Goal: Task Accomplishment & Management: Manage account settings

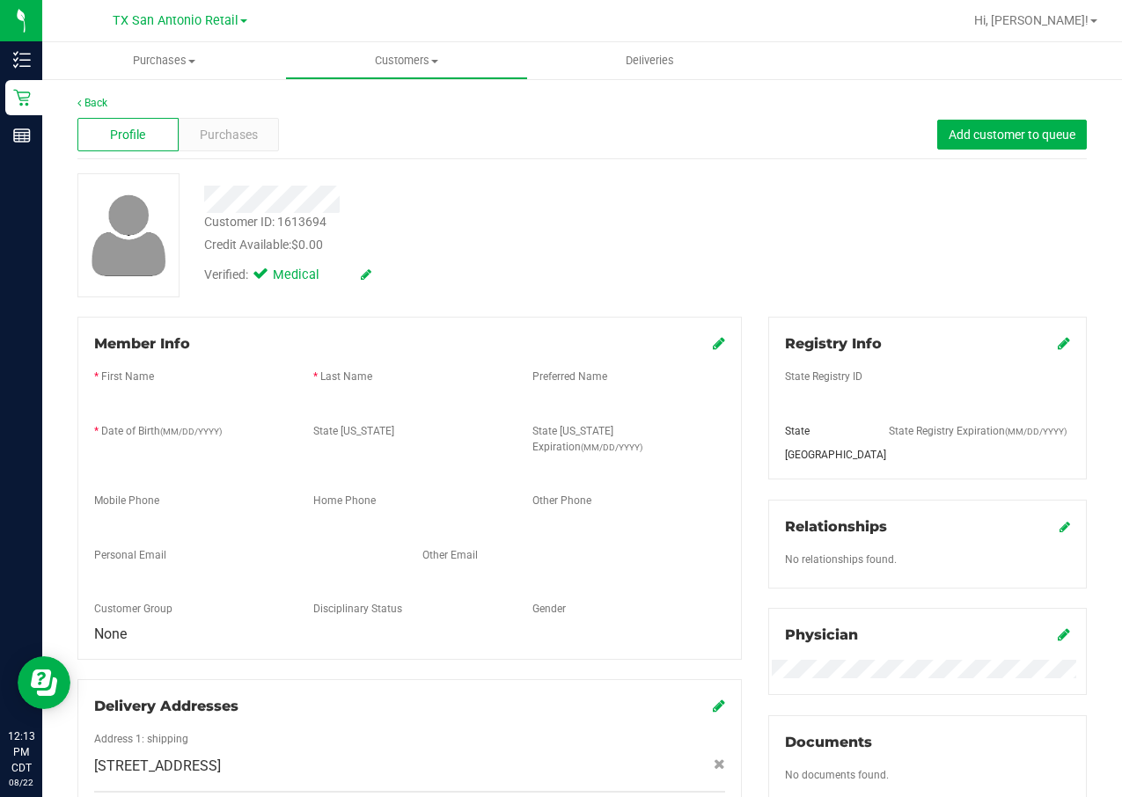
scroll to position [132, 0]
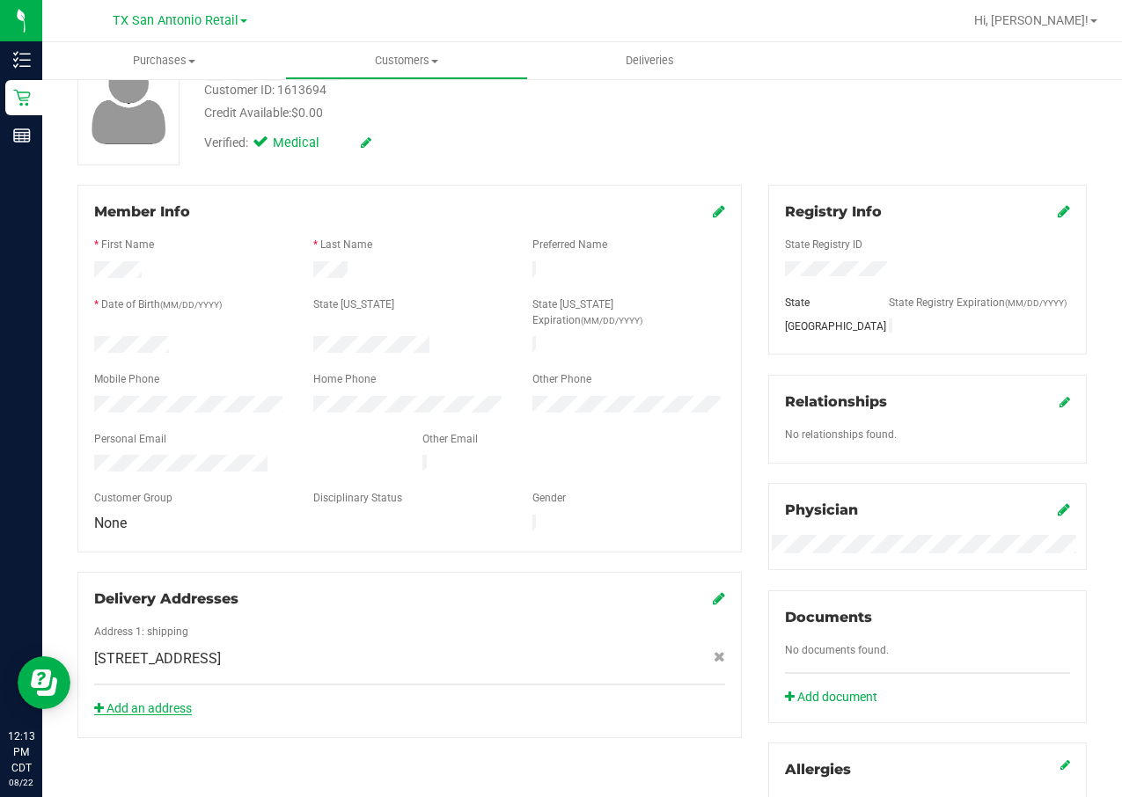
click at [128, 701] on link "Add an address" at bounding box center [143, 708] width 98 height 14
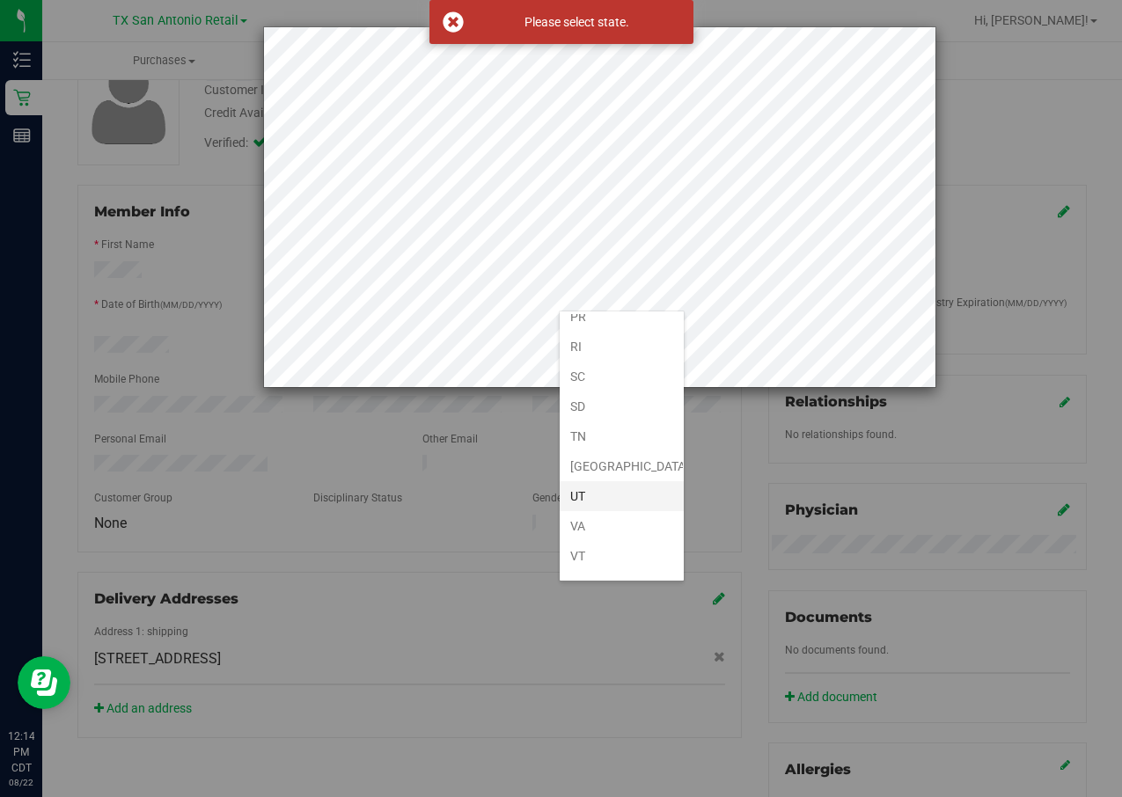
scroll to position [1188, 0]
click at [609, 453] on li "[GEOGRAPHIC_DATA]" at bounding box center [622, 458] width 124 height 30
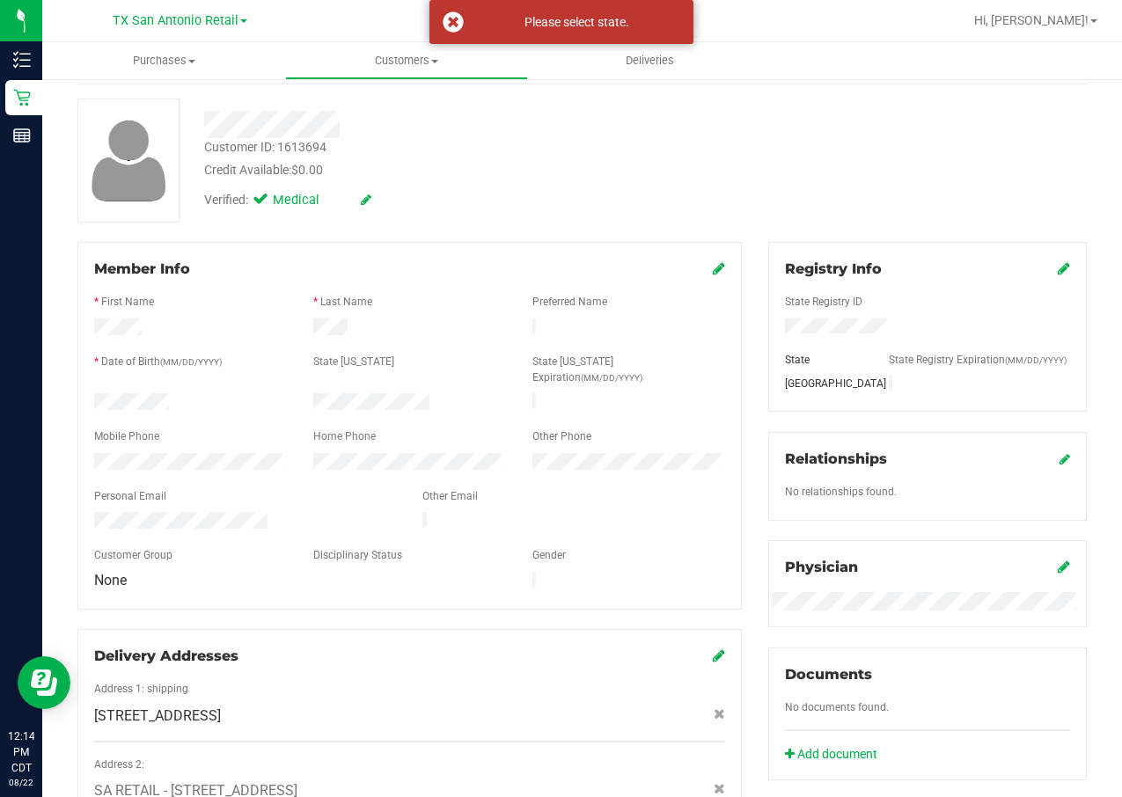
scroll to position [0, 0]
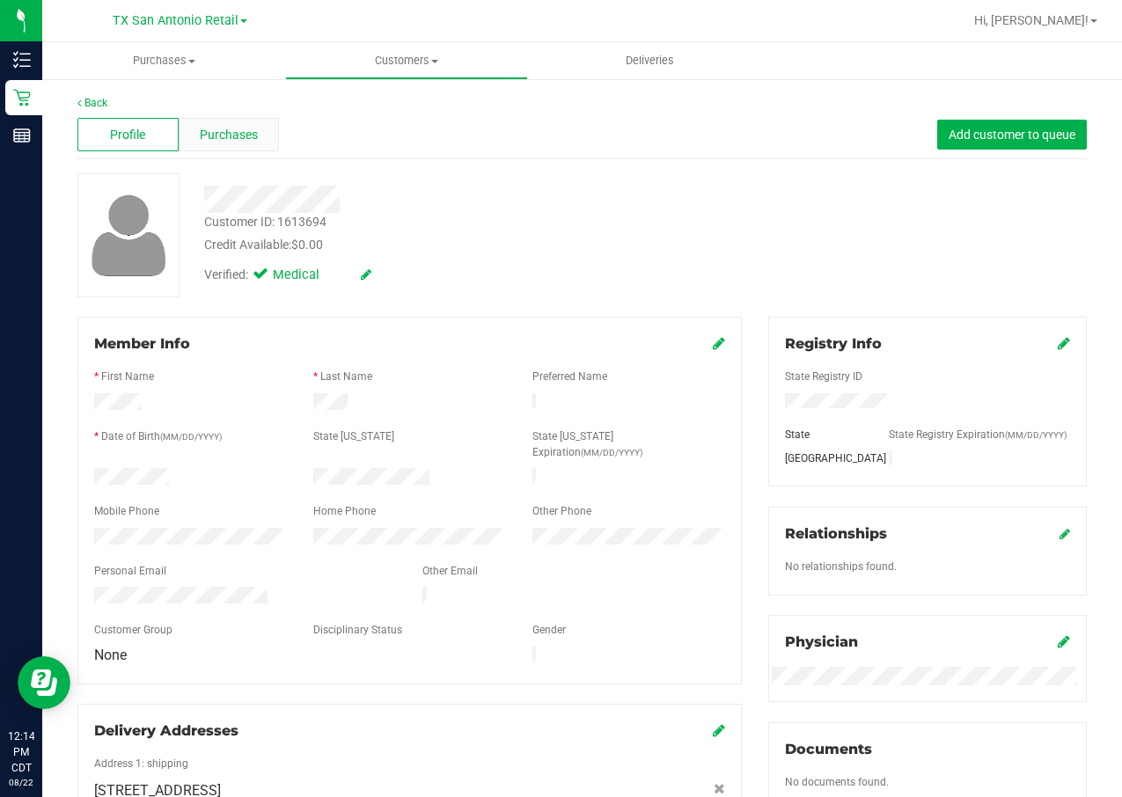
click at [221, 135] on span "Purchases" at bounding box center [229, 135] width 58 height 18
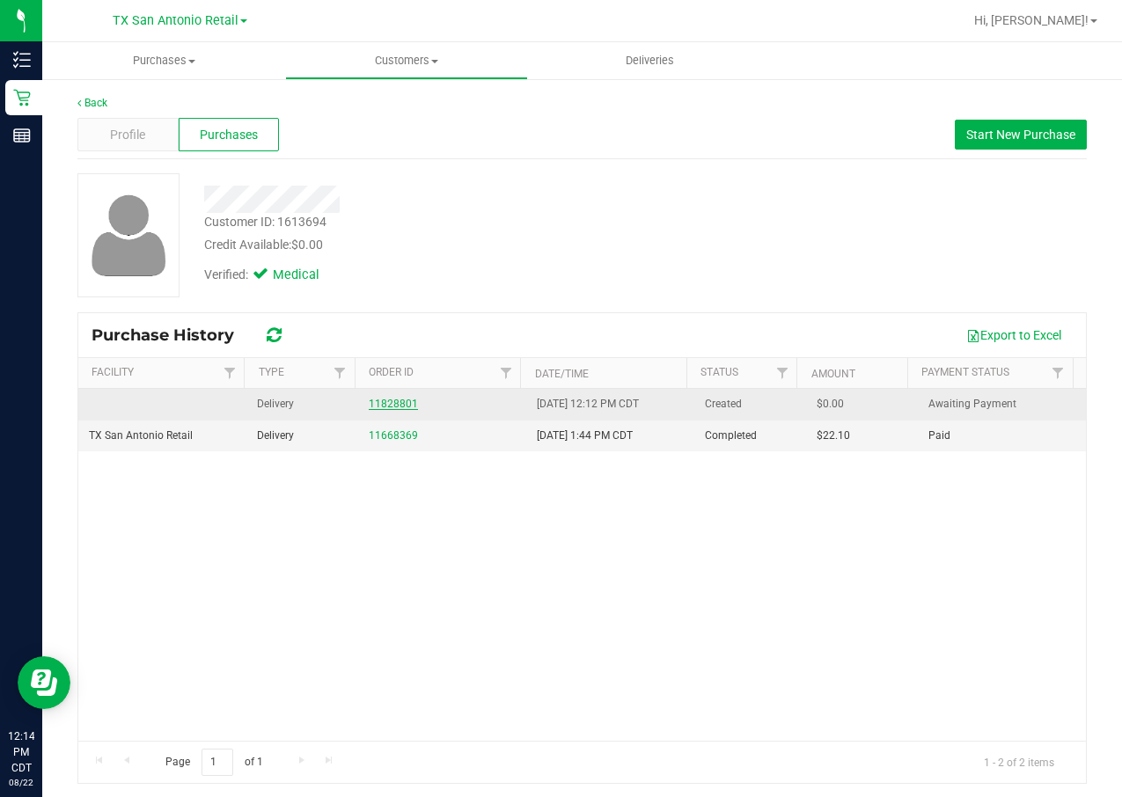
click at [390, 398] on link "11828801" at bounding box center [393, 404] width 49 height 12
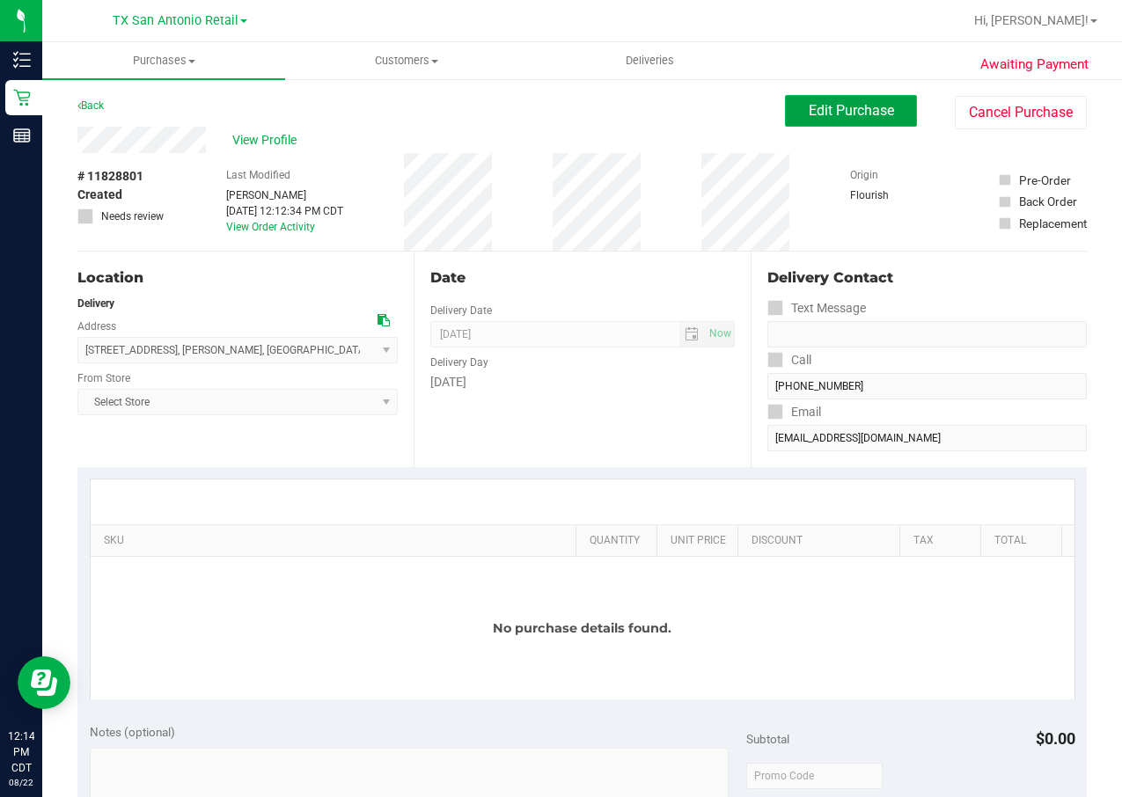
click at [831, 100] on button "Edit Purchase" at bounding box center [851, 111] width 132 height 32
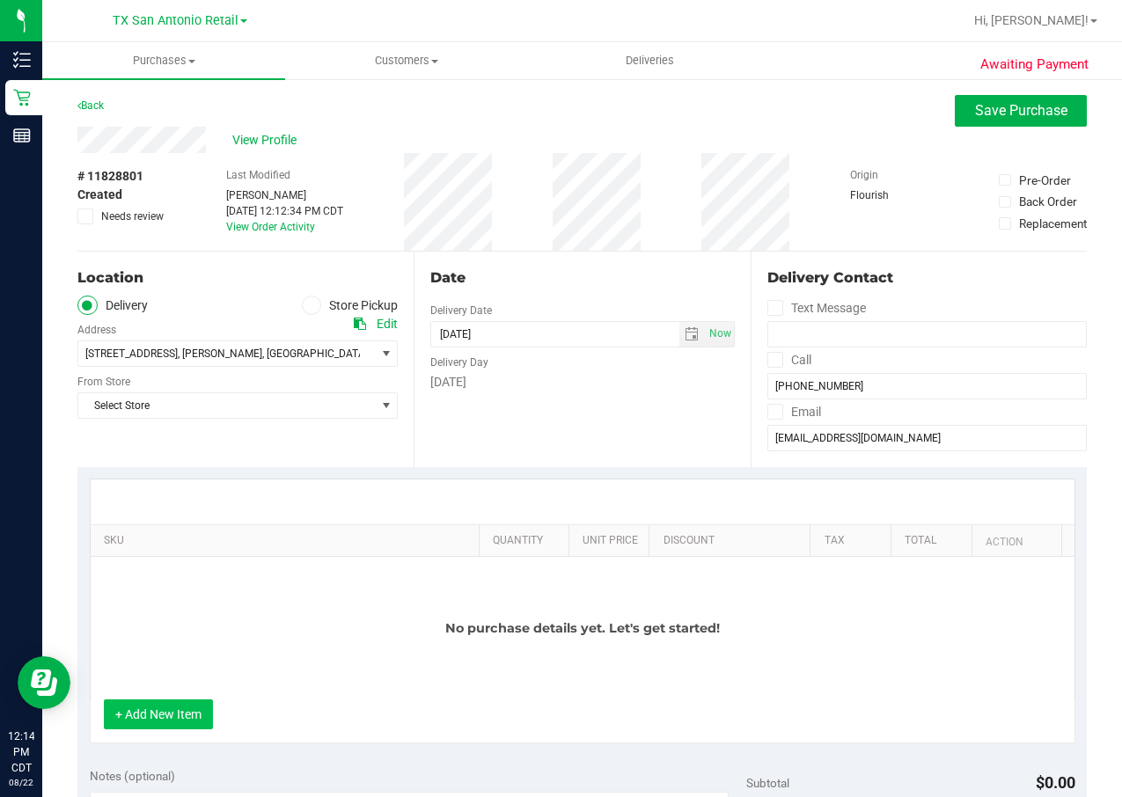
click at [165, 727] on button "+ Add New Item" at bounding box center [158, 715] width 109 height 30
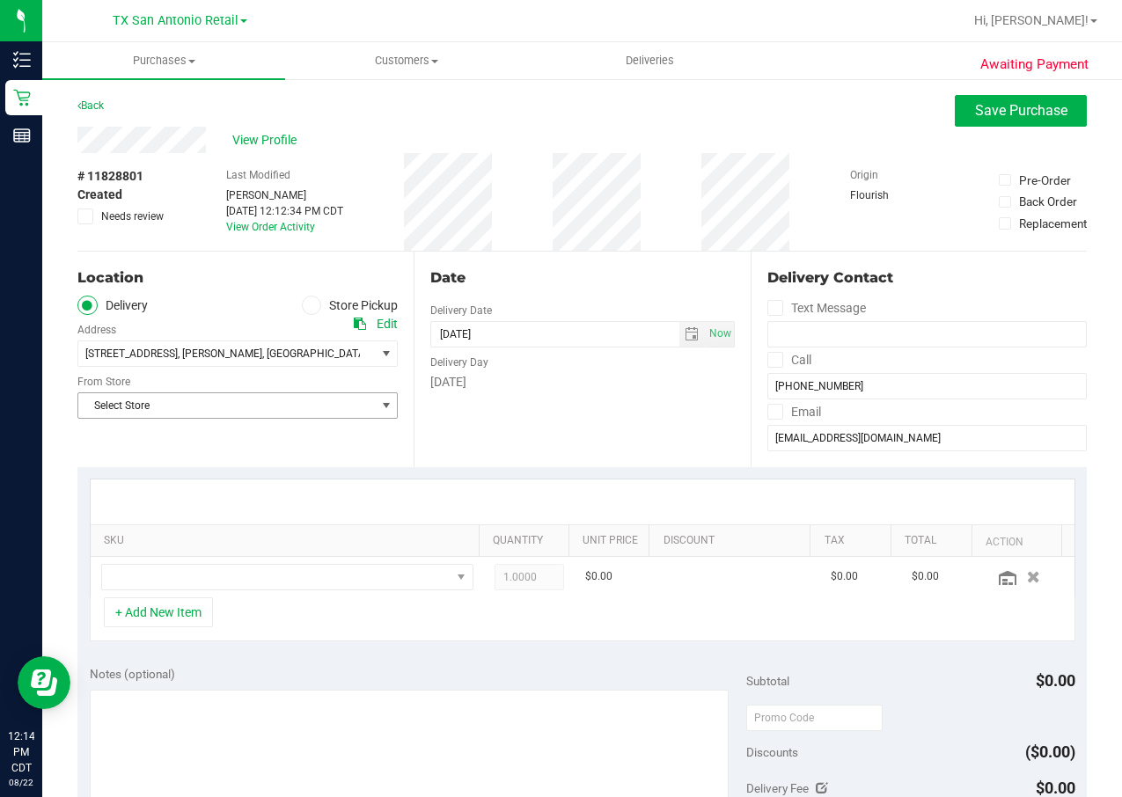
click at [154, 410] on span "Select Store" at bounding box center [226, 405] width 297 height 25
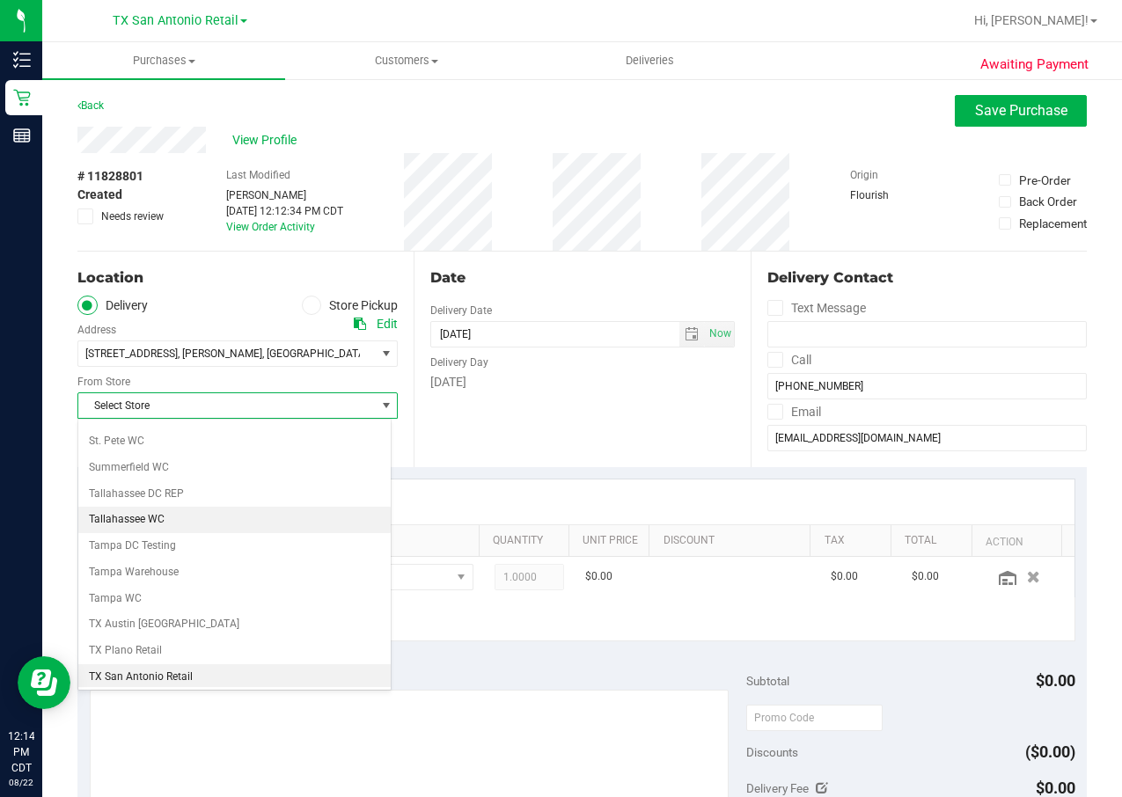
scroll to position [1279, 0]
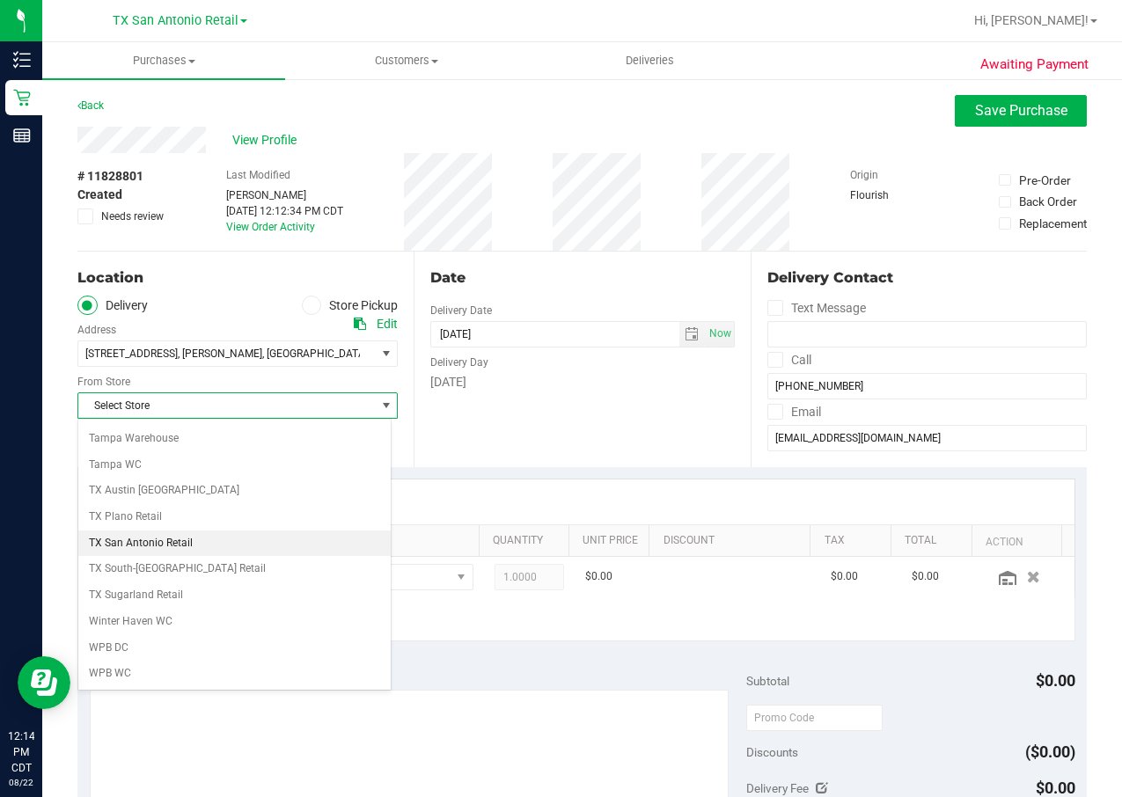
click at [204, 548] on li "TX San Antonio Retail" at bounding box center [234, 544] width 312 height 26
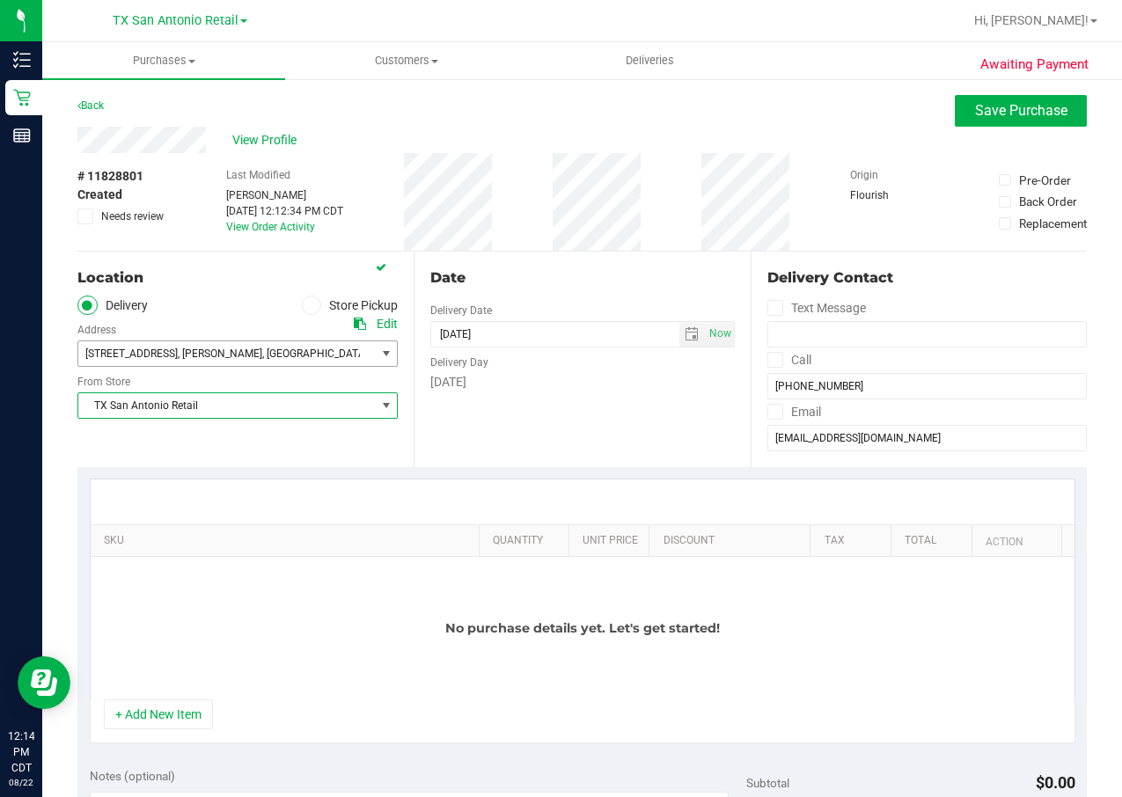
click at [275, 355] on span "[STREET_ADDRESS] , [GEOGRAPHIC_DATA] , [GEOGRAPHIC_DATA] 78025" at bounding box center [219, 353] width 282 height 25
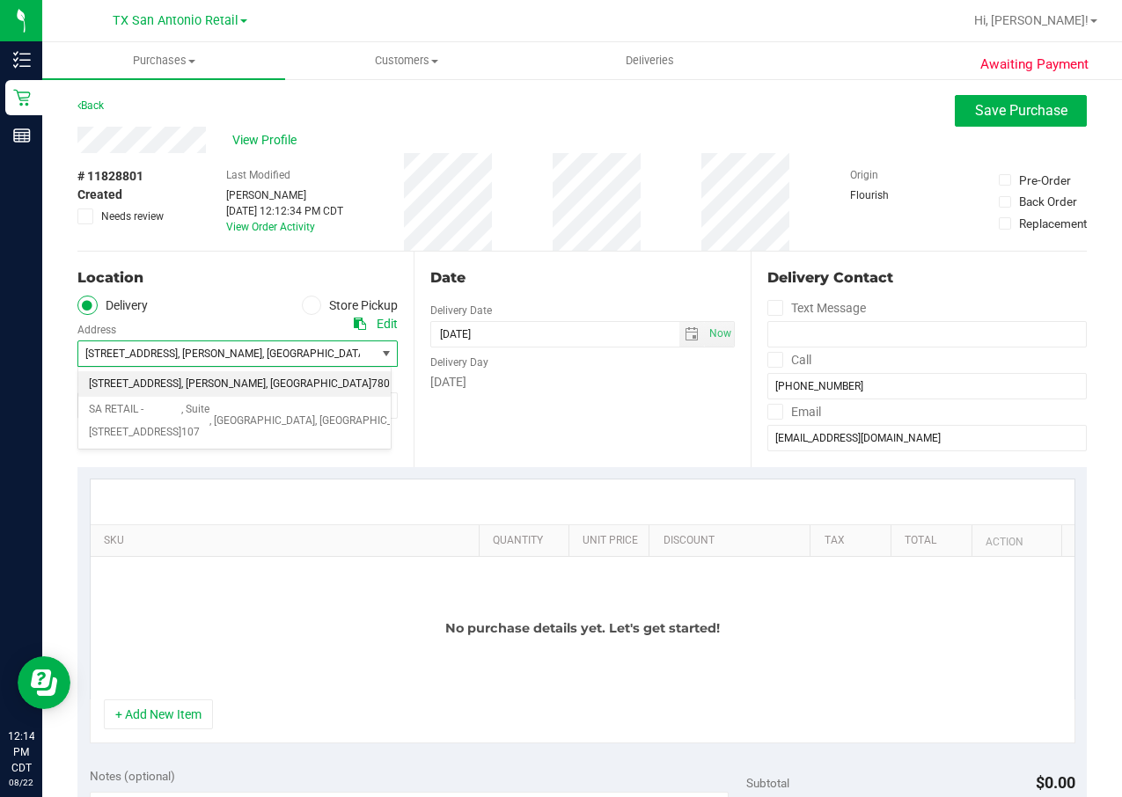
click at [292, 369] on div "Select address [STREET_ADDRESS] , [GEOGRAPHIC_DATA] , [GEOGRAPHIC_DATA] 78025 S…" at bounding box center [234, 408] width 314 height 83
click at [320, 355] on span "[STREET_ADDRESS] , [GEOGRAPHIC_DATA] , [GEOGRAPHIC_DATA] 78025" at bounding box center [219, 353] width 282 height 25
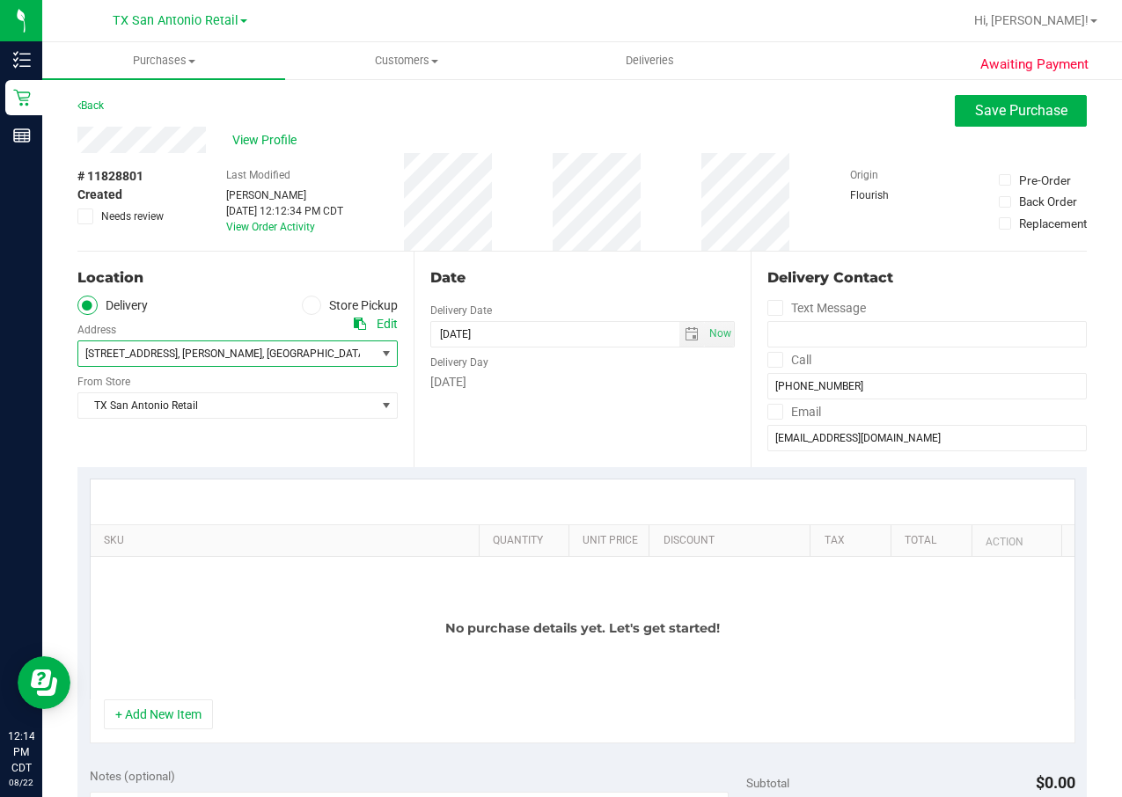
click at [385, 324] on div "Edit" at bounding box center [387, 324] width 21 height 18
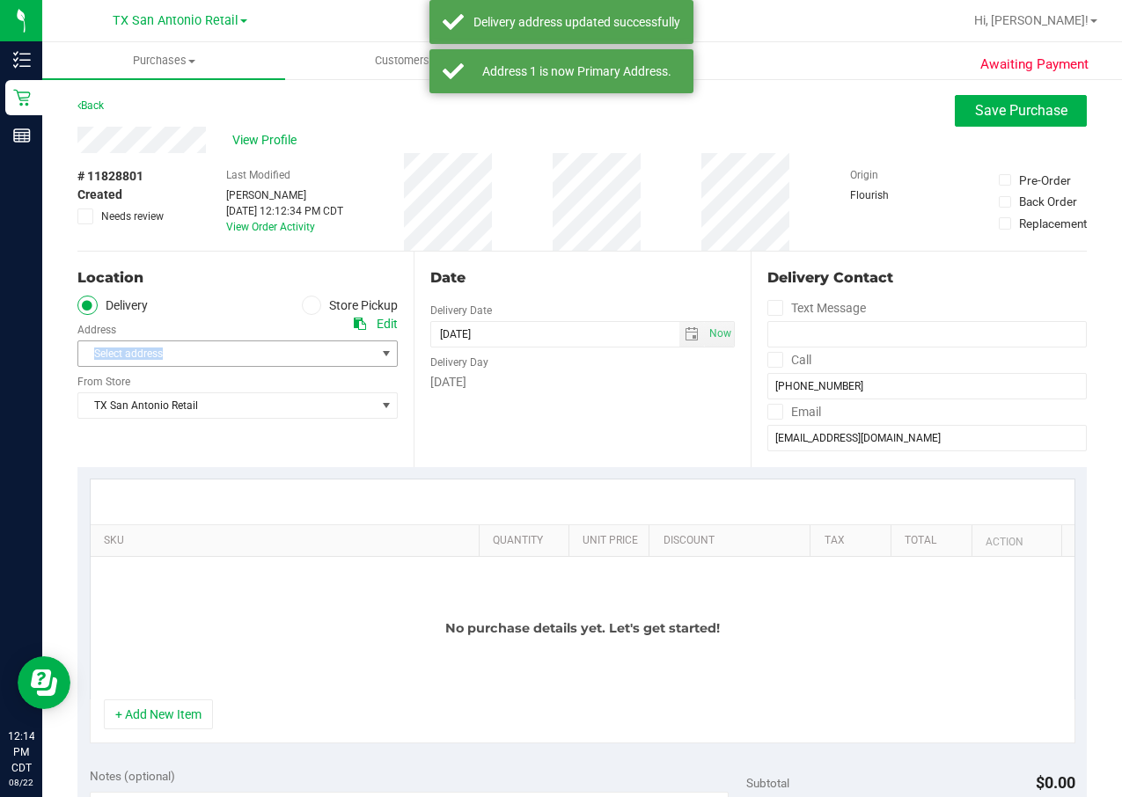
click at [298, 348] on div "Select address Select address [STREET_ADDRESS]" at bounding box center [237, 341] width 320 height 52
click at [298, 348] on span "Select address" at bounding box center [219, 353] width 282 height 25
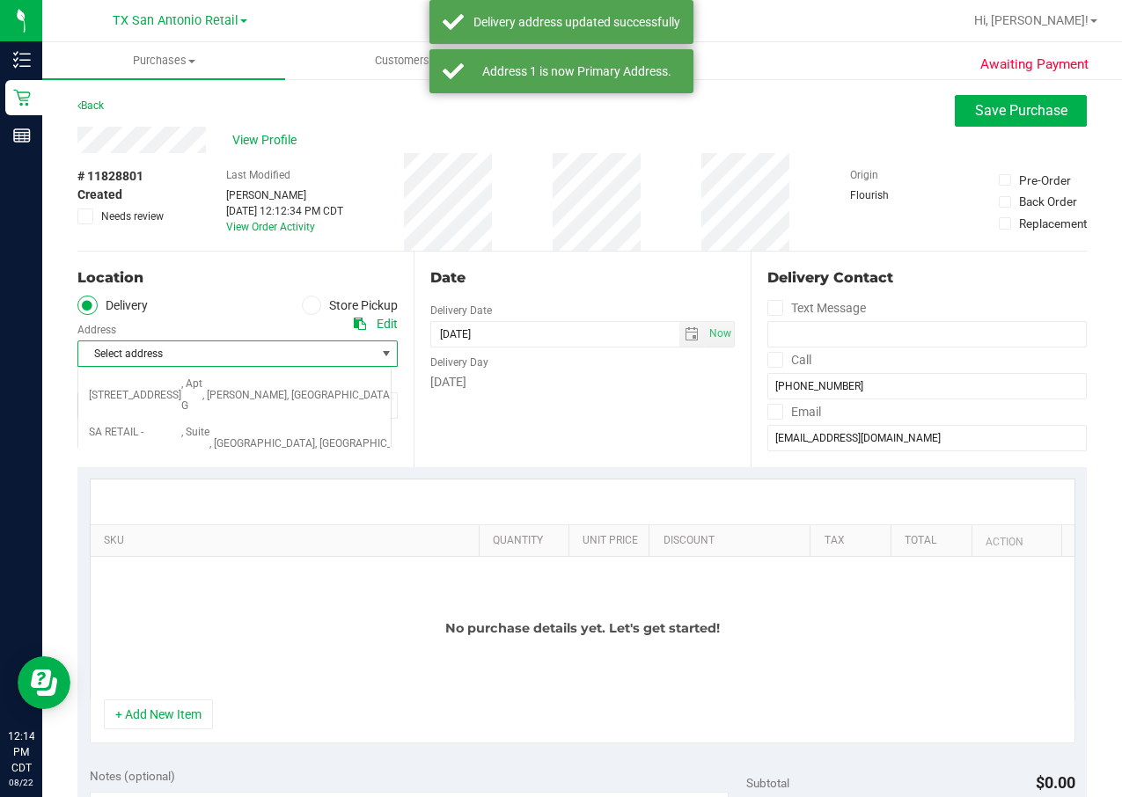
click at [298, 348] on span "Select address" at bounding box center [219, 353] width 282 height 25
click at [298, 358] on span "Select address" at bounding box center [219, 353] width 282 height 25
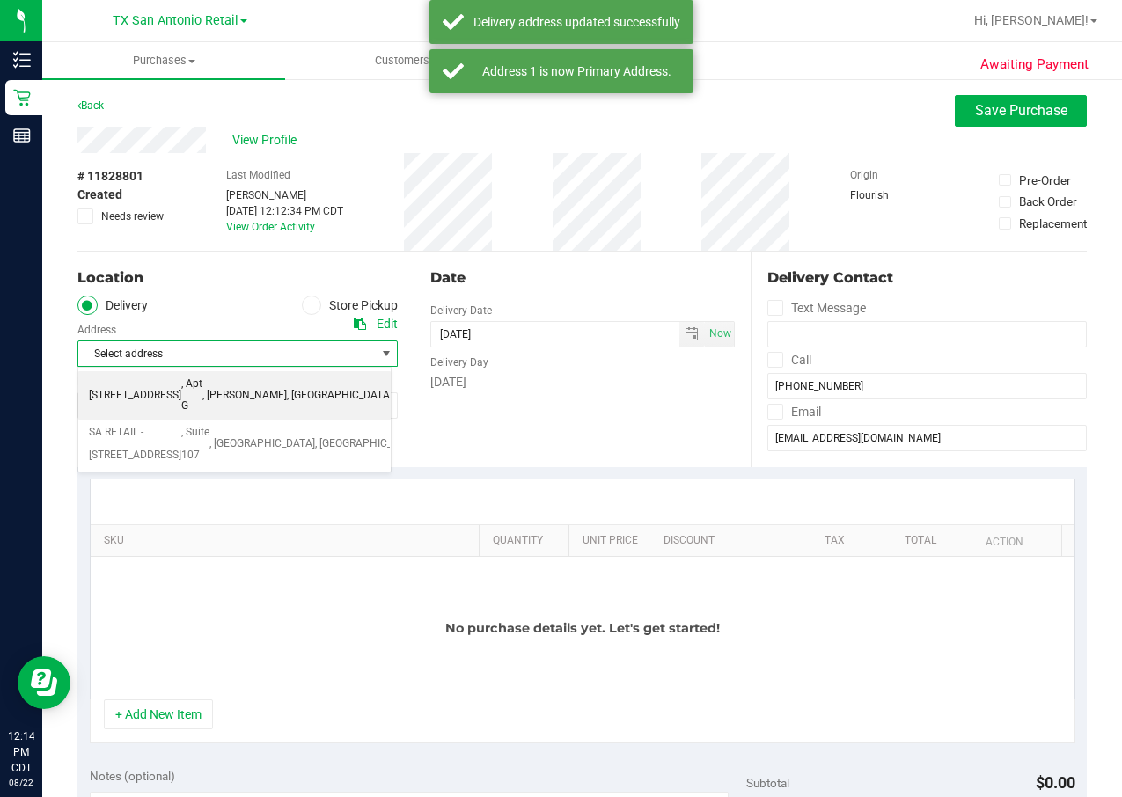
click at [392, 391] on span "78025" at bounding box center [407, 396] width 31 height 23
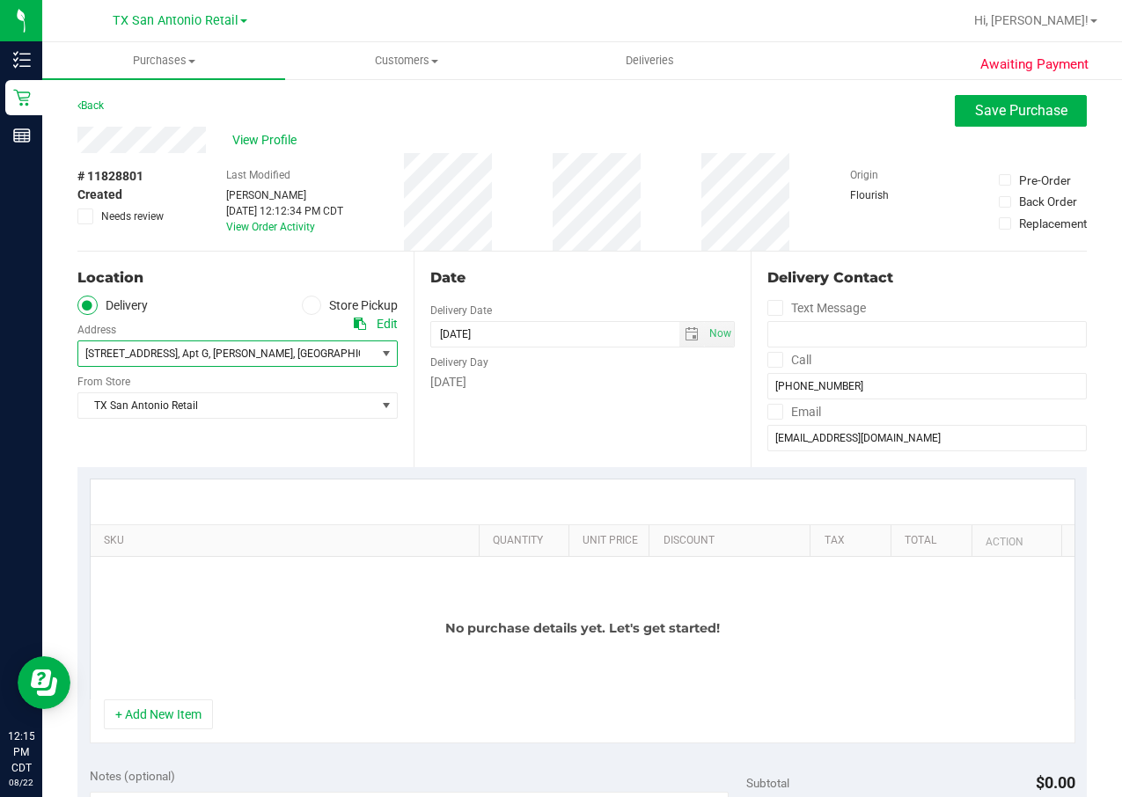
click at [219, 363] on span "[STREET_ADDRESS] , Apt G , [GEOGRAPHIC_DATA] , [GEOGRAPHIC_DATA] 78025" at bounding box center [219, 353] width 282 height 25
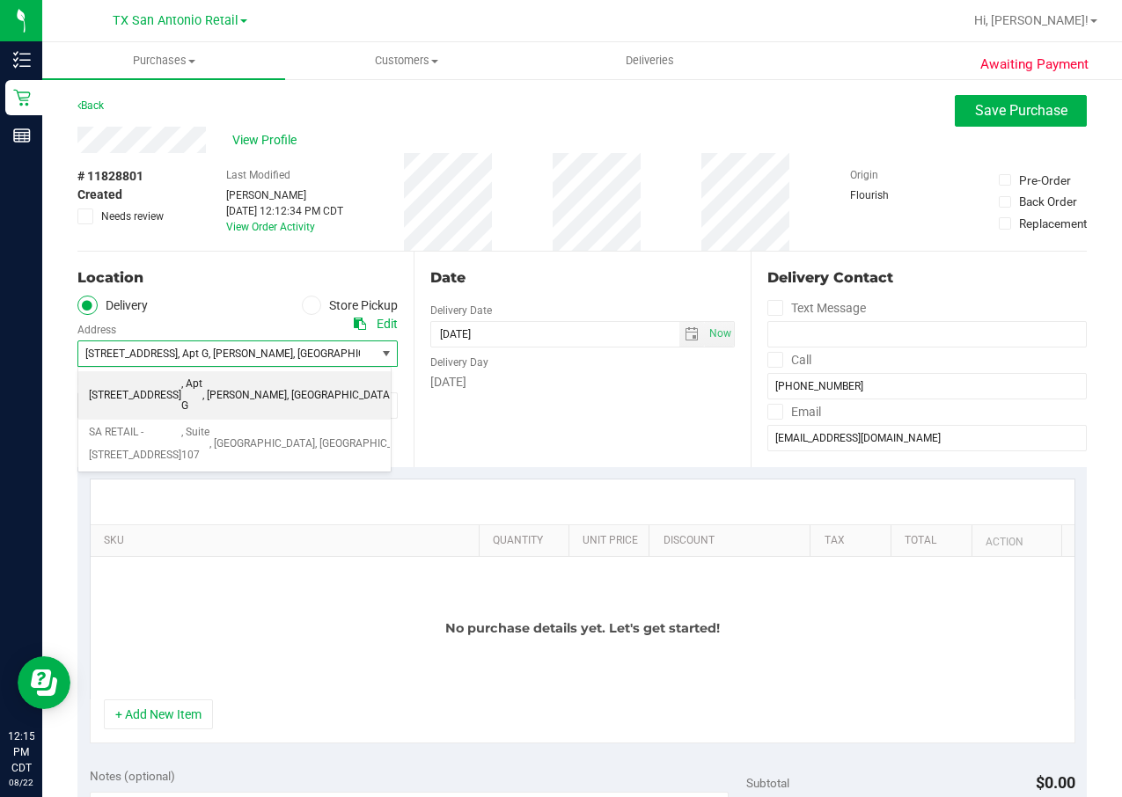
click at [80, 380] on li "[STREET_ADDRESS] , Apt G , [GEOGRAPHIC_DATA] , [GEOGRAPHIC_DATA] 78025" at bounding box center [234, 395] width 312 height 48
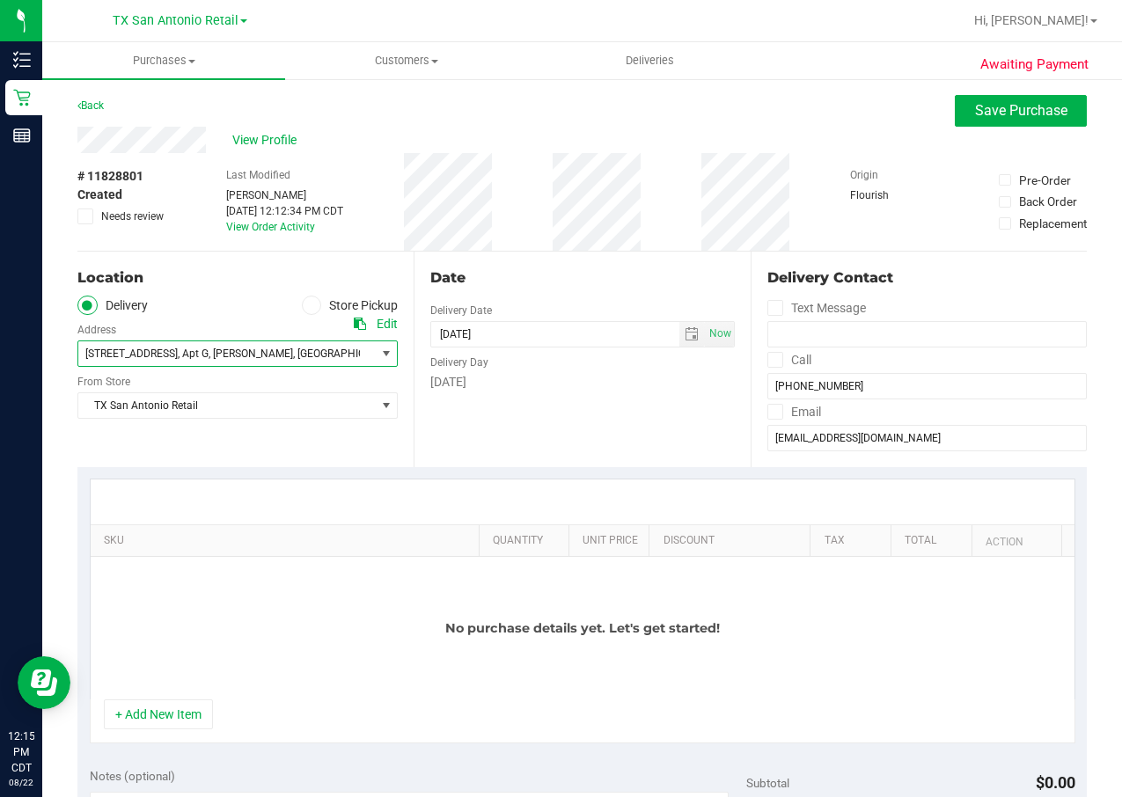
click at [82, 350] on span "[STREET_ADDRESS] , Apt G , [GEOGRAPHIC_DATA] , [GEOGRAPHIC_DATA] 78025" at bounding box center [219, 353] width 282 height 25
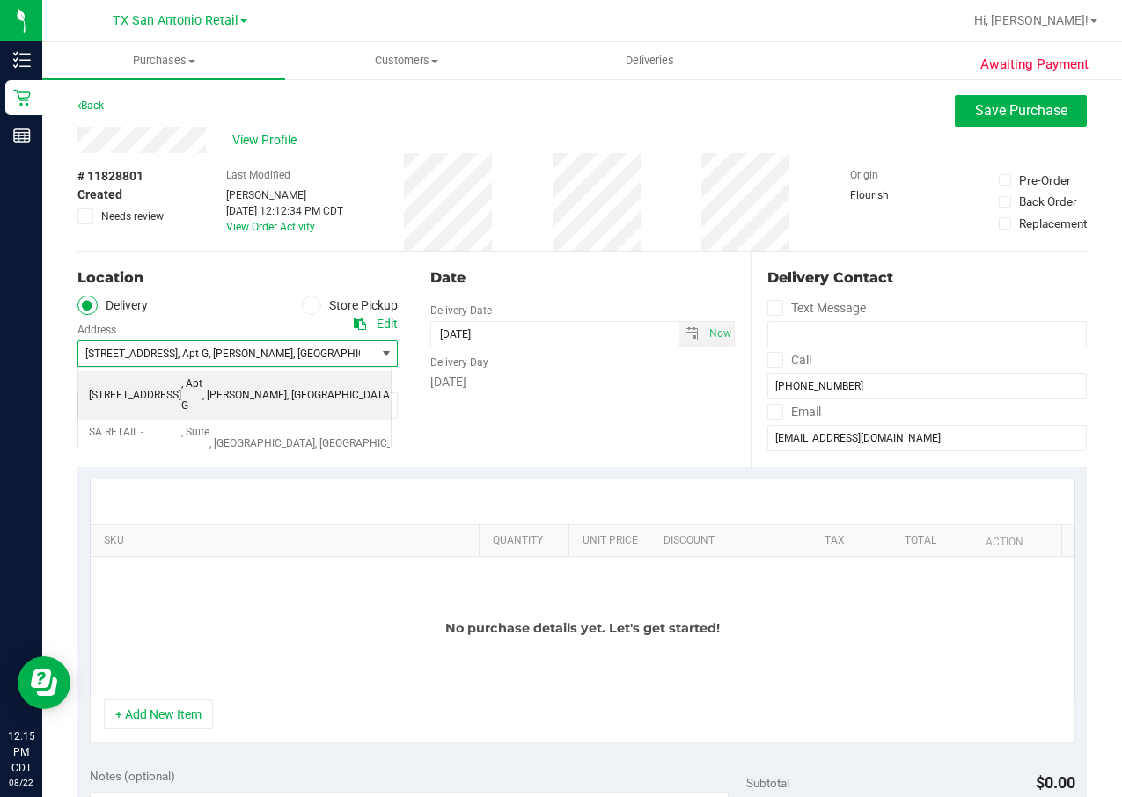
click at [74, 353] on div "Awaiting Payment Back Save Purchase View Profile # 11828801 Created Needs revie…" at bounding box center [582, 784] width 1080 height 1415
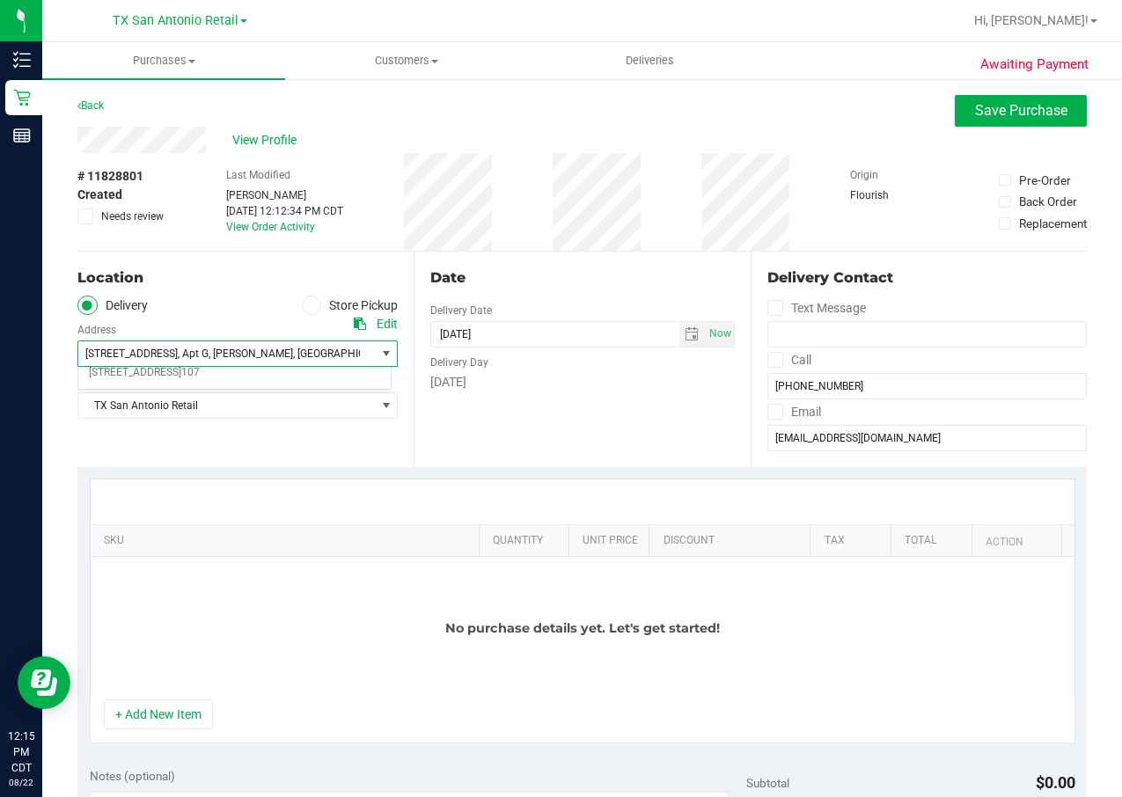
click at [74, 353] on div "Awaiting Payment Back Save Purchase View Profile # 11828801 Created Needs revie…" at bounding box center [582, 784] width 1080 height 1415
drag, startPoint x: 74, startPoint y: 353, endPoint x: 154, endPoint y: 346, distance: 80.4
click at [152, 343] on span "[STREET_ADDRESS] , Apt G , [GEOGRAPHIC_DATA] , [GEOGRAPHIC_DATA] 78025" at bounding box center [219, 353] width 282 height 25
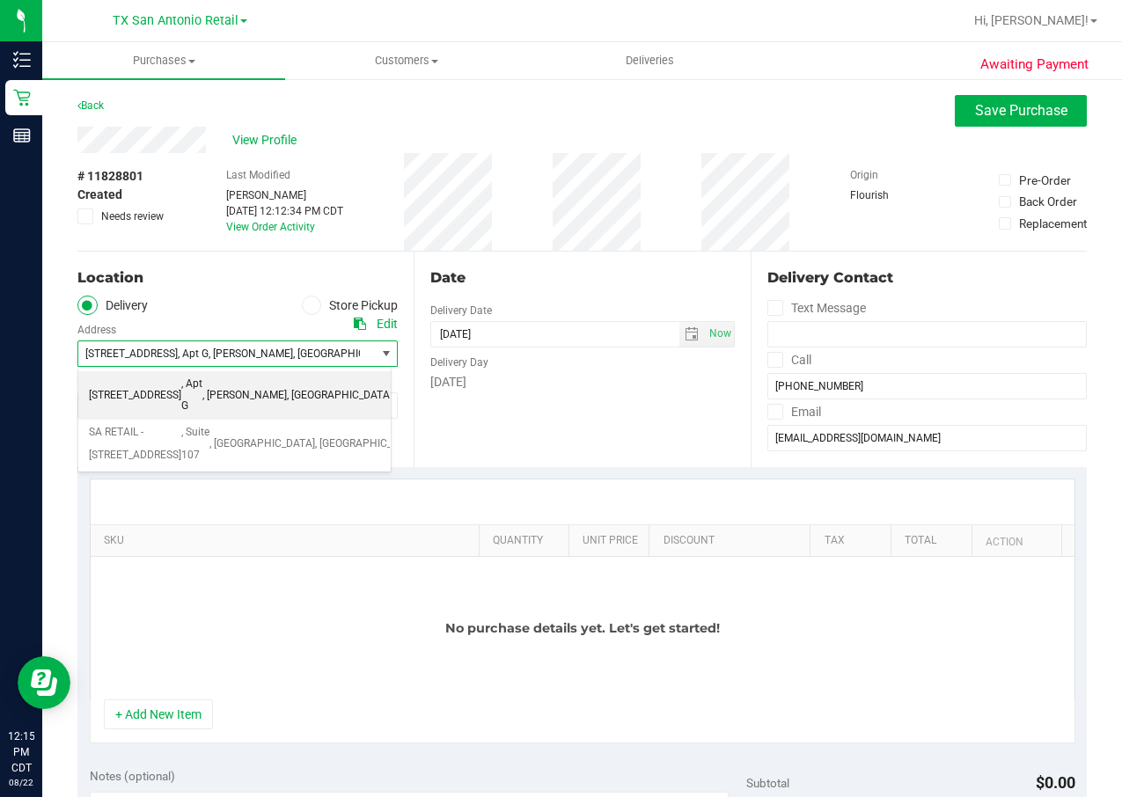
click at [384, 320] on div "Edit" at bounding box center [387, 324] width 21 height 18
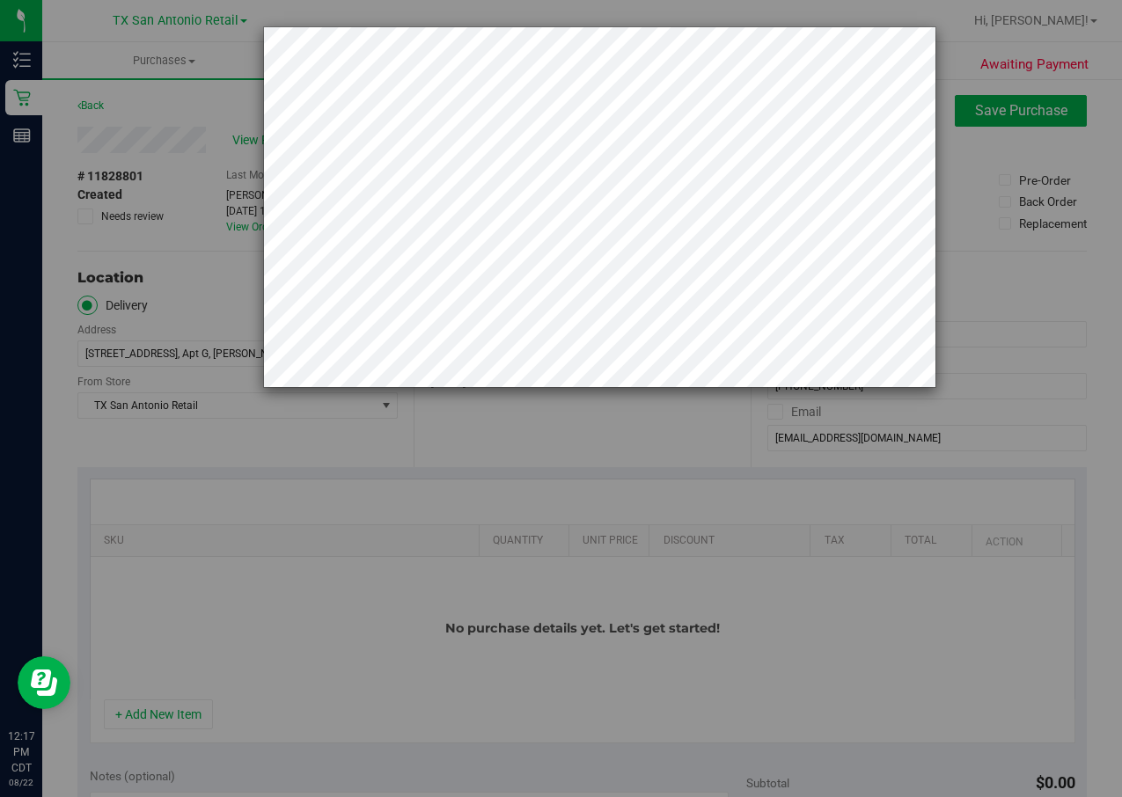
click at [661, 491] on div at bounding box center [567, 398] width 1135 height 797
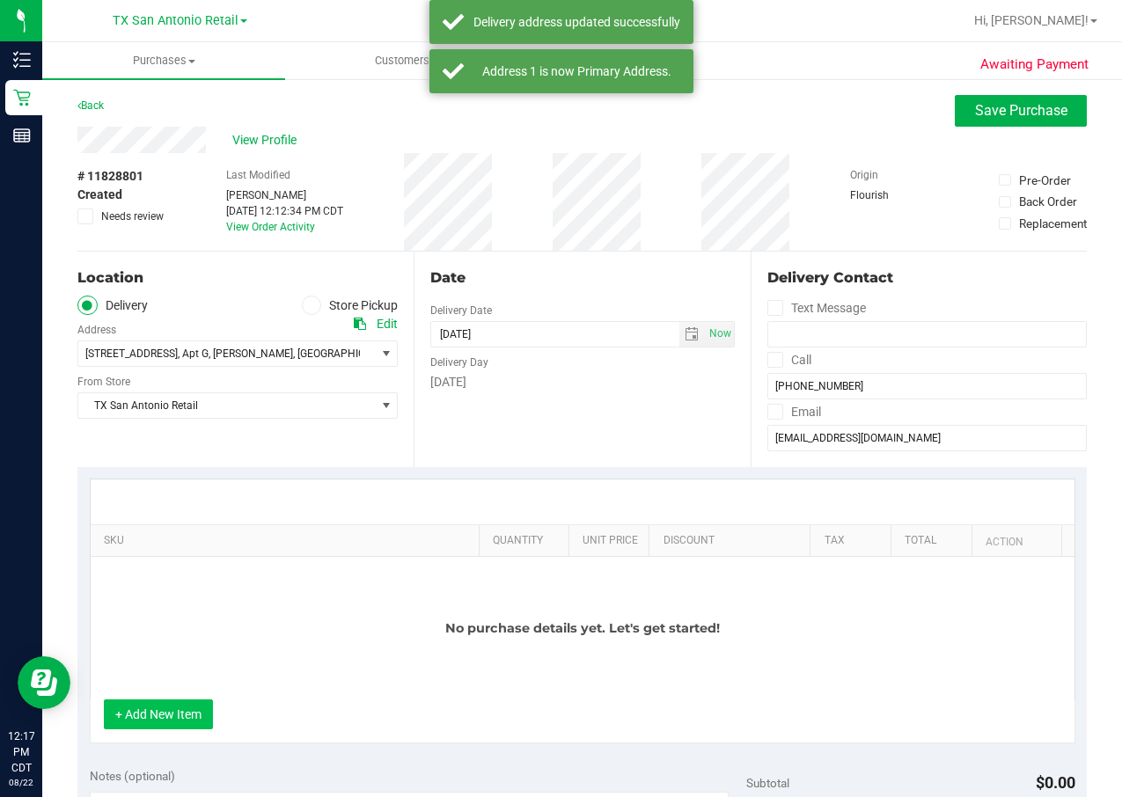
click at [171, 729] on button "+ Add New Item" at bounding box center [158, 715] width 109 height 30
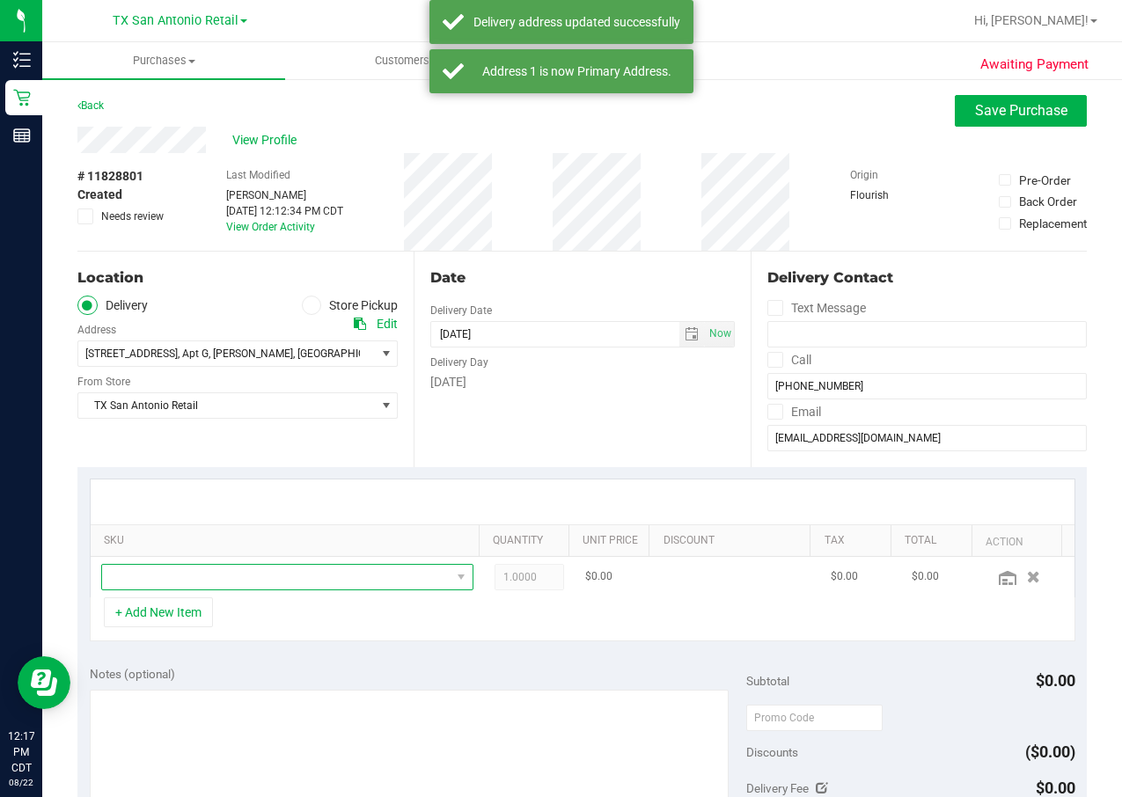
click at [253, 568] on span "NO DATA FOUND" at bounding box center [276, 577] width 348 height 25
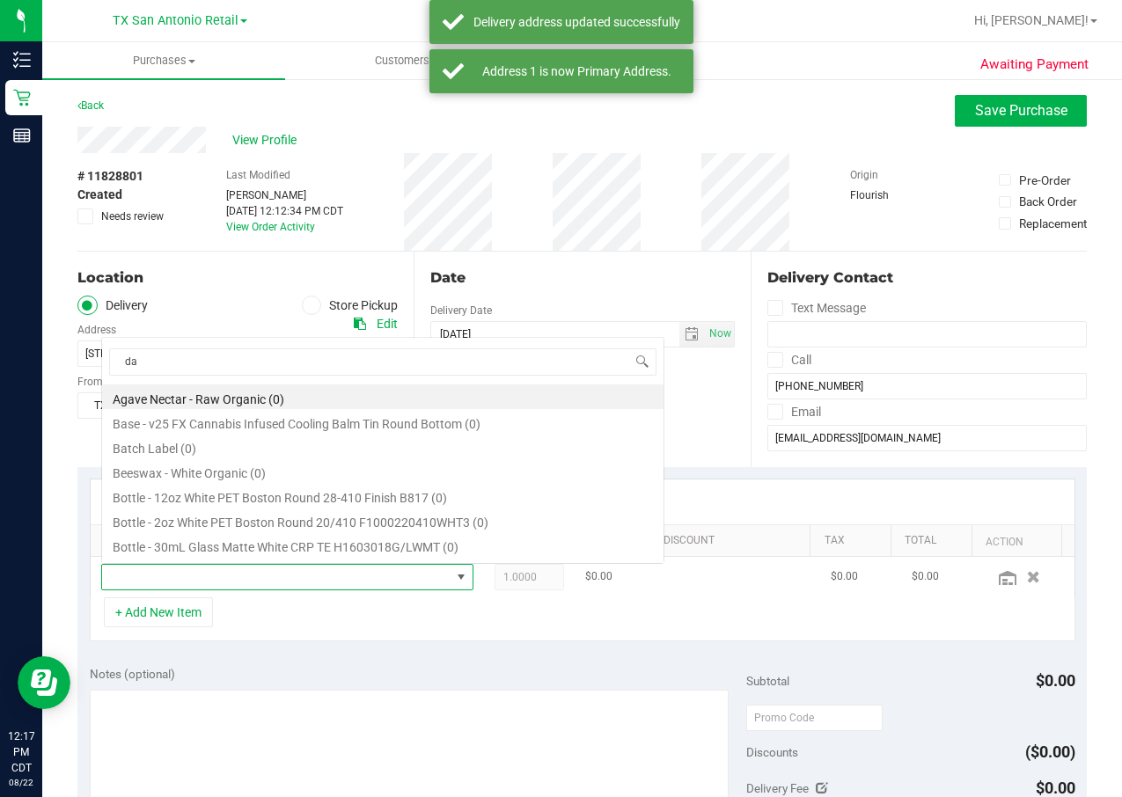
scroll to position [26, 330]
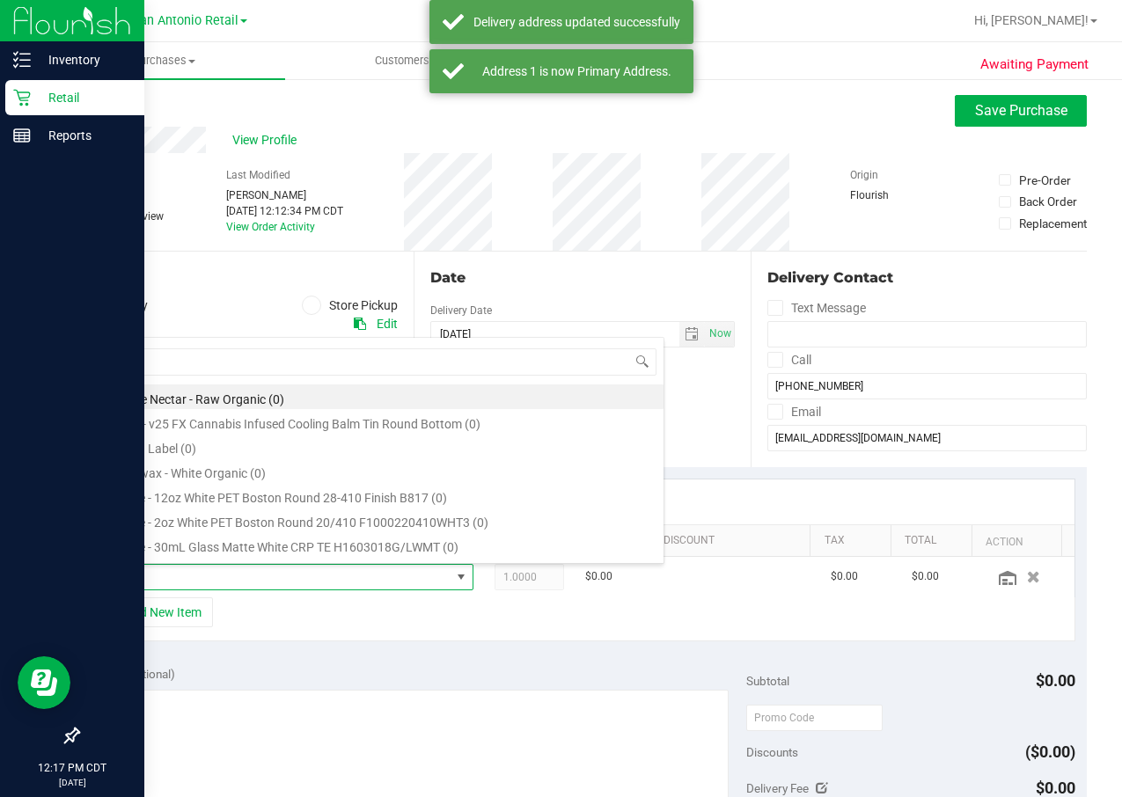
type input "dar"
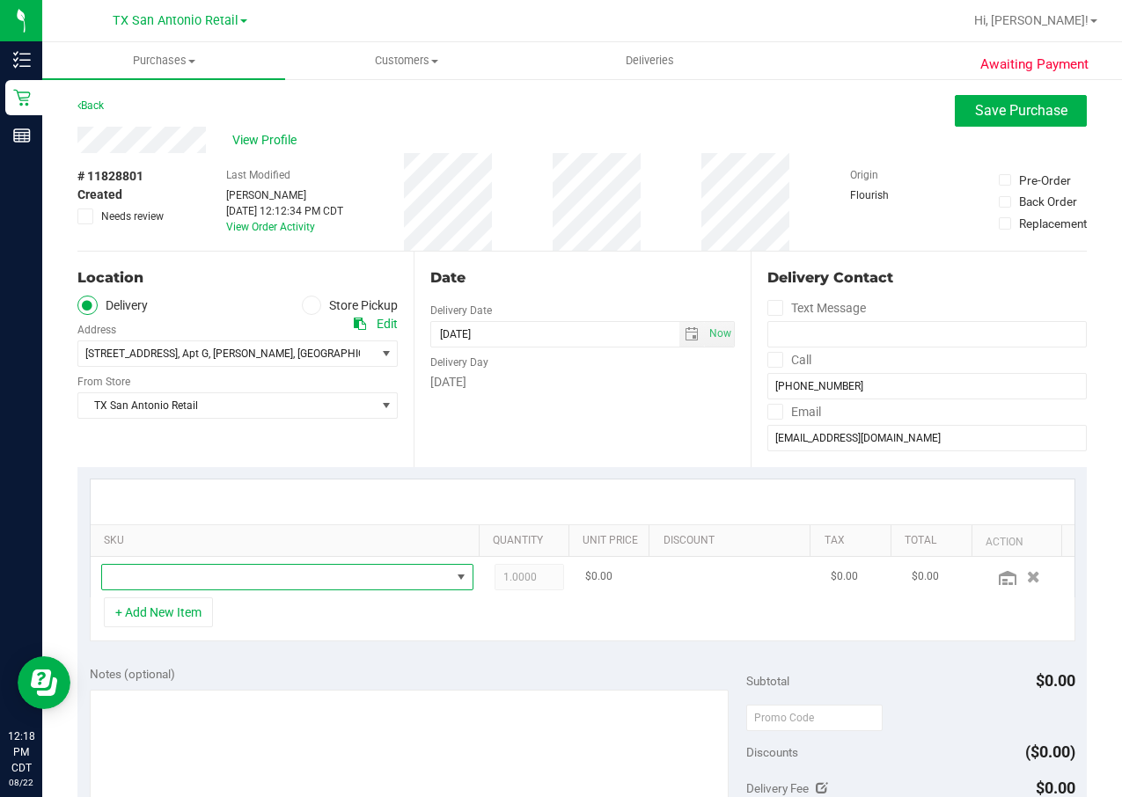
click at [225, 564] on span "NO DATA FOUND" at bounding box center [287, 577] width 372 height 26
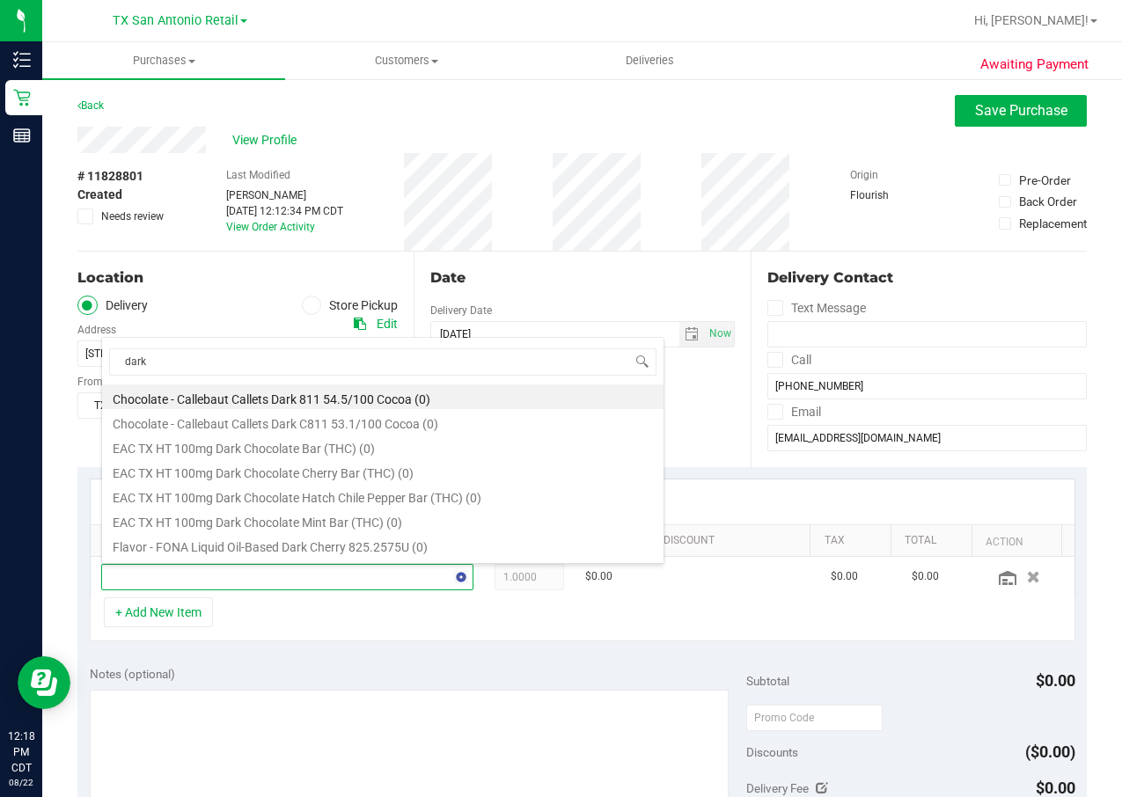
type input "dark c"
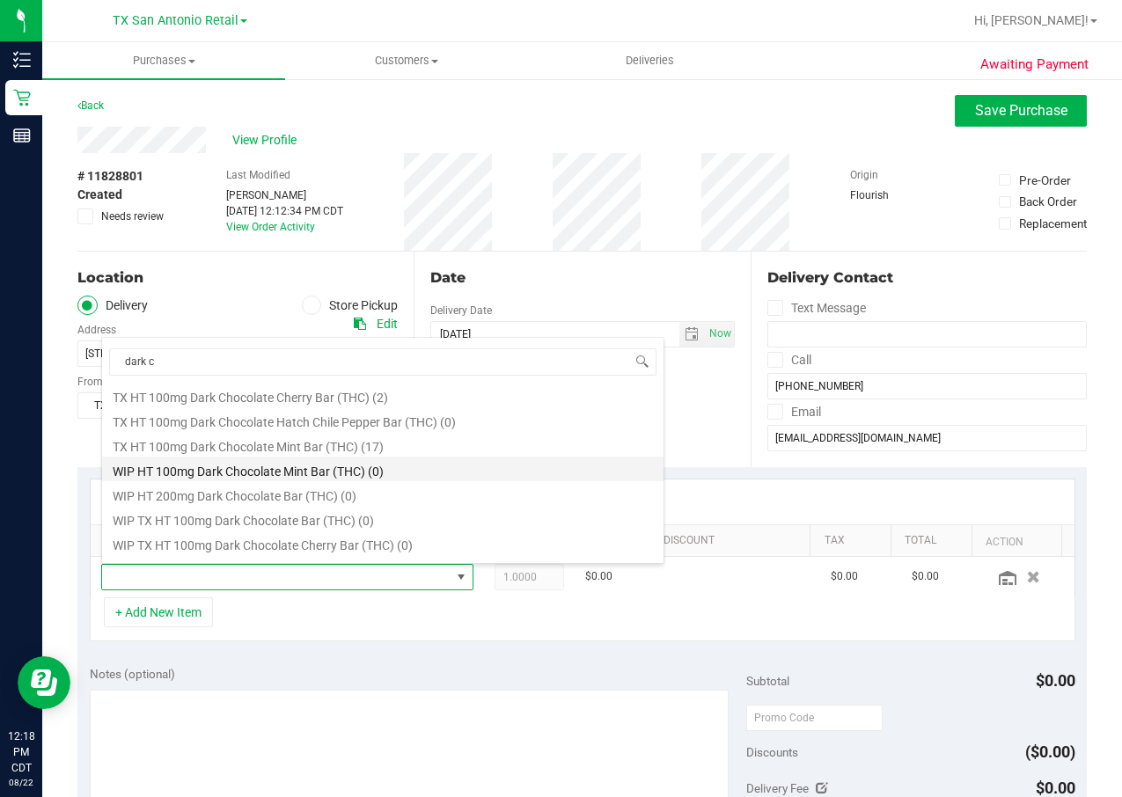
scroll to position [264, 0]
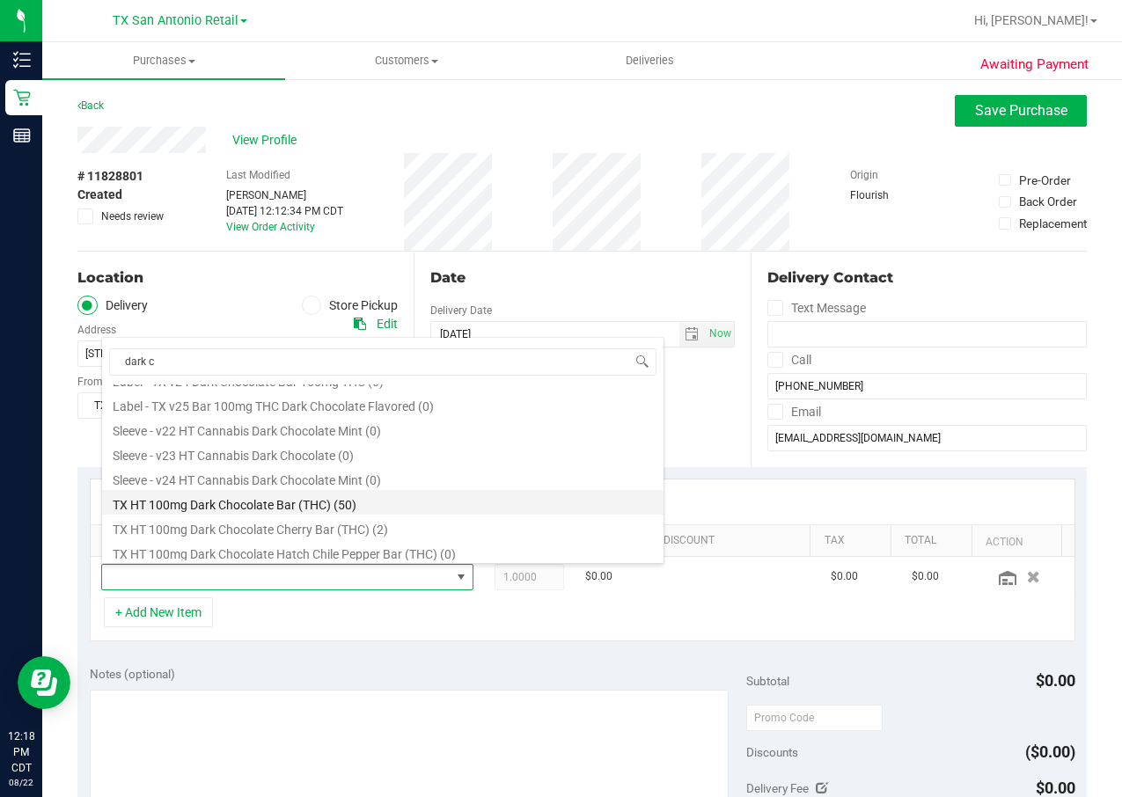
click at [424, 502] on li "TX HT 100mg Dark Chocolate Bar (THC) (50)" at bounding box center [382, 502] width 561 height 25
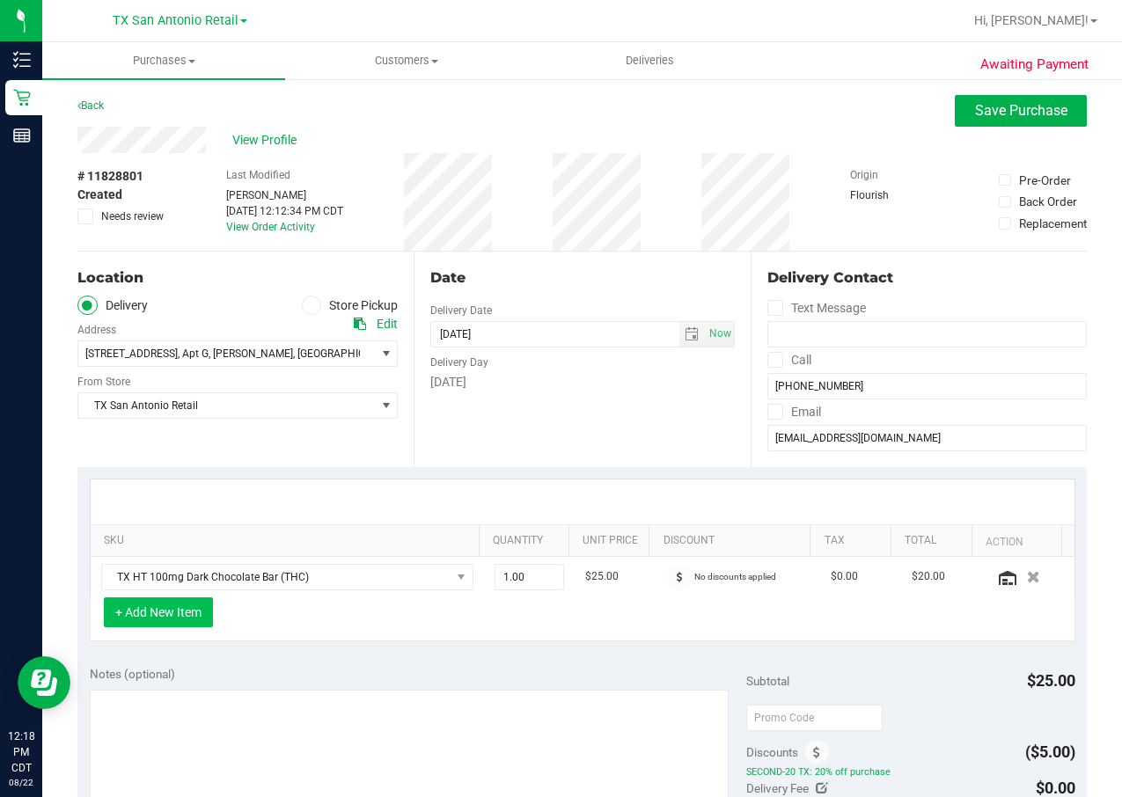
click at [194, 614] on button "+ Add New Item" at bounding box center [158, 612] width 109 height 30
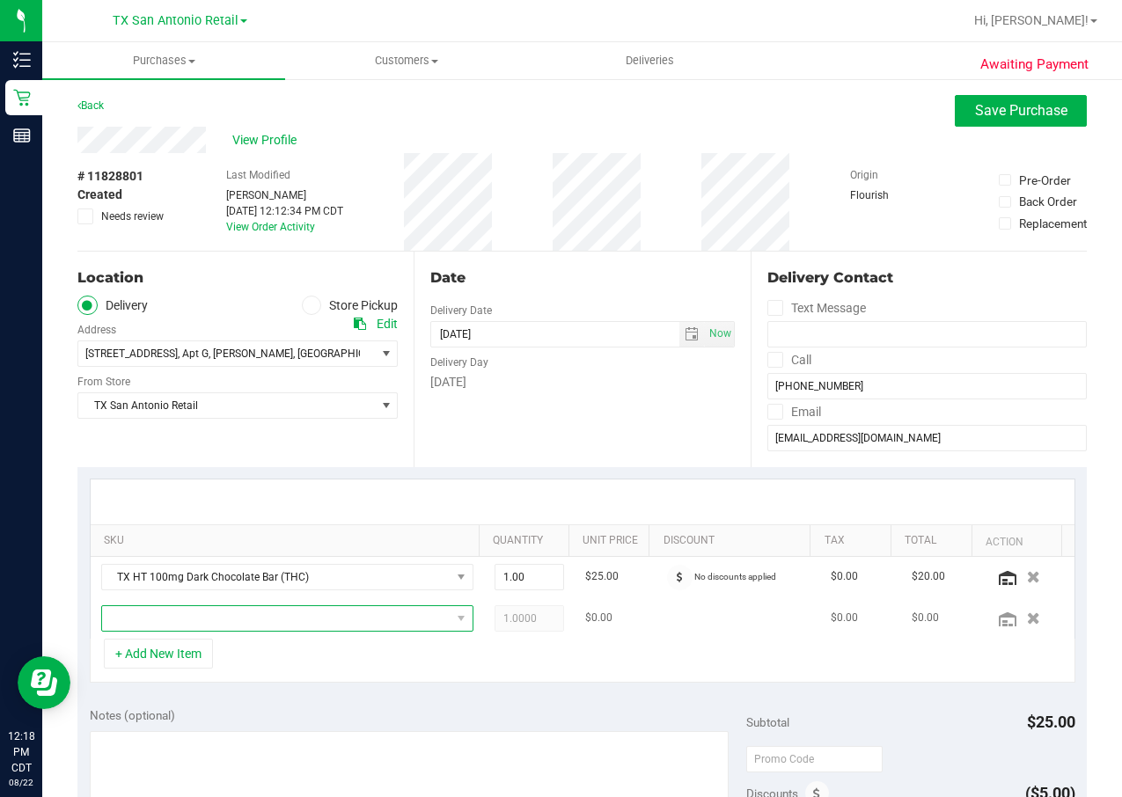
click at [195, 619] on span "NO DATA FOUND" at bounding box center [276, 618] width 348 height 25
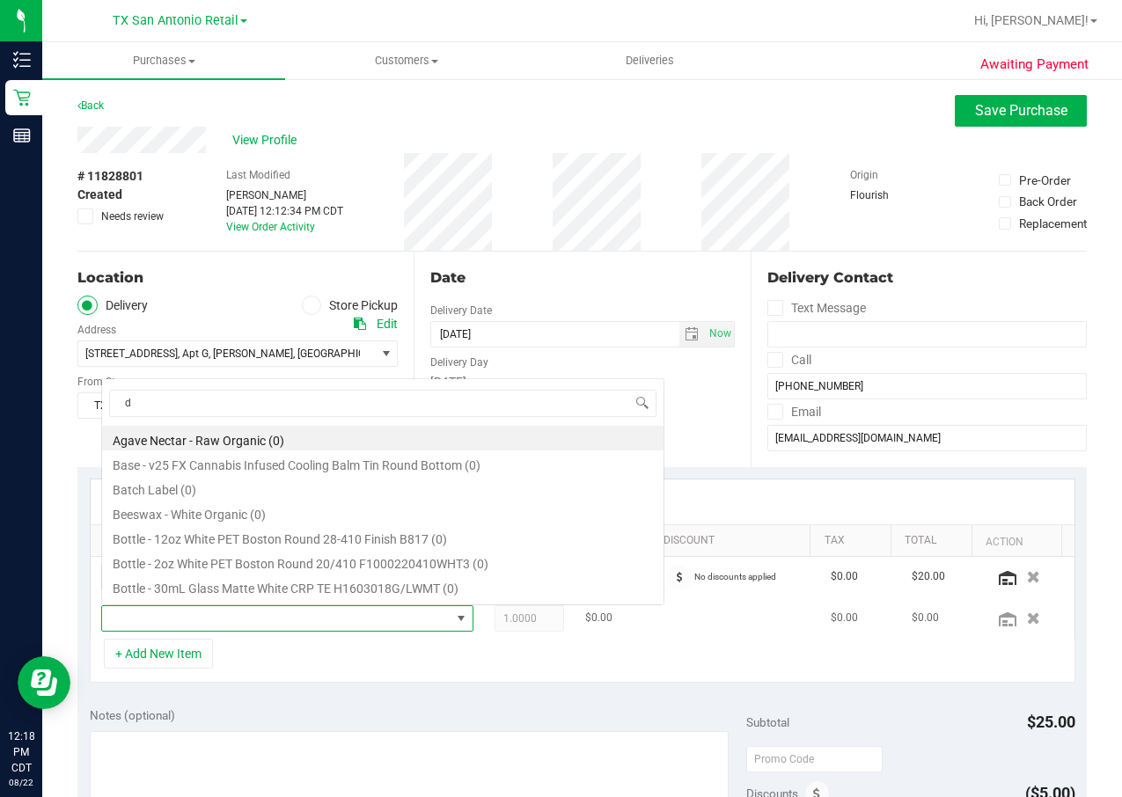
scroll to position [26, 330]
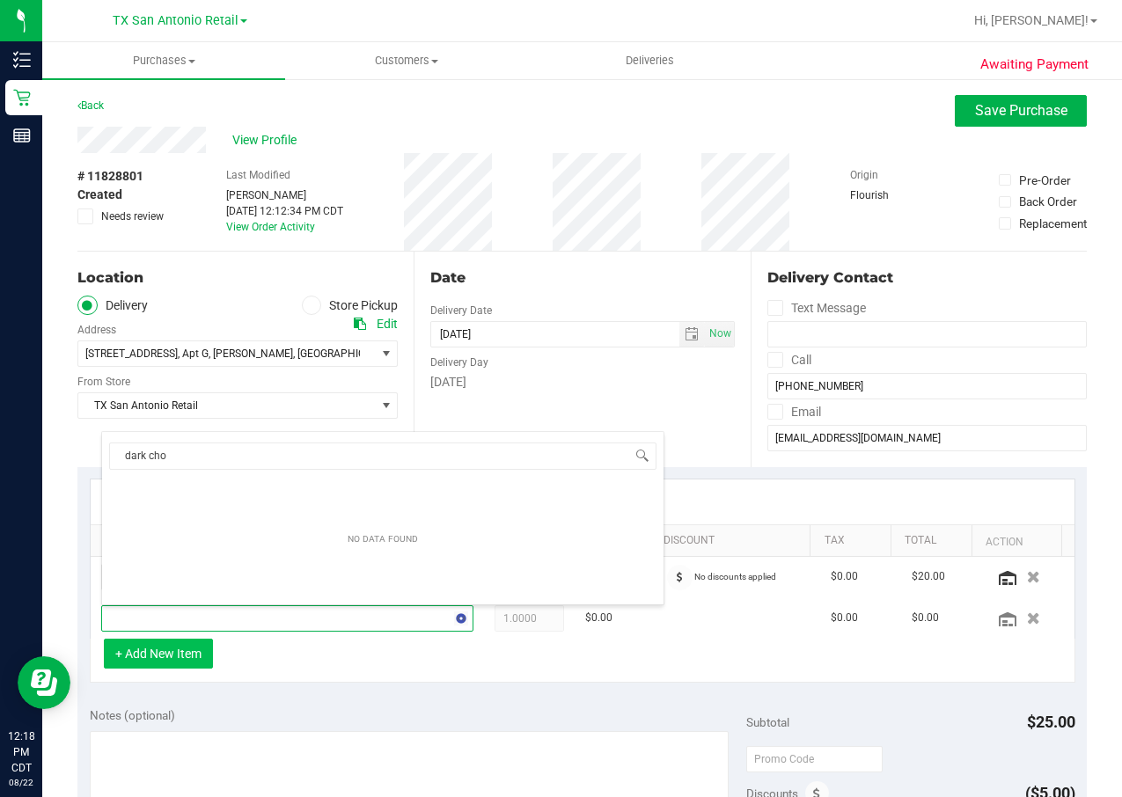
type input "dark choc"
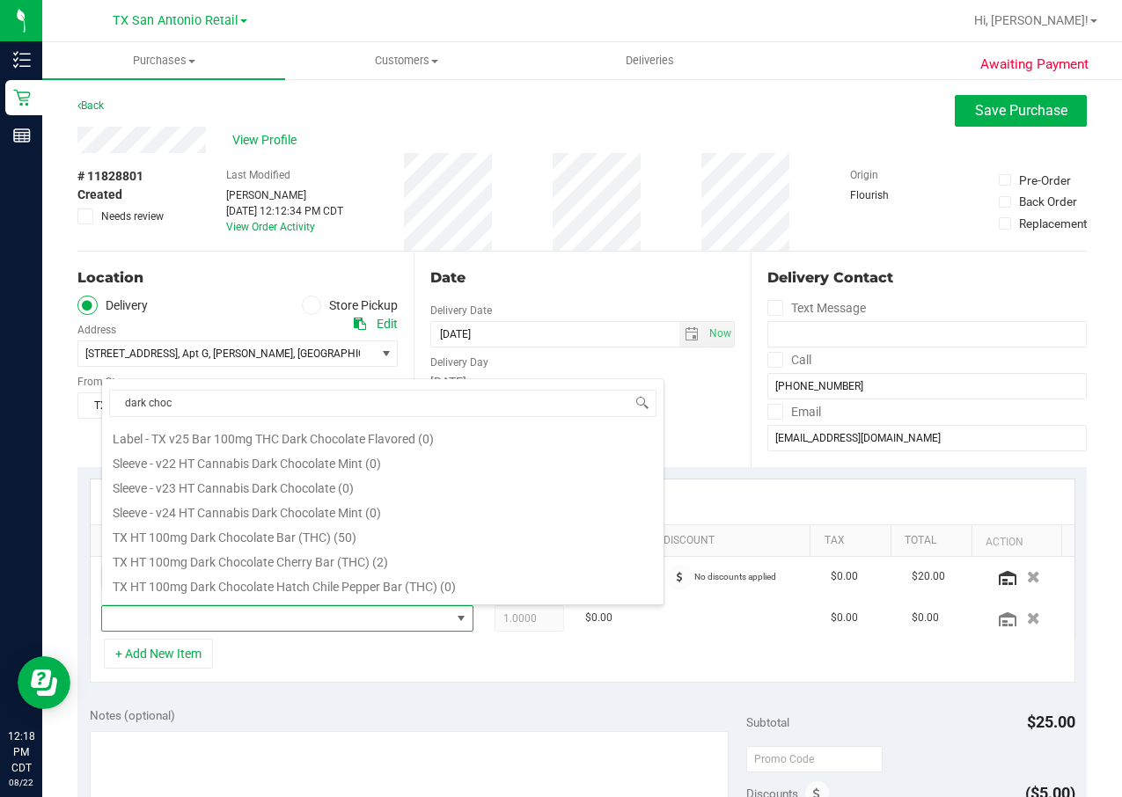
scroll to position [264, 0]
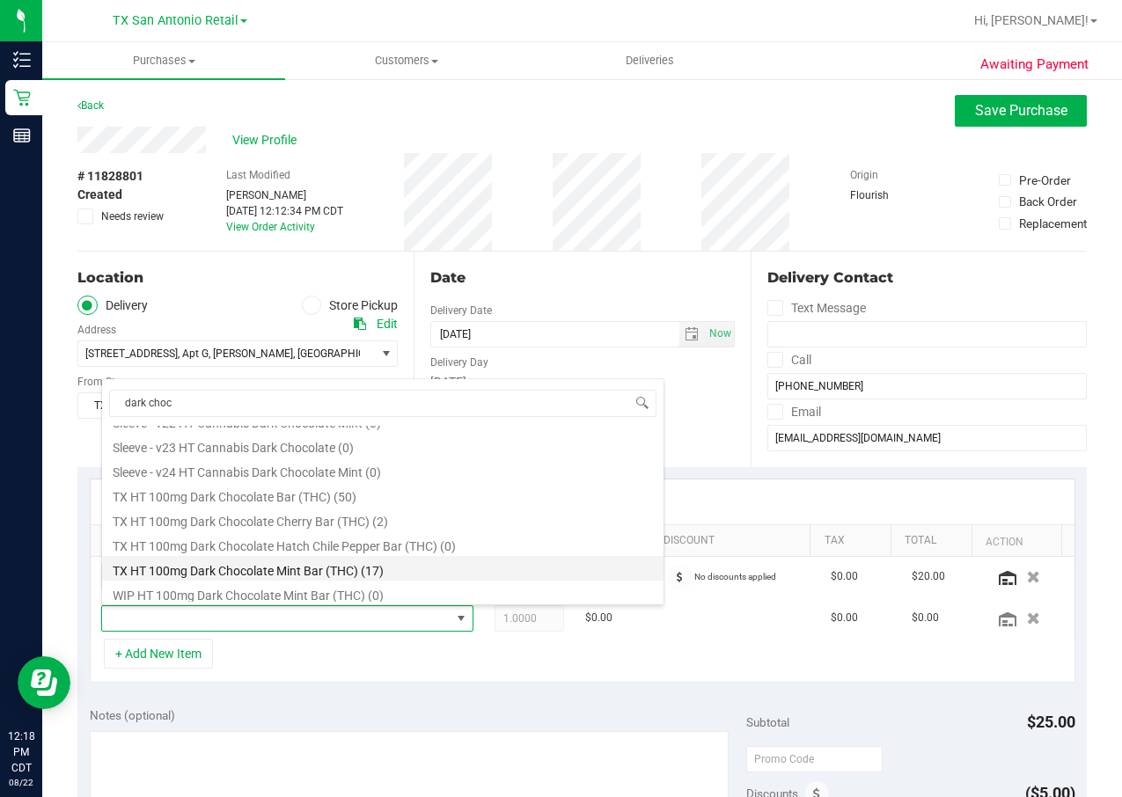
click at [421, 561] on li "TX HT 100mg Dark Chocolate Mint Bar (THC) (17)" at bounding box center [382, 568] width 561 height 25
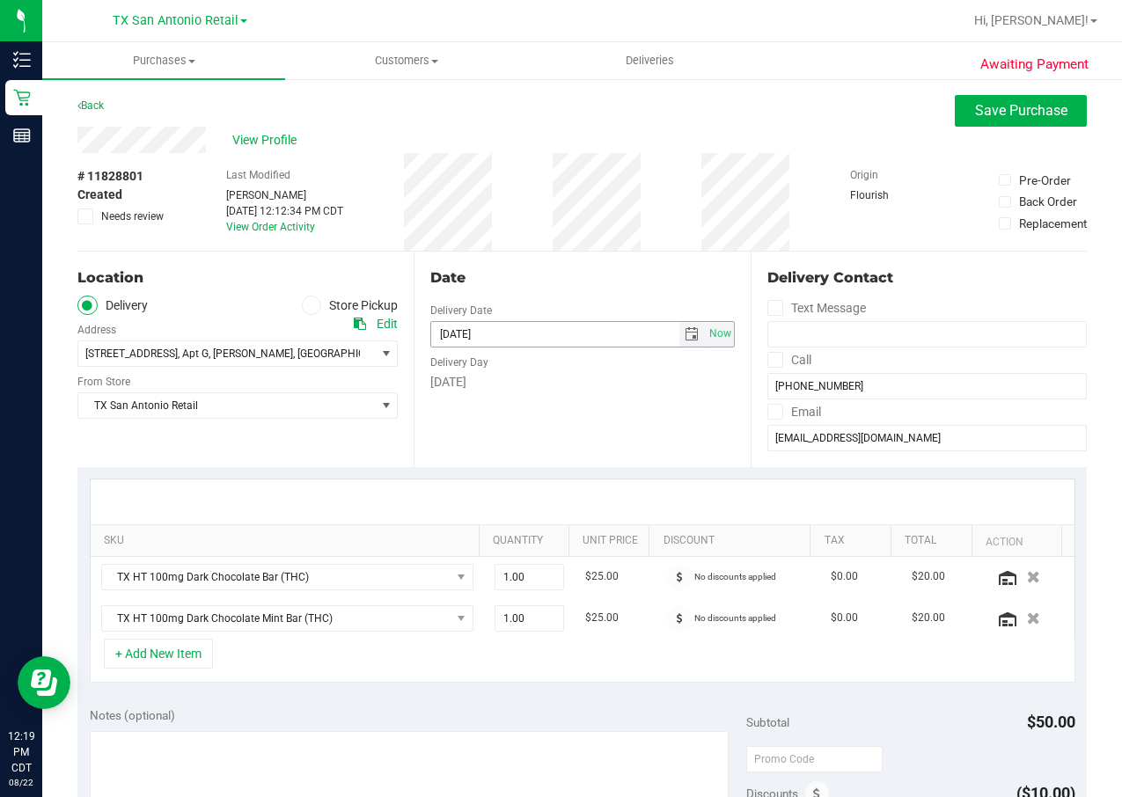
drag, startPoint x: 588, startPoint y: 359, endPoint x: 587, endPoint y: 348, distance: 10.6
click at [588, 356] on div "Delivery Day" at bounding box center [582, 361] width 304 height 26
click at [591, 333] on input "[DATE]" at bounding box center [555, 334] width 248 height 25
click at [685, 341] on span "select" at bounding box center [692, 334] width 14 height 14
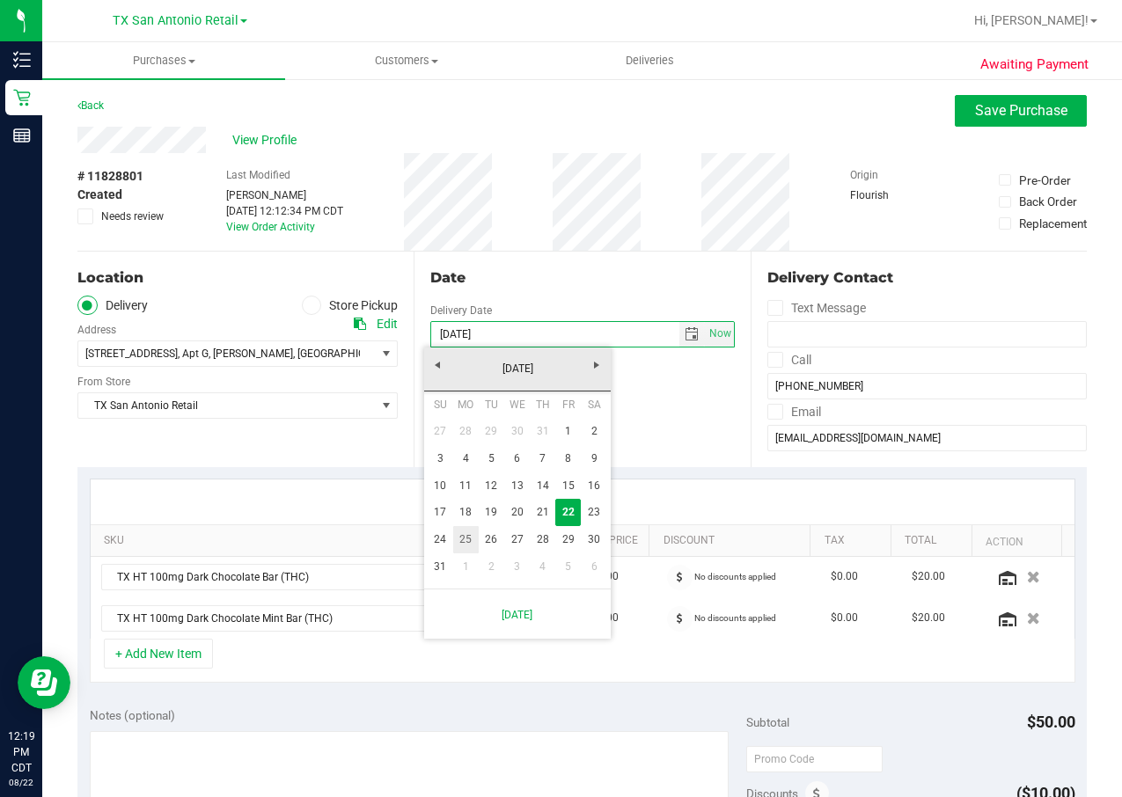
click at [439, 539] on link "24" at bounding box center [441, 539] width 26 height 27
type input "[DATE]"
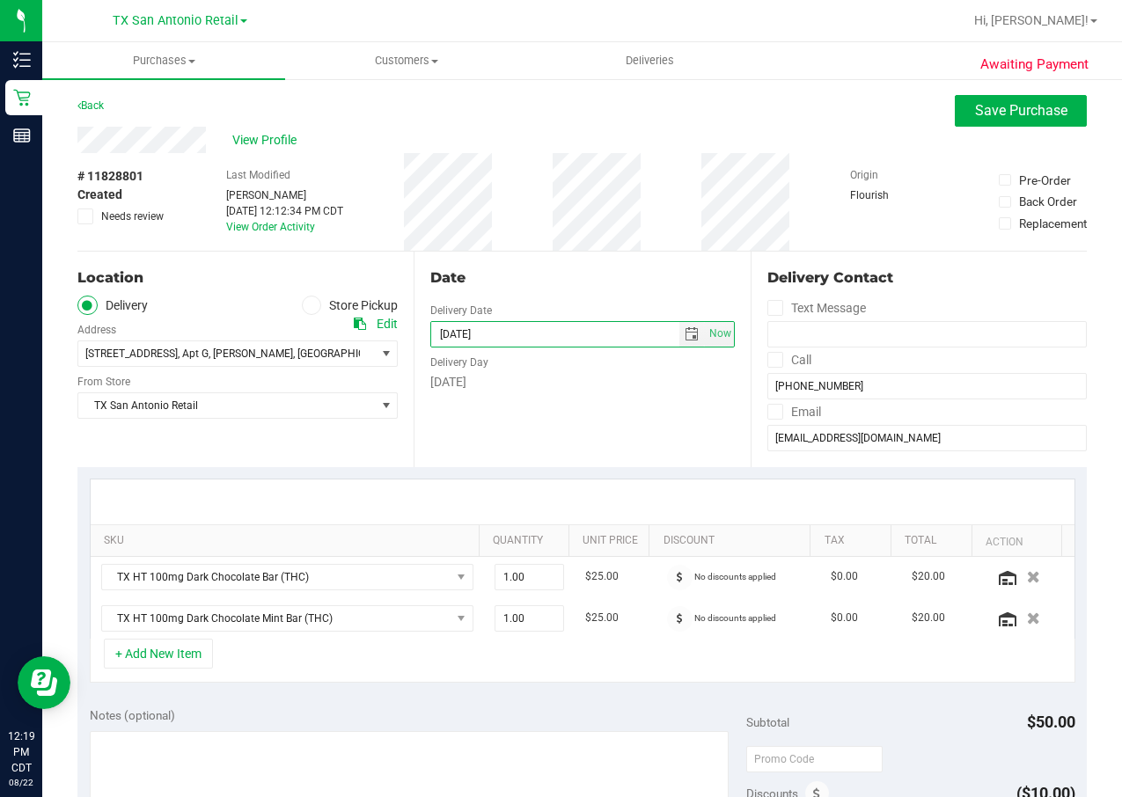
click at [150, 216] on span "Needs review" at bounding box center [132, 217] width 62 height 16
click at [0, 0] on input "Needs review" at bounding box center [0, 0] width 0 height 0
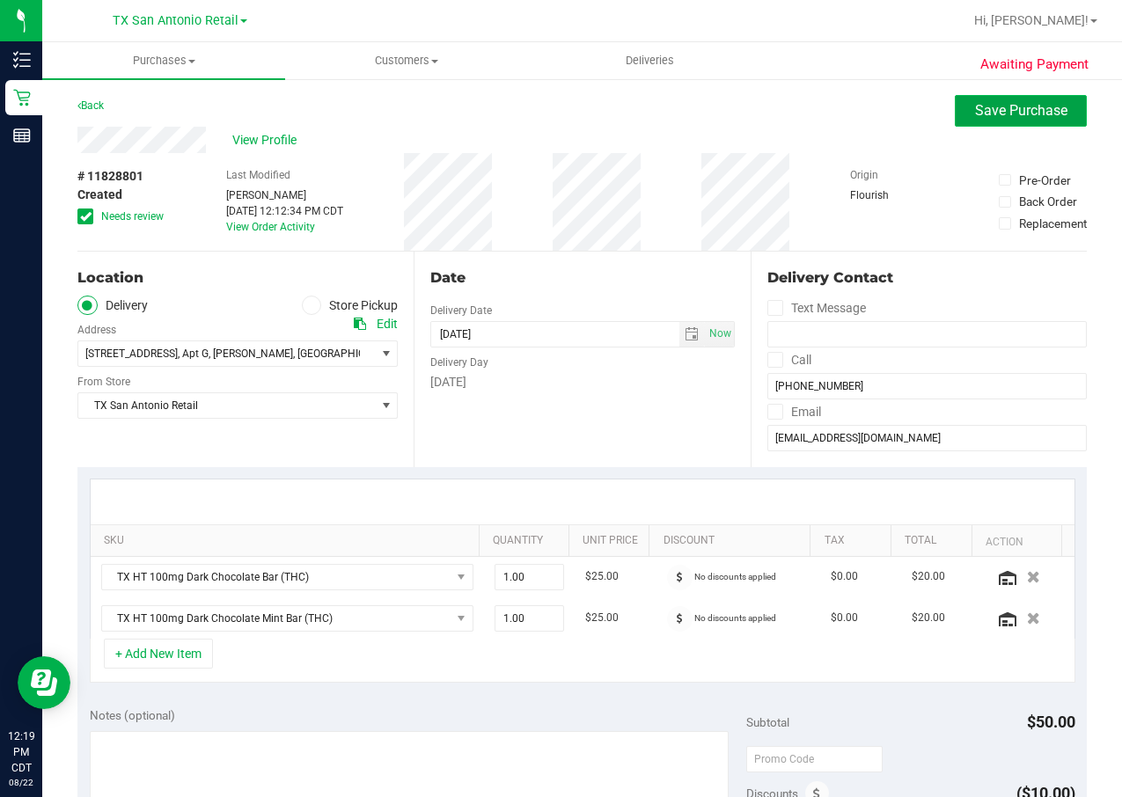
click at [996, 114] on span "Save Purchase" at bounding box center [1021, 110] width 92 height 17
click at [274, 143] on div "Purchases Summary of purchases Fulfillment All purchases Customers All customer…" at bounding box center [582, 419] width 1080 height 755
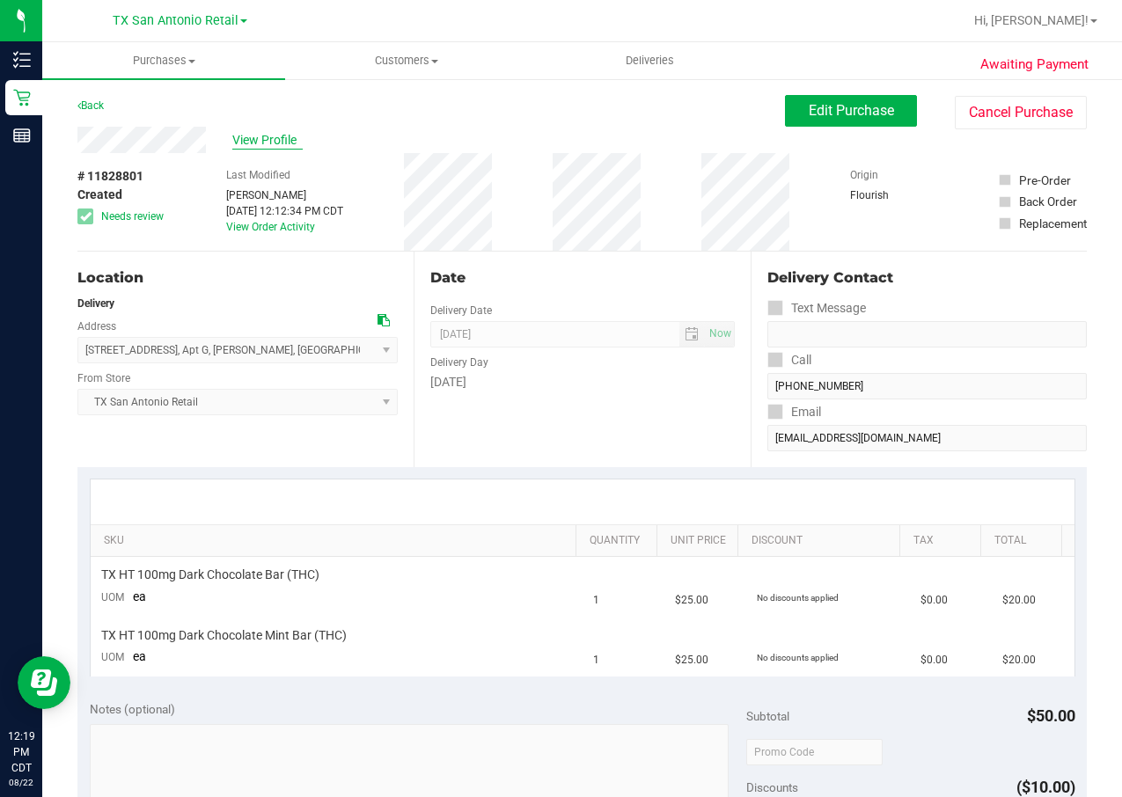
click at [279, 146] on span "View Profile" at bounding box center [267, 140] width 70 height 18
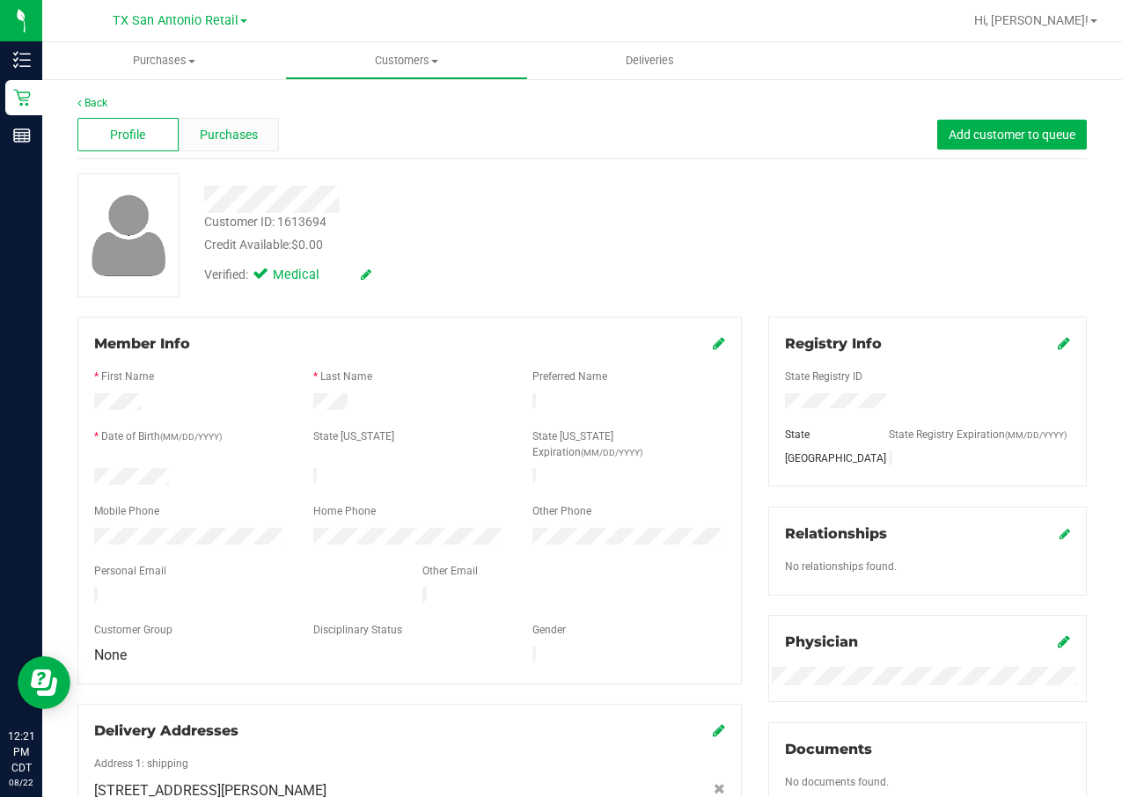
click at [214, 144] on div "Purchases" at bounding box center [229, 134] width 101 height 33
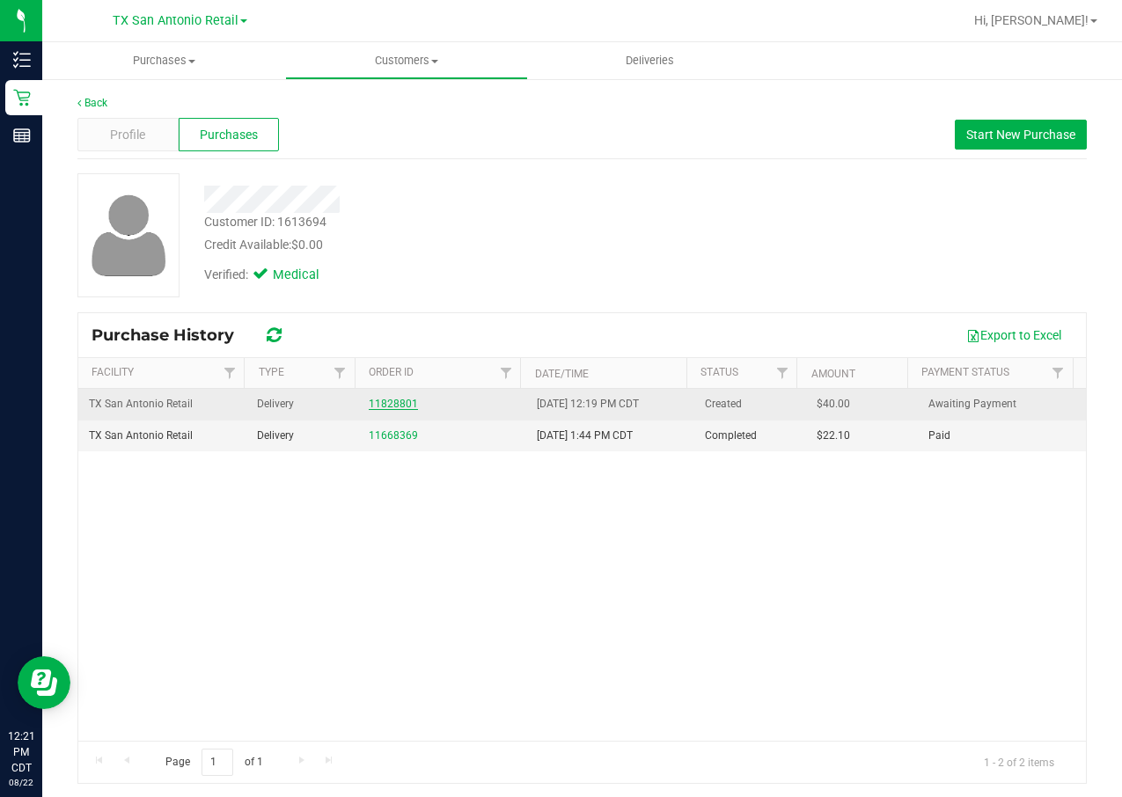
click at [372, 405] on link "11828801" at bounding box center [393, 404] width 49 height 12
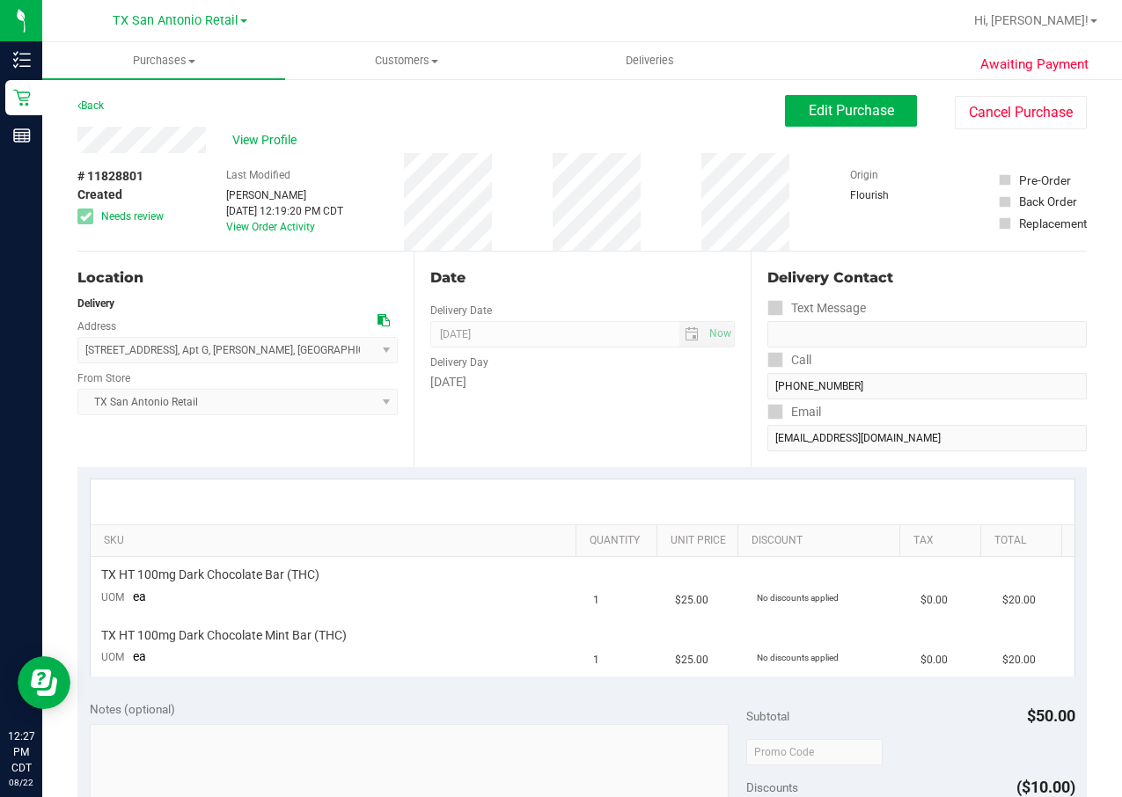
click at [851, 90] on div "Awaiting Payment Back Edit Purchase Cancel Purchase View Profile # 11828801 Cre…" at bounding box center [582, 751] width 1080 height 1348
click at [809, 106] on span "Edit Purchase" at bounding box center [851, 110] width 85 height 17
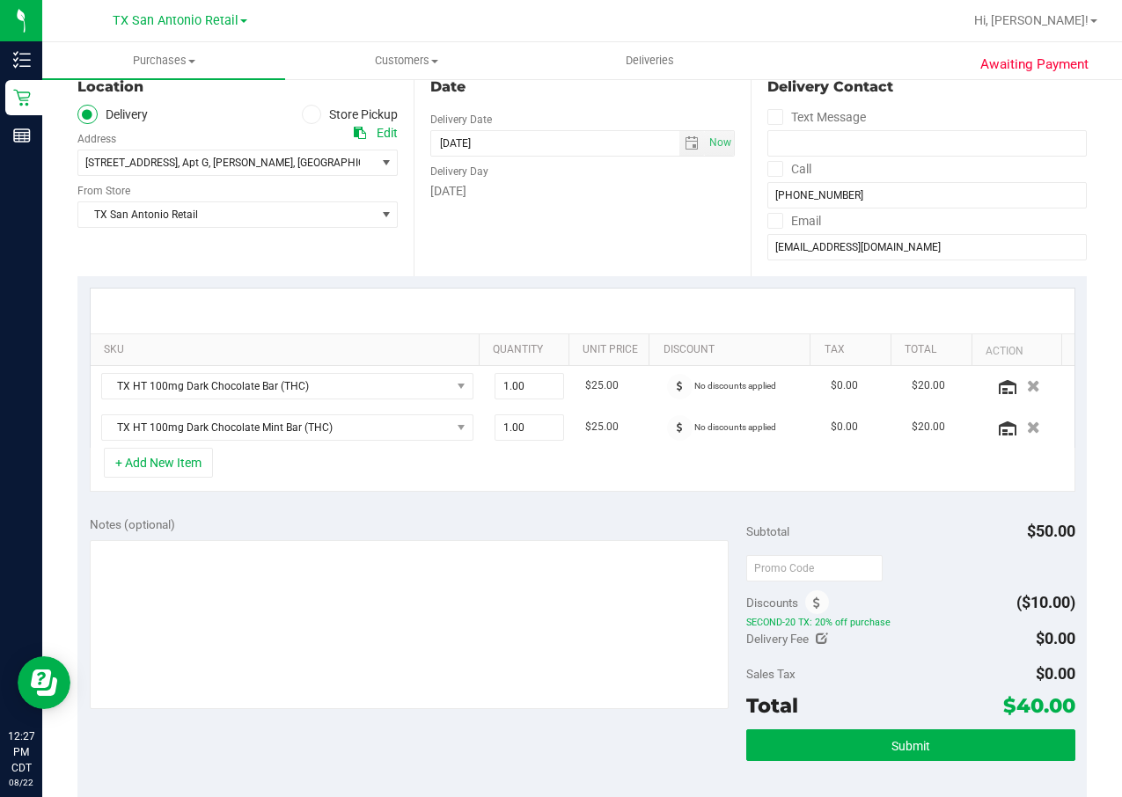
scroll to position [264, 0]
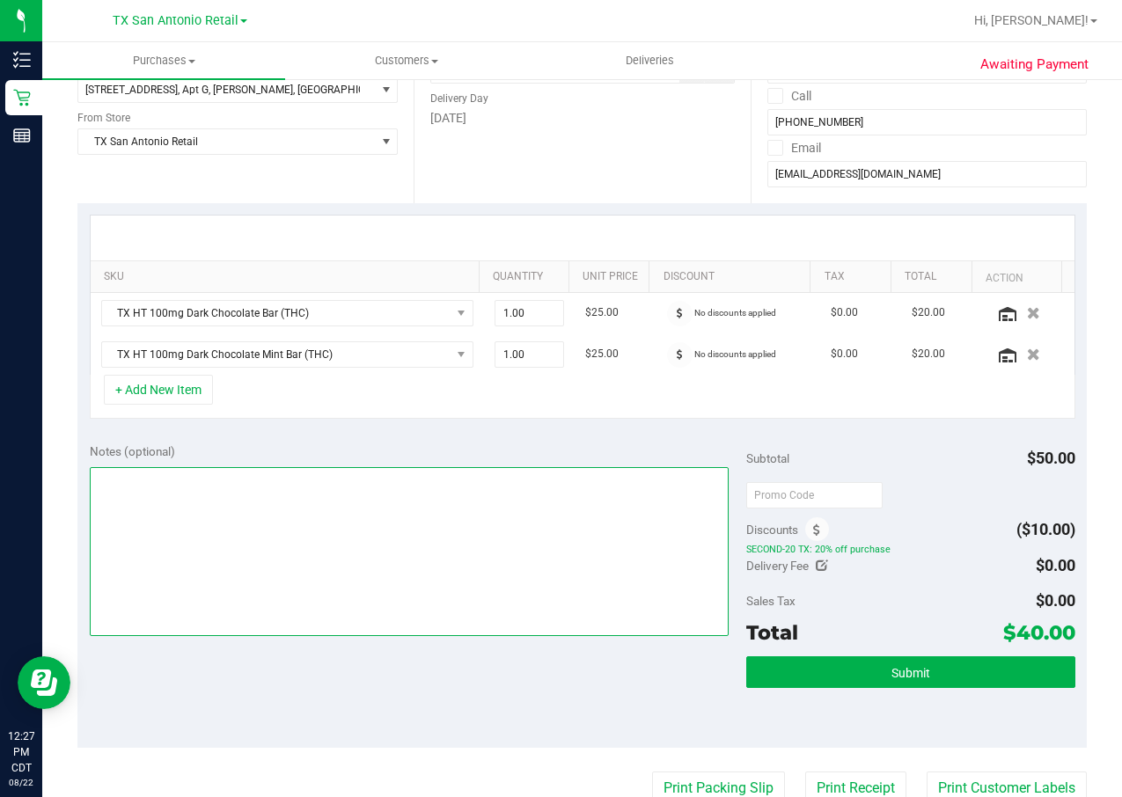
click at [337, 492] on textarea at bounding box center [410, 551] width 640 height 169
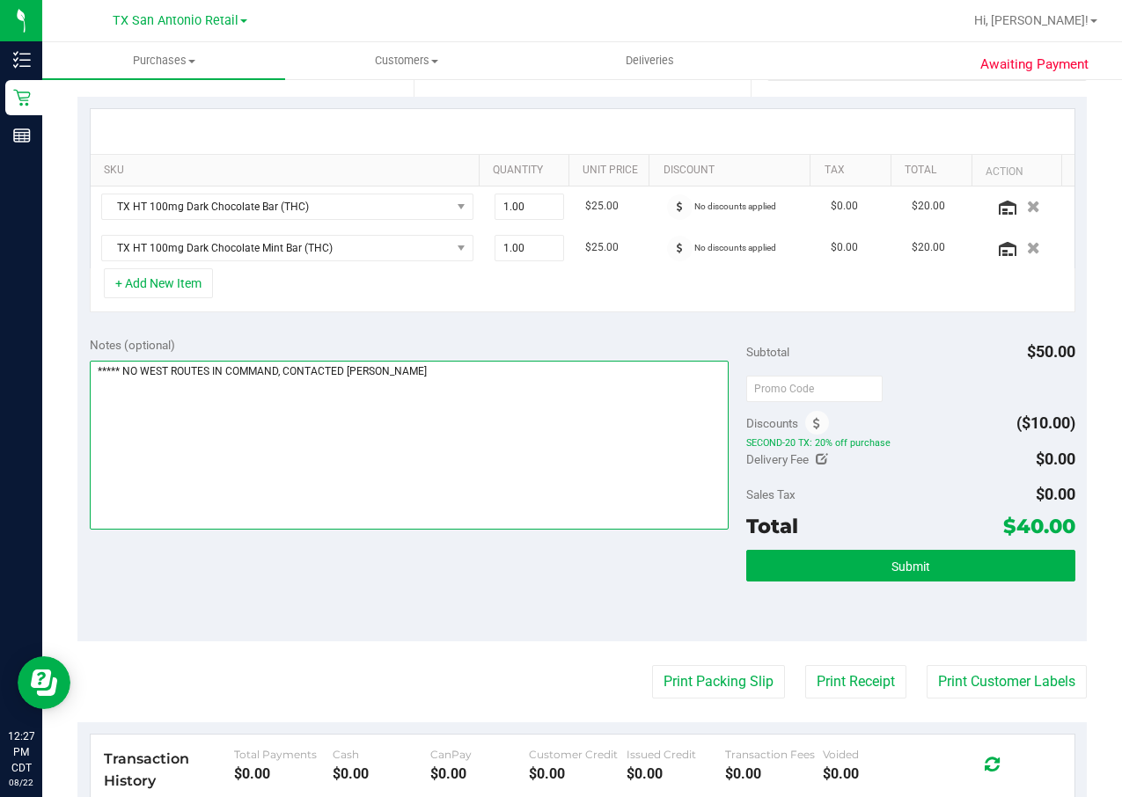
scroll to position [396, 0]
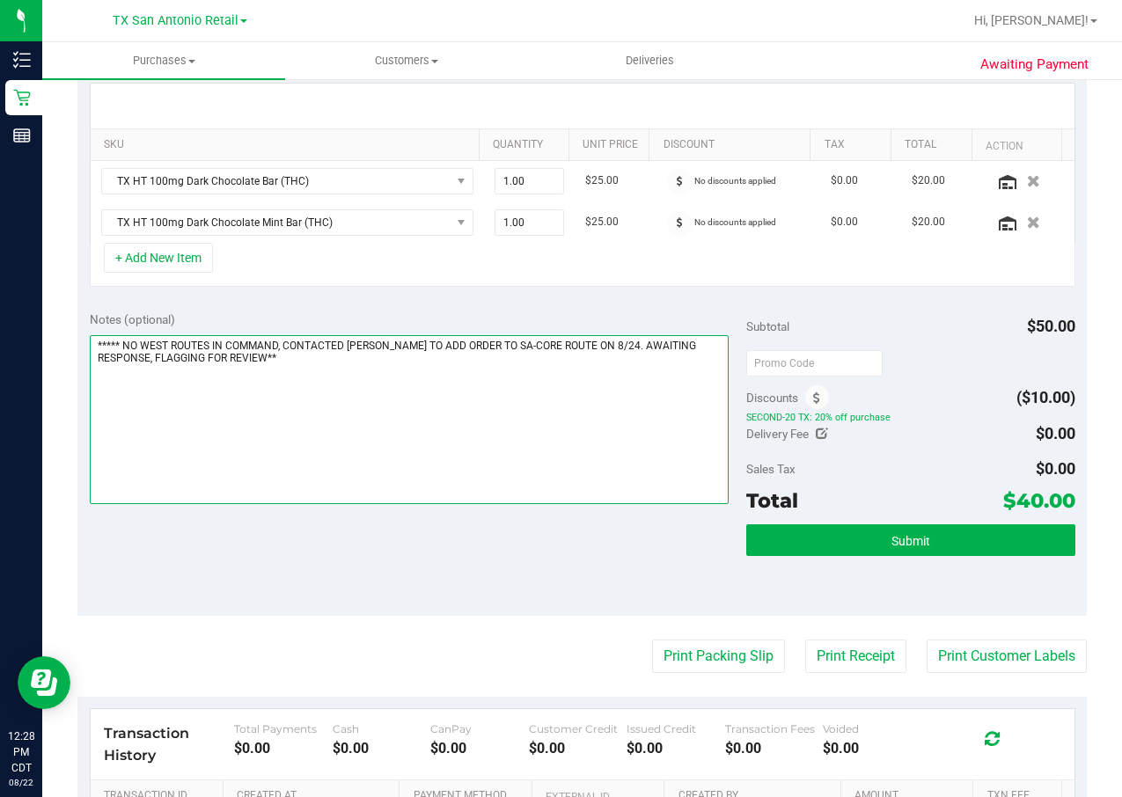
click at [130, 347] on textarea at bounding box center [410, 419] width 640 height 169
click at [127, 348] on textarea at bounding box center [410, 419] width 640 height 169
click at [126, 351] on textarea at bounding box center [410, 419] width 640 height 169
click at [328, 364] on textarea at bounding box center [410, 419] width 640 height 169
click at [538, 380] on textarea at bounding box center [410, 419] width 640 height 169
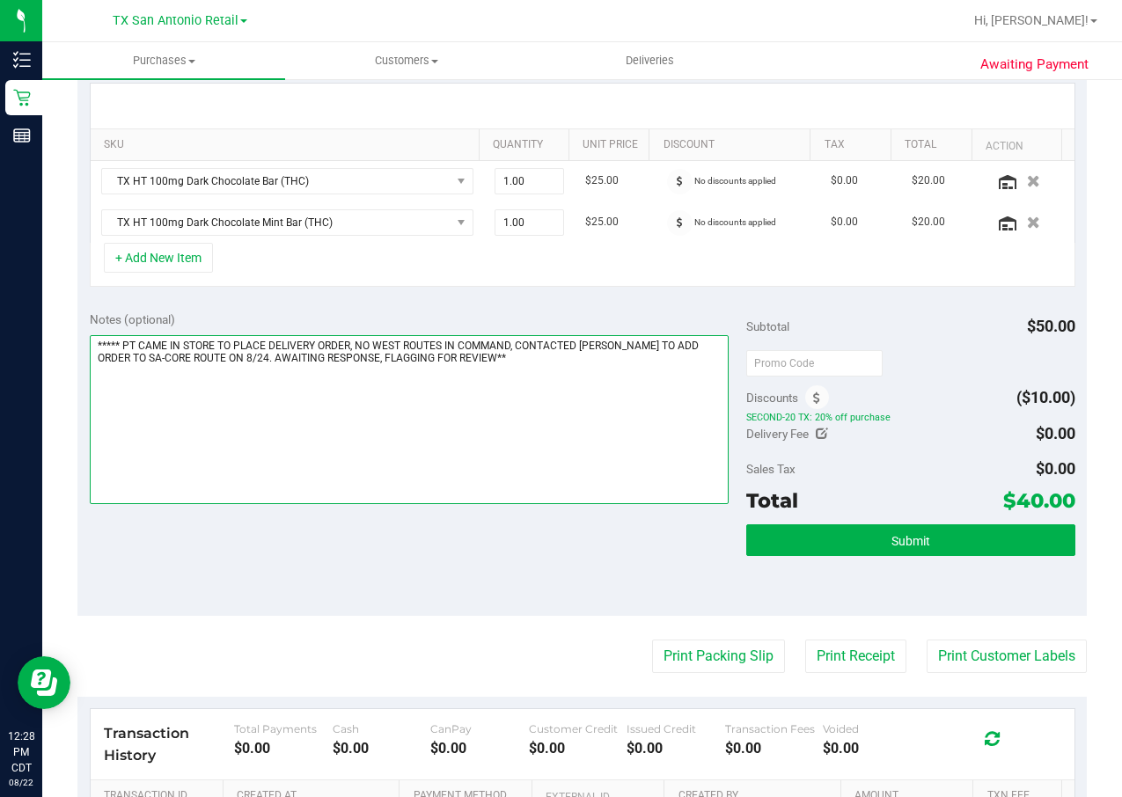
click at [517, 345] on textarea at bounding box center [410, 419] width 640 height 169
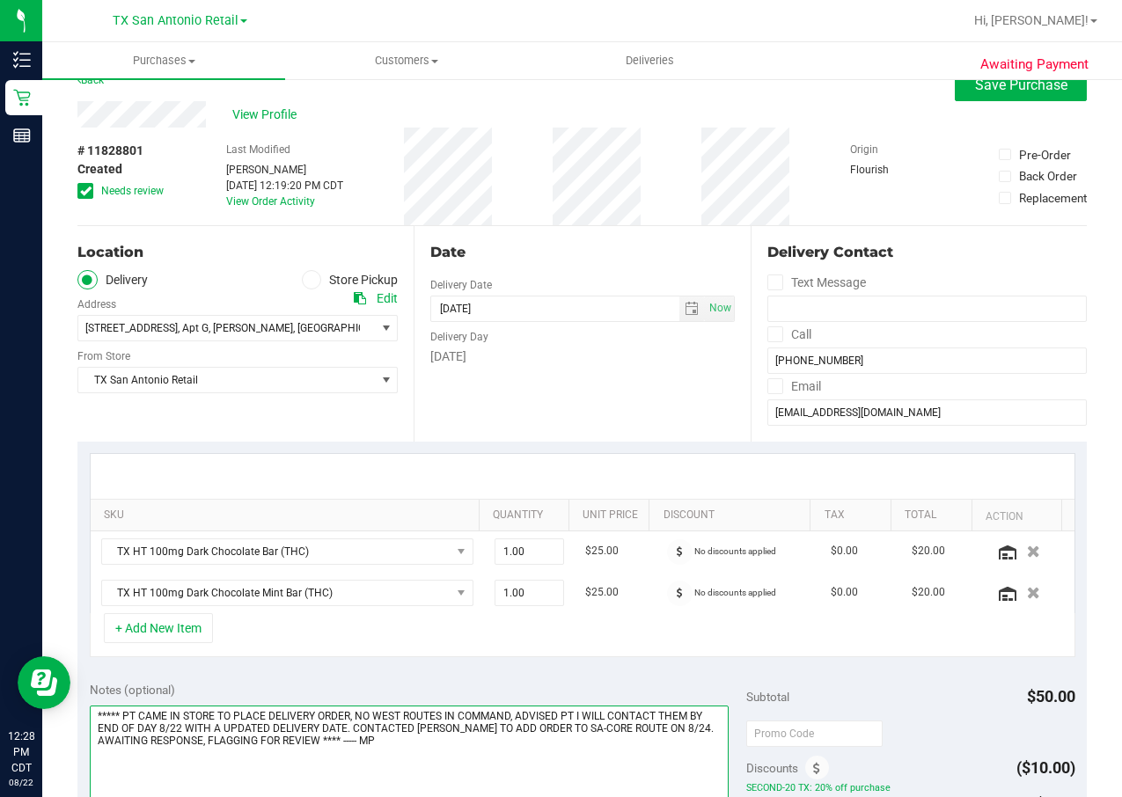
scroll to position [0, 0]
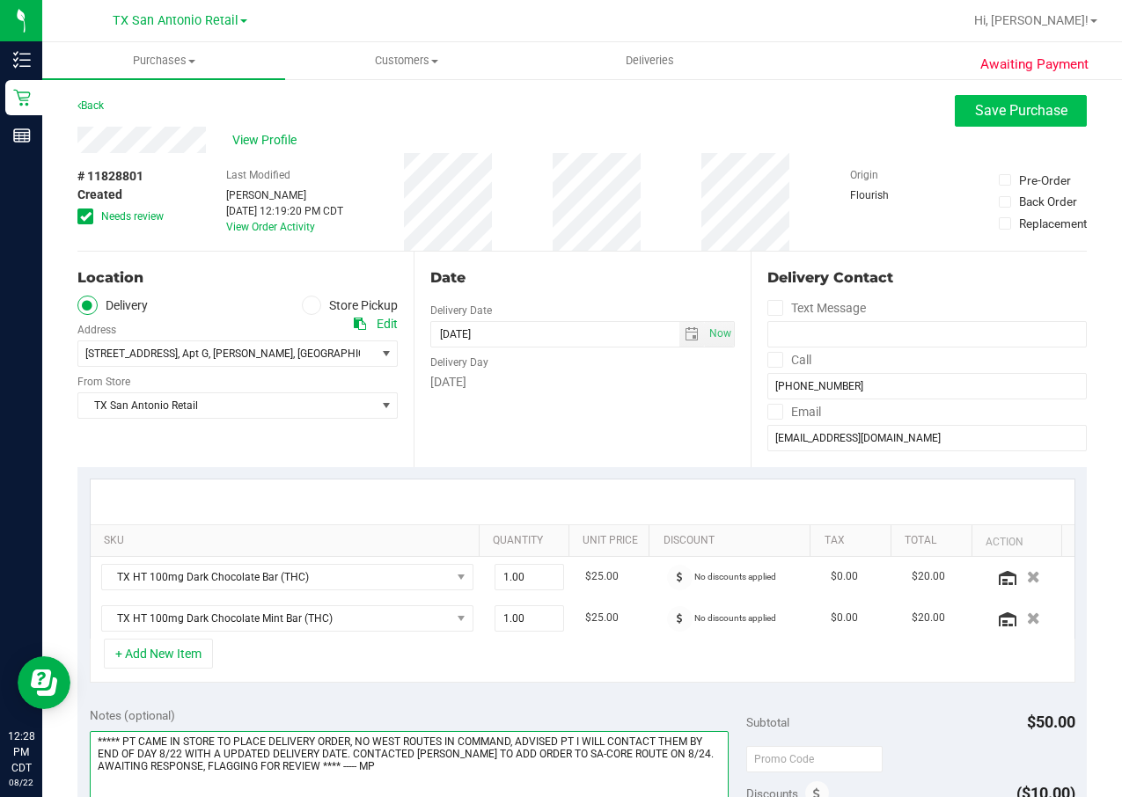
type textarea "***** PT CAME IN STORE TO PLACE DELIVERY ORDER, NO WEST ROUTES IN COMMAND, ADVI…"
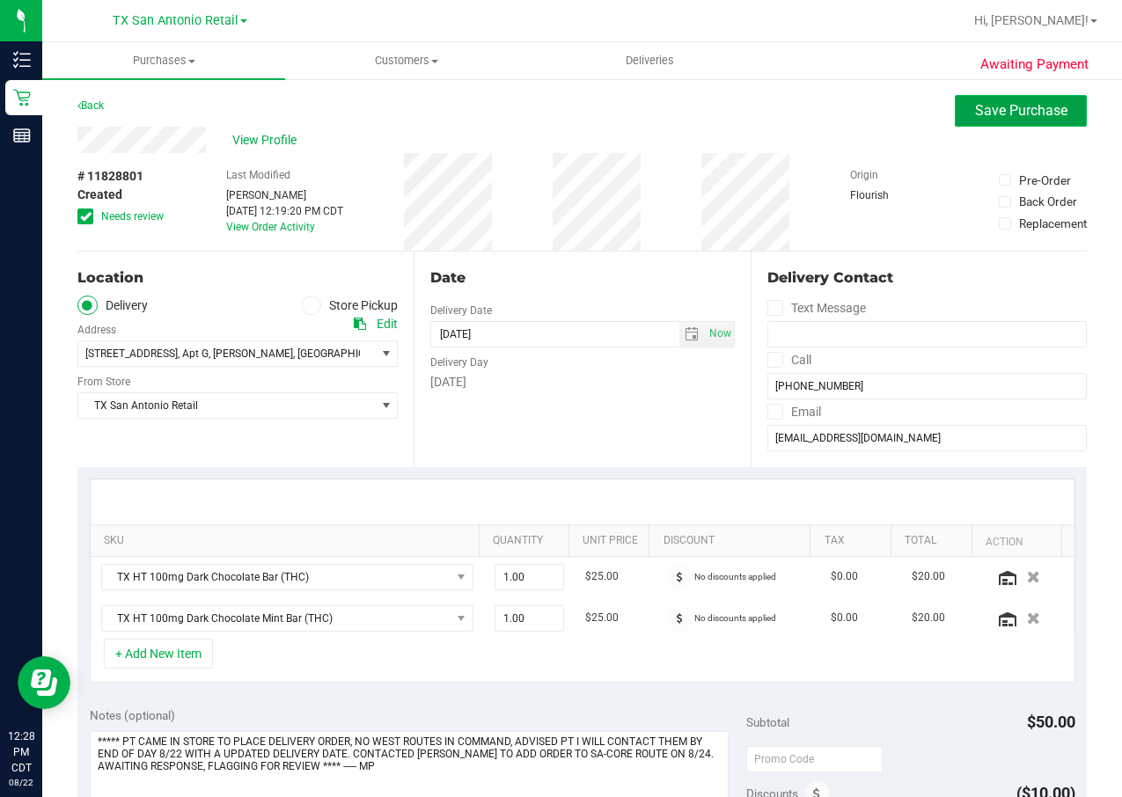
click at [975, 103] on span "Save Purchase" at bounding box center [1021, 110] width 92 height 17
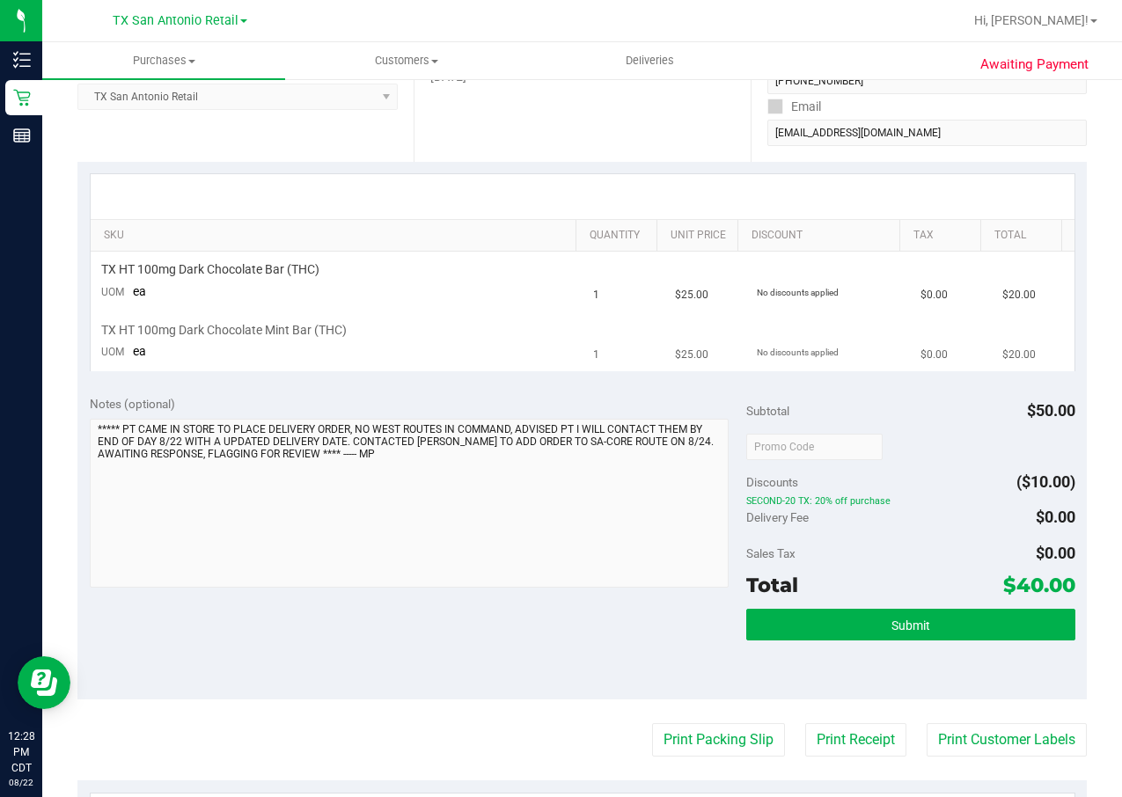
scroll to position [264, 0]
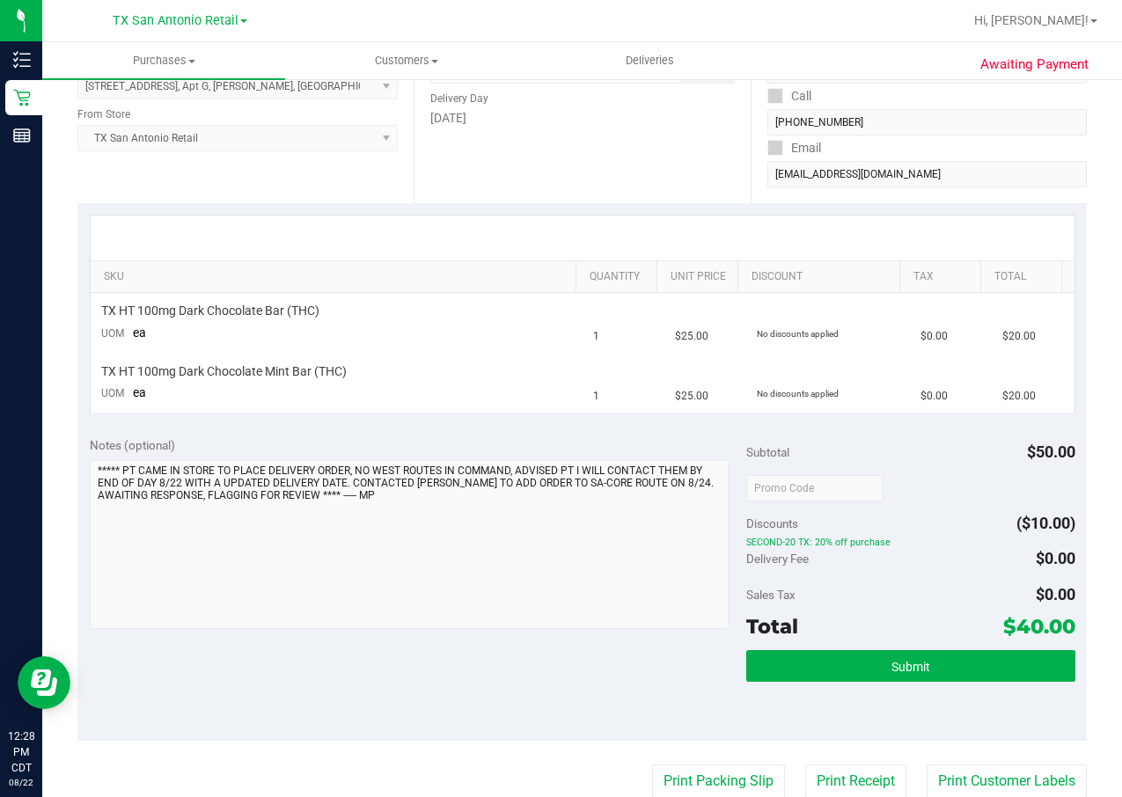
click at [554, 409] on td "TX HT 100mg Dark Chocolate Mint Bar (THC) UOM ea" at bounding box center [337, 382] width 492 height 59
click at [427, 737] on div "Notes (optional) Subtotal $50.00 Discounts ($10.00) SECOND-20 TX: 20% off purch…" at bounding box center [581, 582] width 1009 height 317
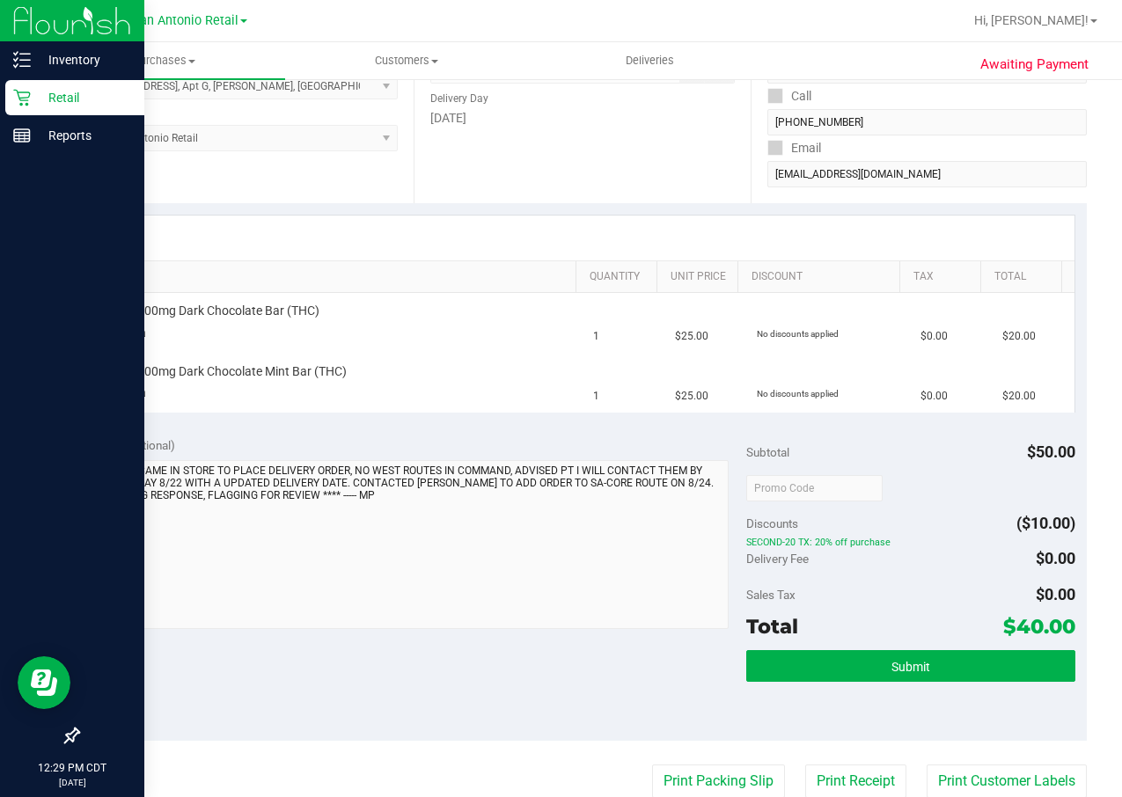
click at [36, 94] on p "Retail" at bounding box center [84, 97] width 106 height 21
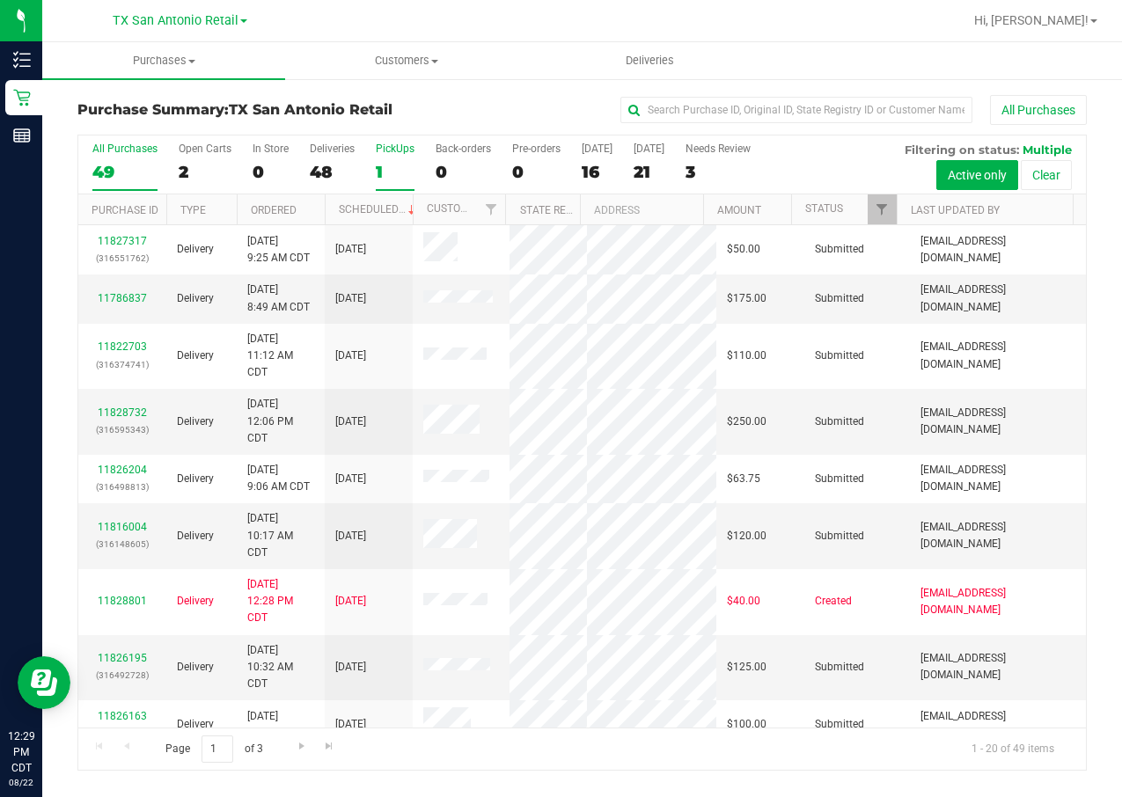
click at [393, 170] on div "1" at bounding box center [395, 172] width 39 height 20
click at [0, 0] on input "PickUps 1" at bounding box center [0, 0] width 0 height 0
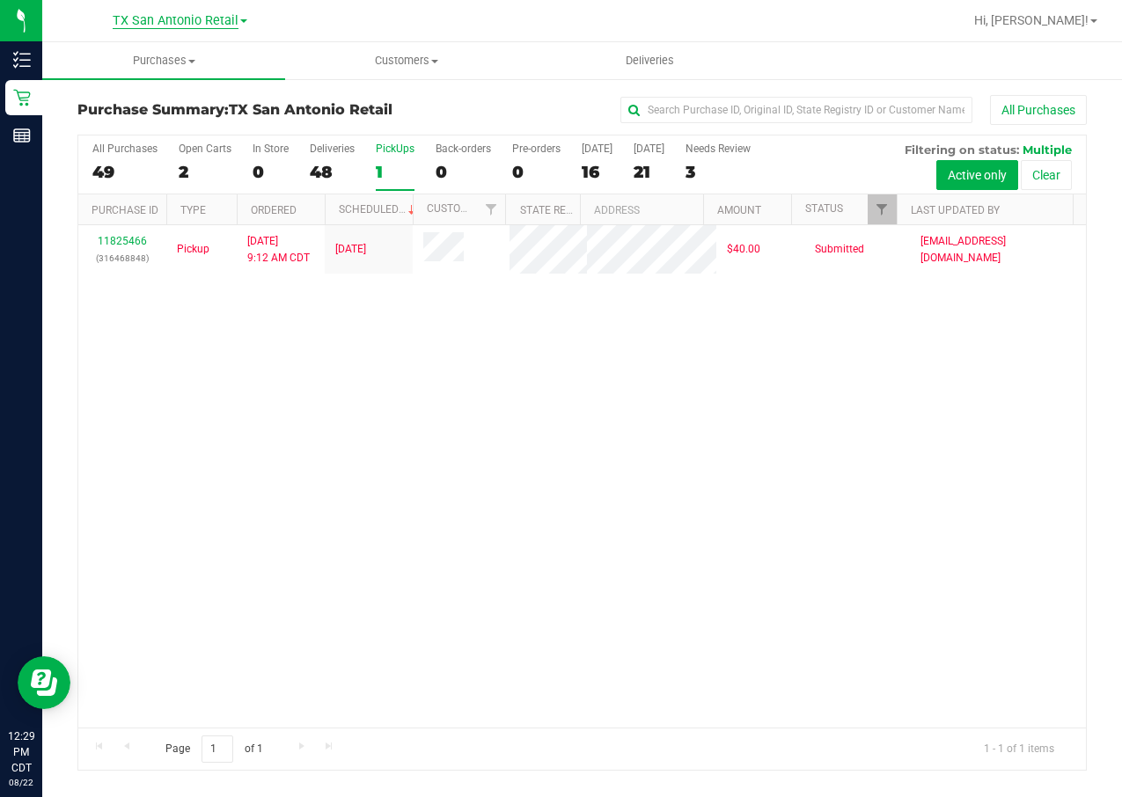
click at [164, 27] on span "TX San Antonio Retail" at bounding box center [176, 21] width 126 height 16
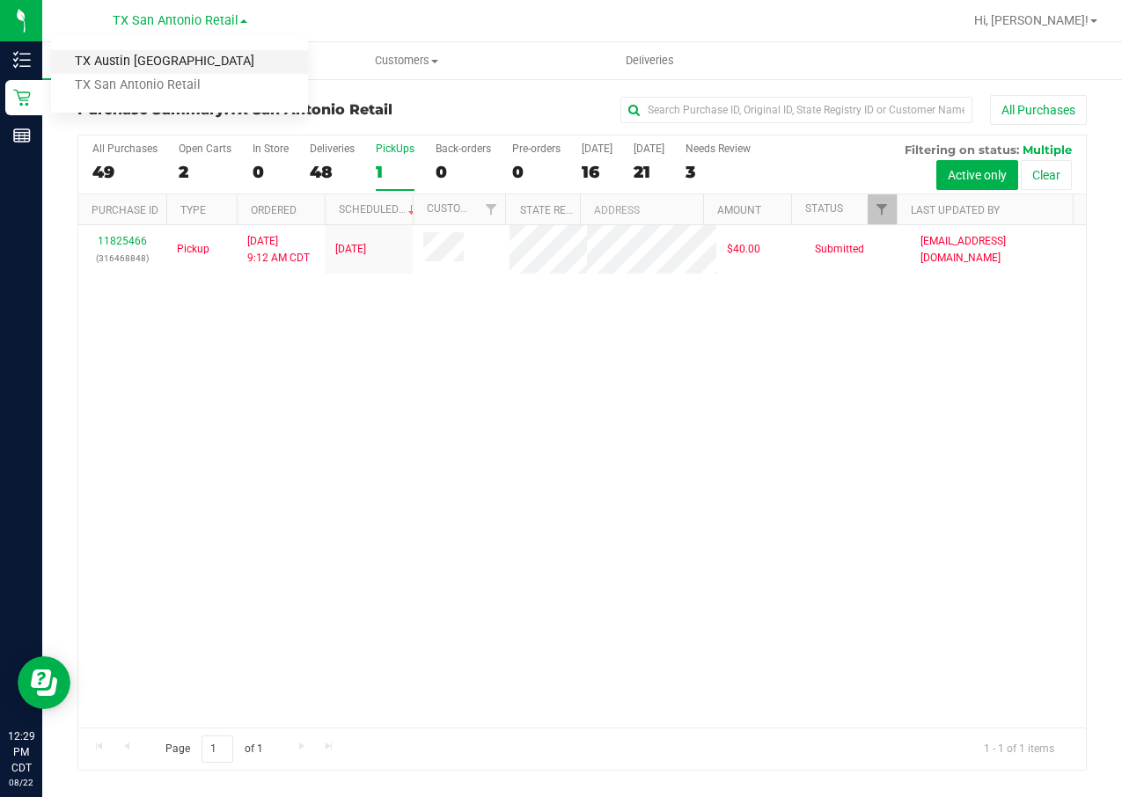
click at [167, 55] on link "TX Austin [GEOGRAPHIC_DATA]" at bounding box center [179, 62] width 257 height 24
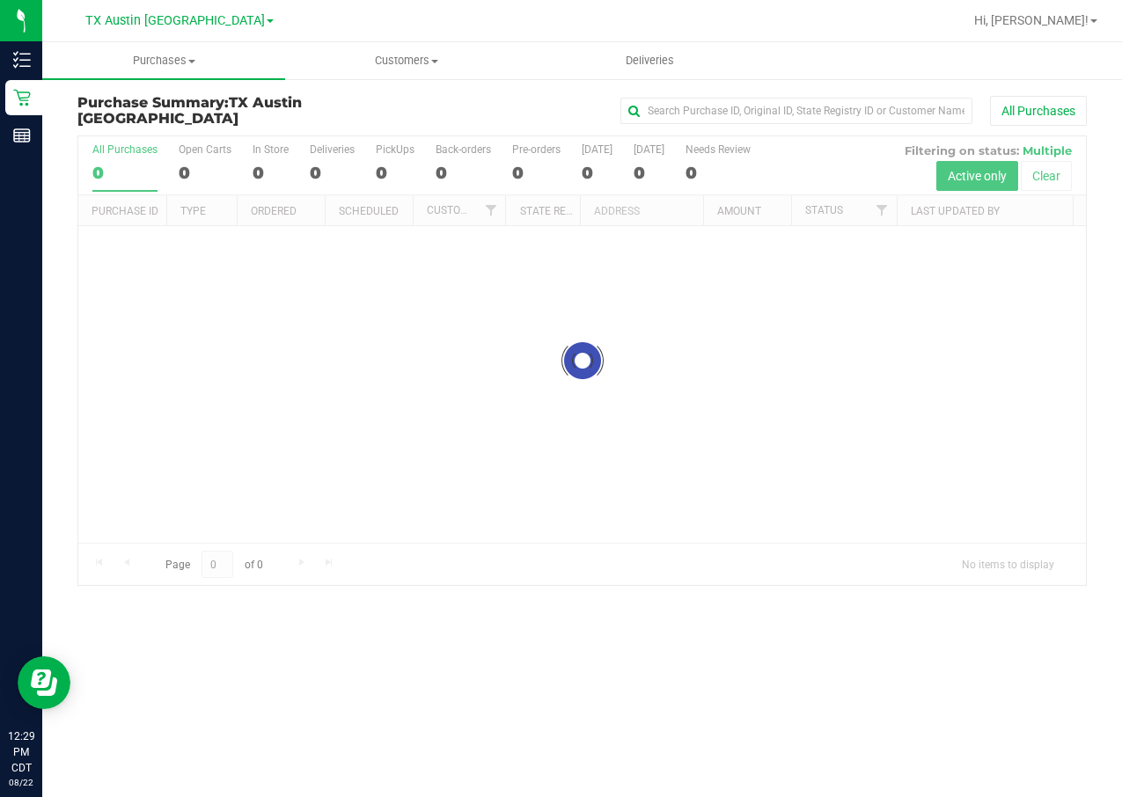
click at [389, 170] on div at bounding box center [582, 360] width 1008 height 449
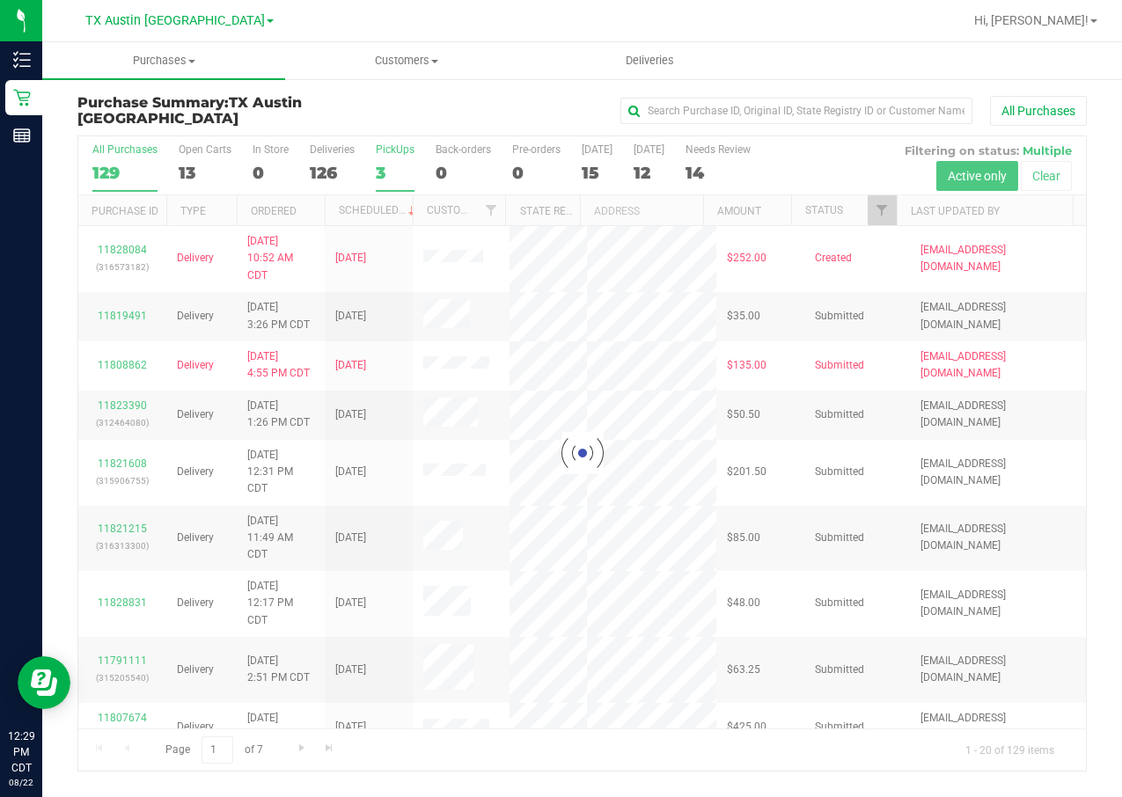
click at [388, 170] on div at bounding box center [582, 453] width 1008 height 634
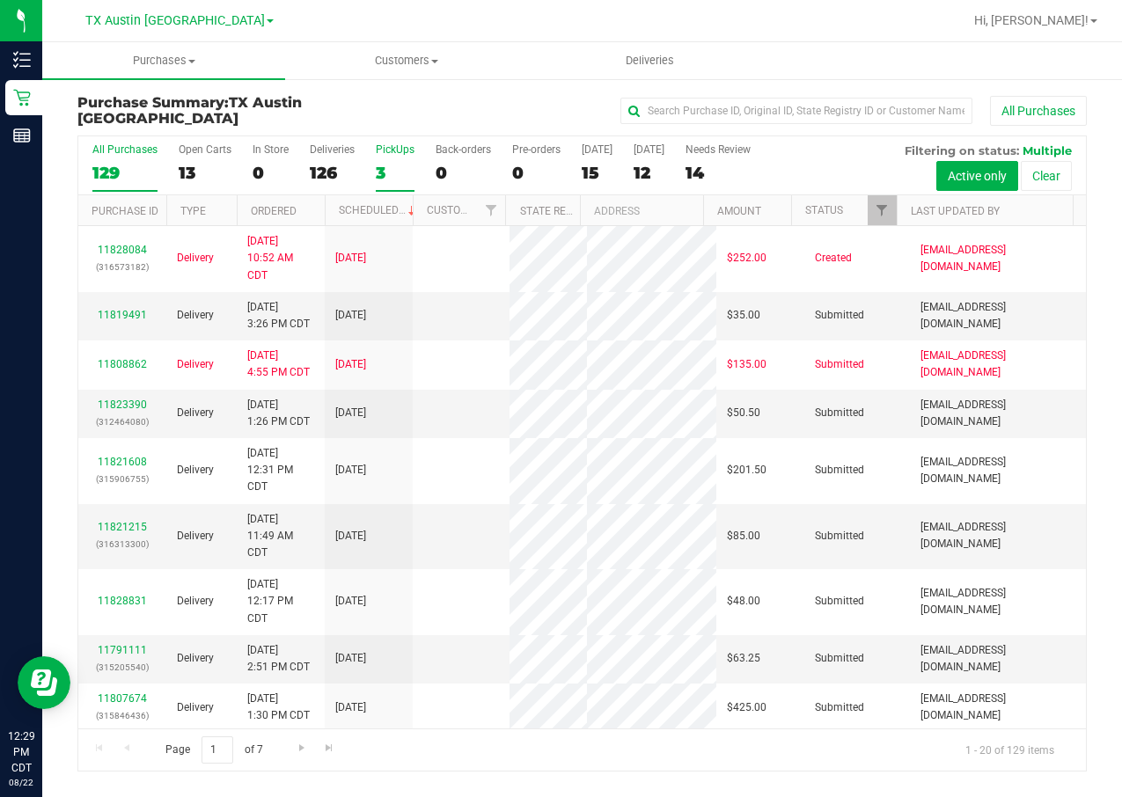
click at [382, 173] on div "3" at bounding box center [395, 173] width 39 height 20
click at [0, 0] on input "PickUps 3" at bounding box center [0, 0] width 0 height 0
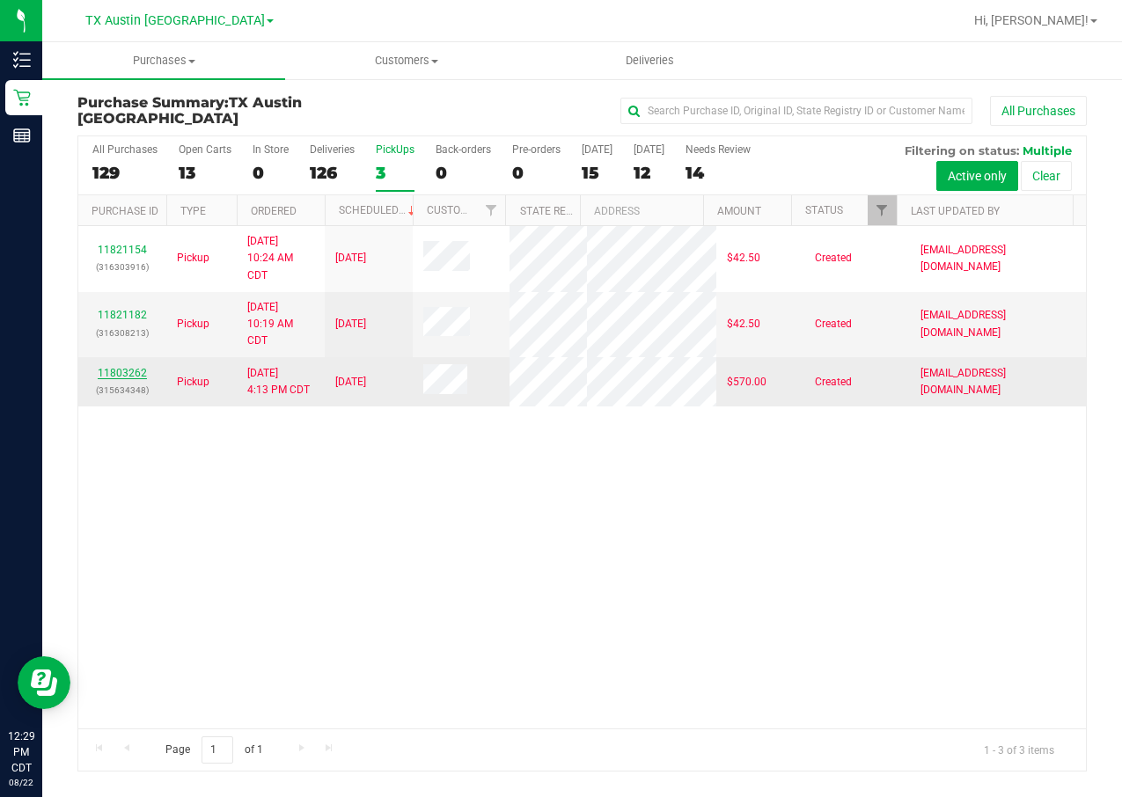
click at [128, 378] on link "11803262" at bounding box center [122, 373] width 49 height 12
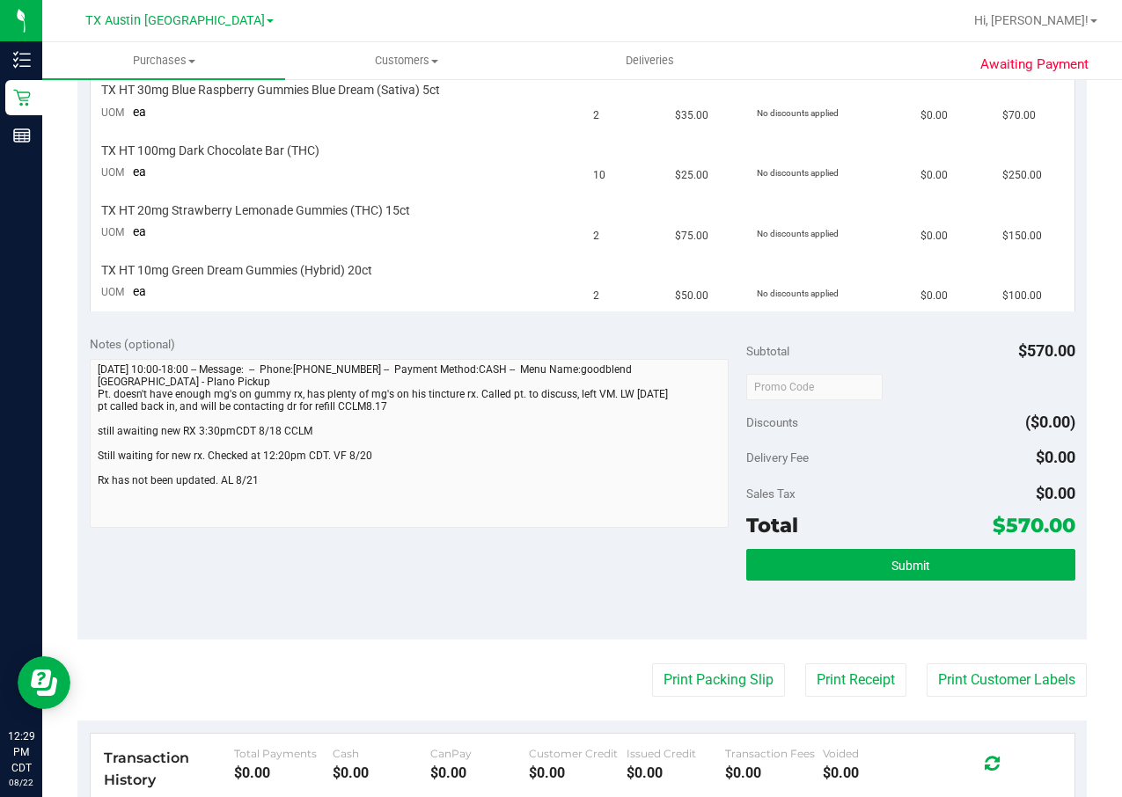
scroll to position [748, 0]
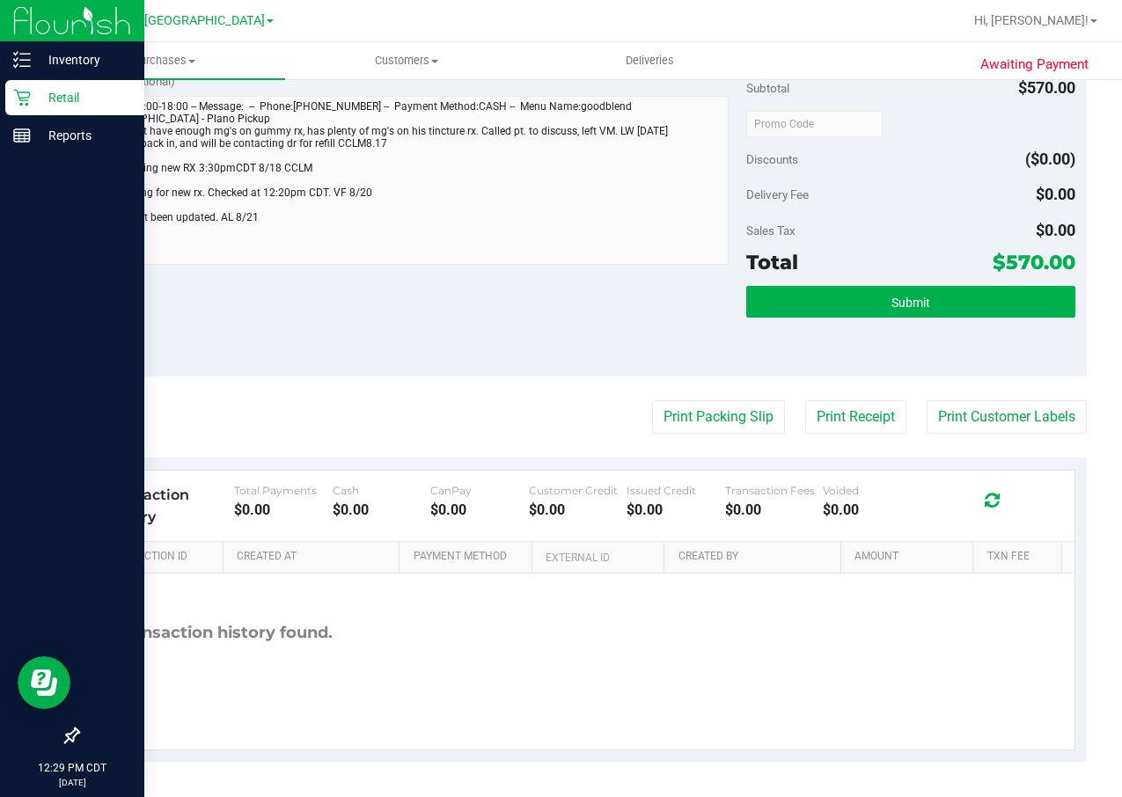
click at [94, 94] on p "Retail" at bounding box center [84, 97] width 106 height 21
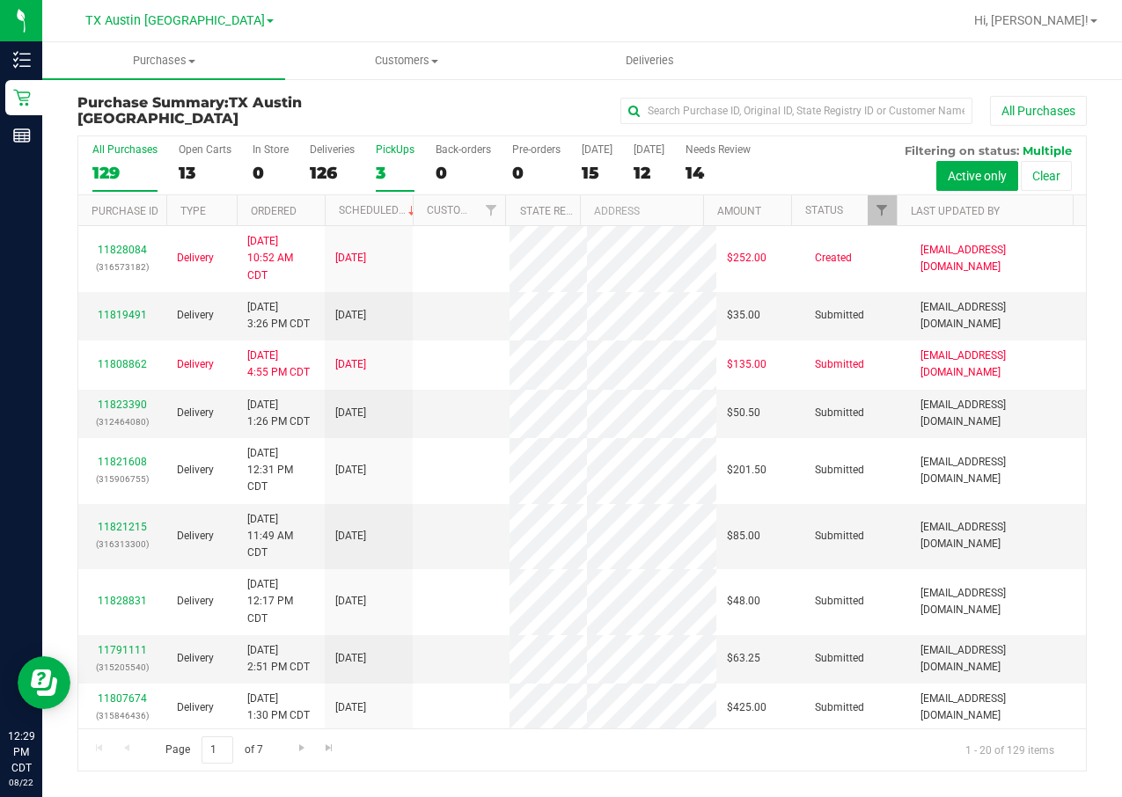
click at [387, 168] on div "3" at bounding box center [395, 173] width 39 height 20
click at [0, 0] on input "PickUps 3" at bounding box center [0, 0] width 0 height 0
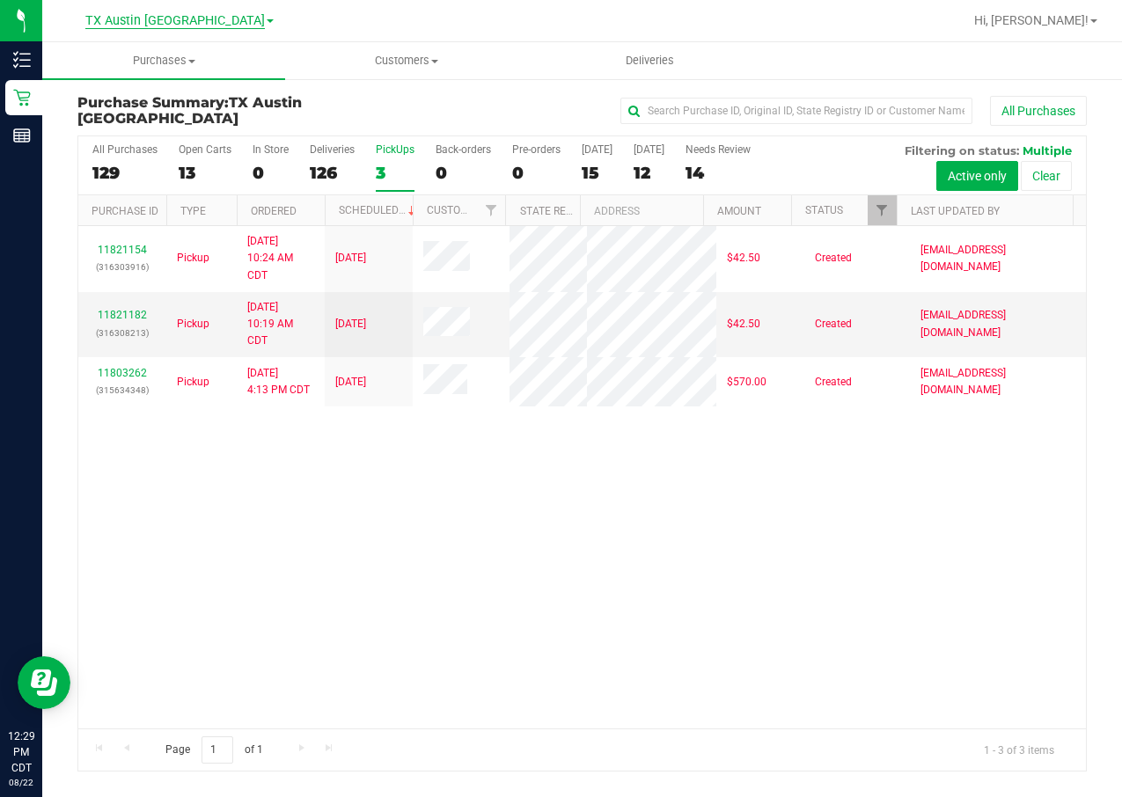
click at [137, 23] on span "TX Austin [GEOGRAPHIC_DATA]" at bounding box center [175, 21] width 180 height 16
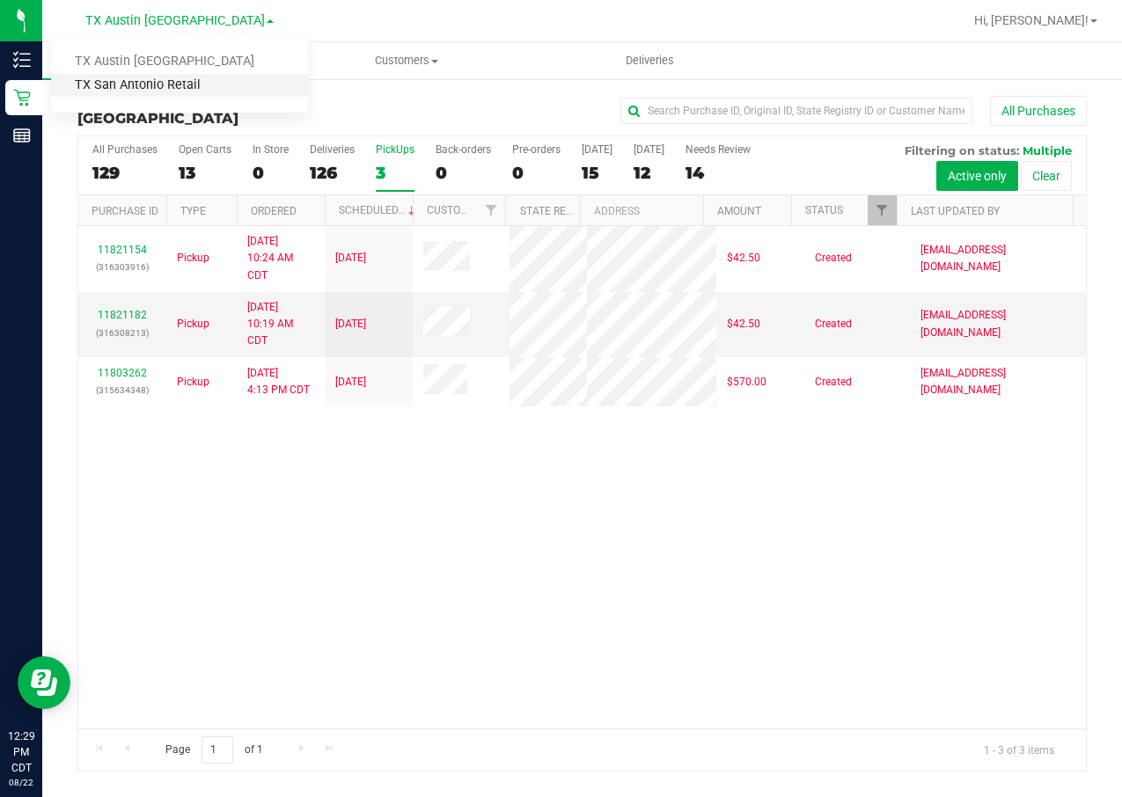
click at [196, 75] on link "TX San Antonio Retail" at bounding box center [179, 86] width 257 height 24
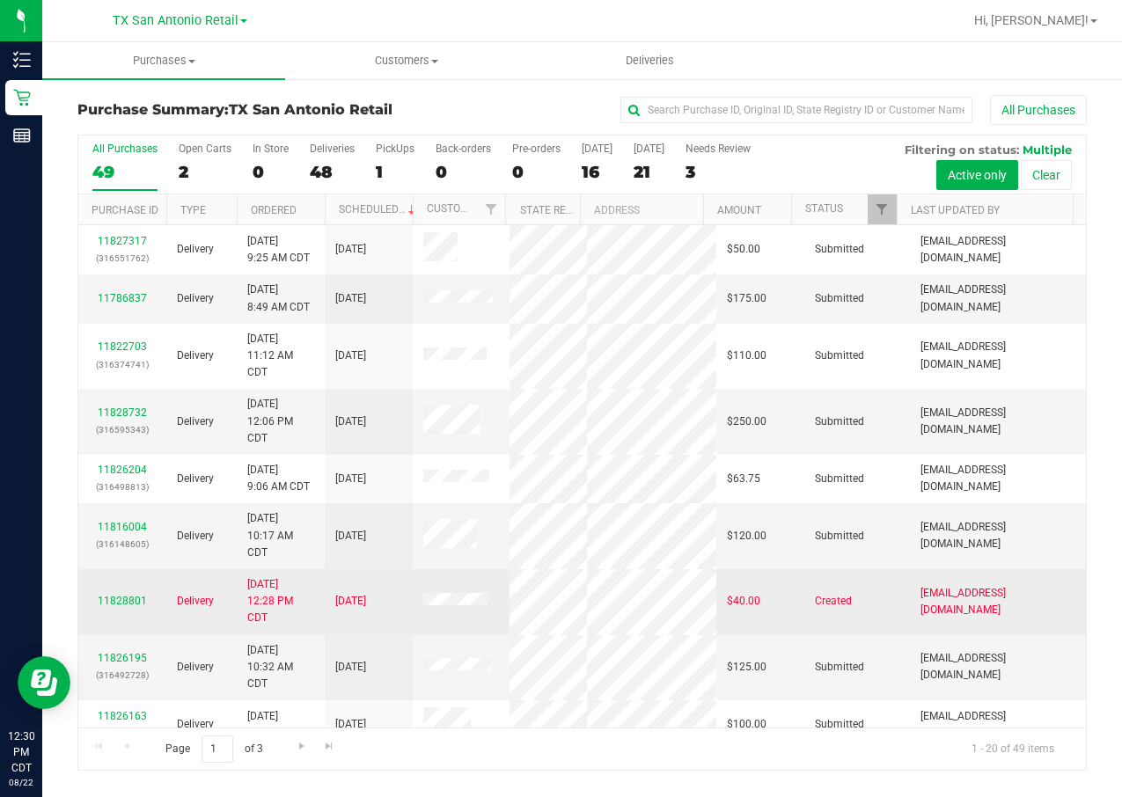
click at [727, 610] on span "$40.00" at bounding box center [743, 601] width 33 height 17
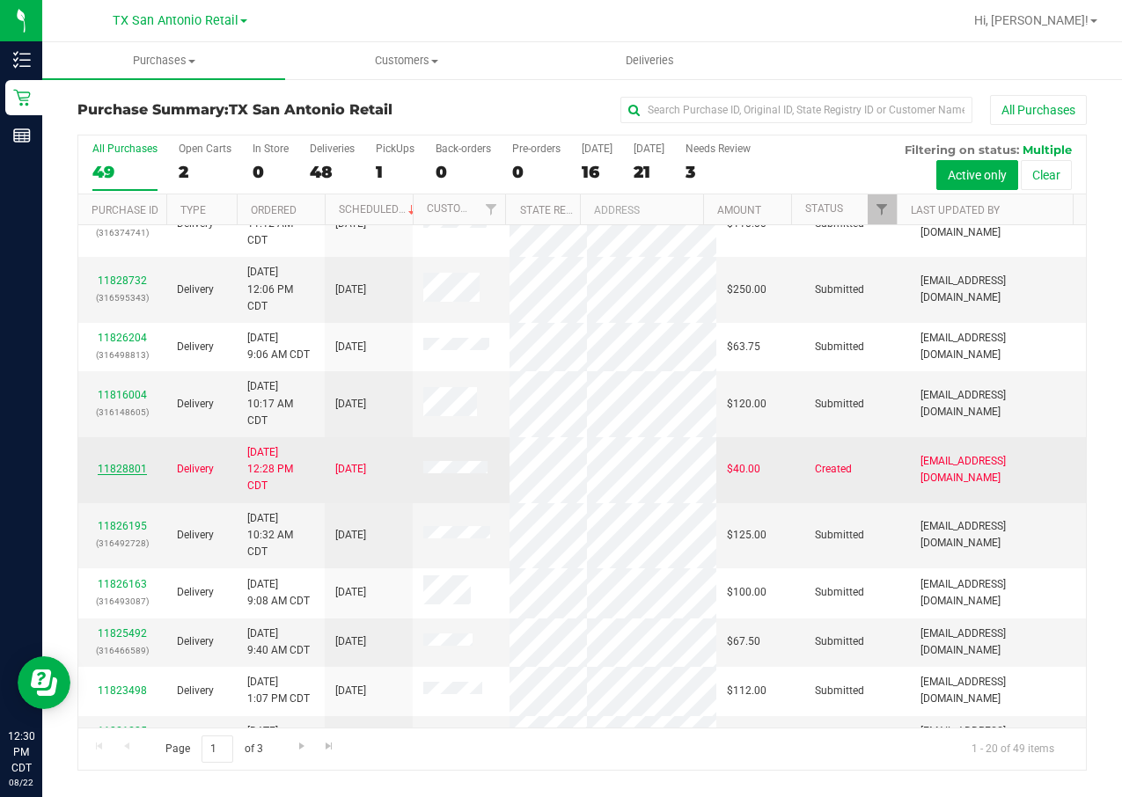
click at [109, 475] on link "11828801" at bounding box center [122, 469] width 49 height 12
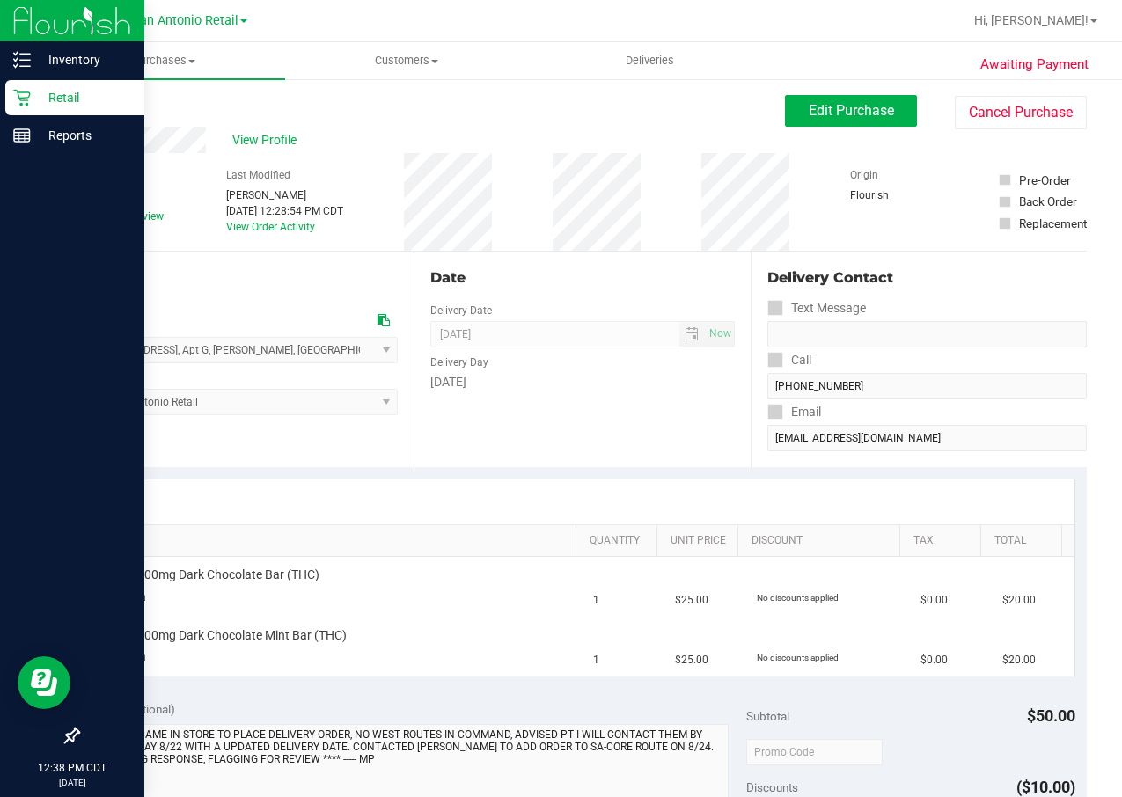
drag, startPoint x: 16, startPoint y: 90, endPoint x: 40, endPoint y: 92, distance: 23.9
click at [16, 90] on icon at bounding box center [21, 98] width 17 height 17
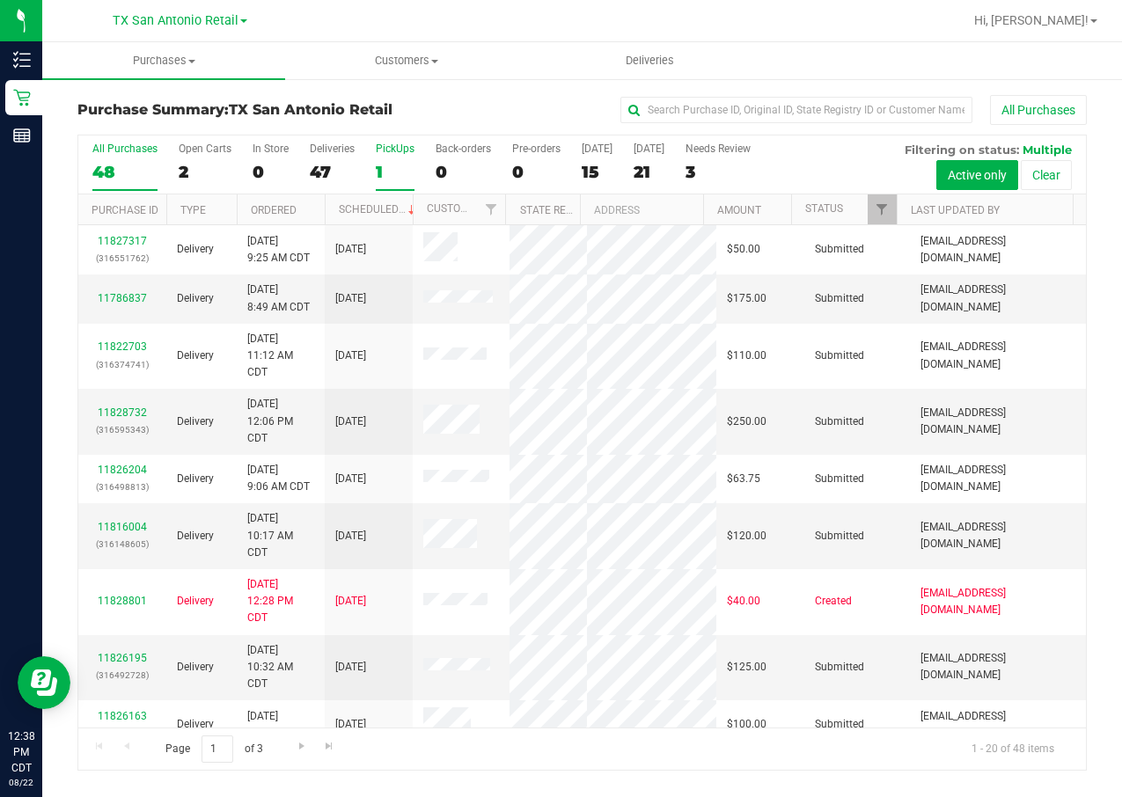
click at [392, 153] on div "PickUps" at bounding box center [395, 149] width 39 height 12
click at [0, 0] on input "PickUps 1" at bounding box center [0, 0] width 0 height 0
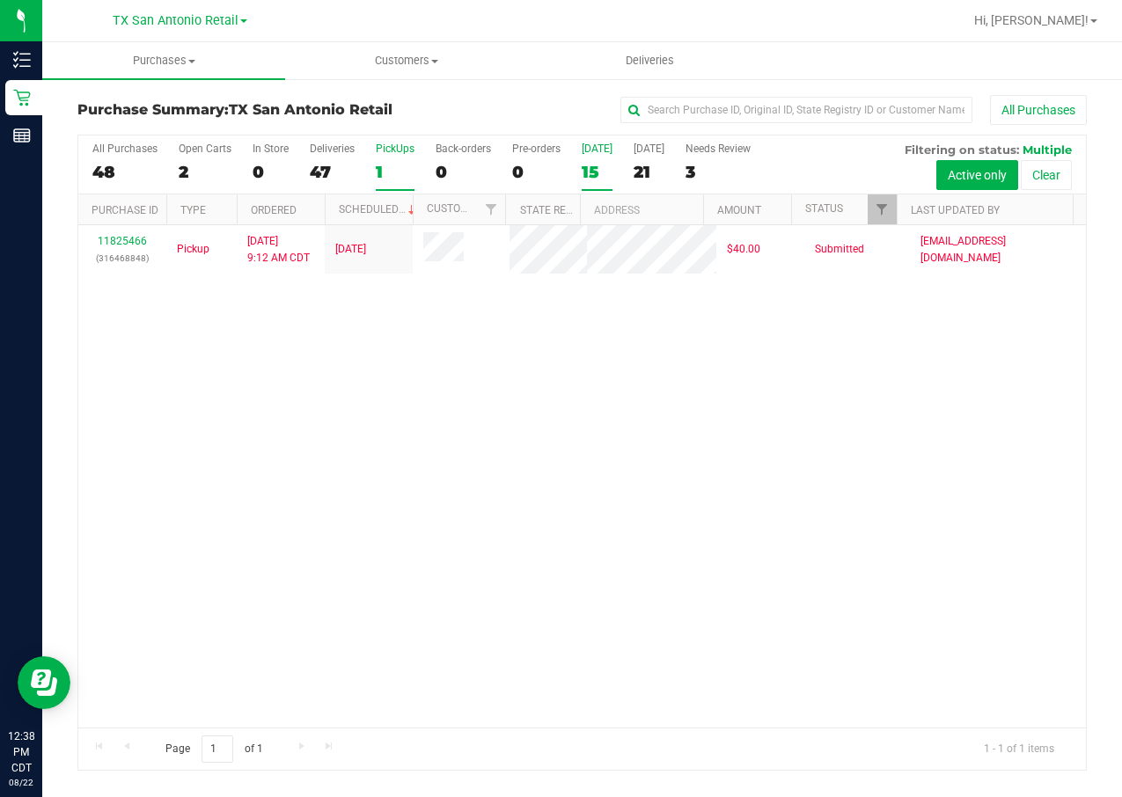
click at [605, 160] on label "[DATE] 15" at bounding box center [597, 167] width 31 height 48
click at [0, 0] on input "[DATE] 15" at bounding box center [0, 0] width 0 height 0
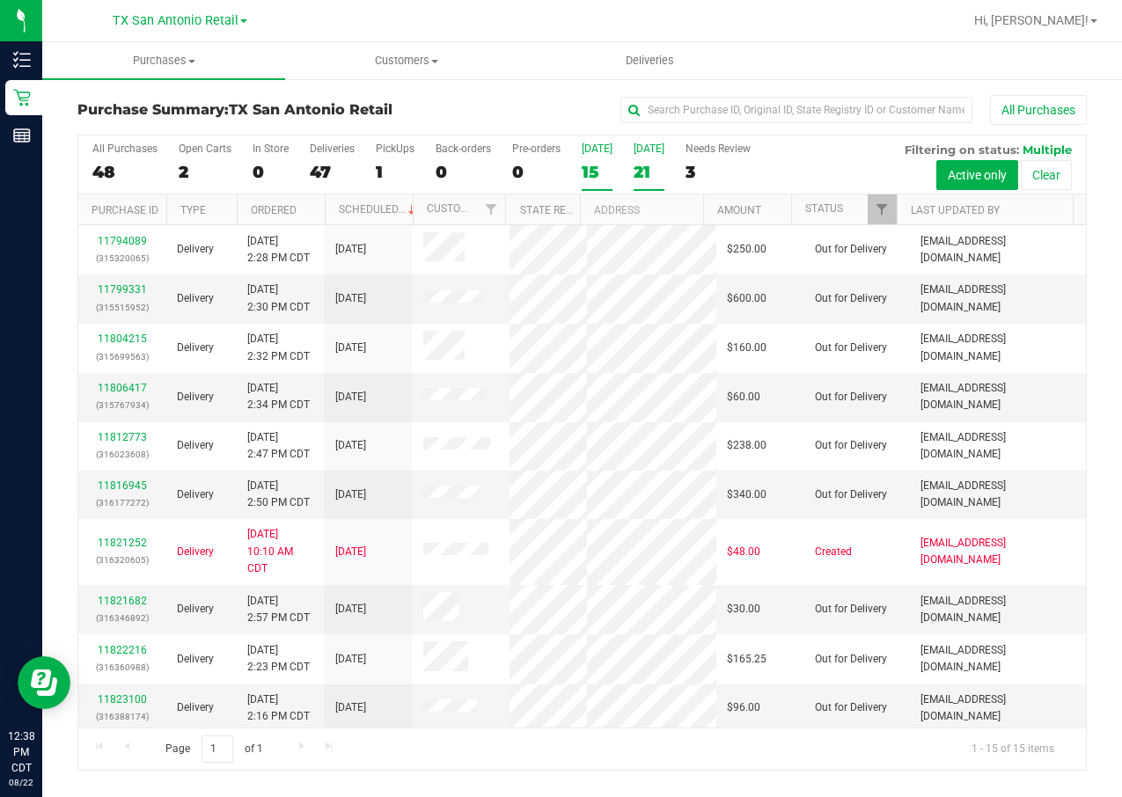
click at [658, 172] on div "21" at bounding box center [649, 172] width 31 height 20
click at [0, 0] on input "[DATE] 21" at bounding box center [0, 0] width 0 height 0
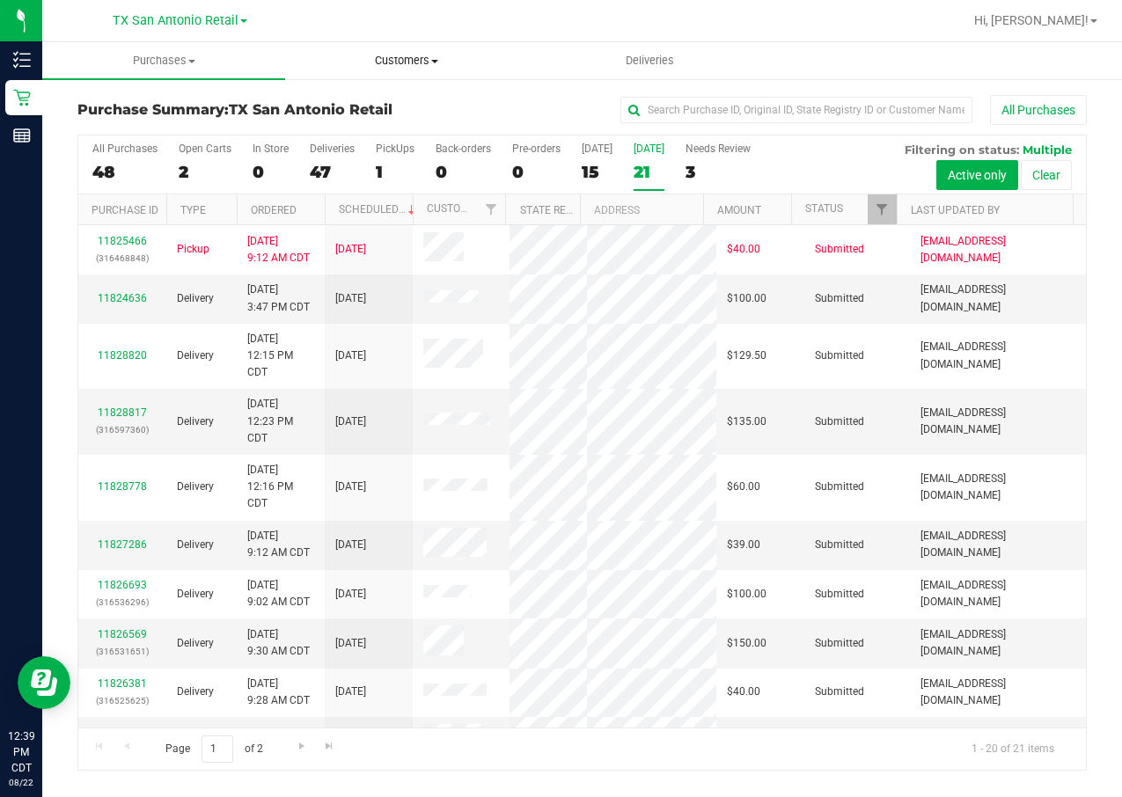
click at [444, 44] on uib-tab-heading "Customers All customers Add a new customer All physicians" at bounding box center [406, 60] width 241 height 35
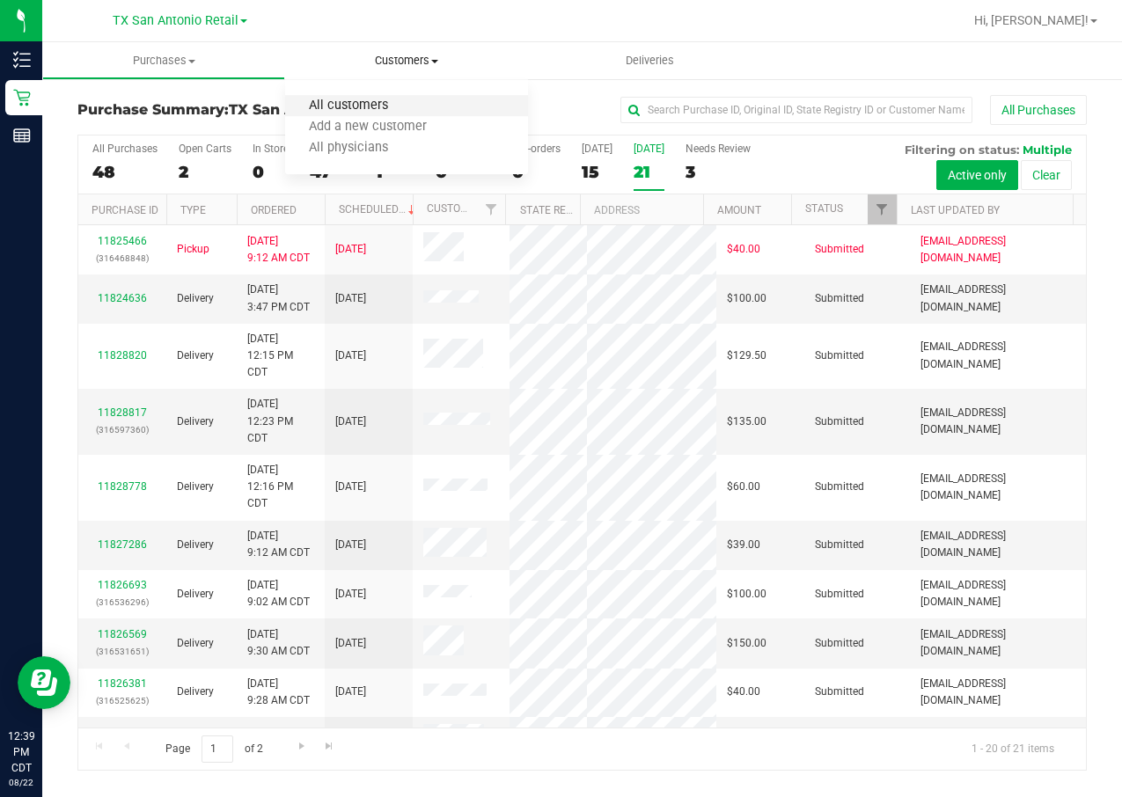
click at [401, 101] on span "All customers" at bounding box center [348, 106] width 127 height 15
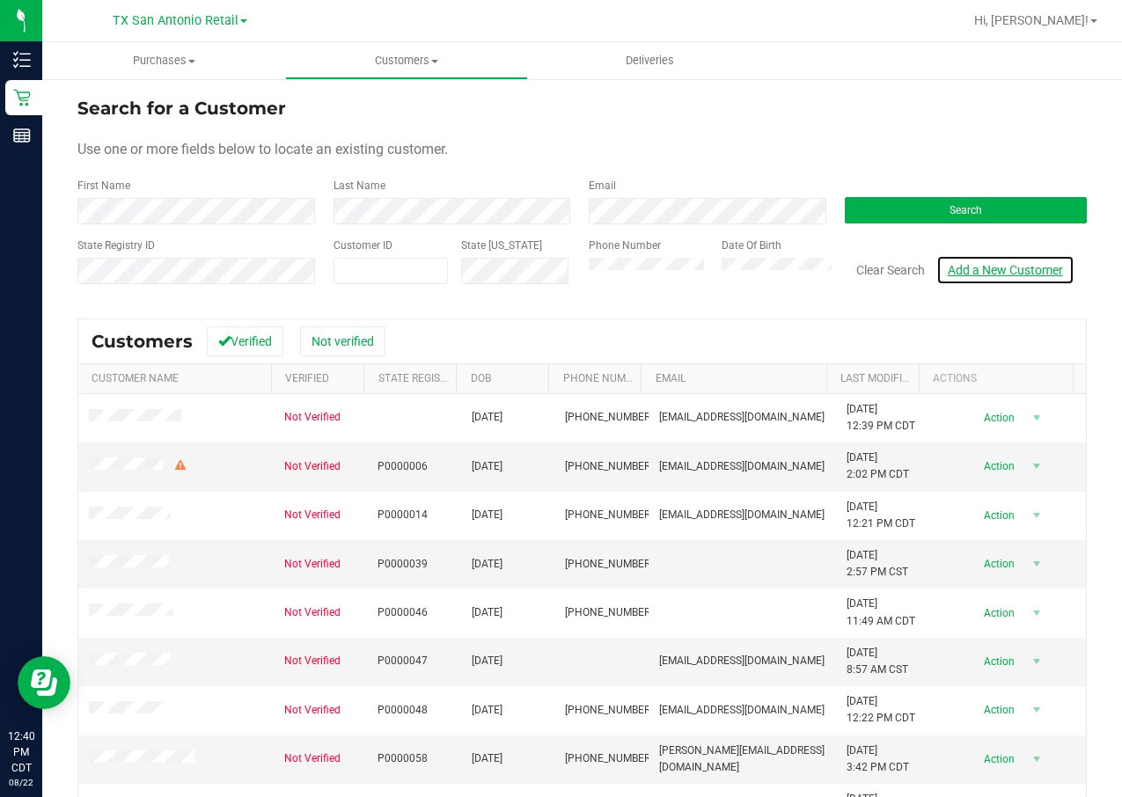
click at [1006, 270] on link "Add a New Customer" at bounding box center [1005, 270] width 138 height 30
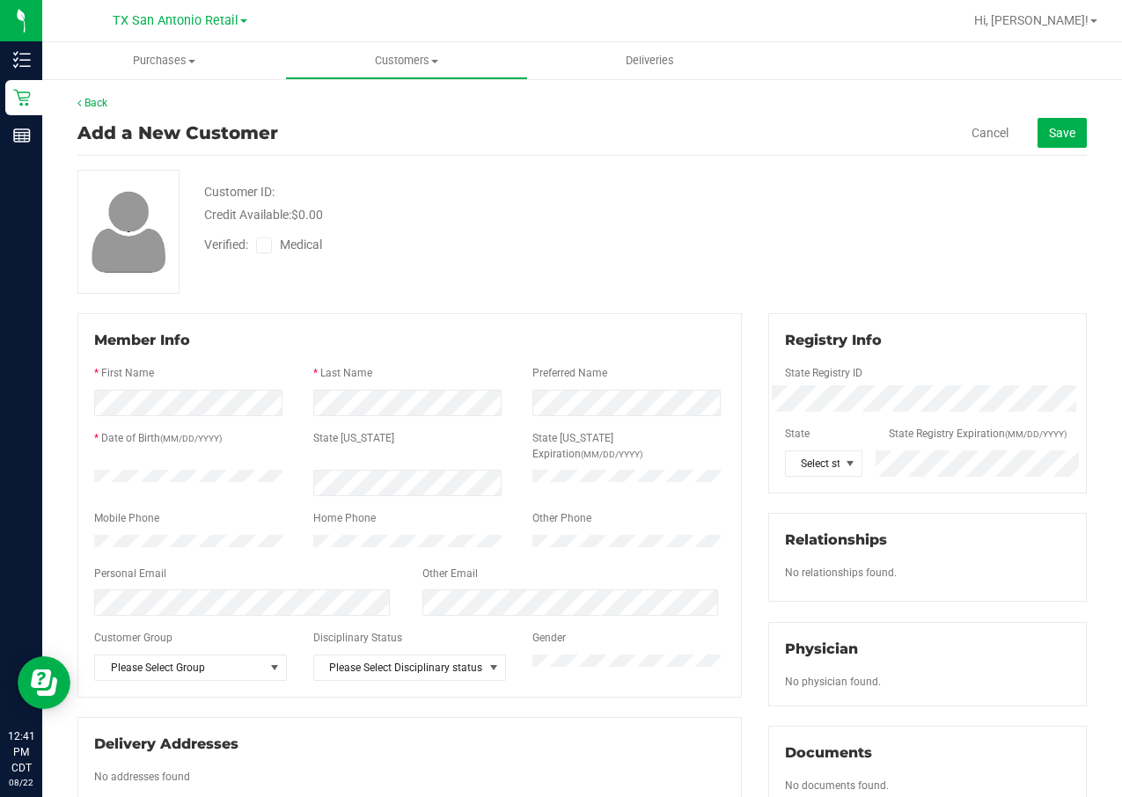
click at [329, 351] on div at bounding box center [409, 358] width 631 height 14
click at [164, 609] on form "Member Info * First Name * Last Name Preferred Name * Date of Birth (MM/DD/YYYY…" at bounding box center [409, 505] width 631 height 351
click at [221, 668] on span "Please Select Group" at bounding box center [179, 668] width 169 height 25
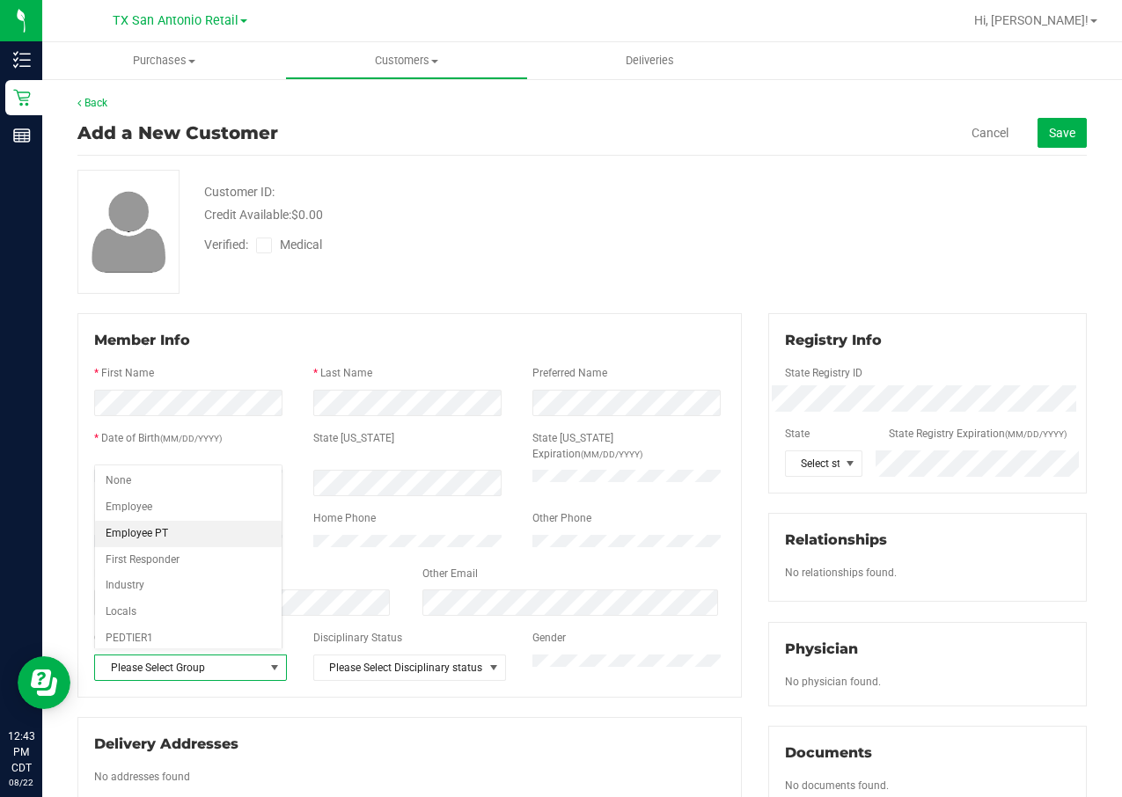
scroll to position [216, 0]
click at [181, 629] on li "Veteran" at bounding box center [188, 631] width 187 height 26
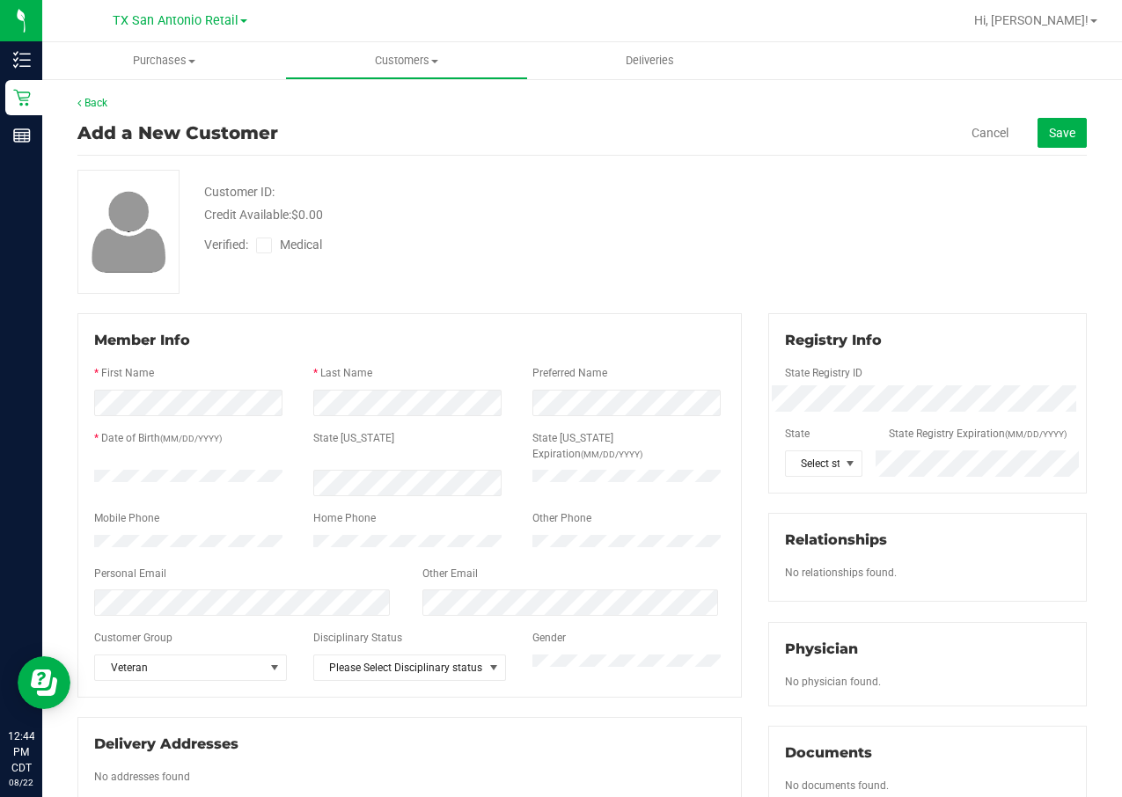
click at [1037, 116] on div "Add a New Customer Cancel Save" at bounding box center [581, 133] width 1009 height 45
click at [1039, 121] on button "Save" at bounding box center [1061, 133] width 49 height 30
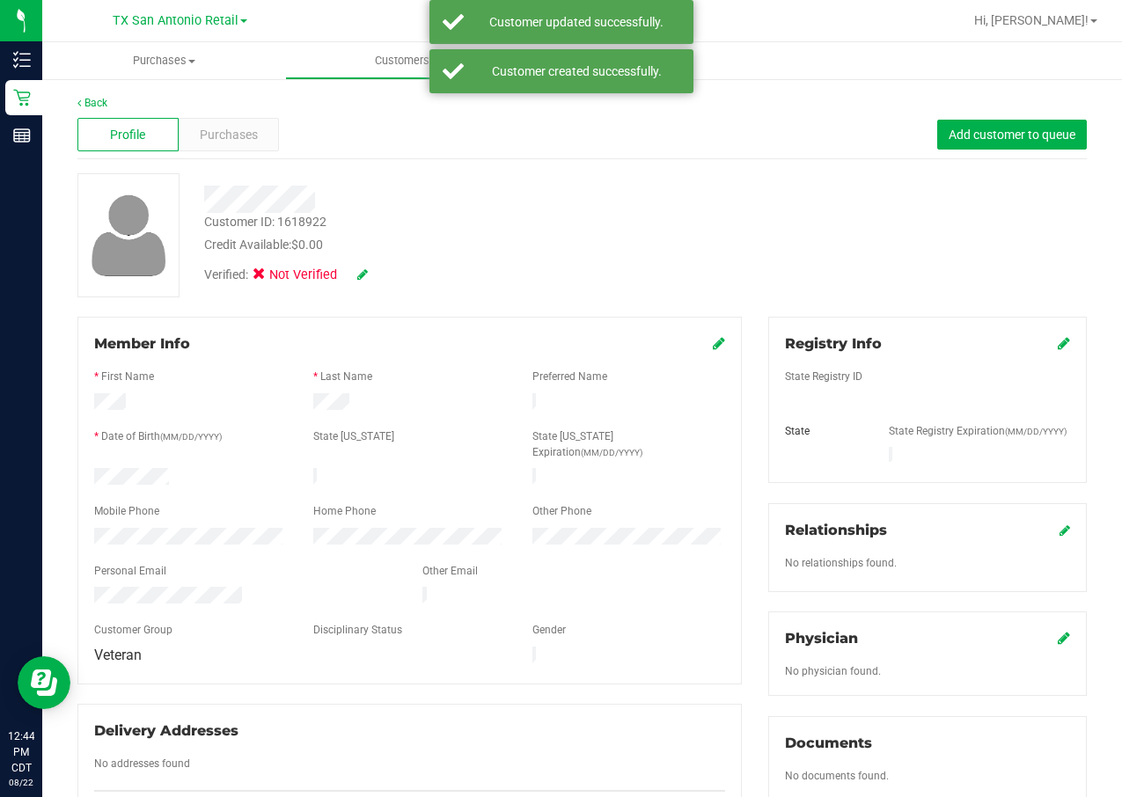
click at [366, 280] on icon at bounding box center [362, 274] width 11 height 12
click at [290, 271] on span "Medical" at bounding box center [305, 277] width 50 height 18
click at [0, 0] on input "Medical" at bounding box center [0, 0] width 0 height 0
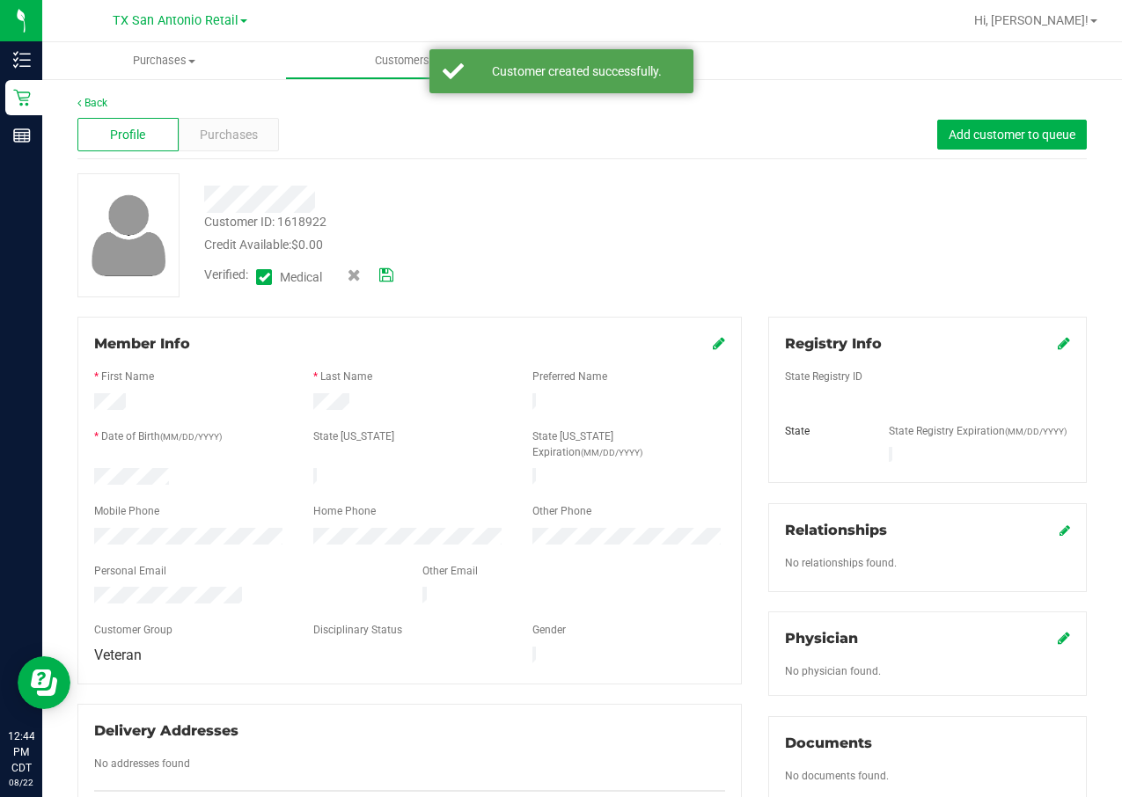
click at [1058, 345] on icon at bounding box center [1064, 343] width 12 height 14
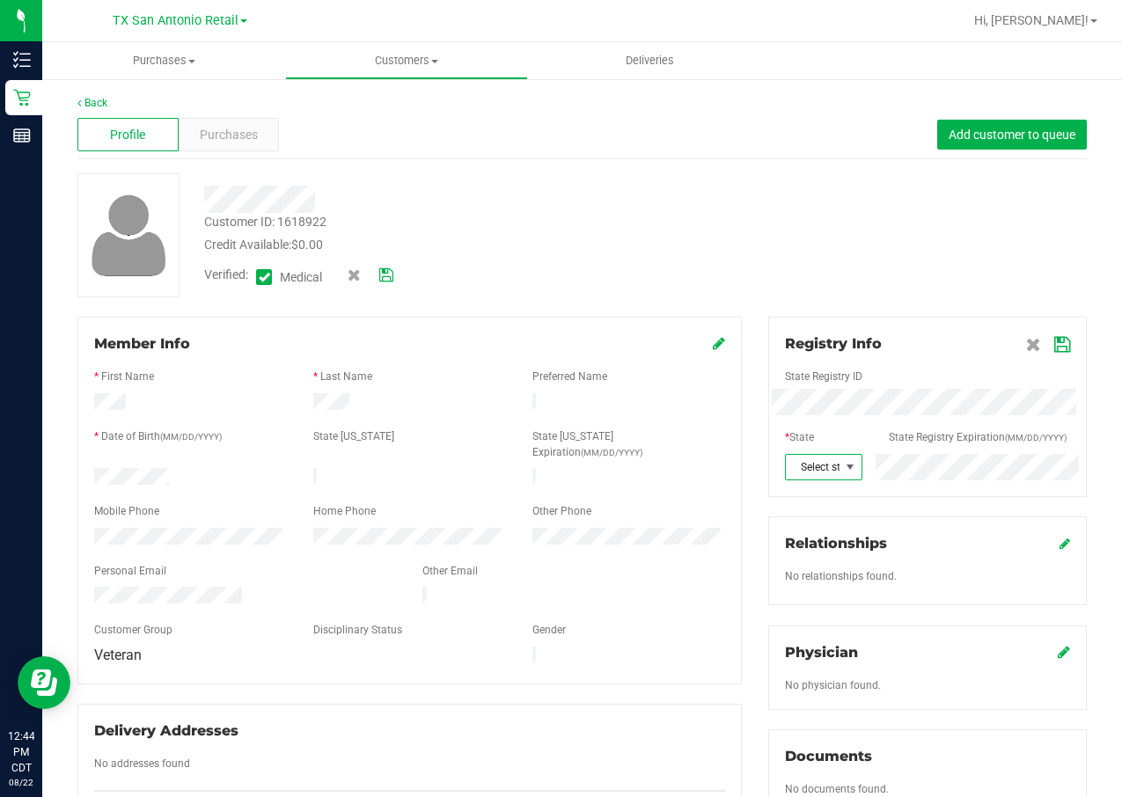
click at [790, 473] on span "Select state" at bounding box center [813, 467] width 54 height 25
click at [796, 744] on li "[GEOGRAPHIC_DATA]" at bounding box center [809, 749] width 74 height 30
click at [1054, 348] on icon at bounding box center [1062, 345] width 16 height 14
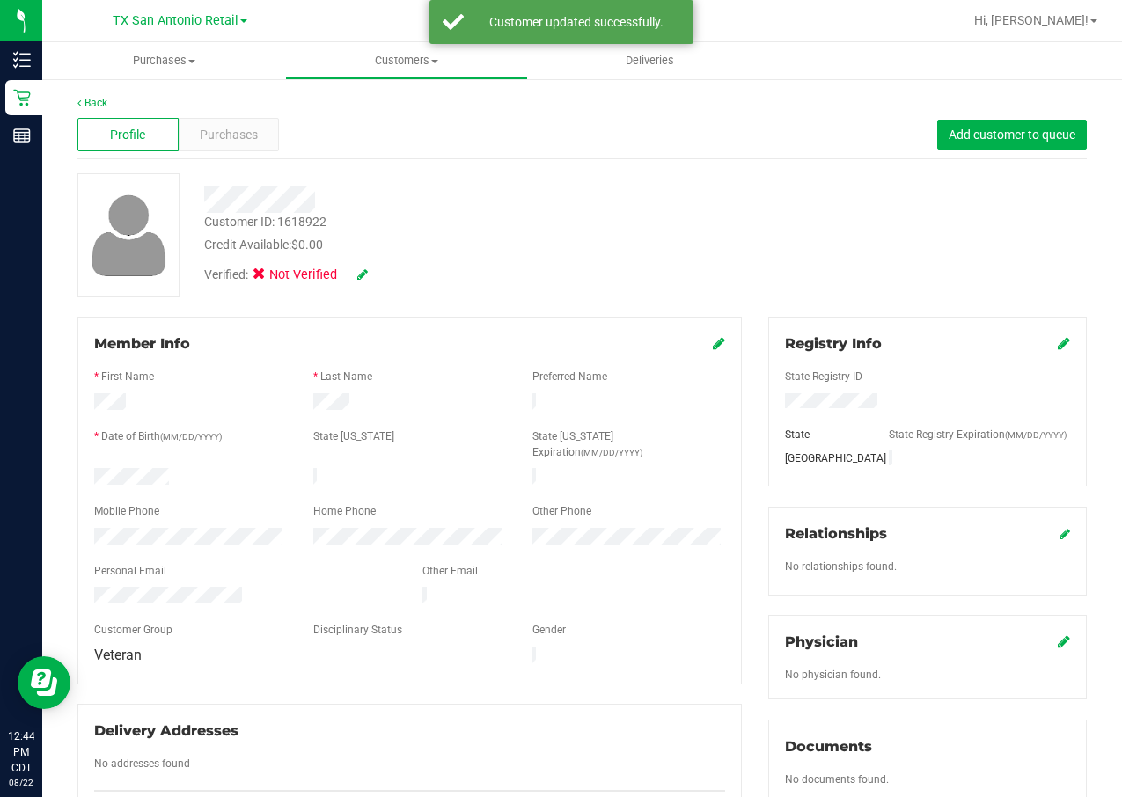
click at [359, 279] on div "Verified: Not Verified" at bounding box center [286, 275] width 164 height 19
click at [359, 276] on icon at bounding box center [362, 274] width 11 height 12
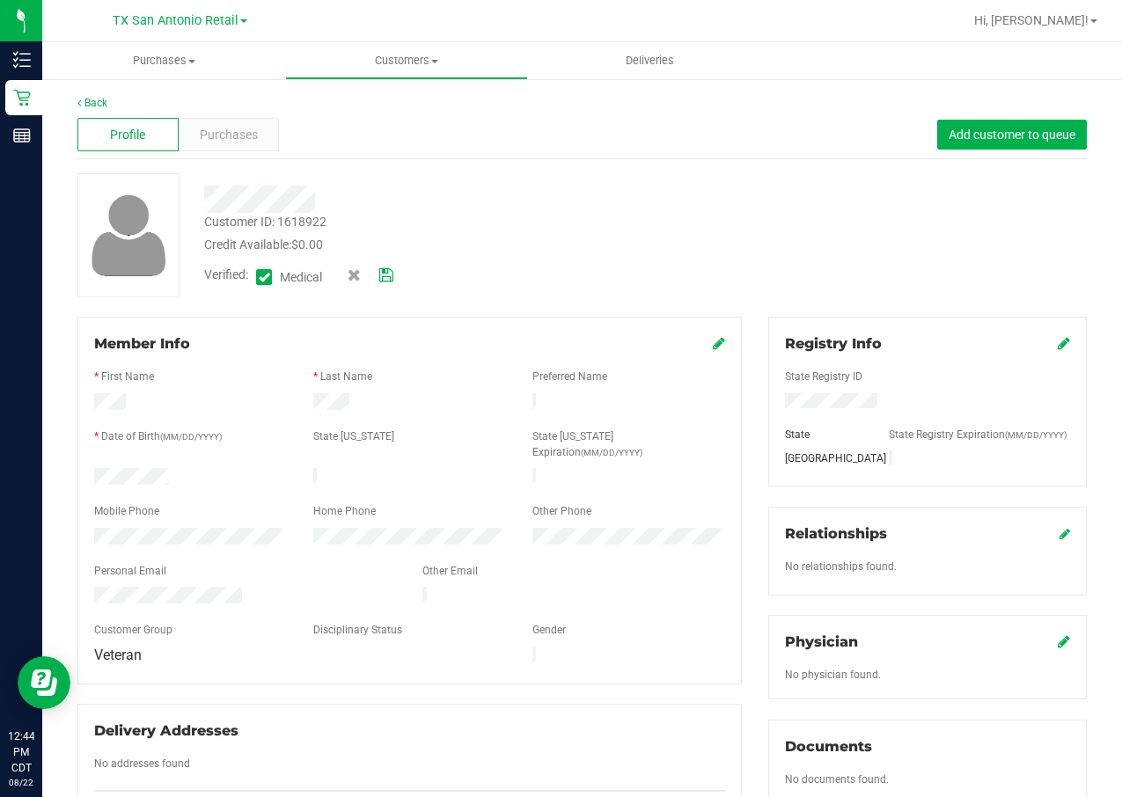
click at [393, 269] on icon at bounding box center [386, 275] width 14 height 12
click at [413, 211] on div at bounding box center [450, 199] width 518 height 27
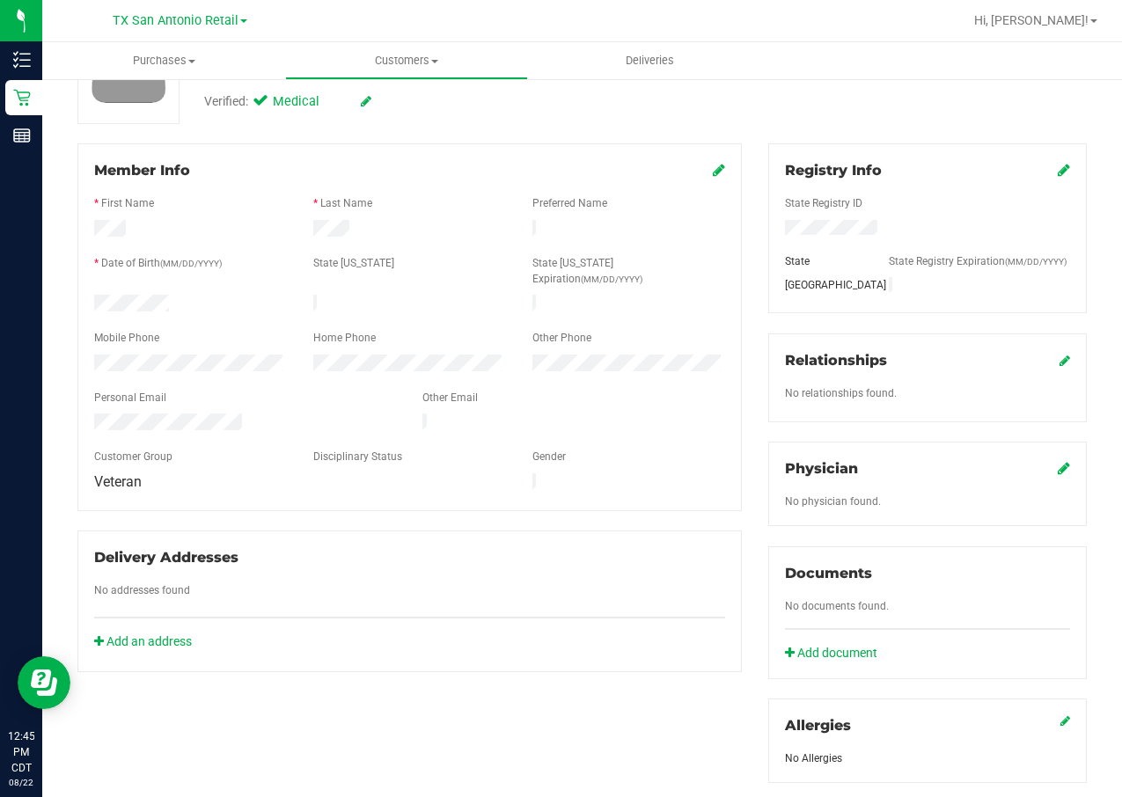
scroll to position [132, 0]
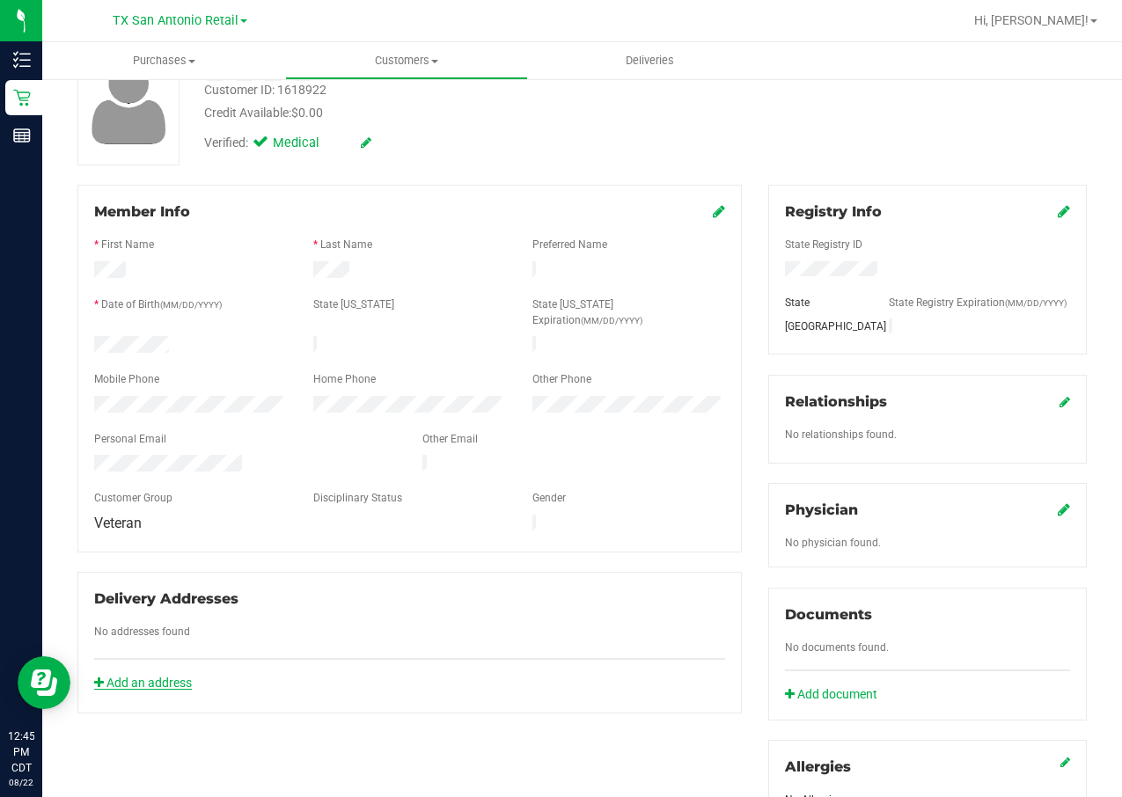
click at [167, 676] on link "Add an address" at bounding box center [143, 683] width 98 height 14
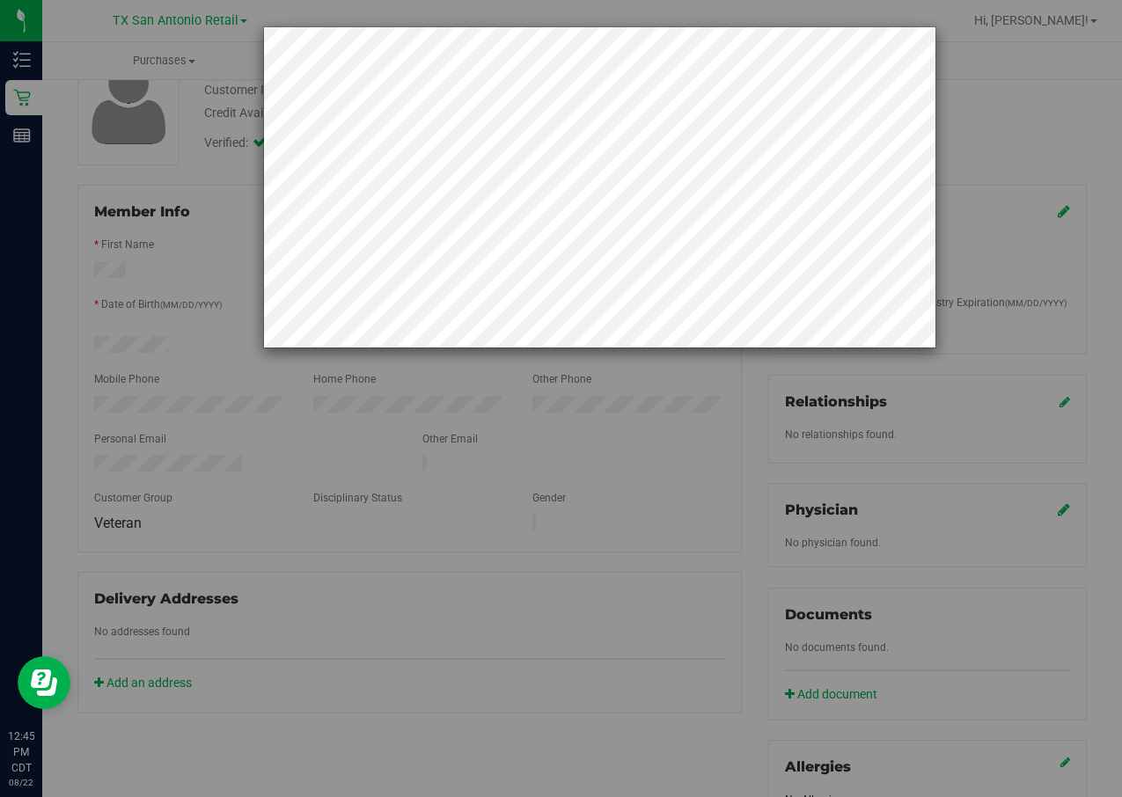
click at [94, 537] on div at bounding box center [567, 398] width 1135 height 797
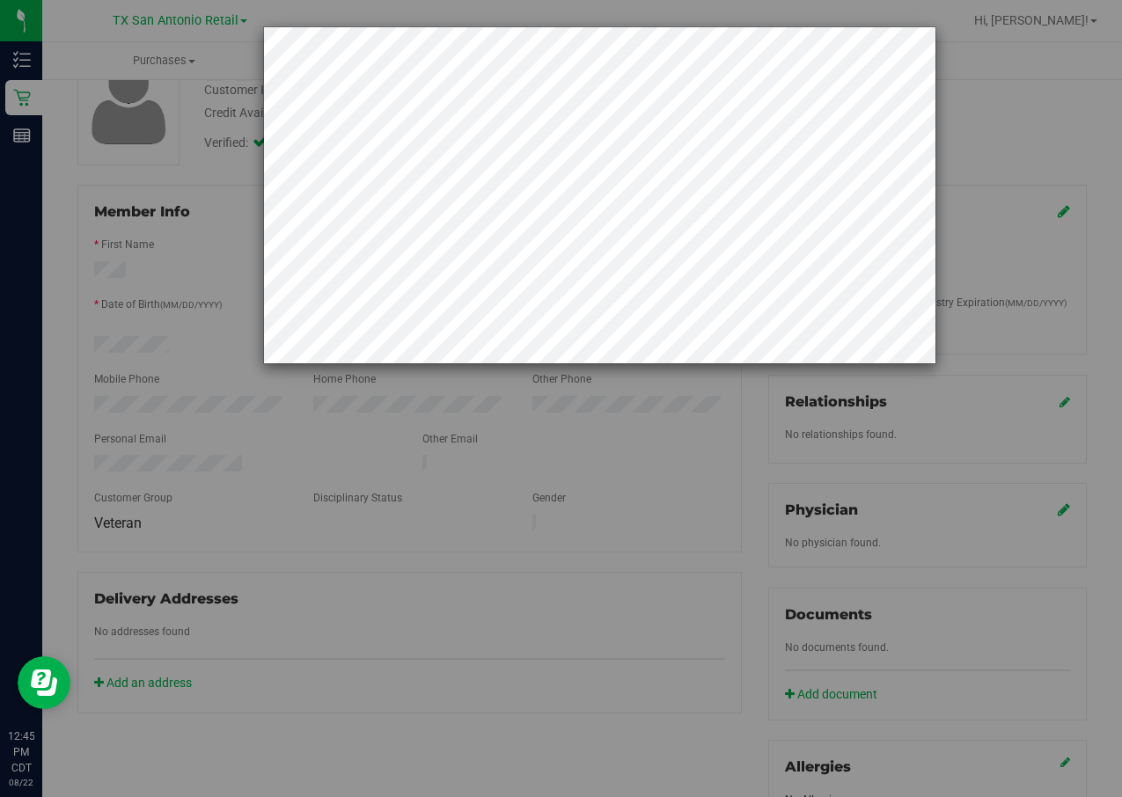
click at [192, 421] on div at bounding box center [567, 398] width 1135 height 797
drag, startPoint x: 849, startPoint y: 552, endPoint x: 843, endPoint y: 541, distance: 12.2
click at [843, 541] on div at bounding box center [567, 398] width 1135 height 797
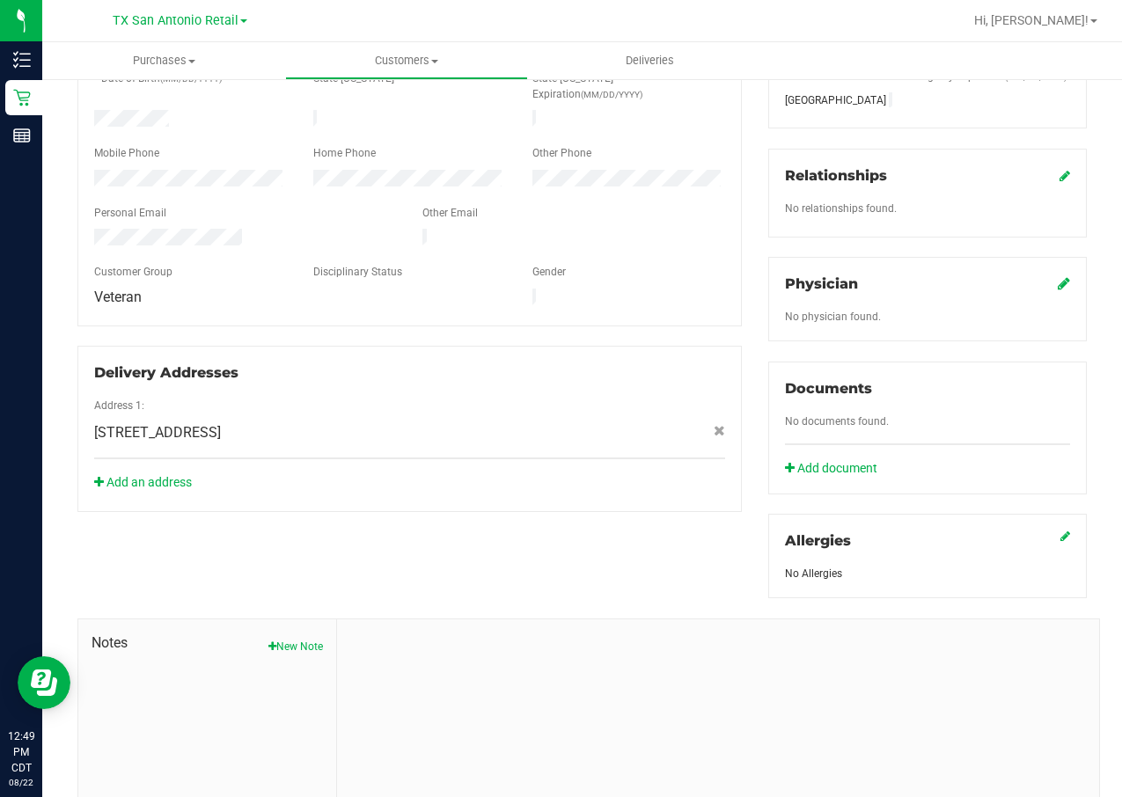
scroll to position [488, 0]
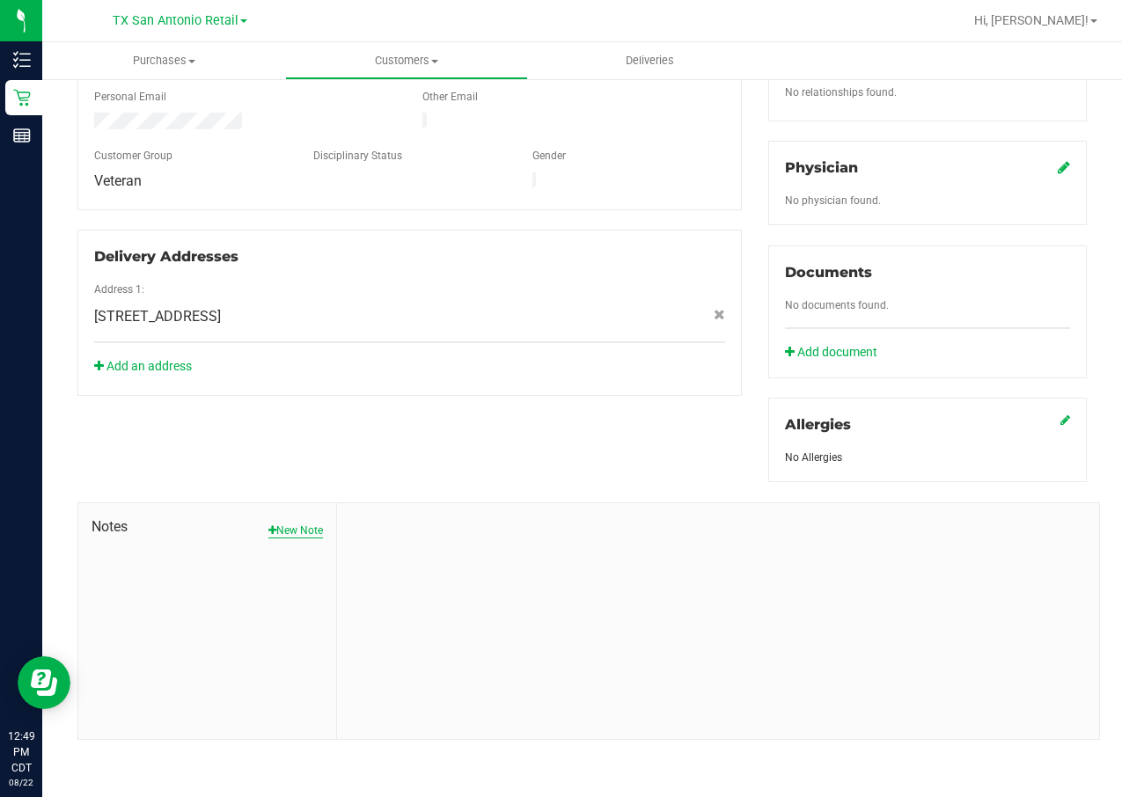
drag, startPoint x: 280, startPoint y: 521, endPoint x: 285, endPoint y: 532, distance: 12.6
click at [280, 521] on span "Notes" at bounding box center [207, 527] width 231 height 21
click at [287, 534] on button "New Note" at bounding box center [295, 531] width 55 height 16
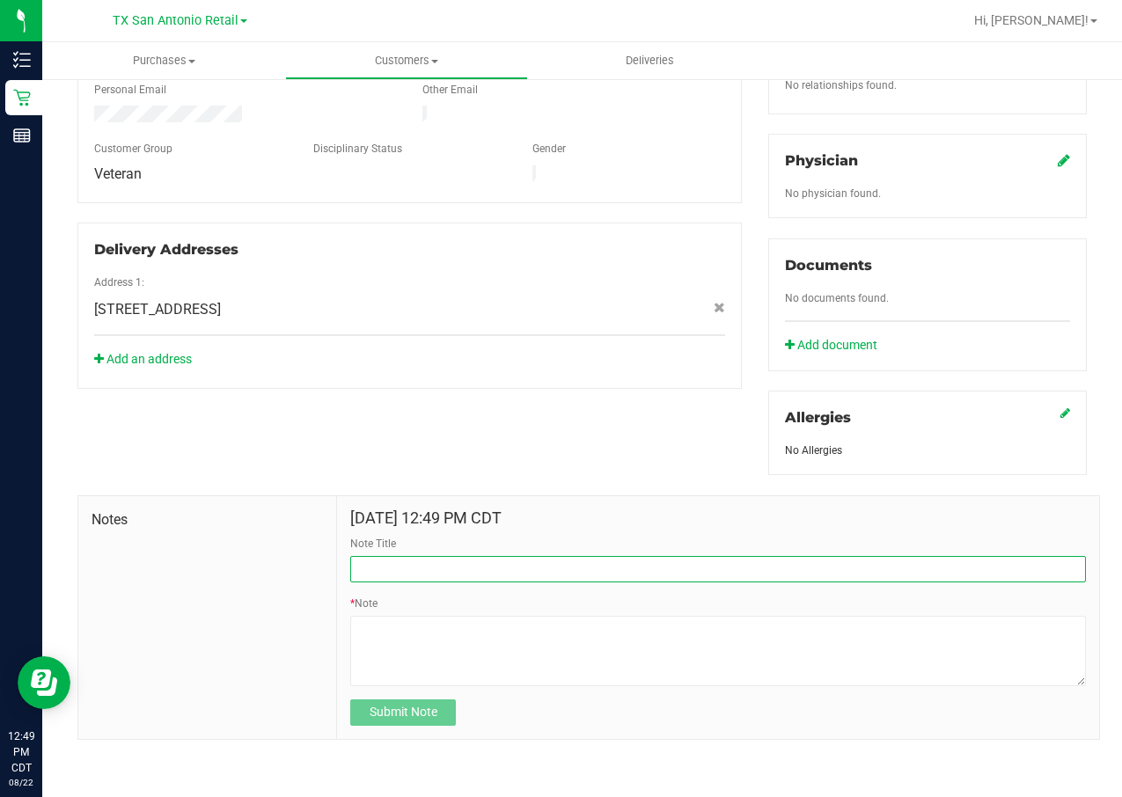
click at [380, 569] on input "Note Title" at bounding box center [718, 569] width 736 height 26
type input "[PERSON_NAME] INFO"
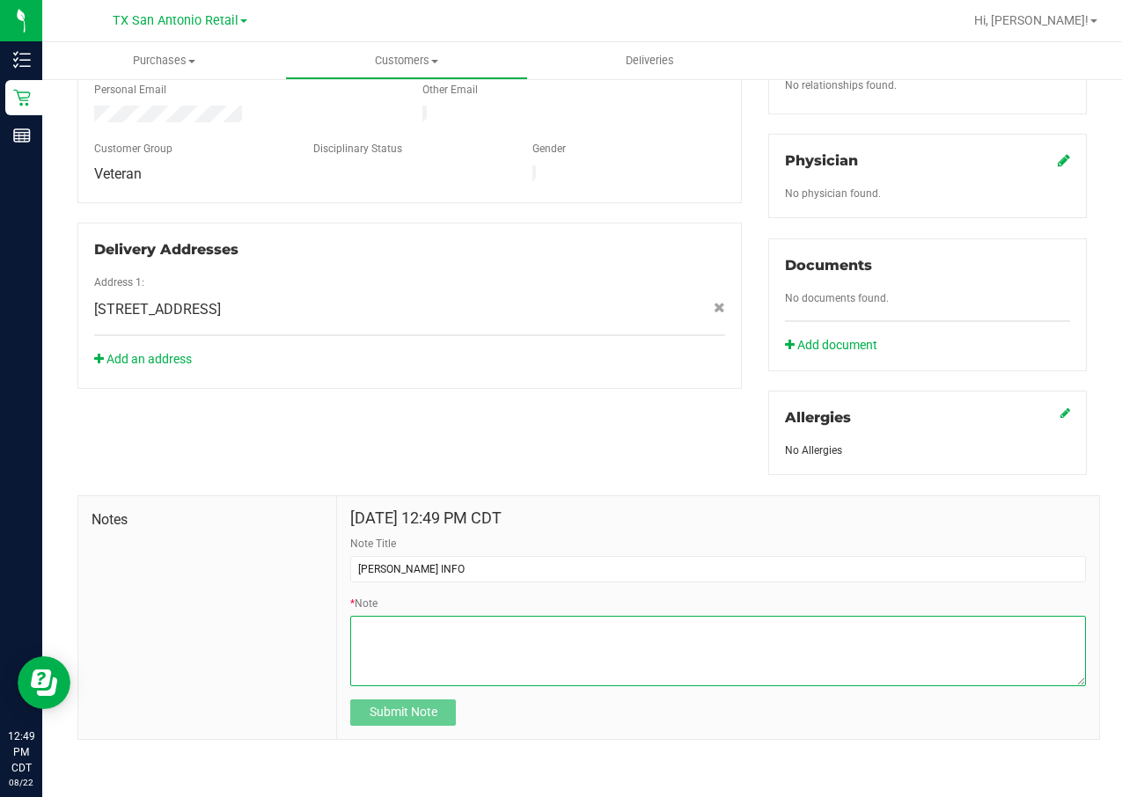
paste textarea "[PERSON_NAME] [DATE] 03865 [PHONE_NUMBER] [STREET_ADDRESS]"
type textarea "[PERSON_NAME] [DATE] 03865 [PHONE_NUMBER] [STREET_ADDRESS]"
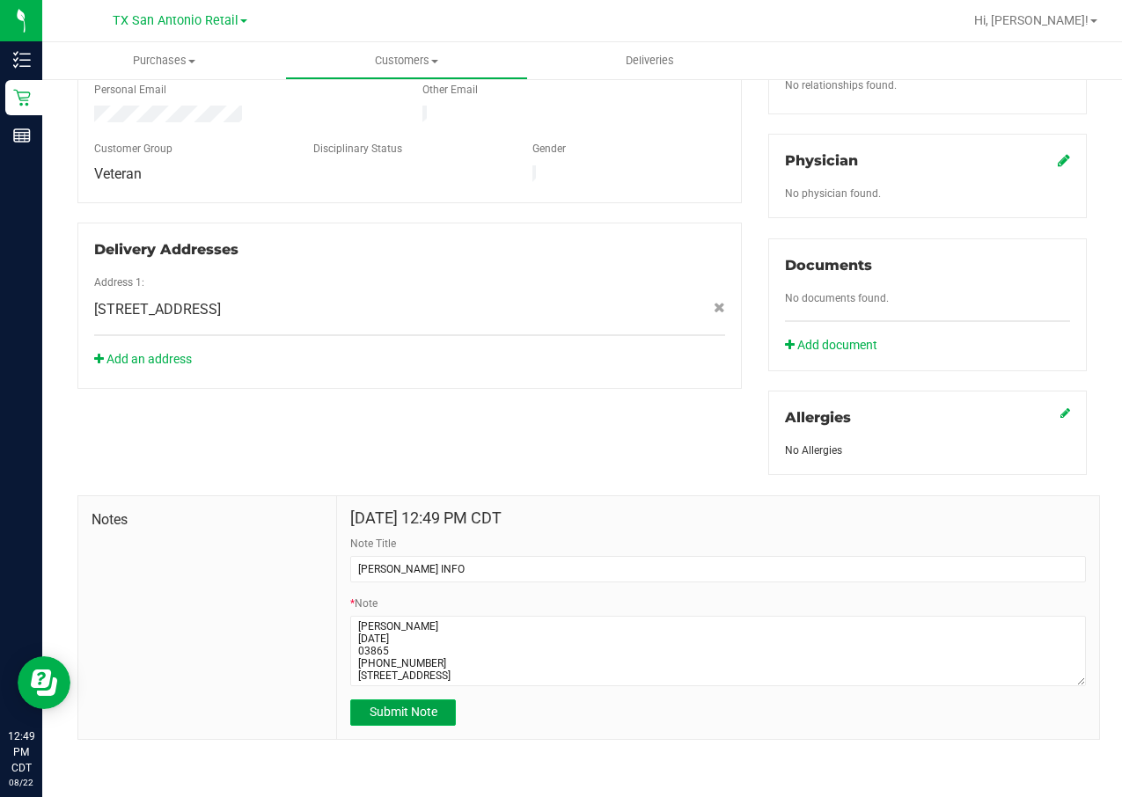
click at [416, 719] on span "Submit Note" at bounding box center [404, 712] width 68 height 14
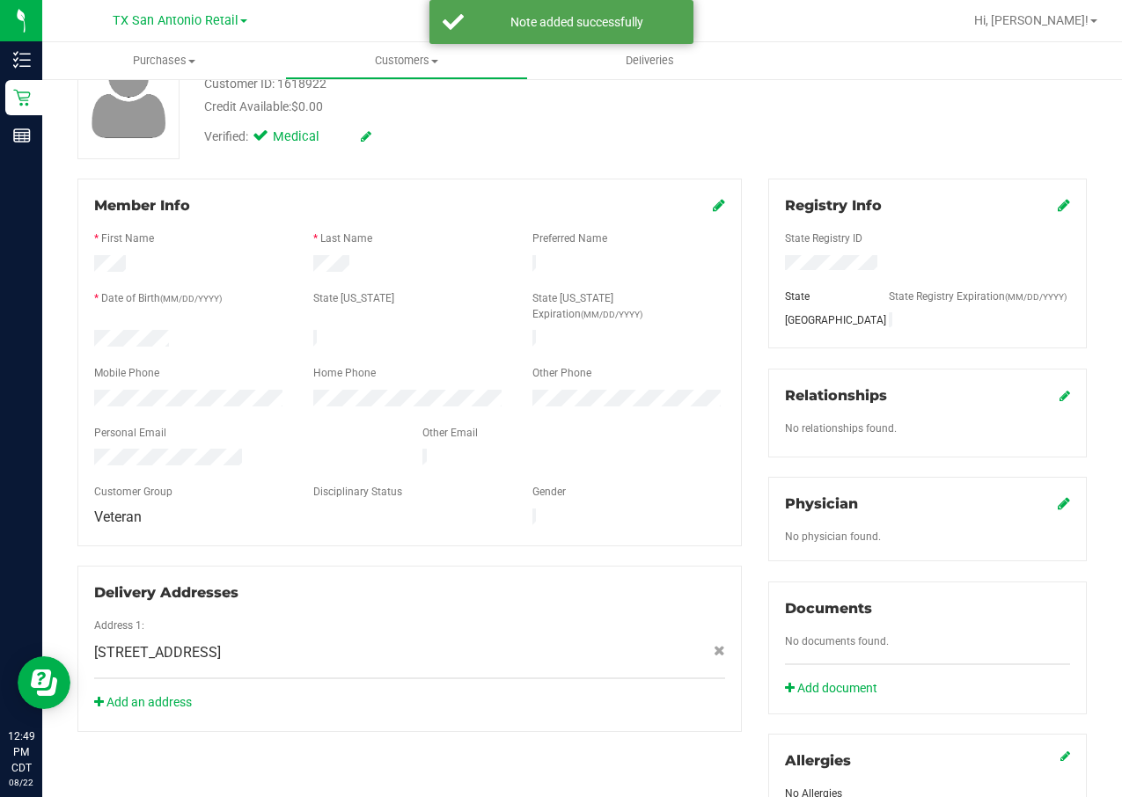
scroll to position [92, 0]
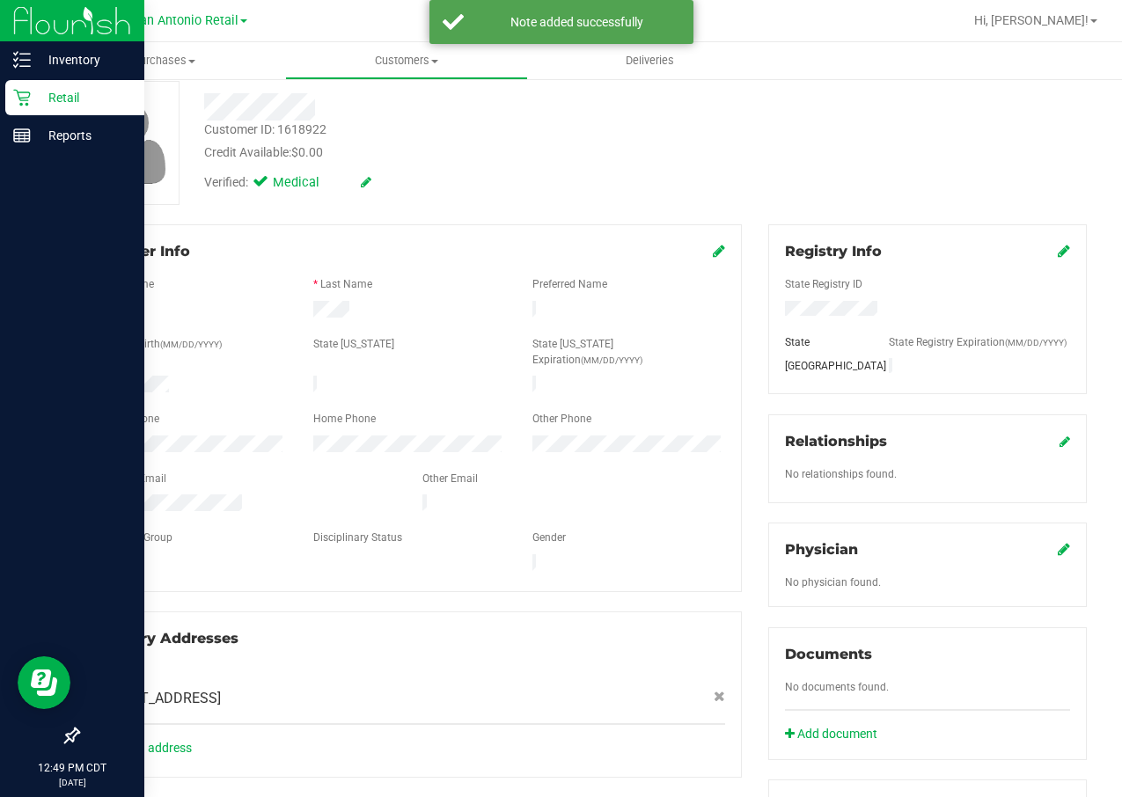
click at [31, 99] on p "Retail" at bounding box center [84, 97] width 106 height 21
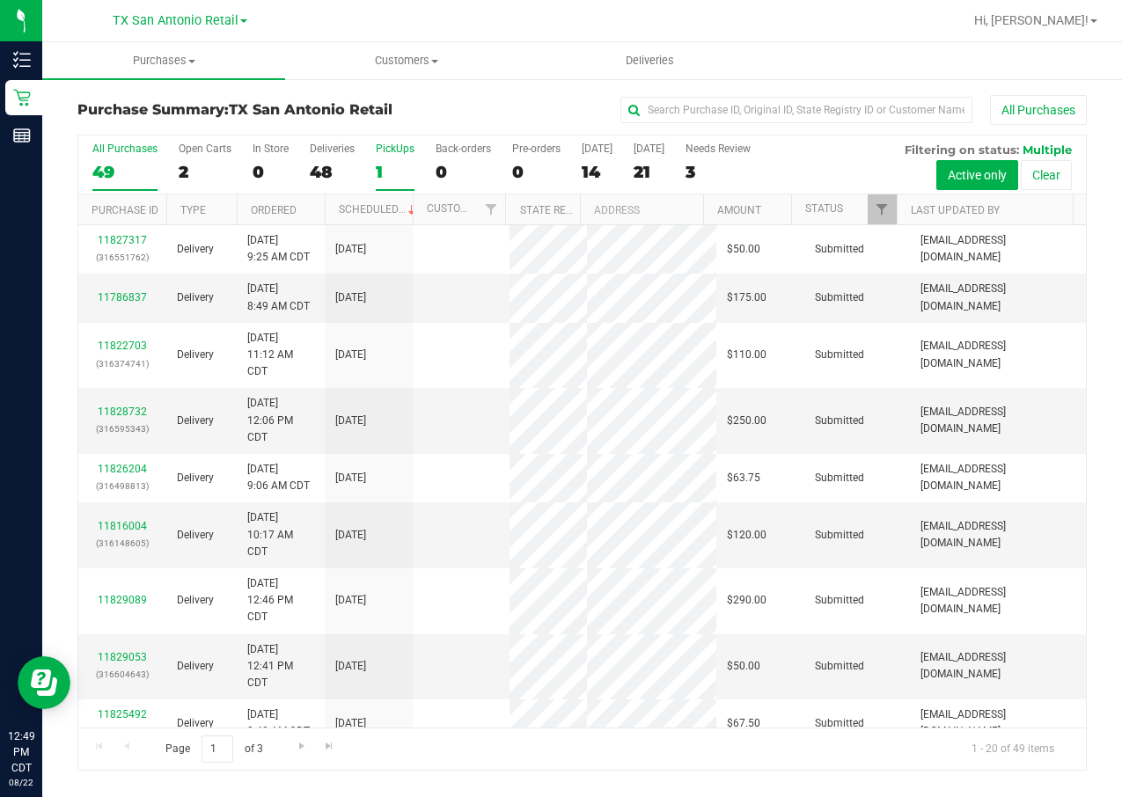
click at [387, 164] on div "1" at bounding box center [395, 172] width 39 height 20
click at [0, 0] on input "PickUps 1" at bounding box center [0, 0] width 0 height 0
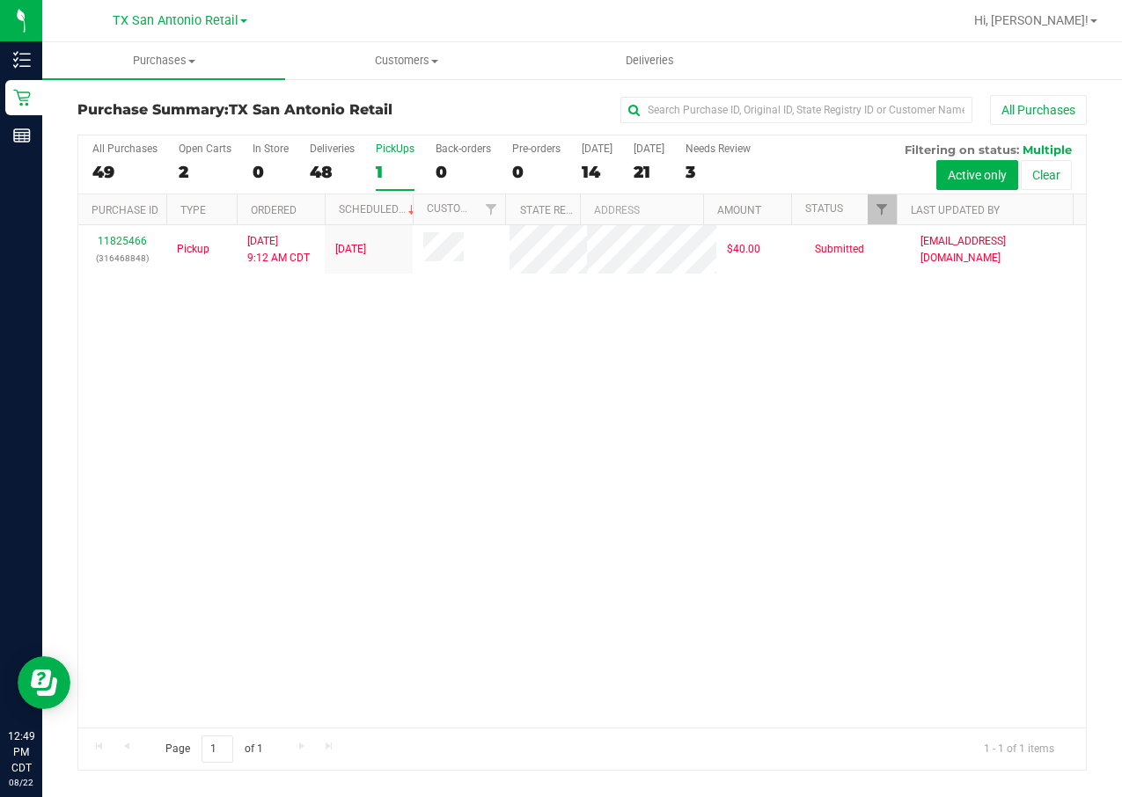
click at [190, 136] on div "All Purchases 49 Open Carts 2 In Store 0 Deliveries 48 PickUps 1 Back-orders 0 …" at bounding box center [582, 143] width 1008 height 14
click at [193, 151] on div "Open Carts" at bounding box center [205, 149] width 53 height 12
click at [0, 0] on input "Open Carts 2" at bounding box center [0, 0] width 0 height 0
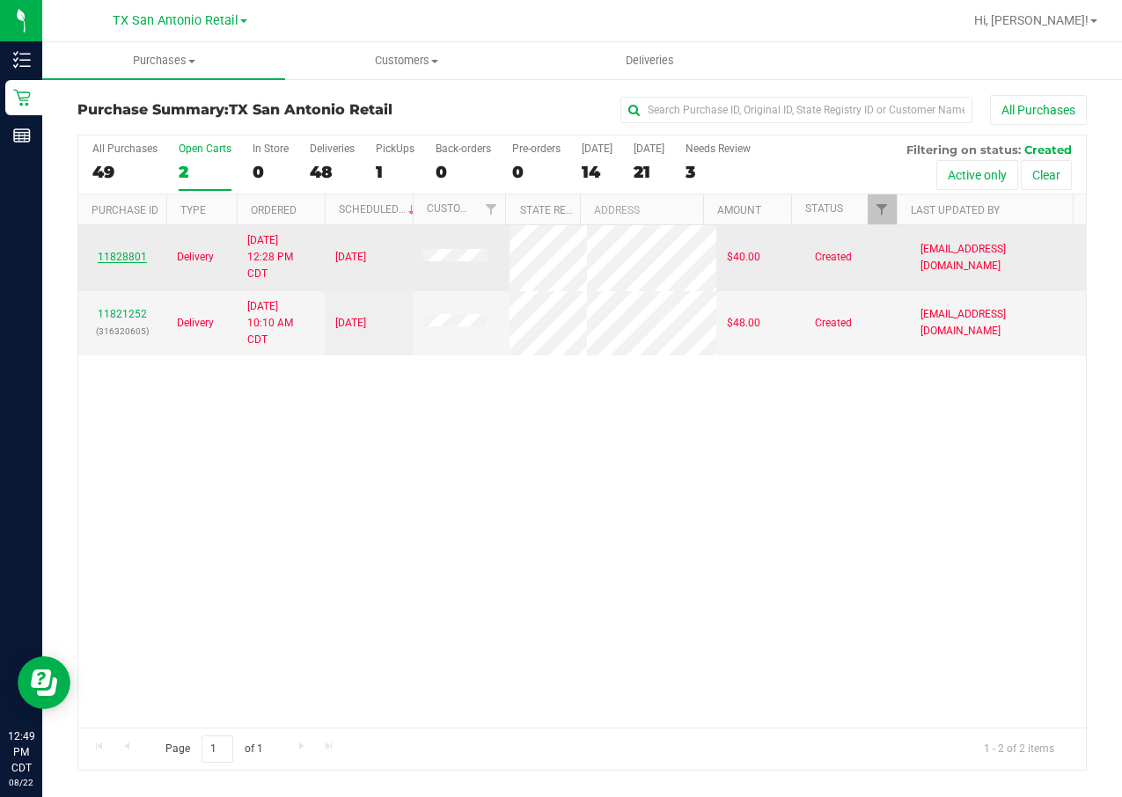
click at [133, 254] on link "11828801" at bounding box center [122, 257] width 49 height 12
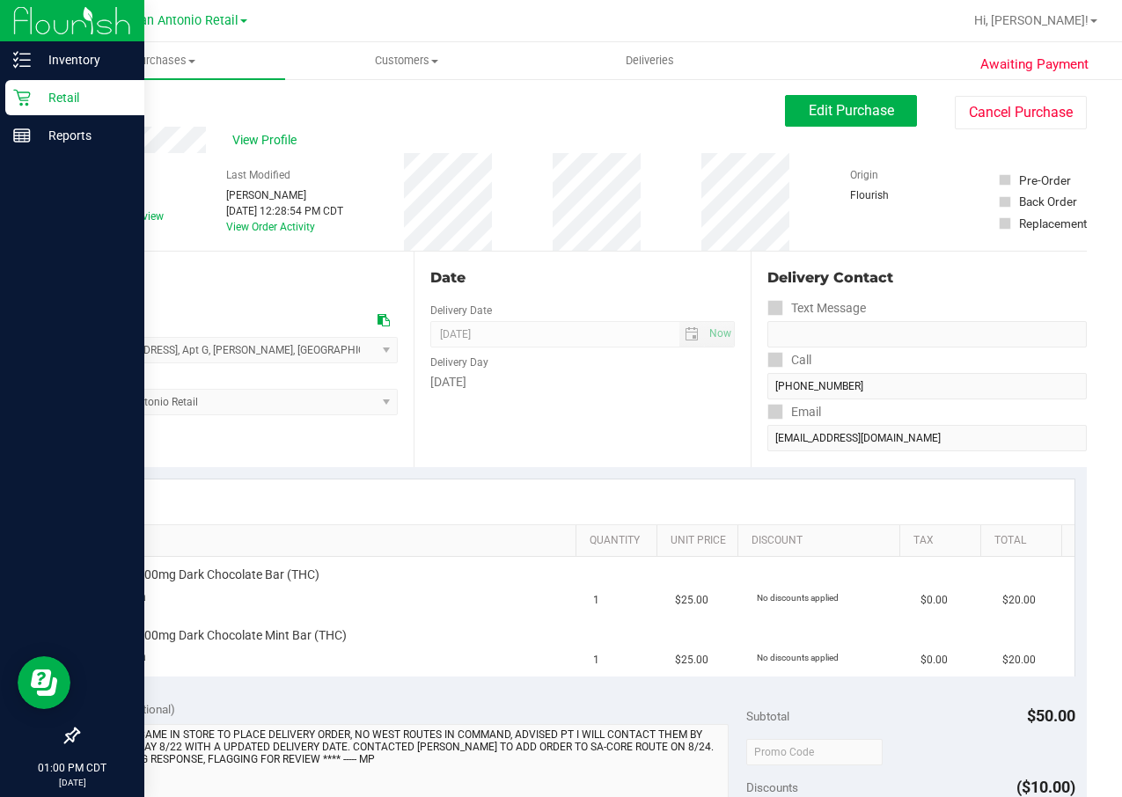
click at [25, 458] on div at bounding box center [72, 437] width 144 height 563
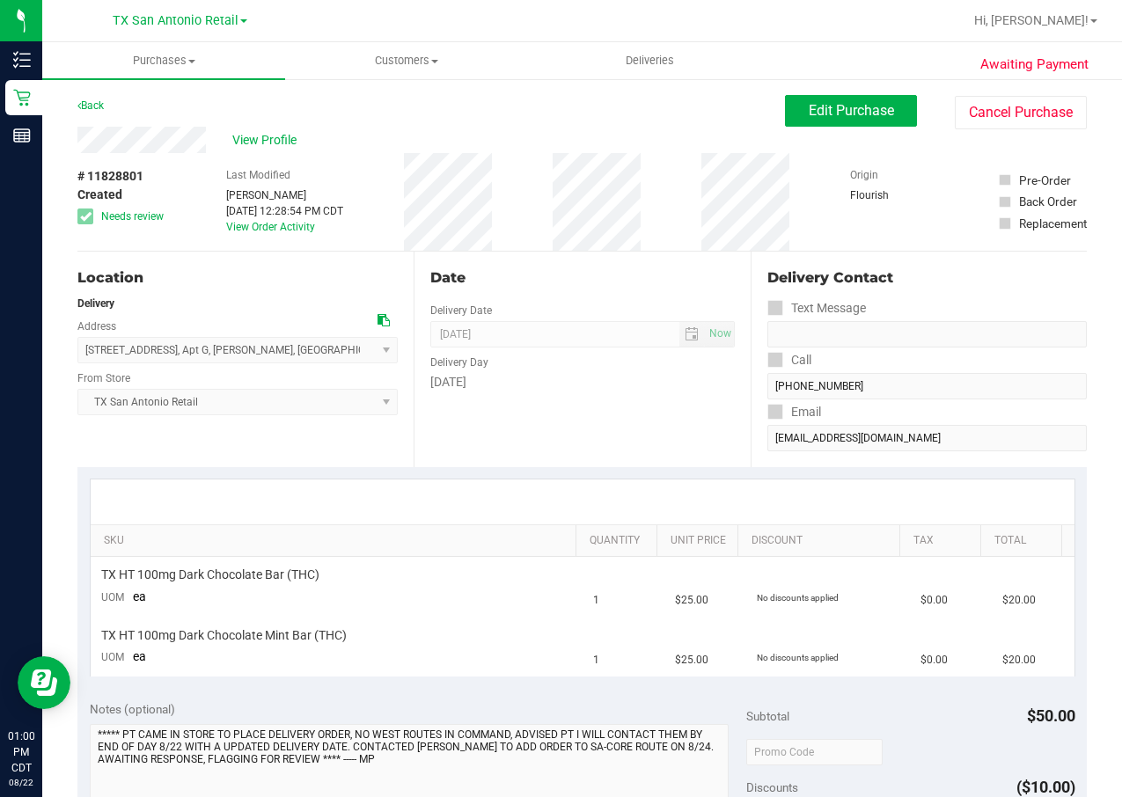
click at [47, 98] on div "Awaiting Payment Back Edit Purchase Cancel Purchase View Profile # 11828801 Cre…" at bounding box center [582, 751] width 1080 height 1348
click at [42, 99] on div "Awaiting Payment Back Edit Purchase Cancel Purchase View Profile # 11828801 Cre…" at bounding box center [582, 751] width 1080 height 1348
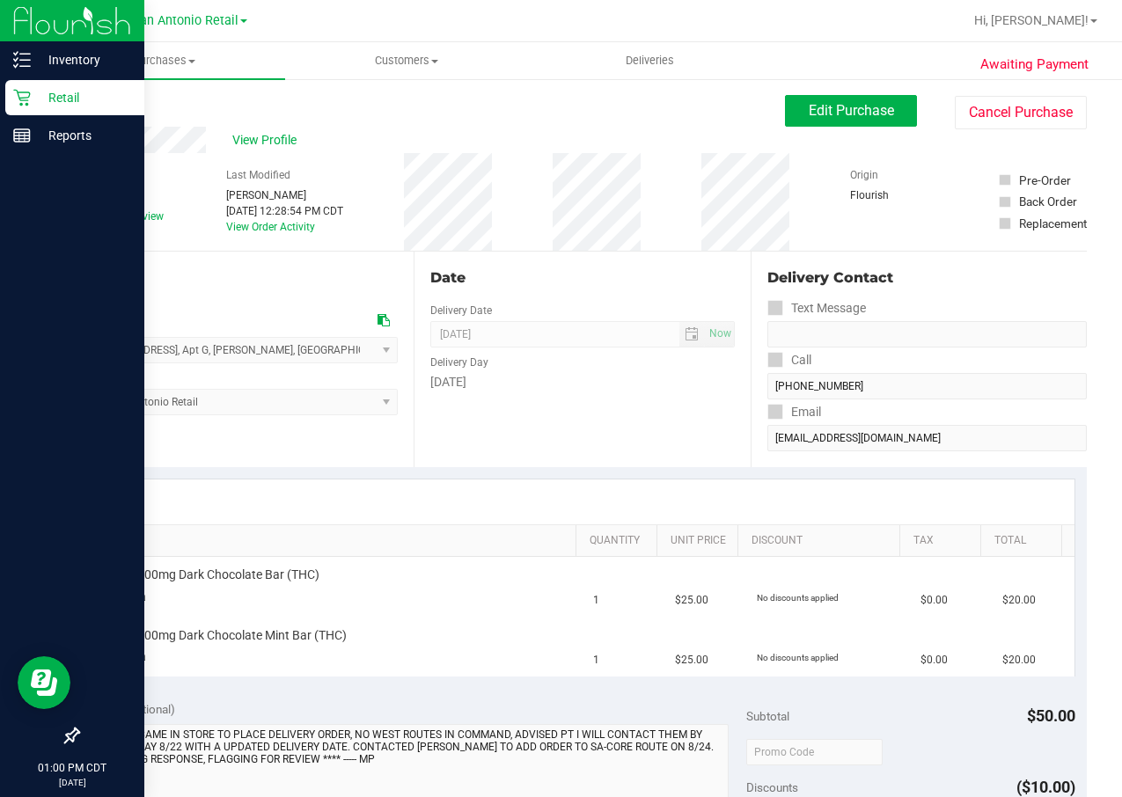
click at [38, 103] on p "Retail" at bounding box center [84, 97] width 106 height 21
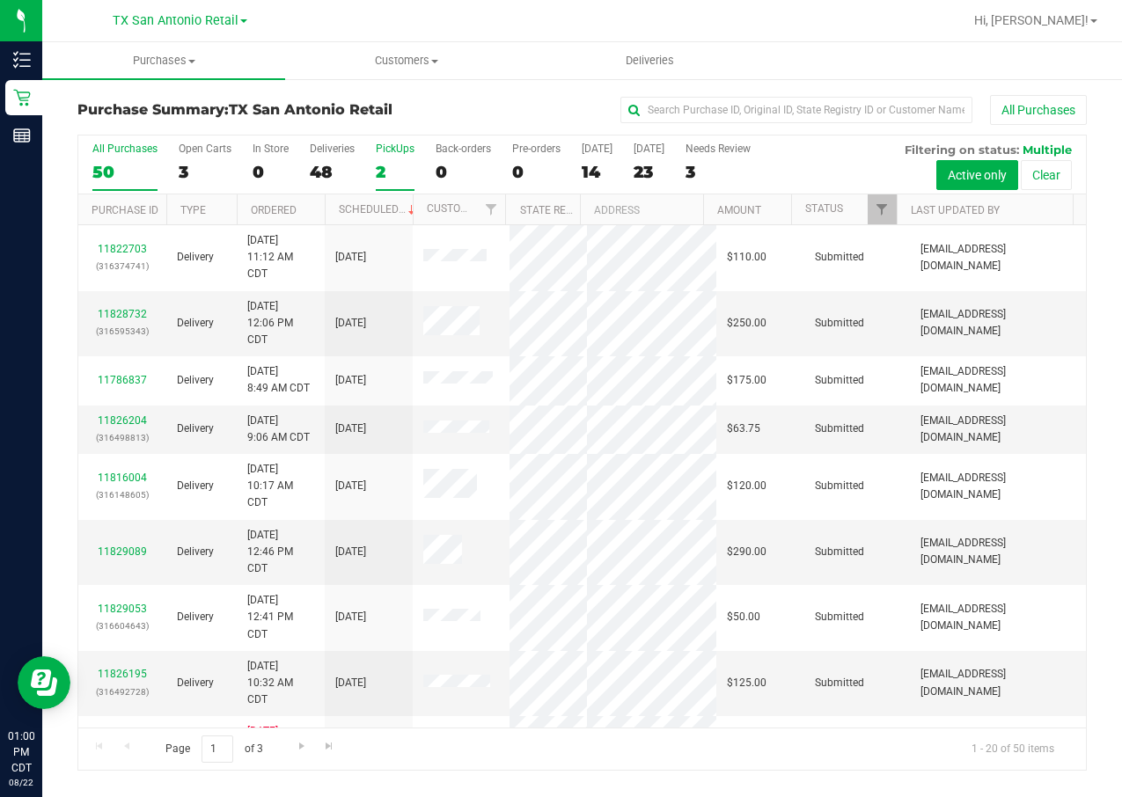
click at [377, 165] on div "2" at bounding box center [395, 172] width 39 height 20
click at [0, 0] on input "PickUps 2" at bounding box center [0, 0] width 0 height 0
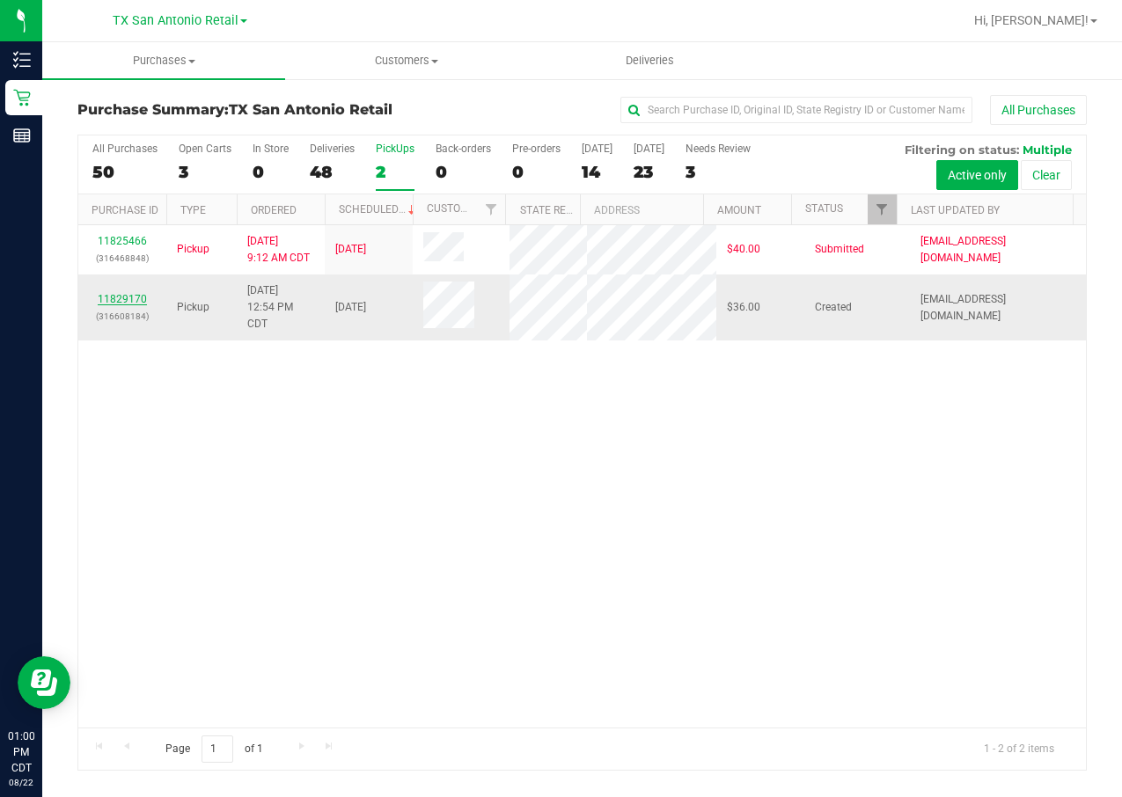
click at [141, 305] on link "11829170" at bounding box center [122, 299] width 49 height 12
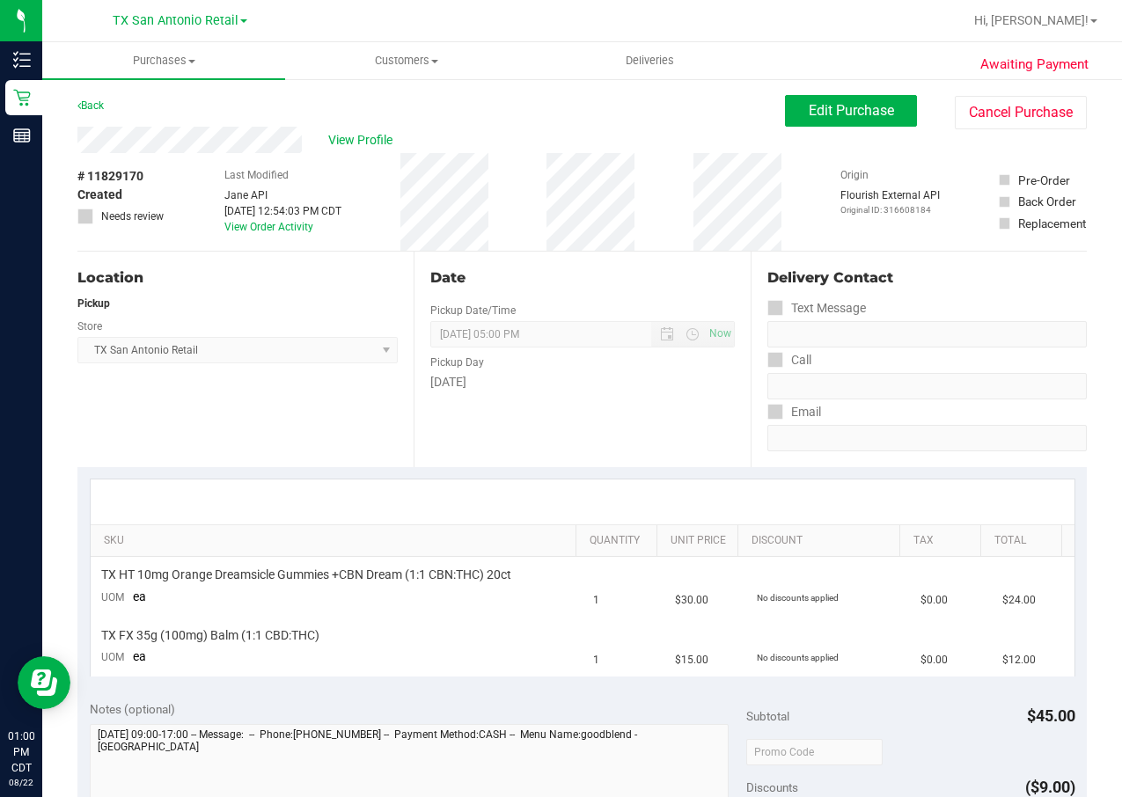
drag, startPoint x: 194, startPoint y: 125, endPoint x: 394, endPoint y: 223, distance: 223.1
click at [394, 223] on div "# 11829170 Created Needs review Last Modified [PERSON_NAME] API [DATE] 12:54:03…" at bounding box center [581, 202] width 1009 height 98
click at [231, 109] on div "Back Edit Purchase Cancel Purchase" at bounding box center [581, 111] width 1009 height 32
click at [830, 115] on span "Edit Purchase" at bounding box center [851, 110] width 85 height 17
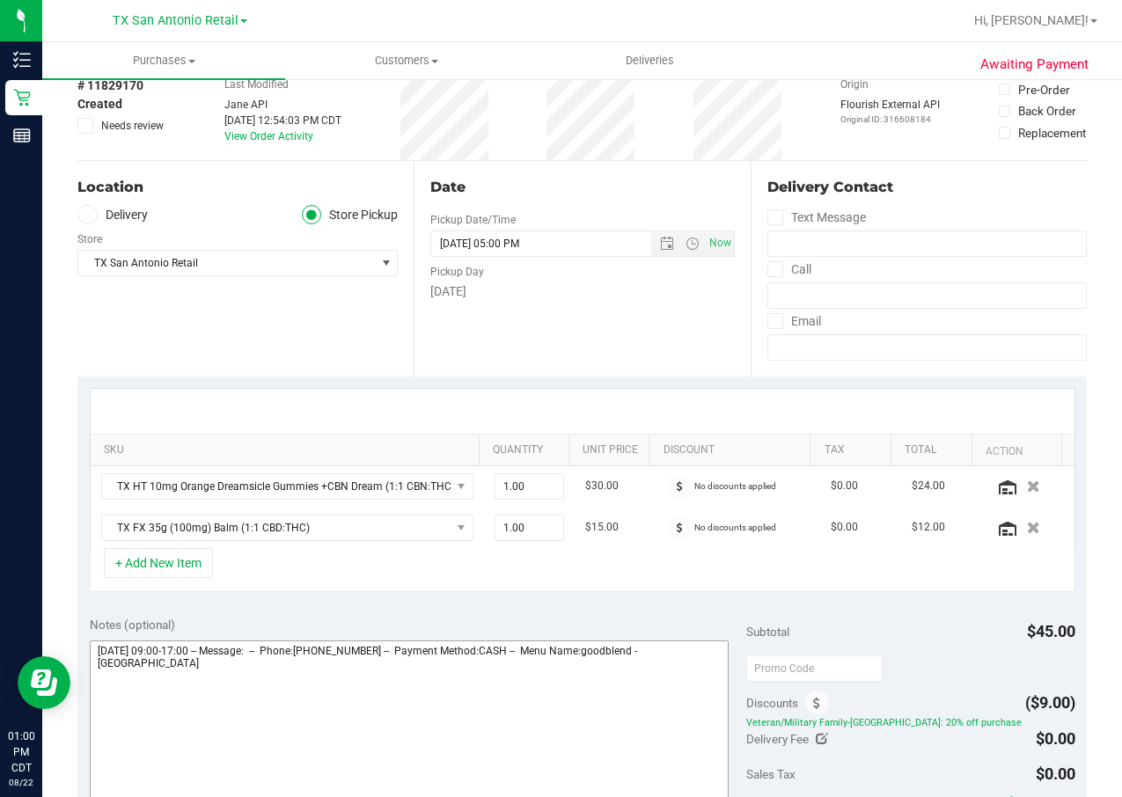
scroll to position [132, 0]
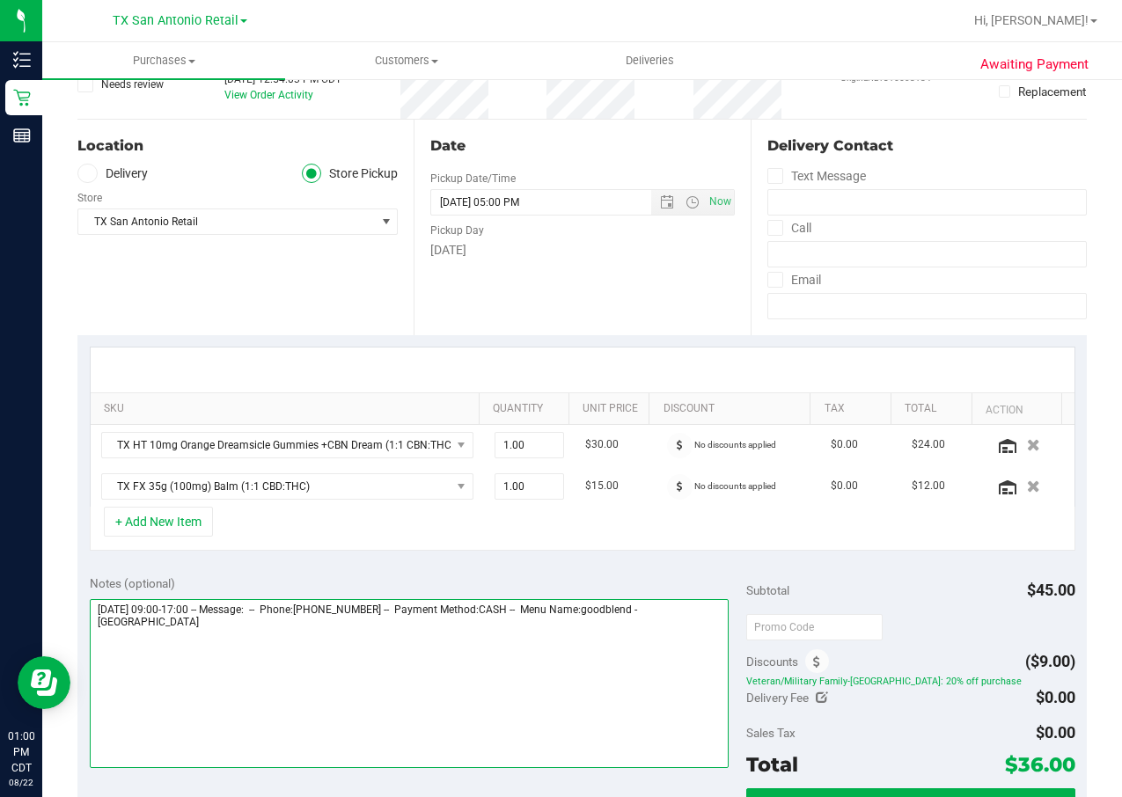
click at [430, 685] on textarea at bounding box center [410, 683] width 640 height 169
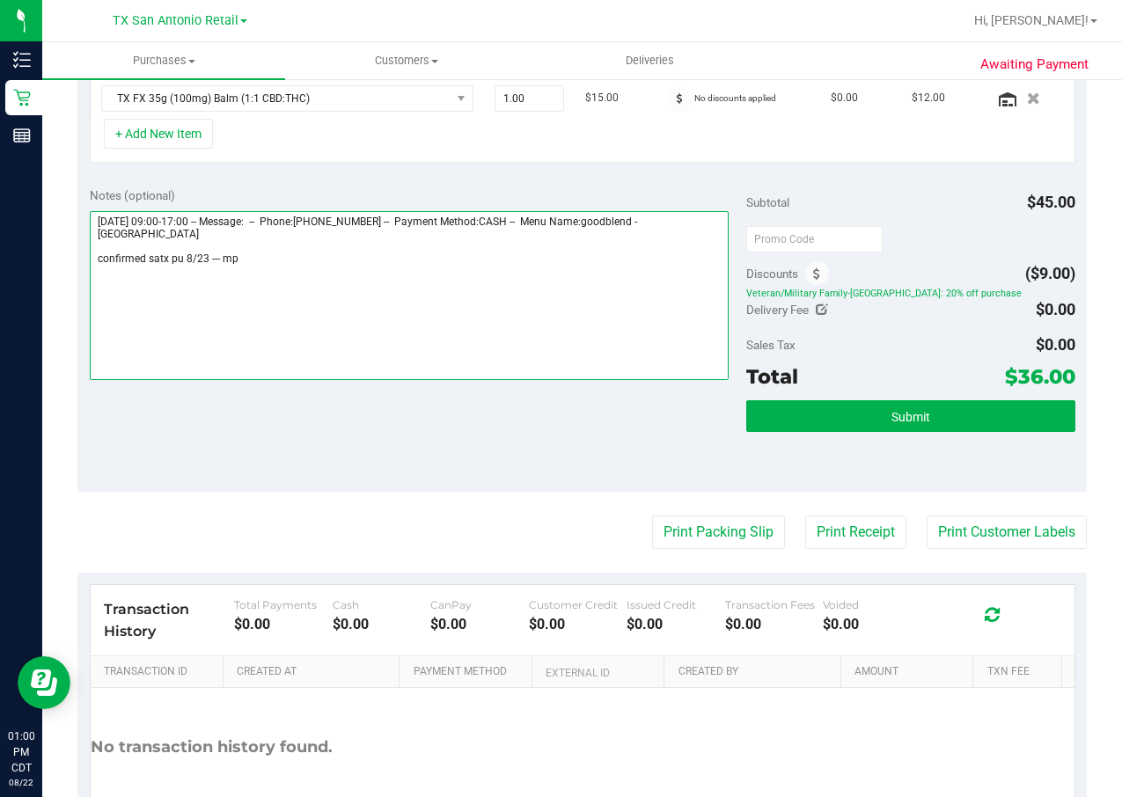
scroll to position [528, 0]
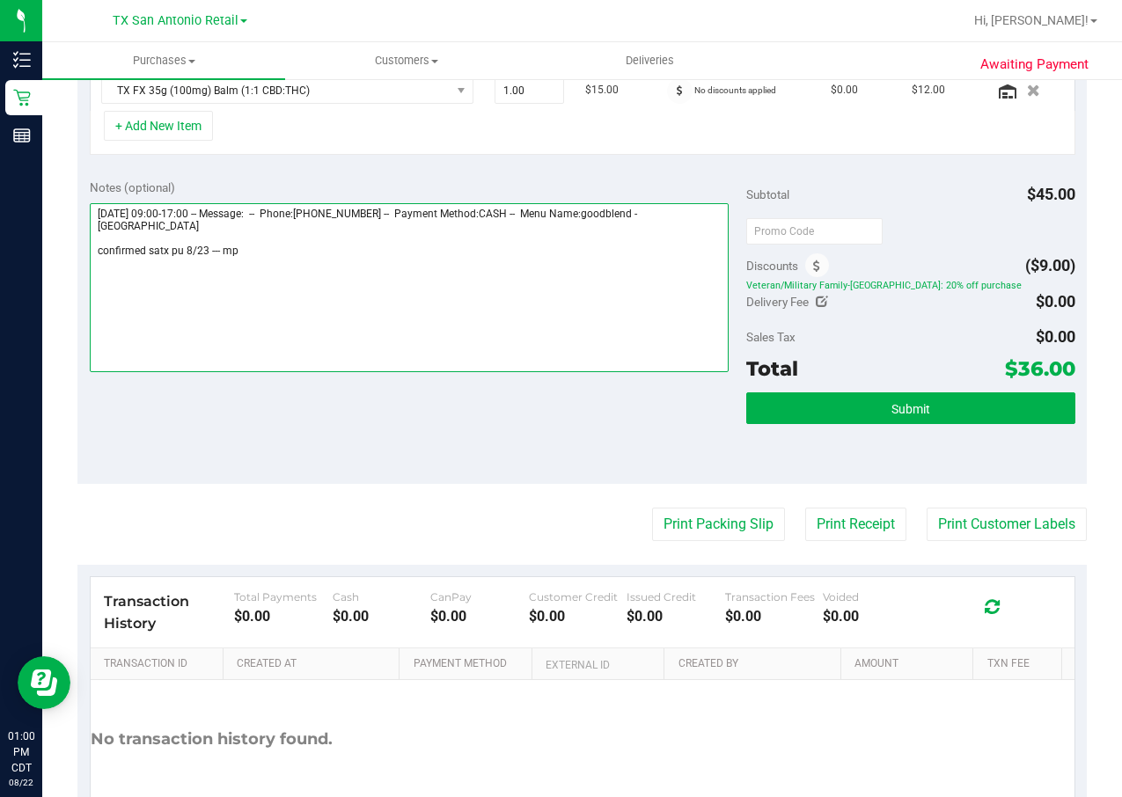
type textarea "[DATE] 09:00-17:00 -- Message: -- Phone:[PHONE_NUMBER] -- Payment Method:CASH -…"
click at [190, 251] on textarea at bounding box center [410, 287] width 640 height 169
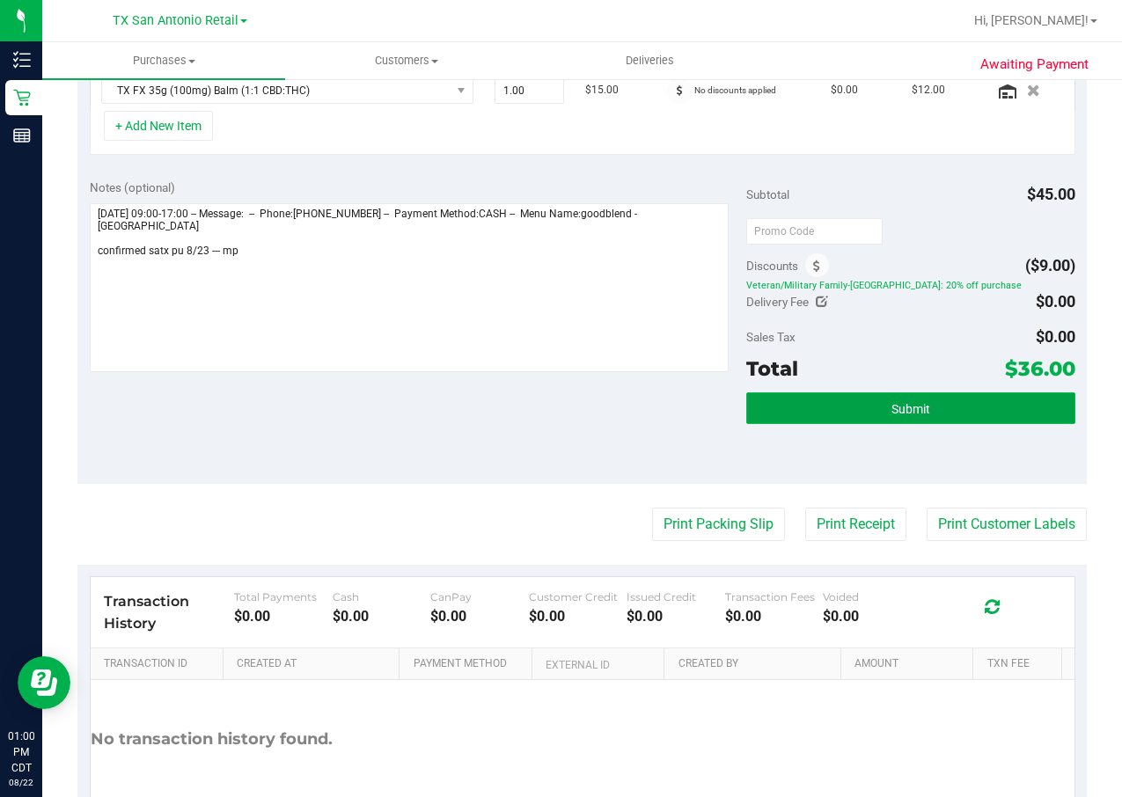
click at [862, 399] on button "Submit" at bounding box center [910, 408] width 328 height 32
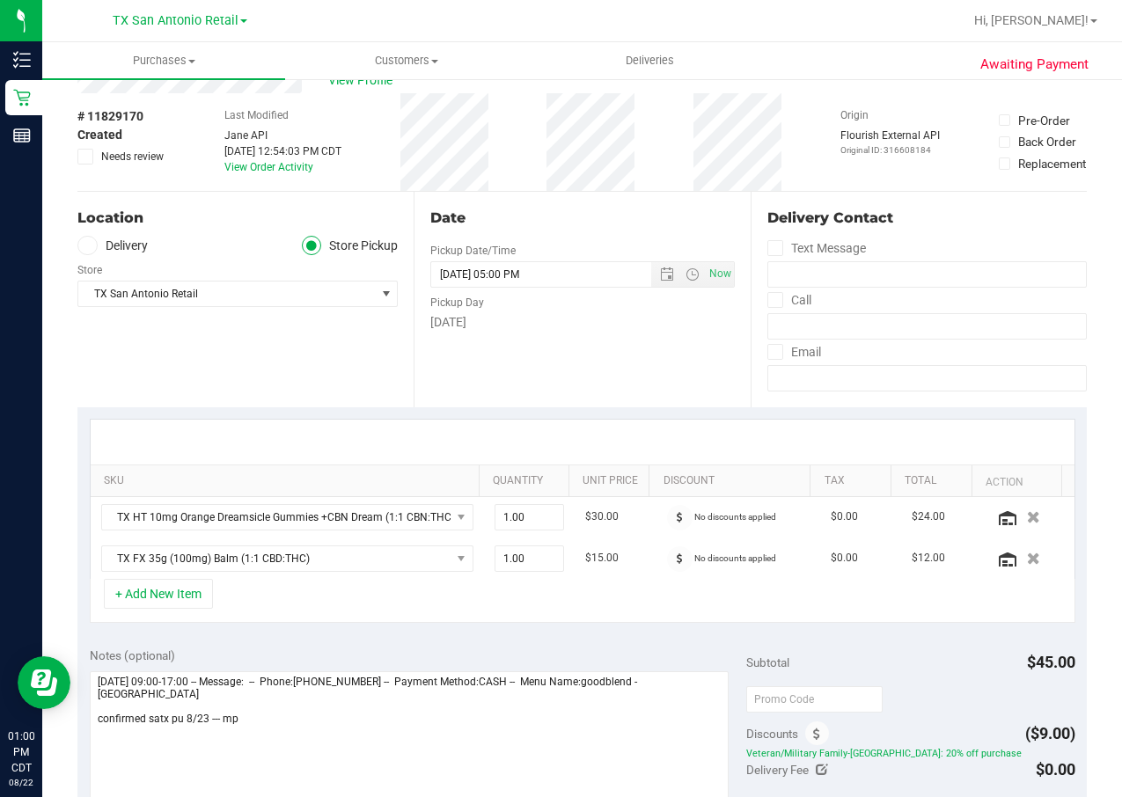
scroll to position [4, 0]
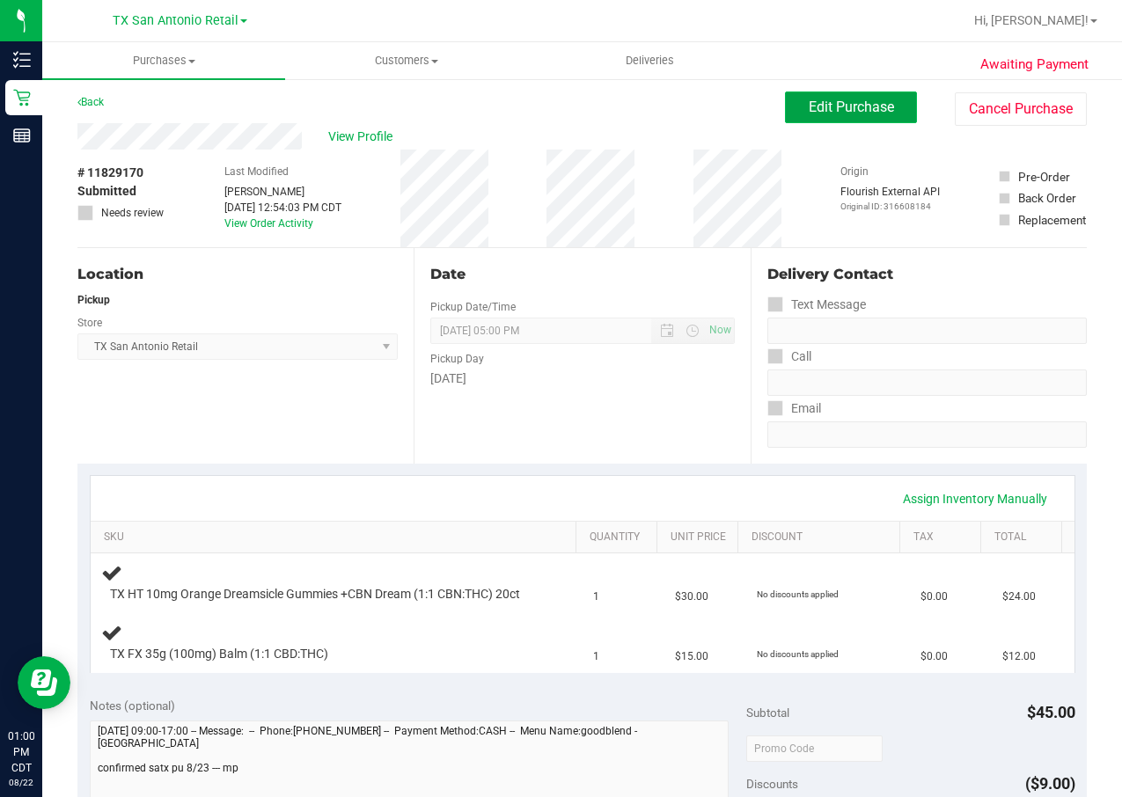
click at [786, 93] on button "Edit Purchase" at bounding box center [851, 108] width 132 height 32
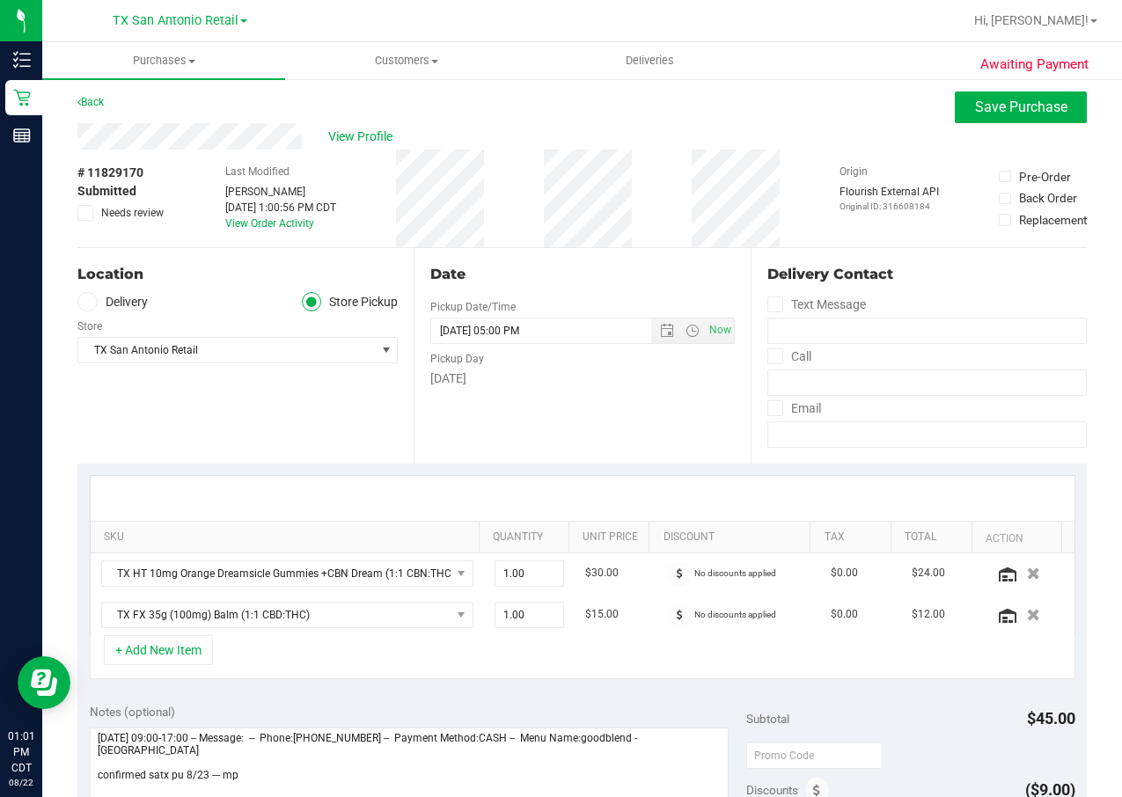
click at [111, 304] on label "Delivery" at bounding box center [112, 302] width 70 height 20
click at [0, 0] on input "Delivery" at bounding box center [0, 0] width 0 height 0
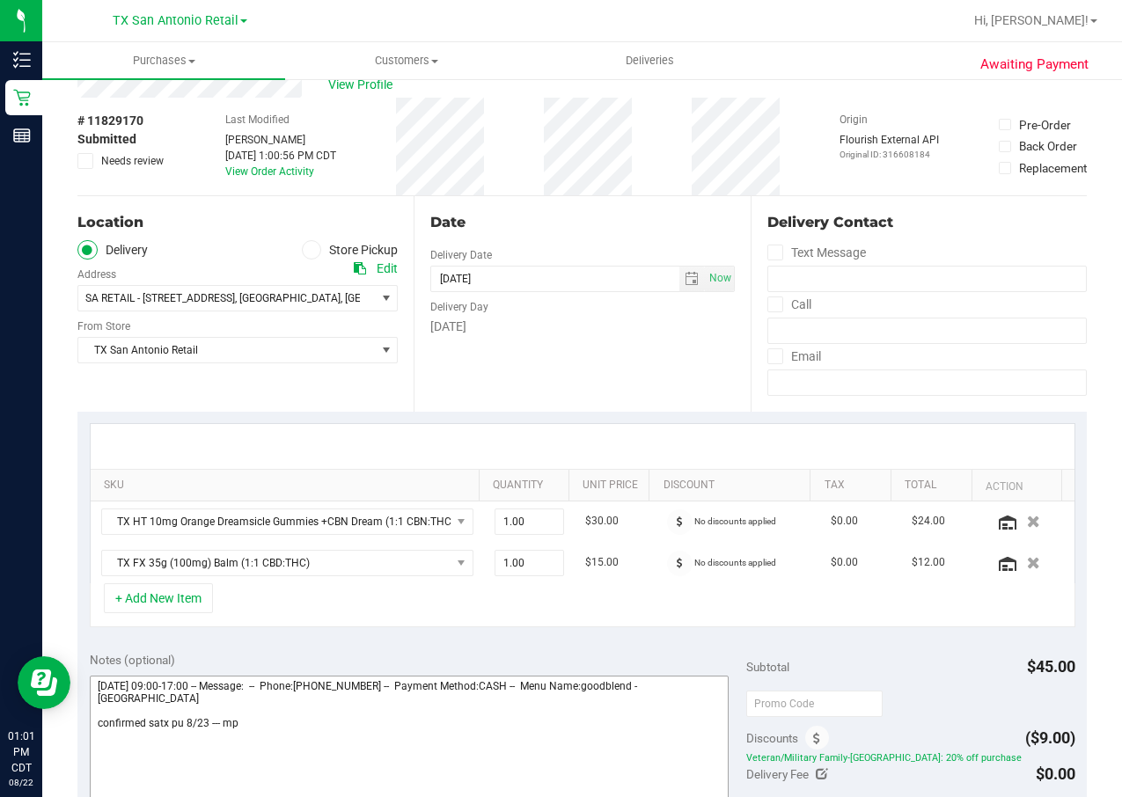
scroll to position [136, 0]
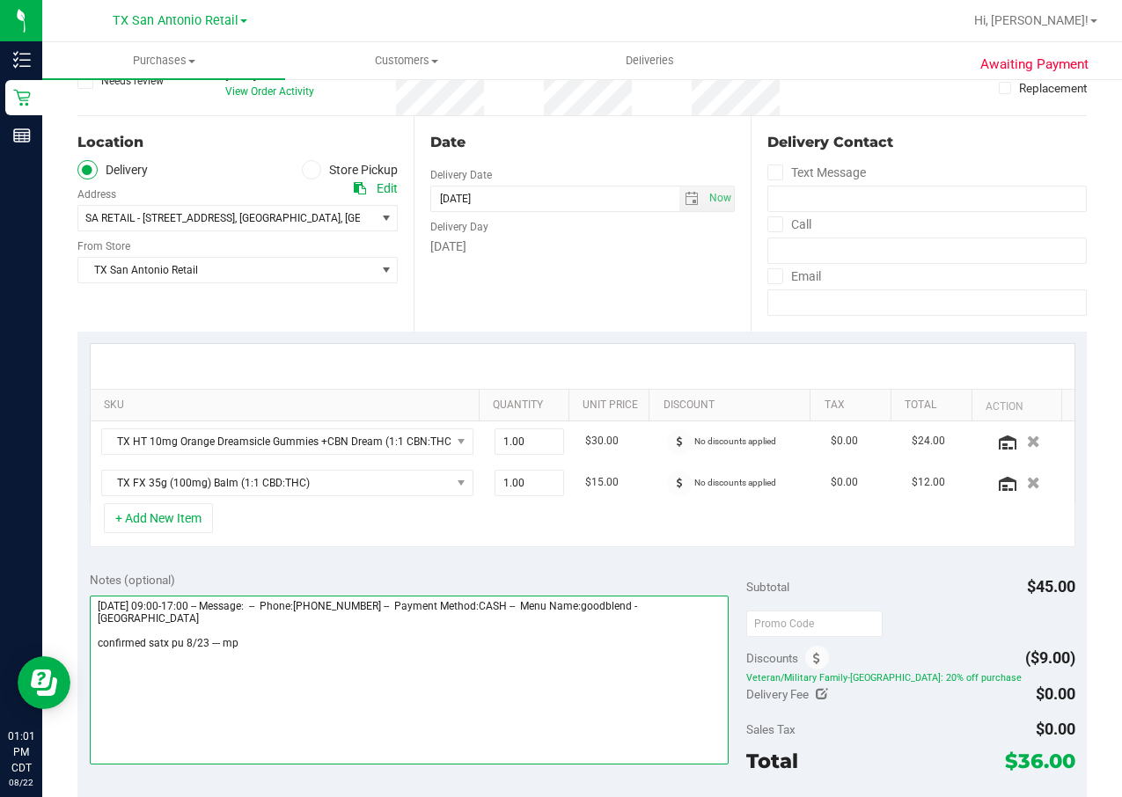
click at [467, 662] on textarea at bounding box center [410, 680] width 640 height 169
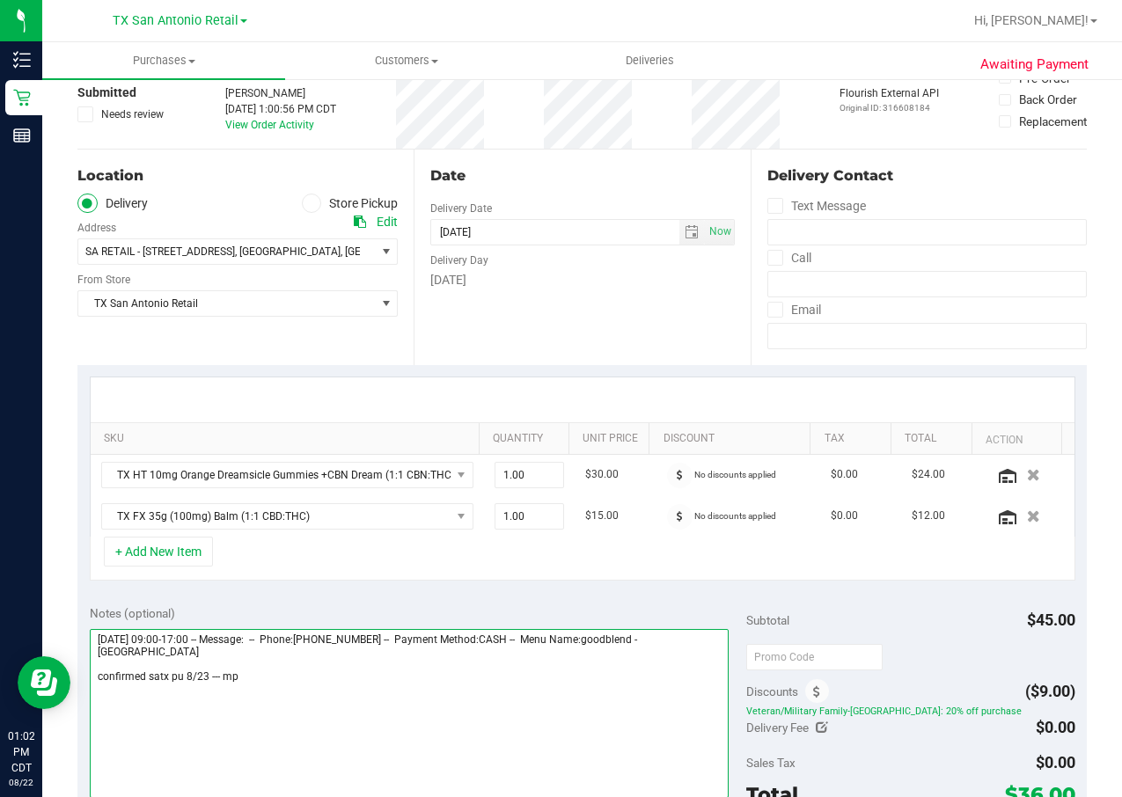
scroll to position [0, 0]
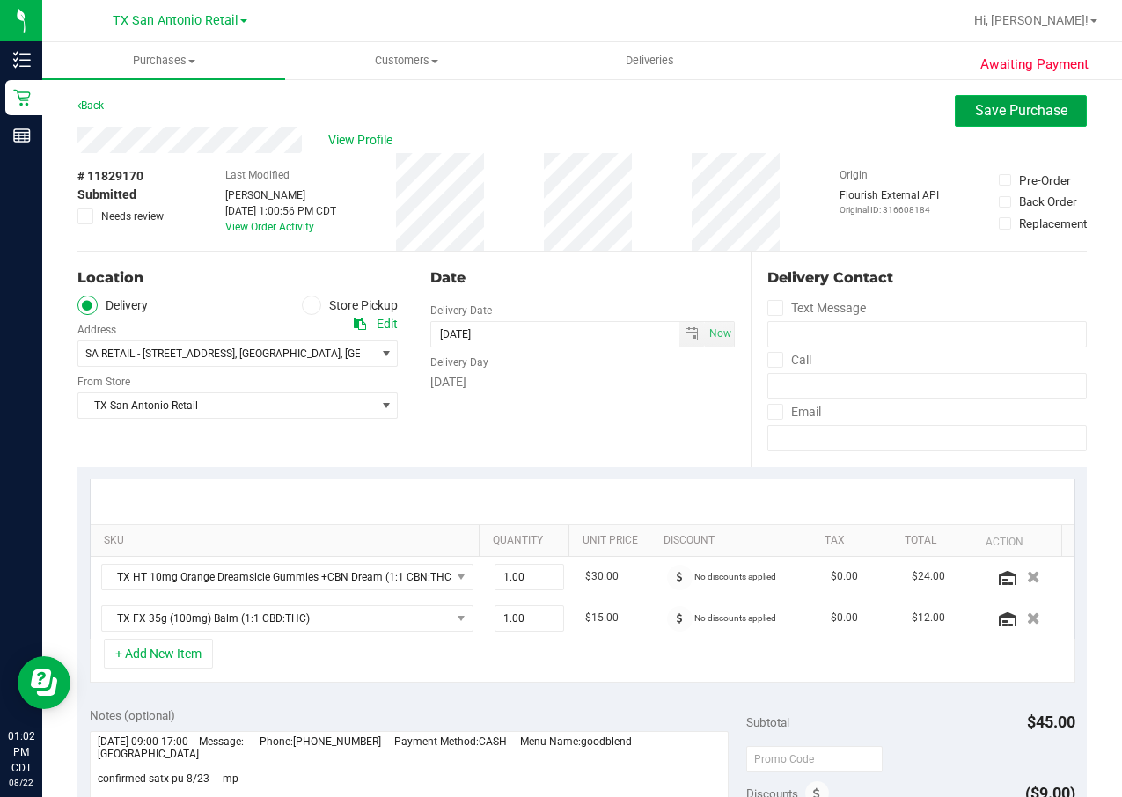
click at [960, 121] on button "Save Purchase" at bounding box center [1021, 111] width 132 height 32
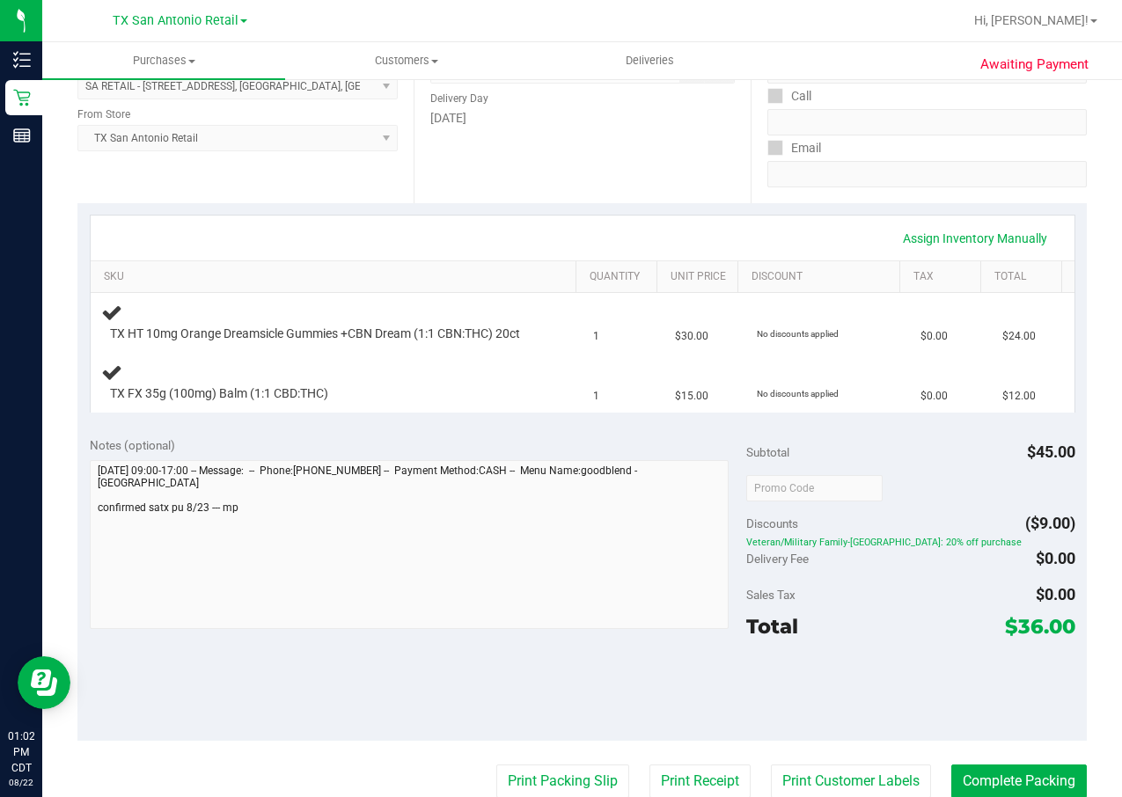
scroll to position [396, 0]
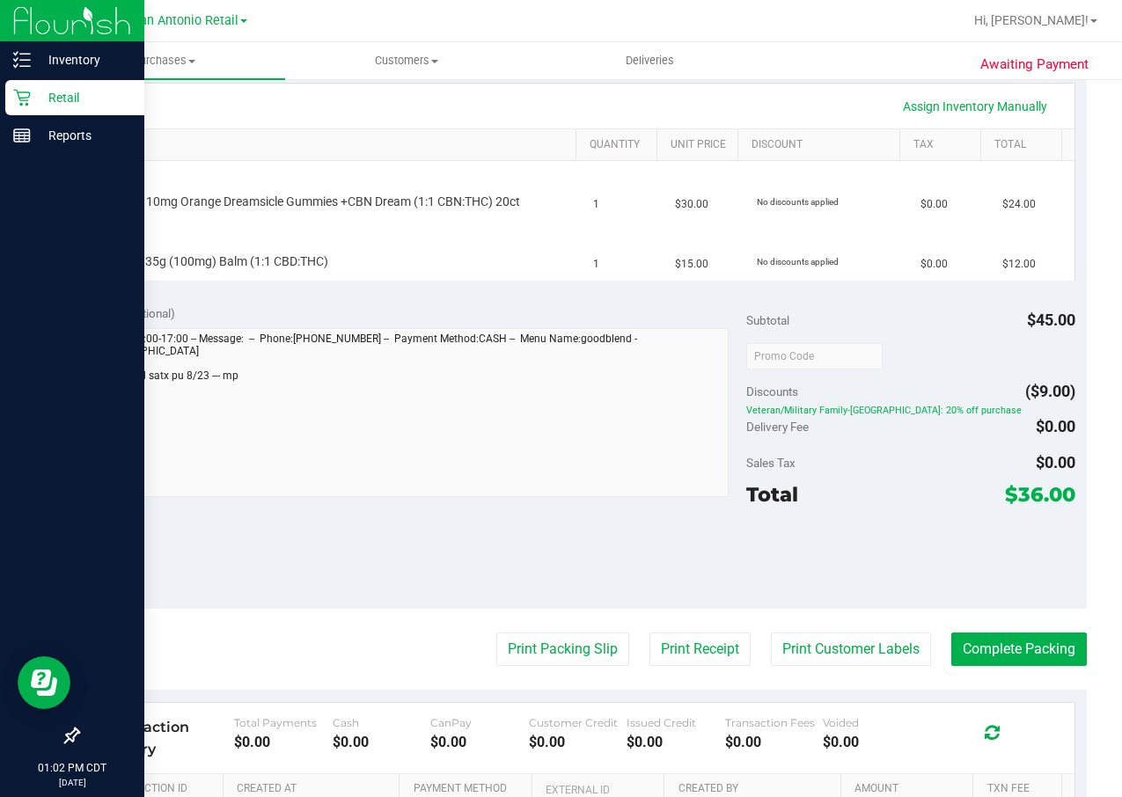
click at [11, 100] on div "Retail" at bounding box center [74, 97] width 139 height 35
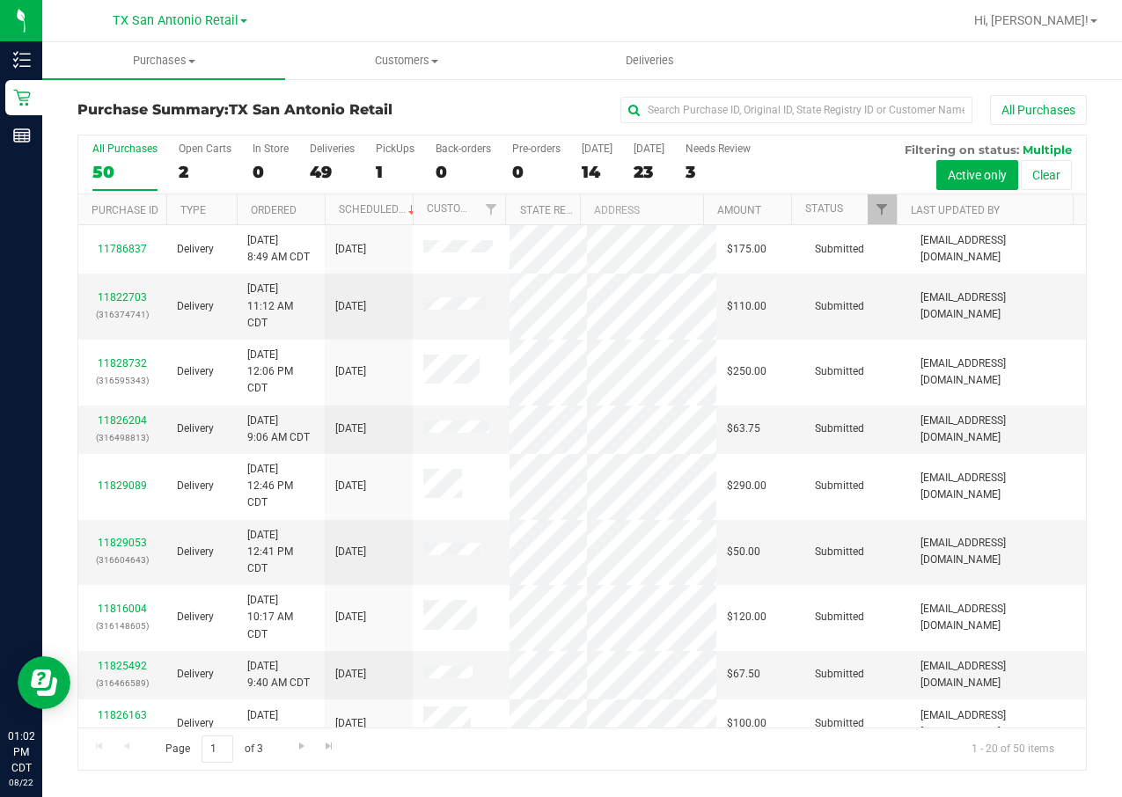
click at [369, 167] on div "All Purchases 50 Open Carts 2 In Store 0 Deliveries 49 PickUps 1 Back-orders 0 …" at bounding box center [582, 165] width 1008 height 59
click at [390, 163] on div "1" at bounding box center [395, 172] width 39 height 20
click at [0, 0] on input "PickUps 1" at bounding box center [0, 0] width 0 height 0
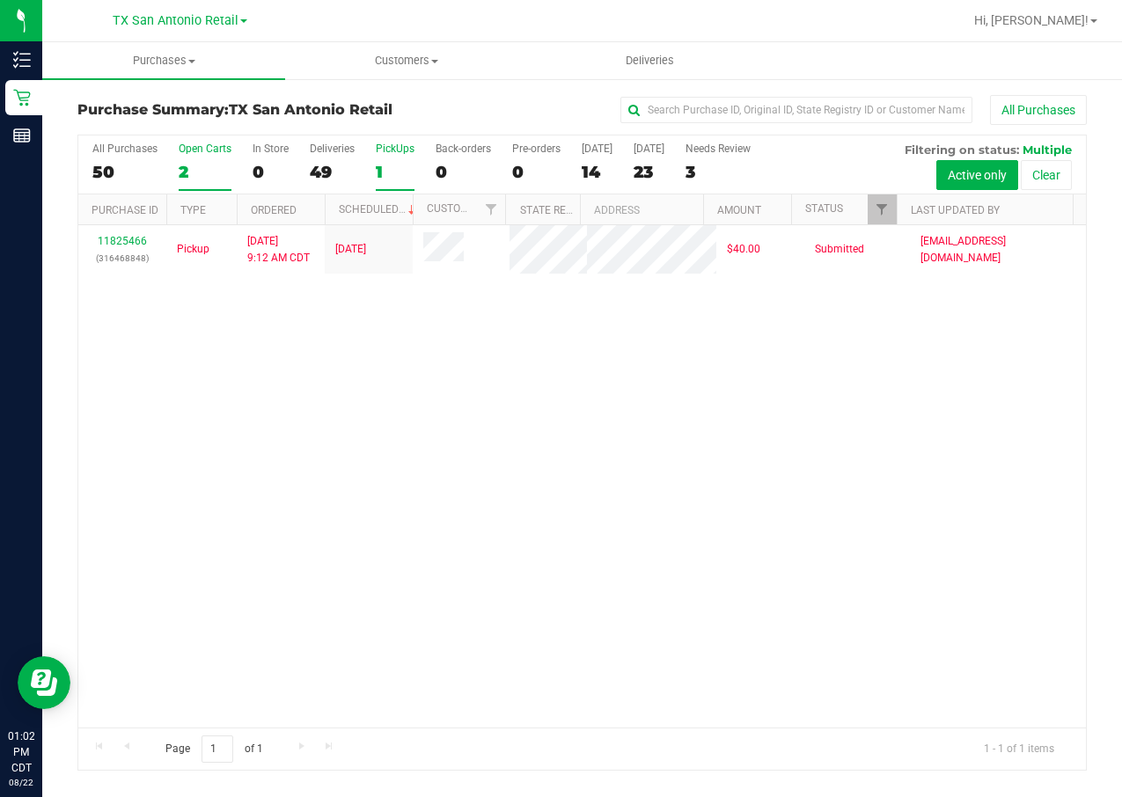
click at [211, 163] on div "2" at bounding box center [205, 172] width 53 height 20
click at [0, 0] on input "Open Carts 2" at bounding box center [0, 0] width 0 height 0
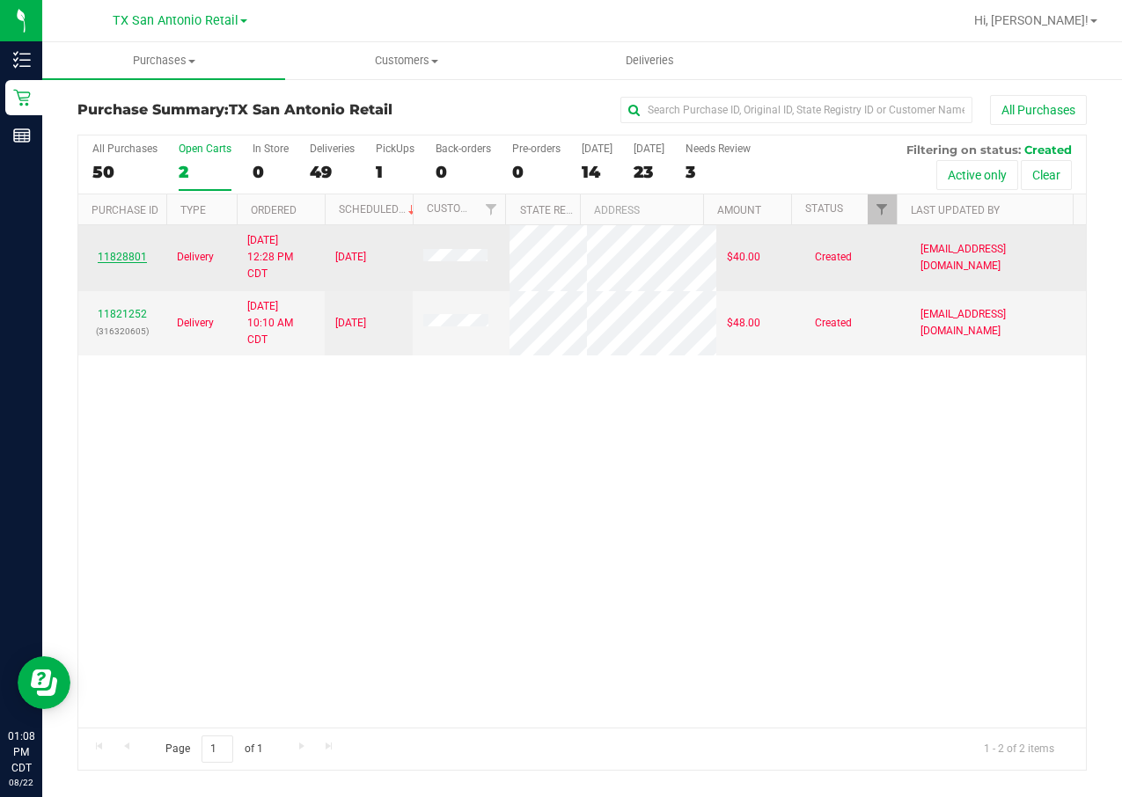
click at [122, 260] on link "11828801" at bounding box center [122, 257] width 49 height 12
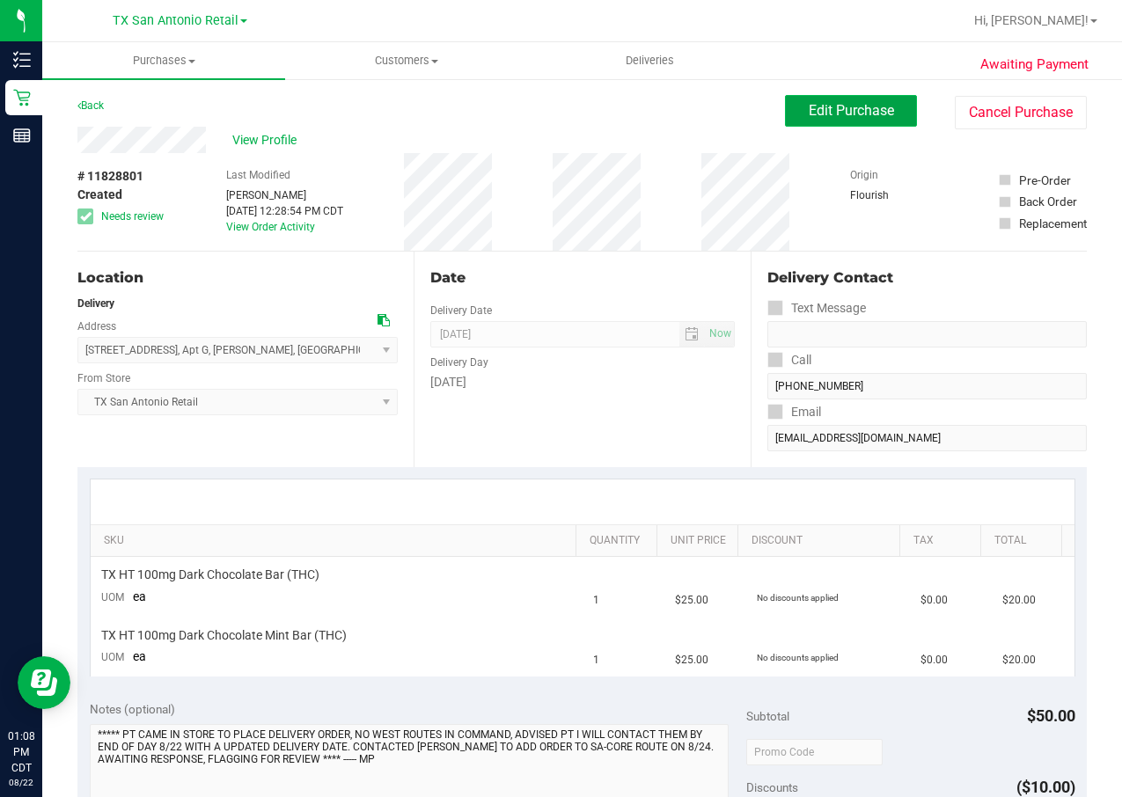
click at [820, 108] on span "Edit Purchase" at bounding box center [851, 110] width 85 height 17
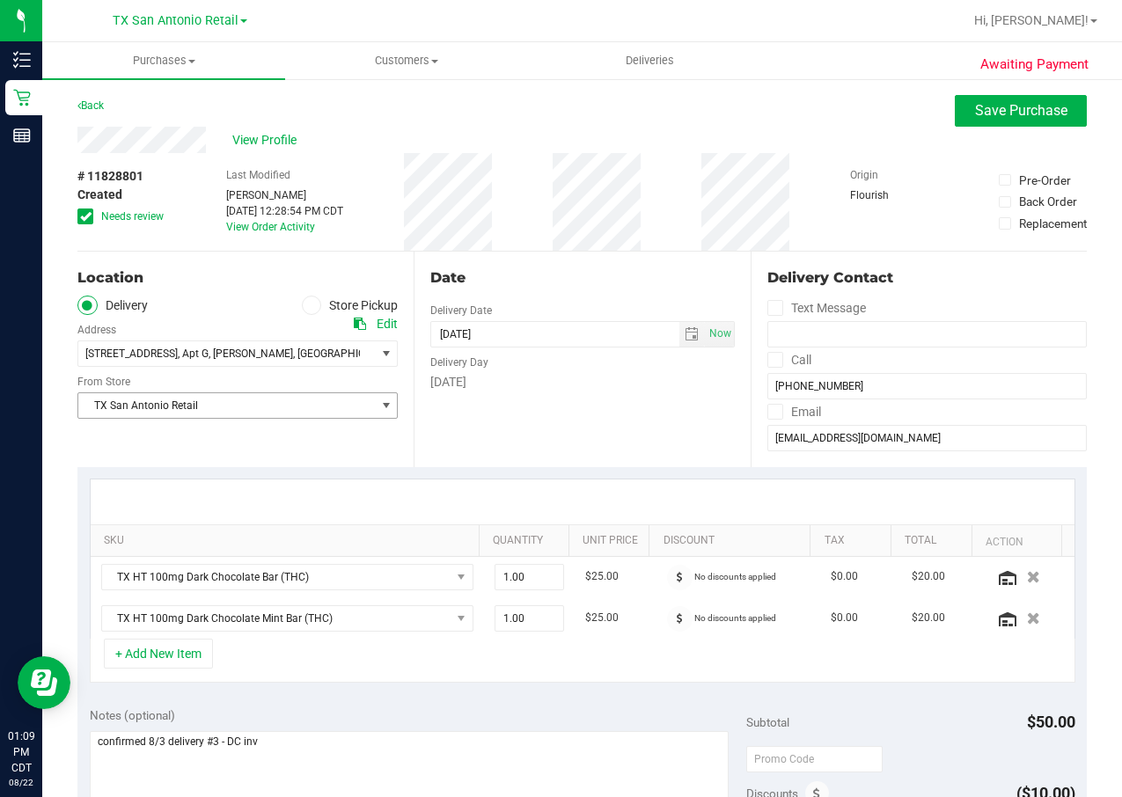
click at [214, 407] on span "TX San Antonio Retail" at bounding box center [226, 405] width 297 height 25
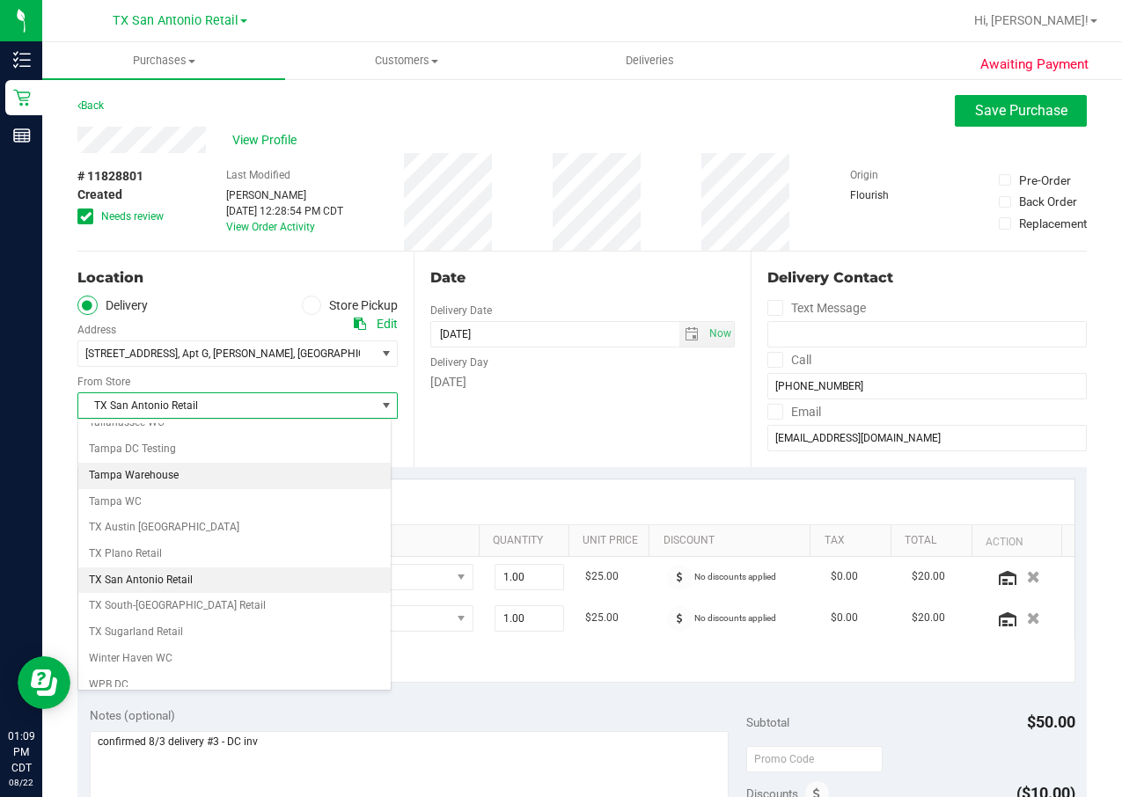
scroll to position [1279, 0]
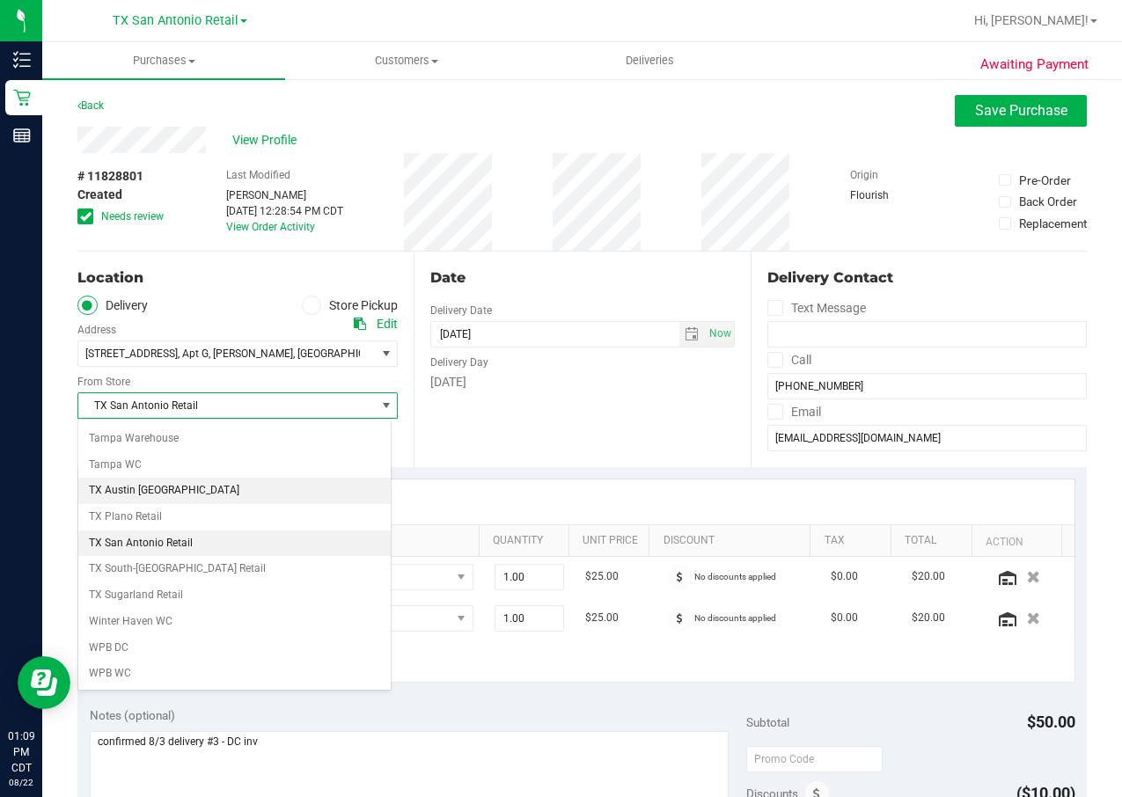
click at [194, 484] on li "TX Austin [GEOGRAPHIC_DATA]" at bounding box center [234, 491] width 312 height 26
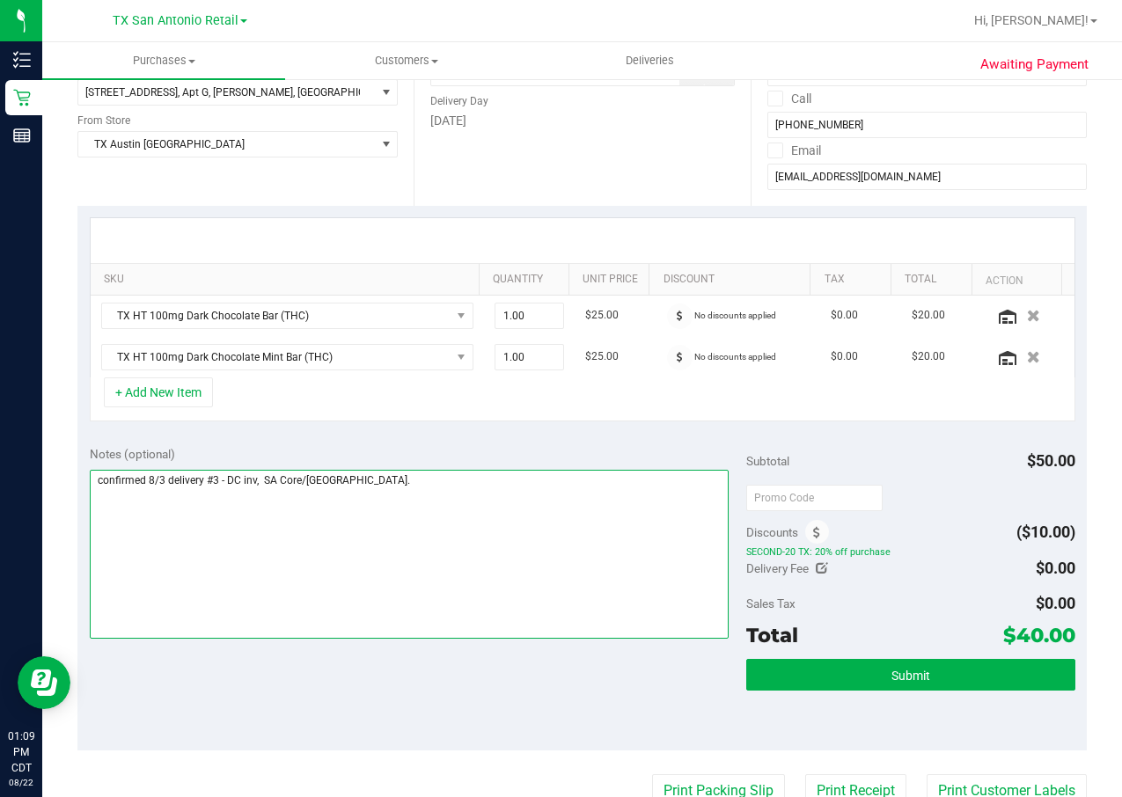
scroll to position [264, 0]
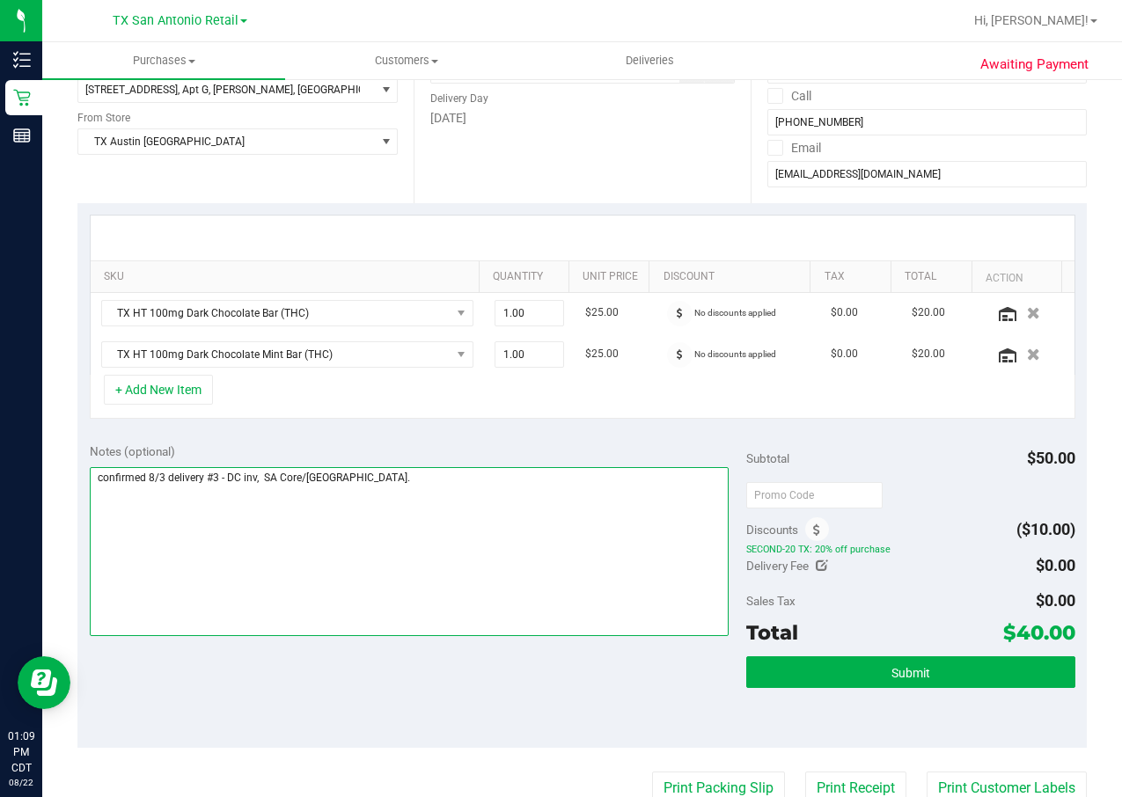
click at [459, 489] on textarea at bounding box center [410, 551] width 640 height 169
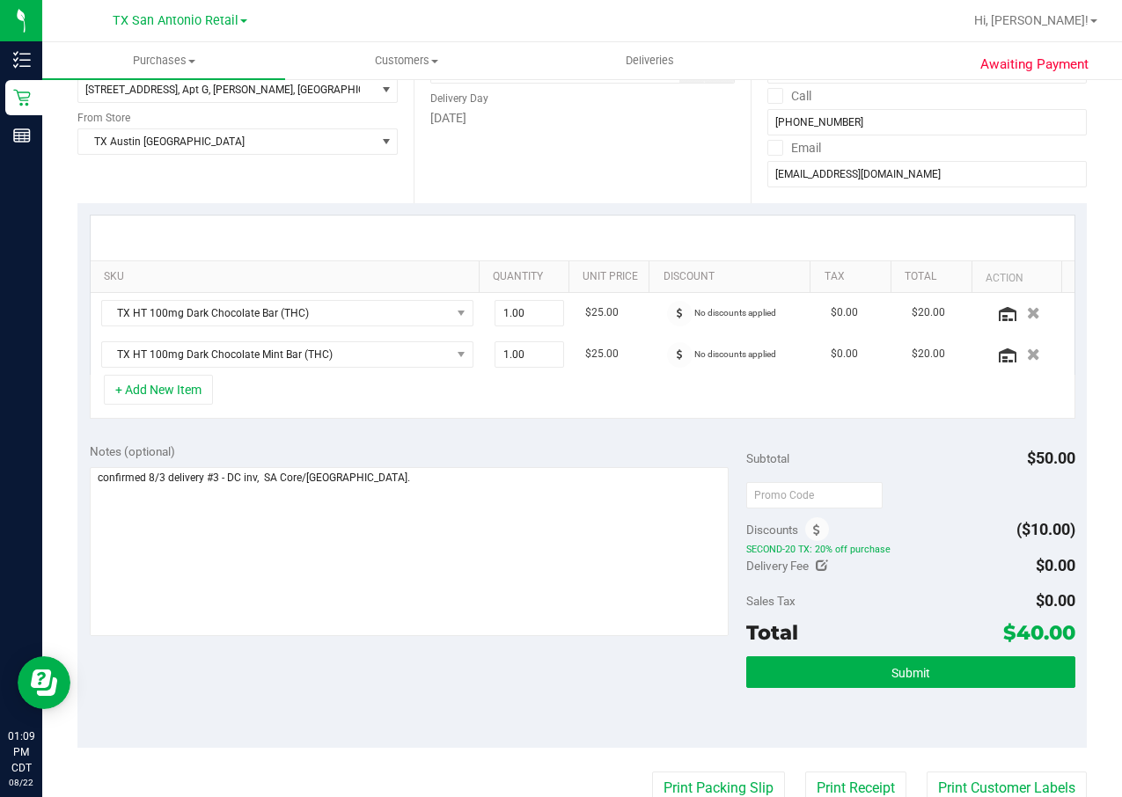
click at [446, 453] on div "Notes (optional)" at bounding box center [418, 452] width 657 height 18
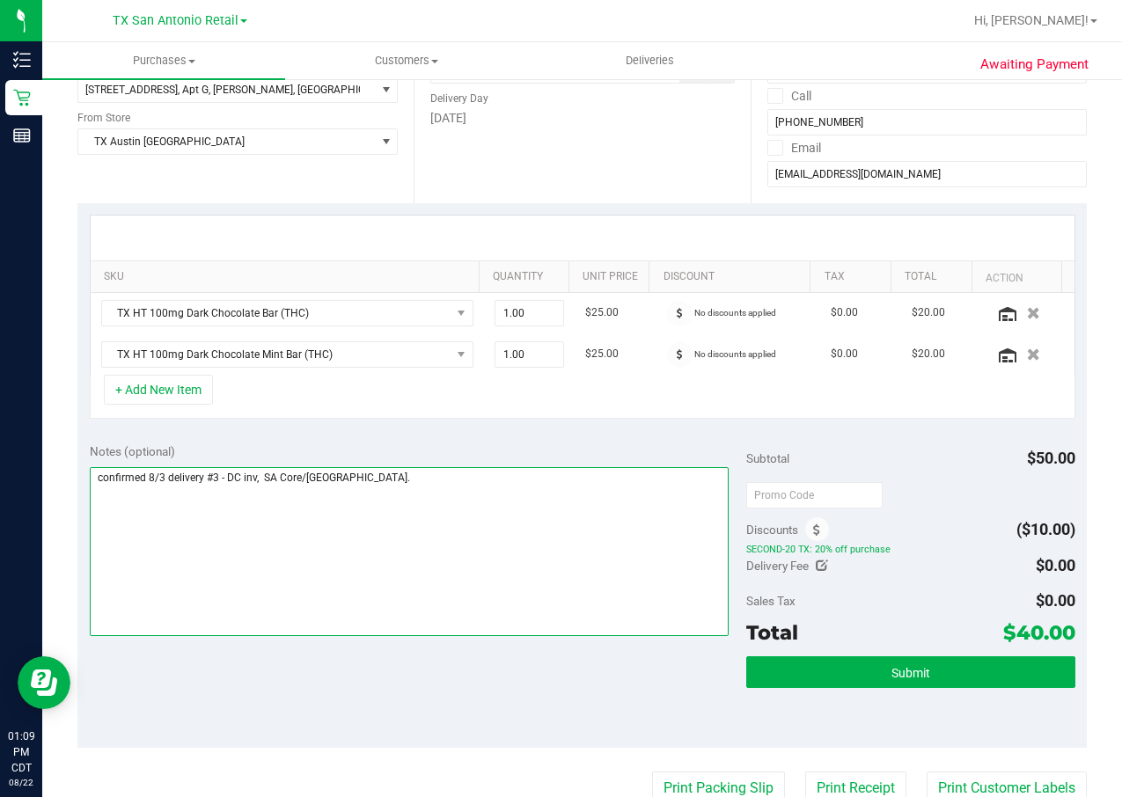
drag, startPoint x: 262, startPoint y: 480, endPoint x: 446, endPoint y: 482, distance: 183.9
click at [442, 480] on textarea at bounding box center [410, 551] width 640 height 169
click at [207, 480] on textarea at bounding box center [410, 551] width 640 height 169
paste textarea "SA Core/West Route."
click at [376, 478] on textarea at bounding box center [410, 551] width 640 height 169
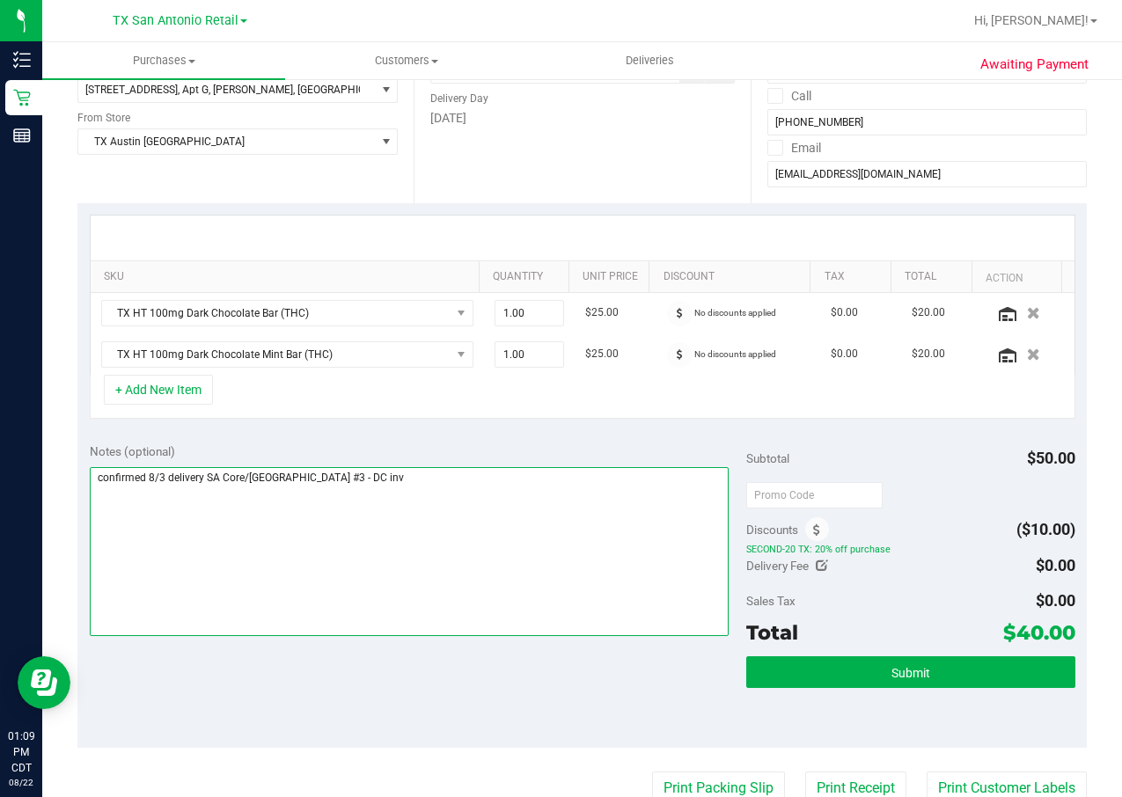
click at [156, 477] on textarea at bounding box center [410, 551] width 640 height 169
type textarea "confirmed 8/24 delivery SA Core/[GEOGRAPHIC_DATA] #3 - DC inv"
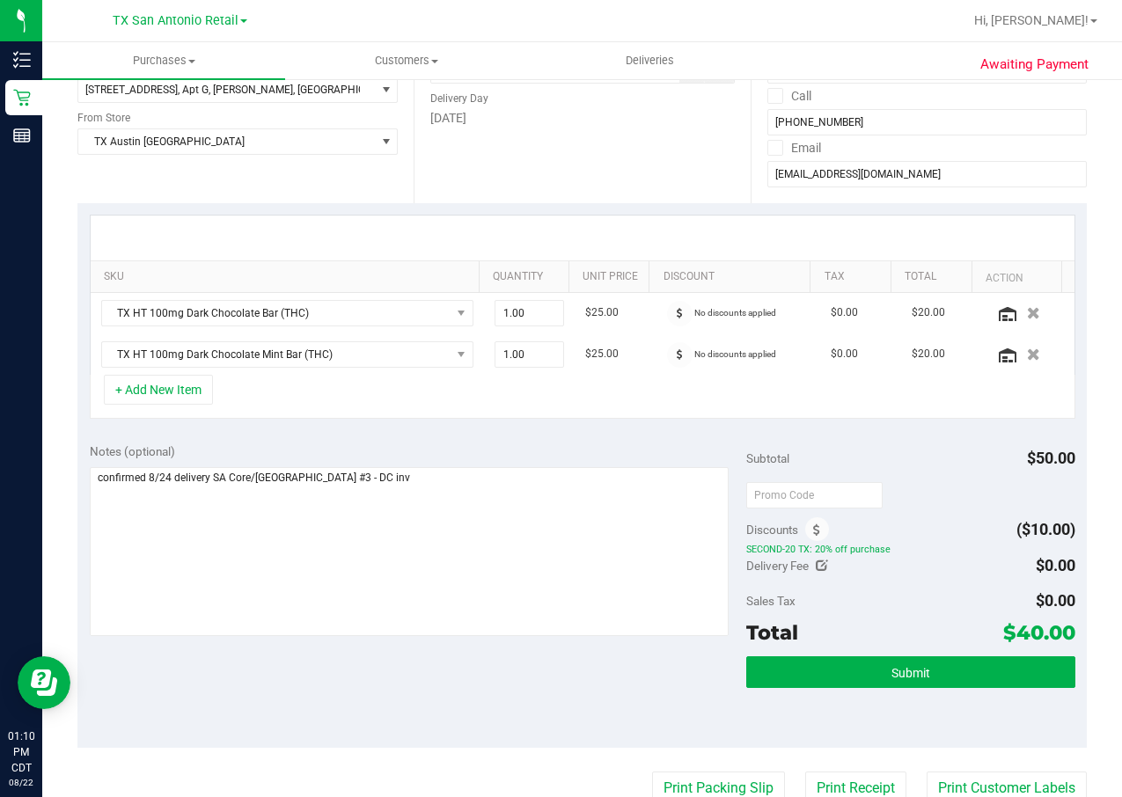
drag, startPoint x: 576, startPoint y: 593, endPoint x: 79, endPoint y: 439, distance: 520.5
click at [800, 671] on button "Submit" at bounding box center [910, 672] width 328 height 32
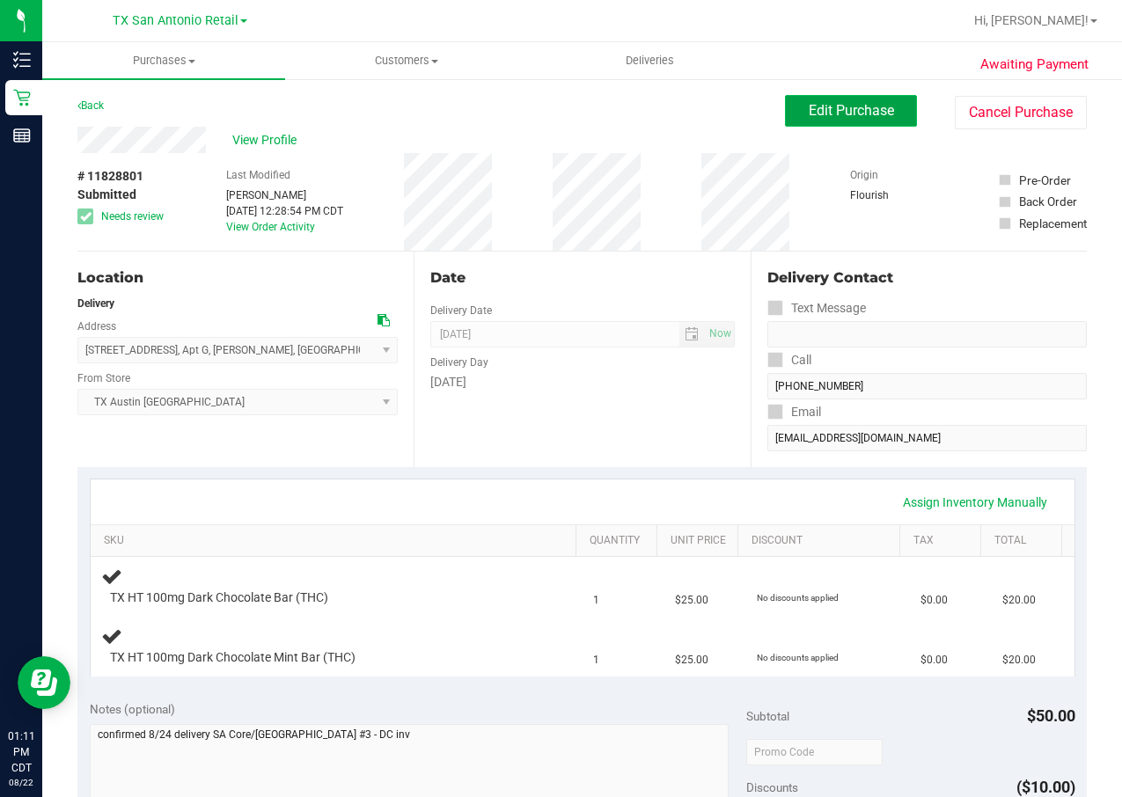
click at [830, 111] on span "Edit Purchase" at bounding box center [851, 110] width 85 height 17
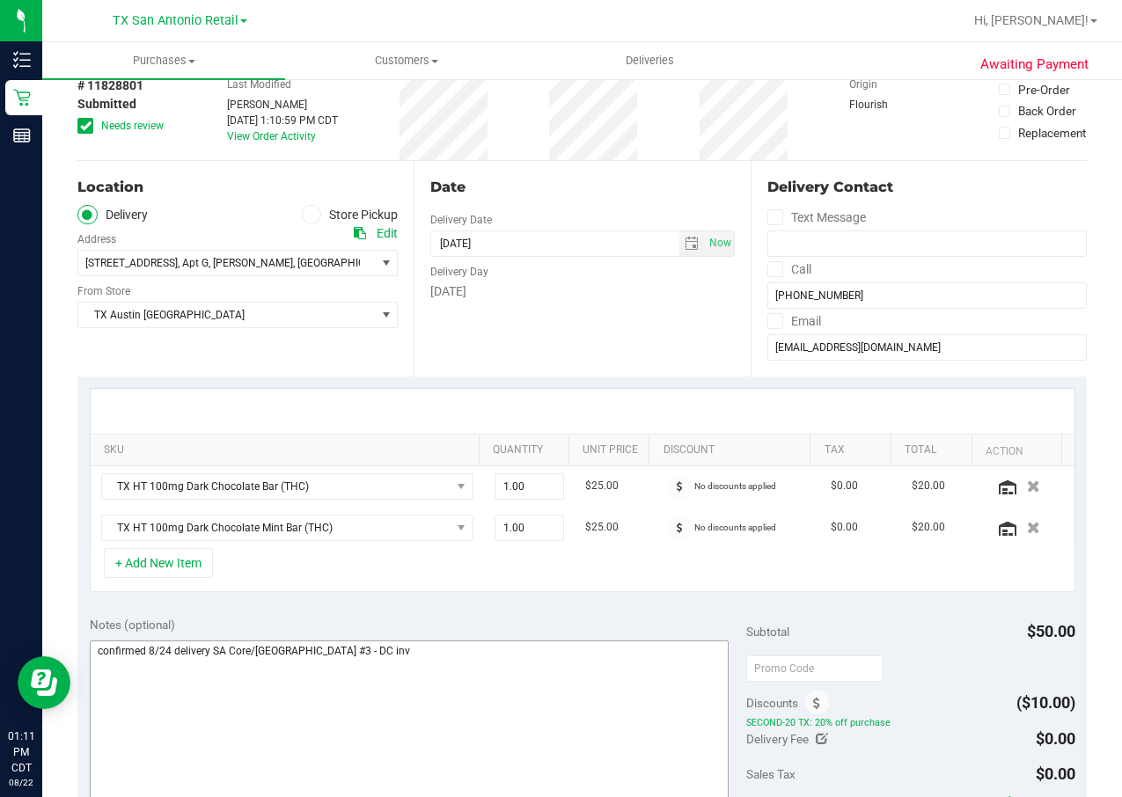
scroll to position [132, 0]
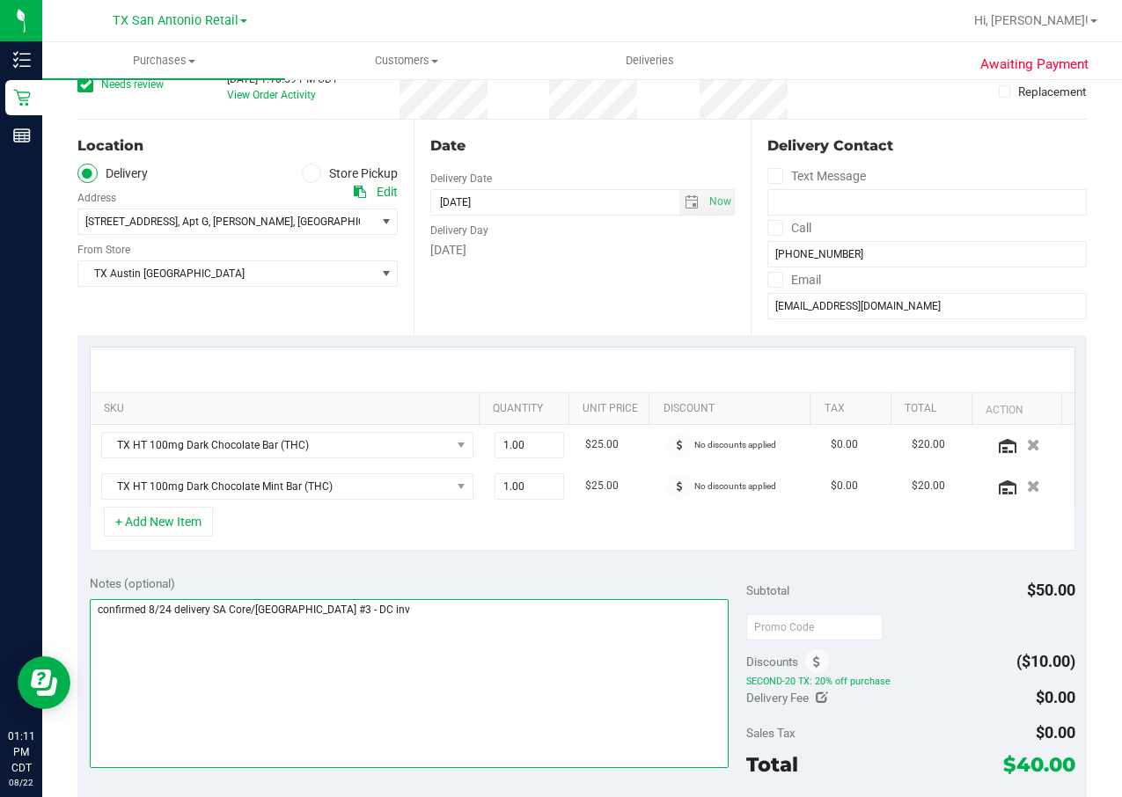
click at [497, 685] on textarea at bounding box center [410, 683] width 640 height 169
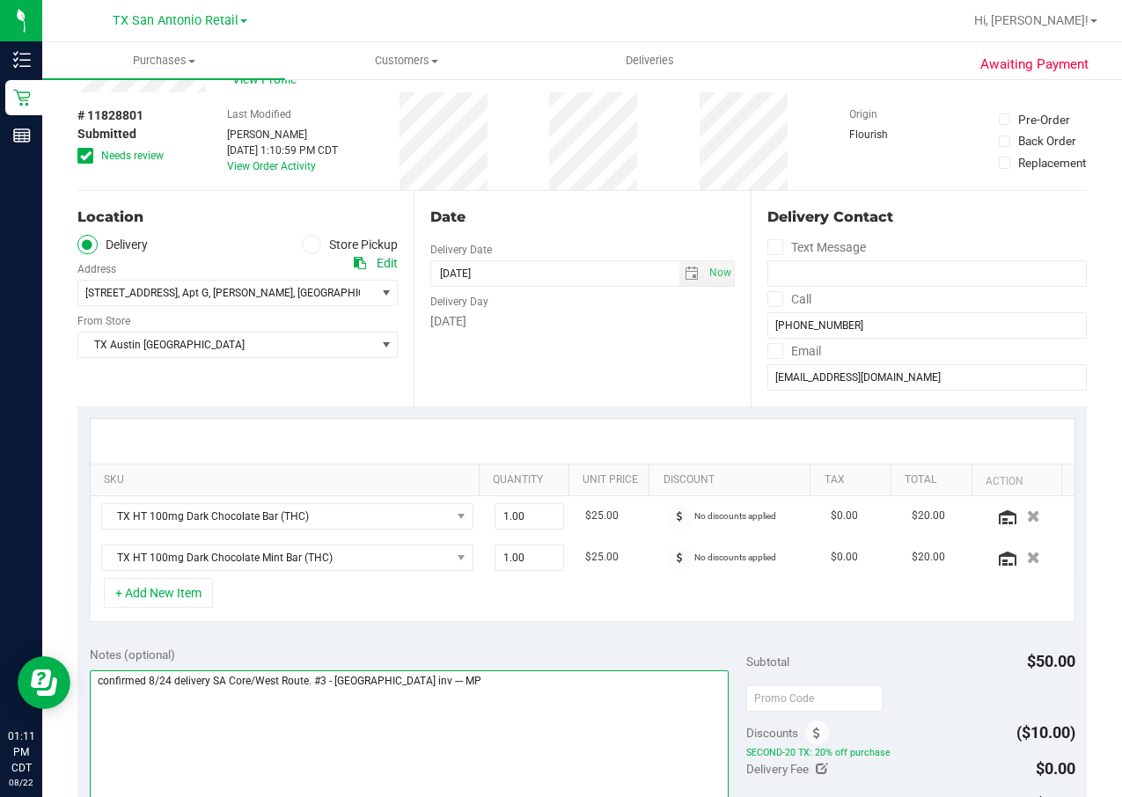
scroll to position [0, 0]
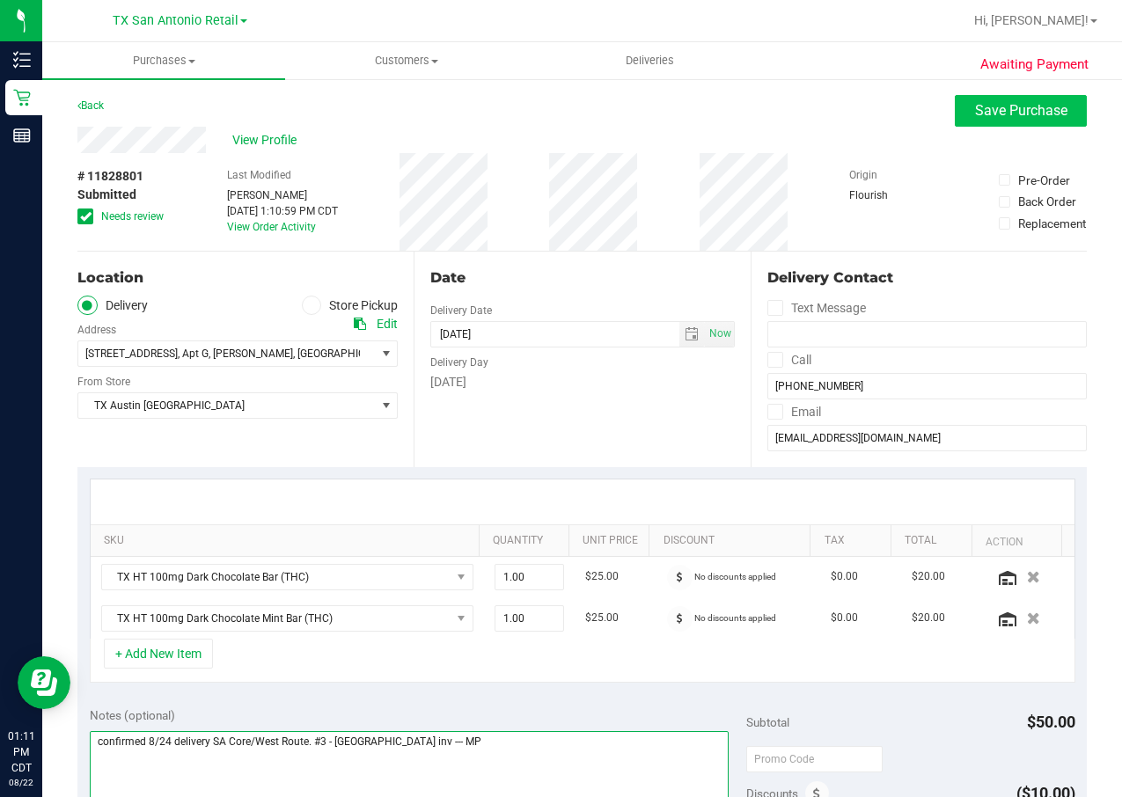
type textarea "confirmed 8/24 delivery SA Core/West Route. #3 - [GEOGRAPHIC_DATA] inv --- MP"
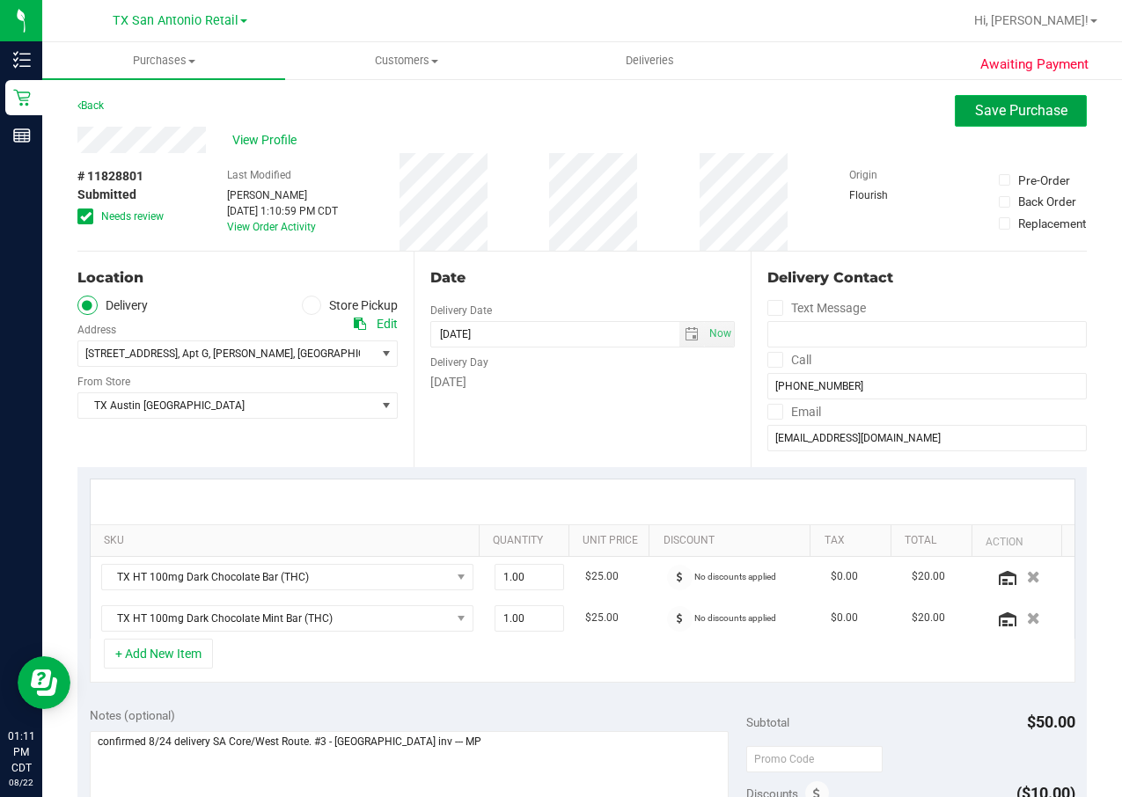
click at [1002, 99] on button "Save Purchase" at bounding box center [1021, 111] width 132 height 32
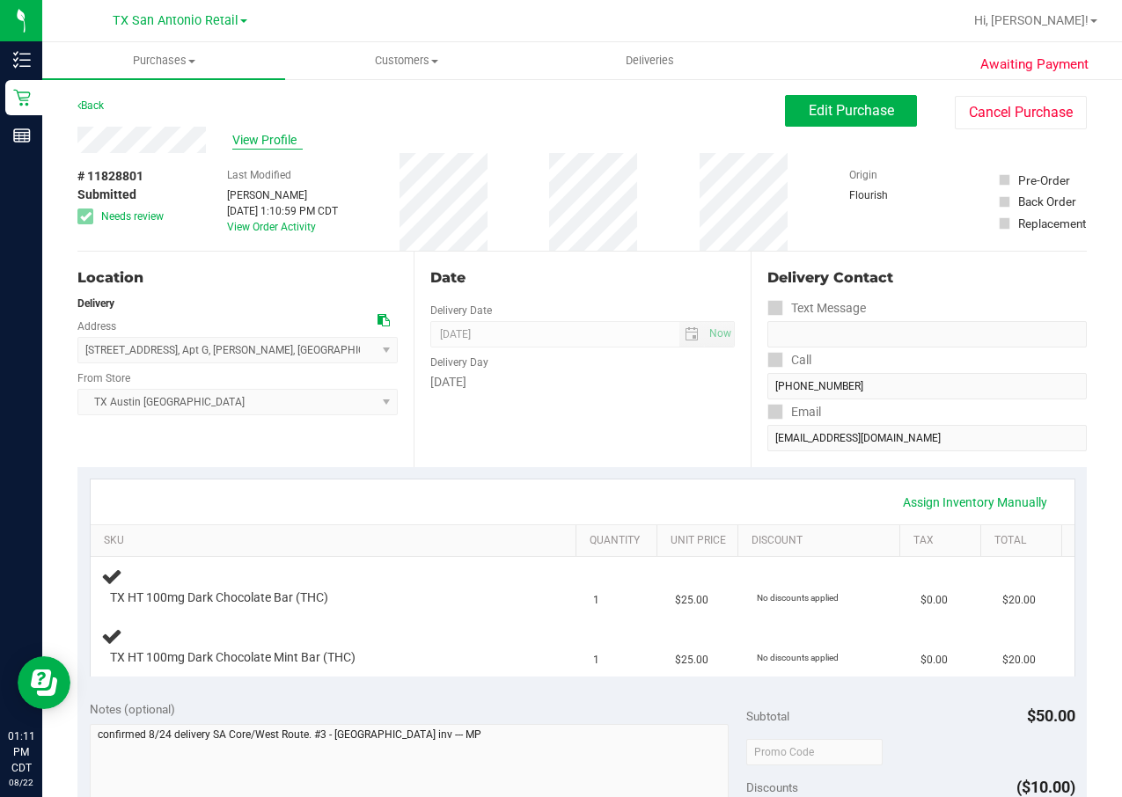
click at [291, 138] on span "View Profile" at bounding box center [267, 140] width 70 height 18
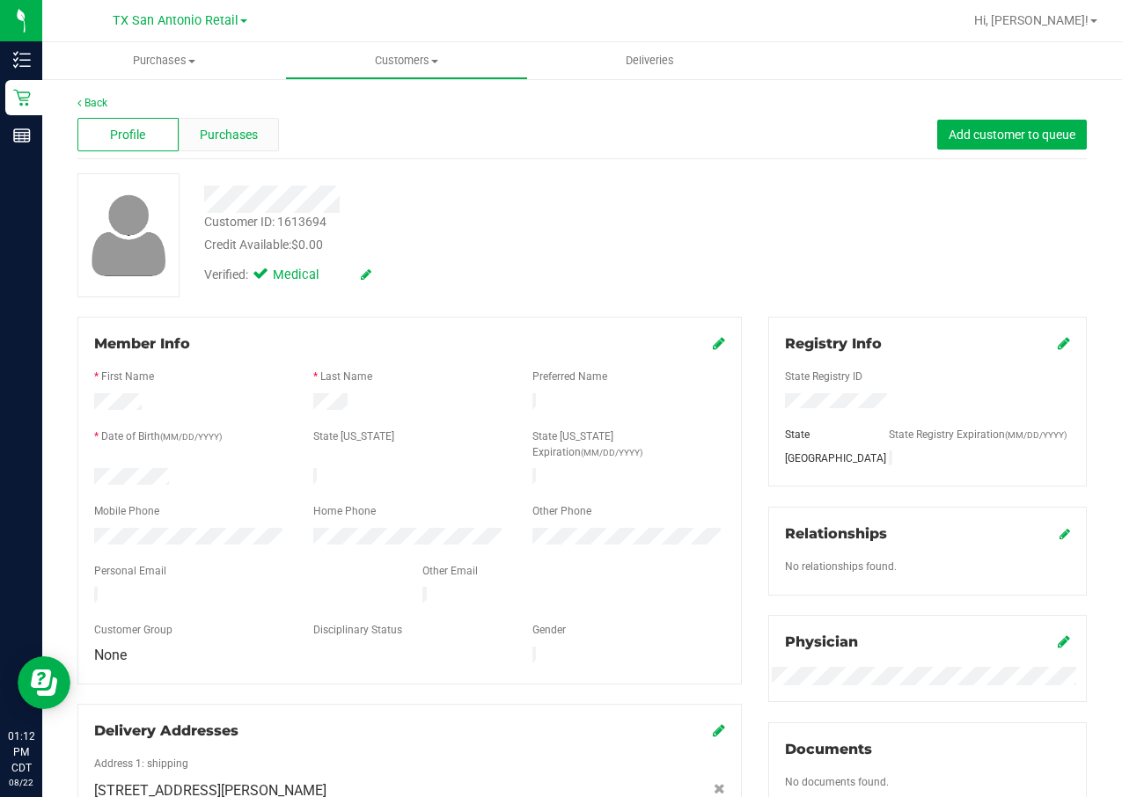
click at [259, 138] on div "Purchases" at bounding box center [229, 134] width 101 height 33
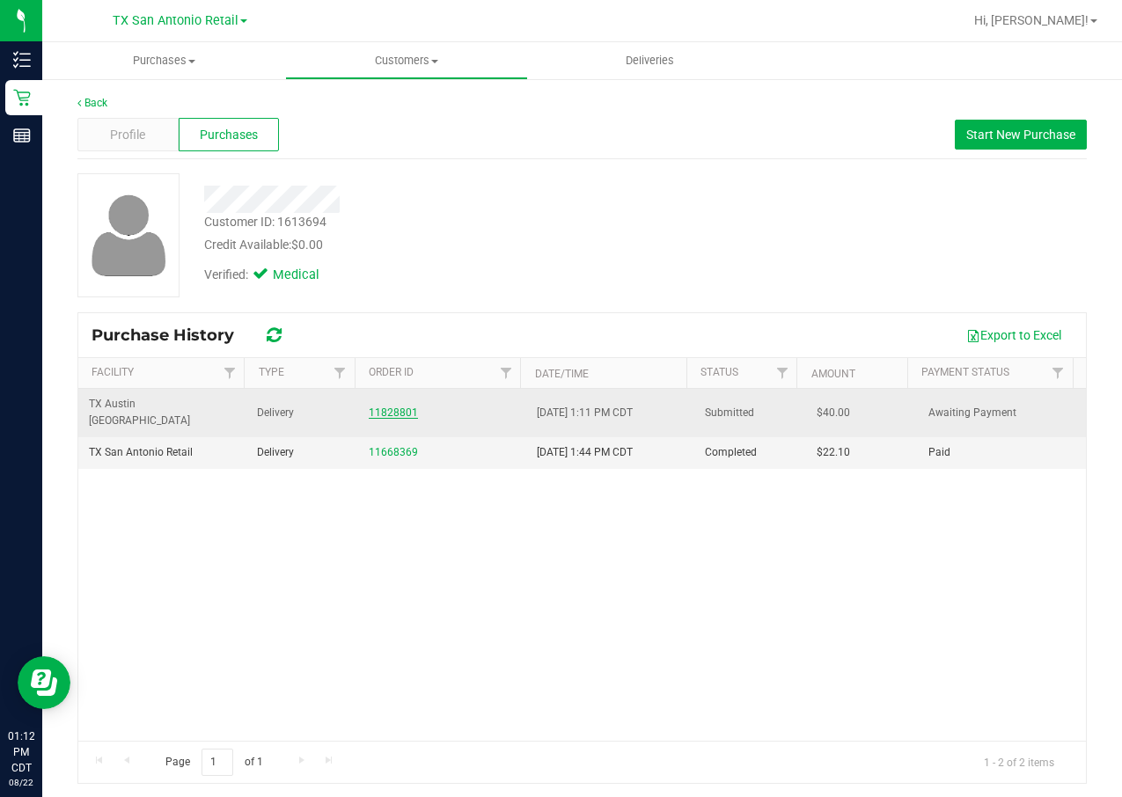
click at [375, 408] on link "11828801" at bounding box center [393, 413] width 49 height 12
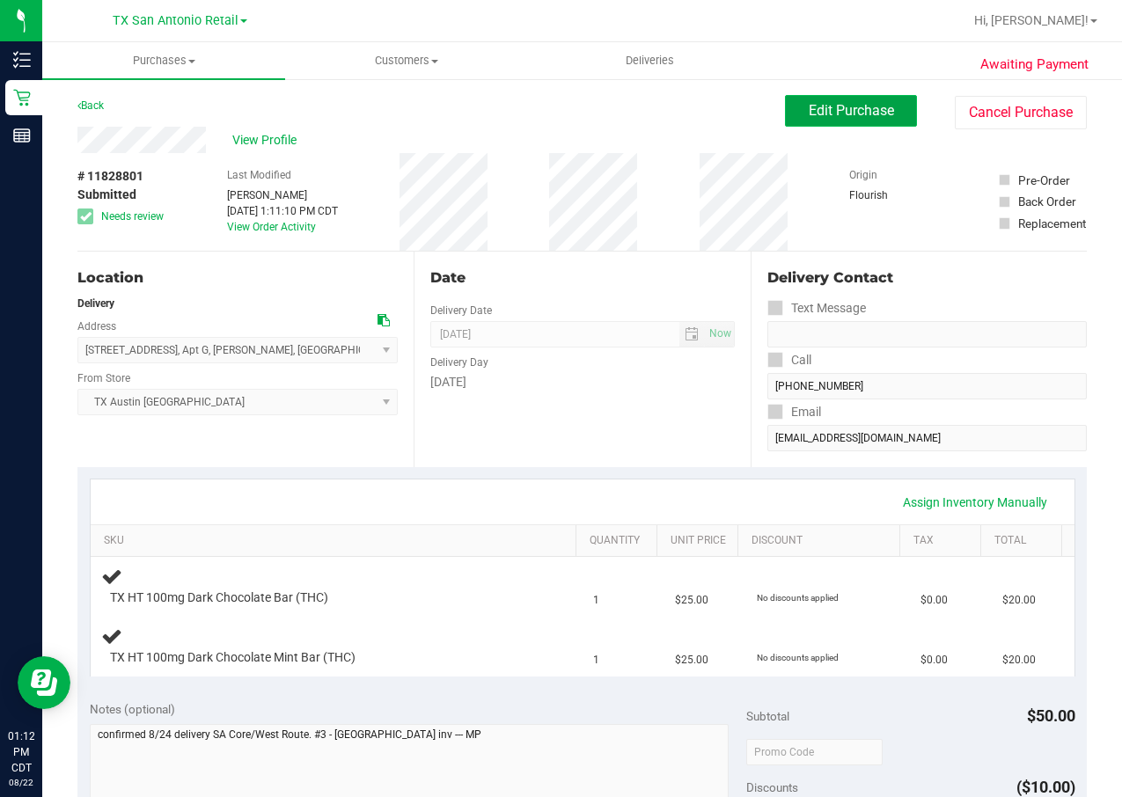
click at [809, 108] on span "Edit Purchase" at bounding box center [851, 110] width 85 height 17
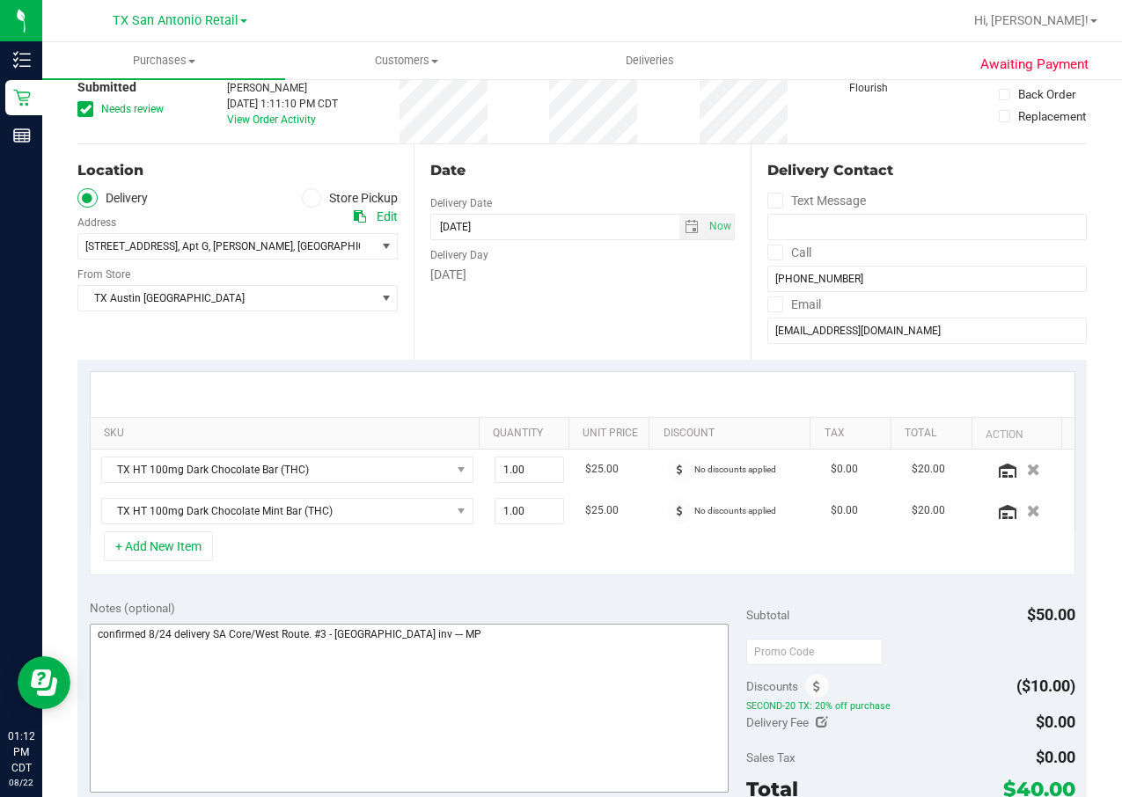
scroll to position [132, 0]
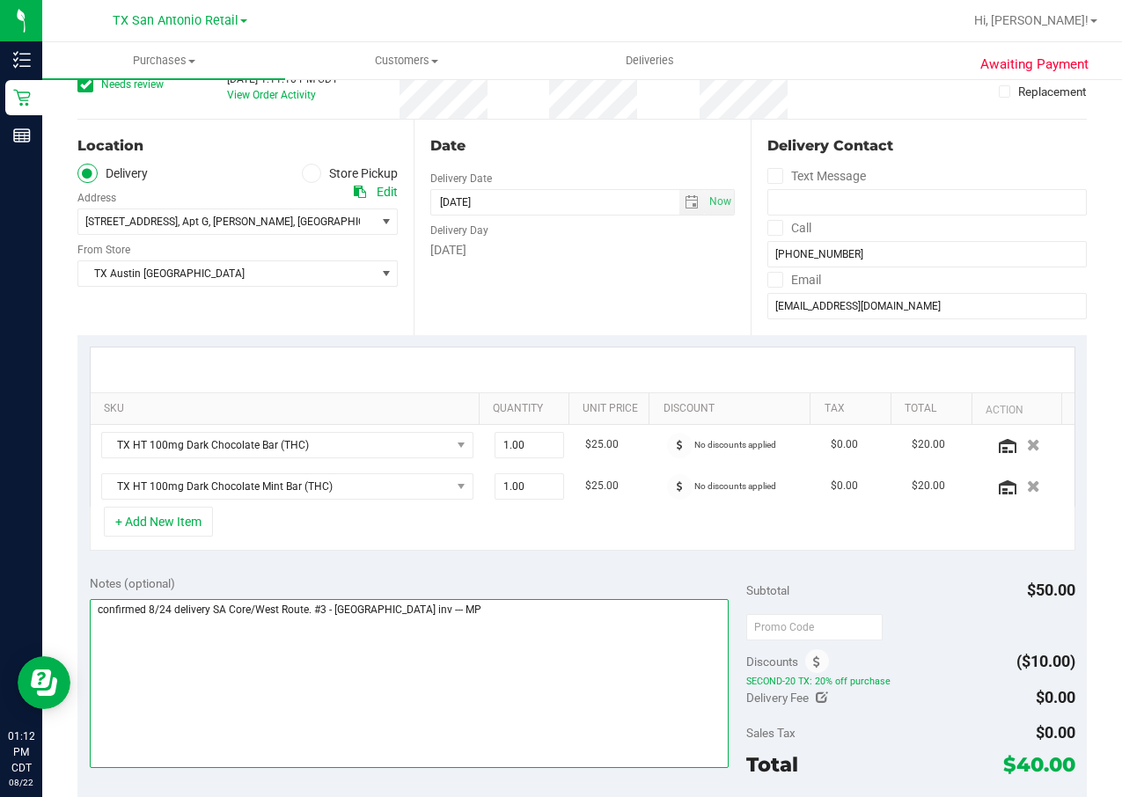
click at [371, 634] on textarea at bounding box center [410, 683] width 640 height 169
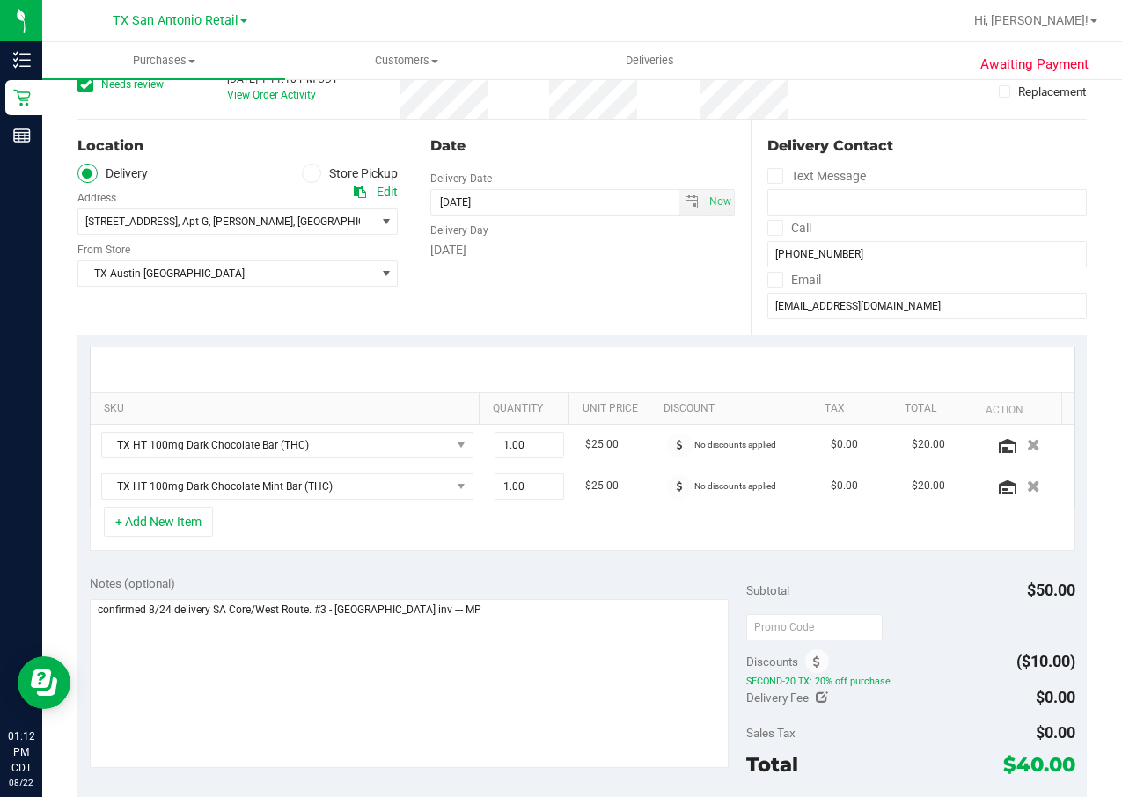
click at [535, 293] on div "Date Delivery Date [DATE] Now [DATE] 07:00 AM Now Delivery Day [DATE]" at bounding box center [582, 228] width 336 height 216
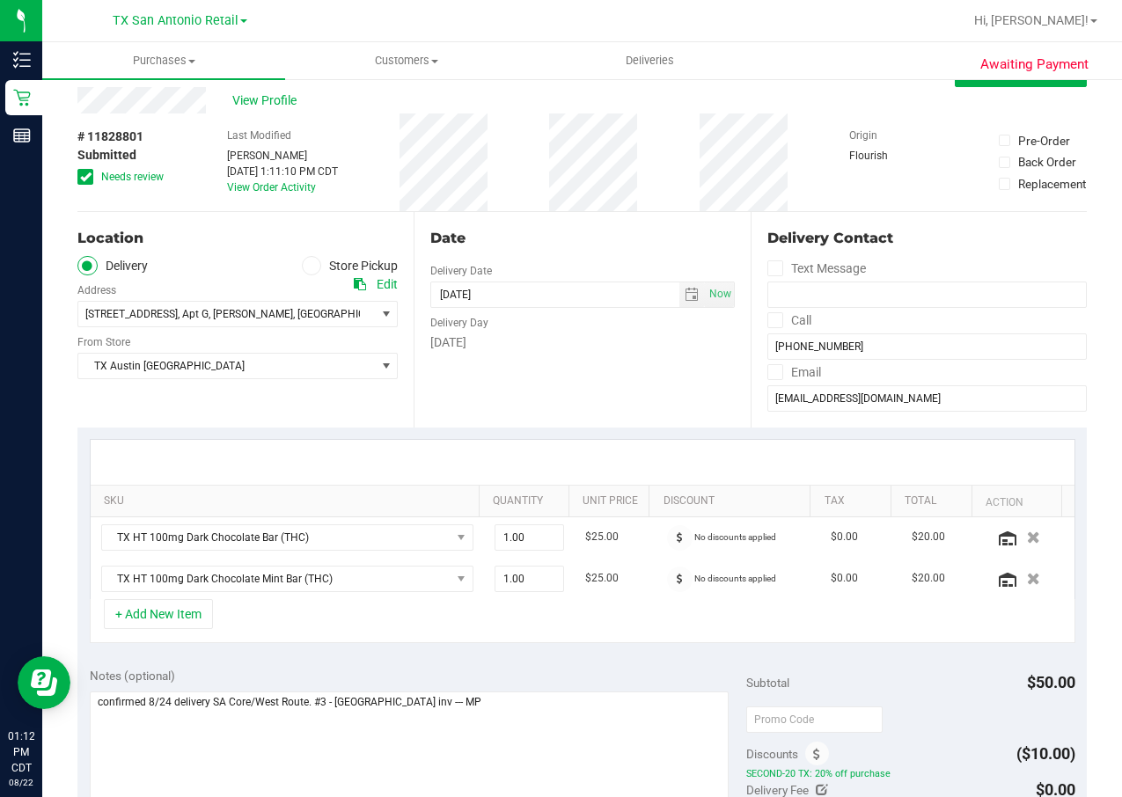
scroll to position [0, 0]
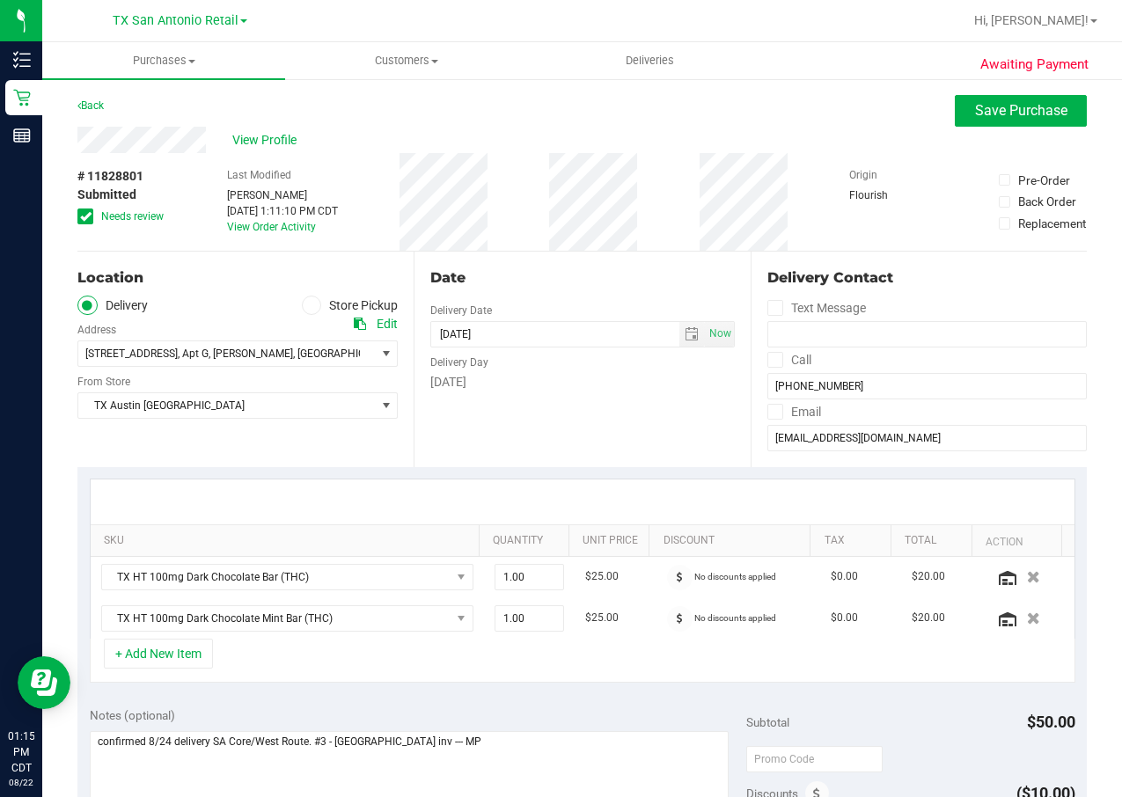
click at [744, 467] on div "SKU Quantity Unit Price Discount Tax Total Action TX HT 100mg Dark Chocolate Ba…" at bounding box center [581, 581] width 1009 height 228
click at [1004, 103] on span "Save Purchase" at bounding box center [1021, 110] width 92 height 17
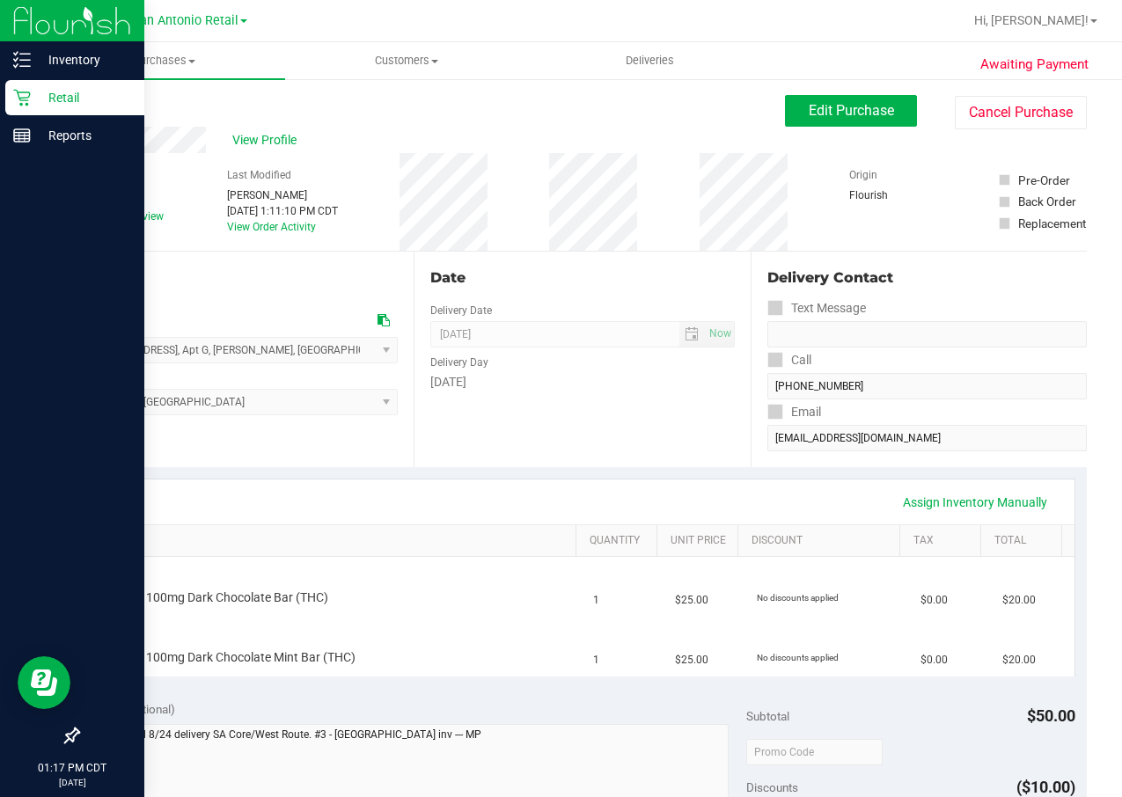
click at [33, 115] on link "Retail" at bounding box center [72, 99] width 144 height 38
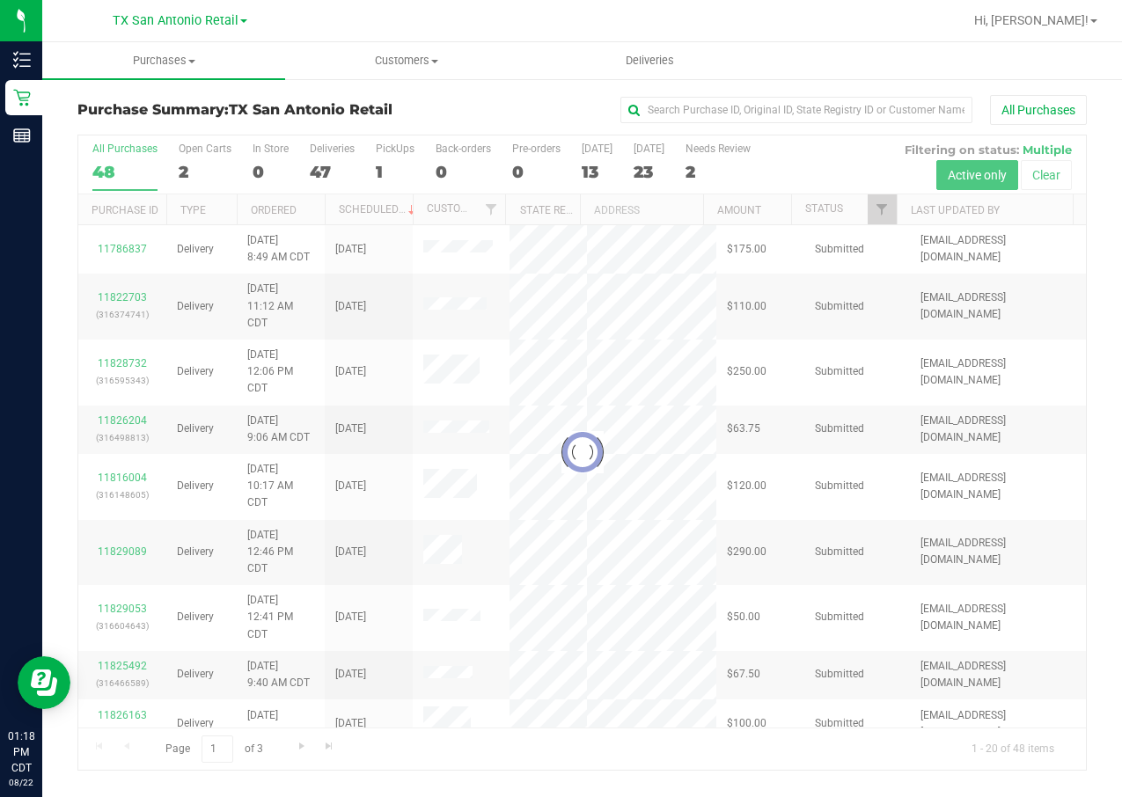
click at [379, 172] on div "1" at bounding box center [395, 172] width 39 height 20
click at [0, 0] on input "PickUps 1" at bounding box center [0, 0] width 0 height 0
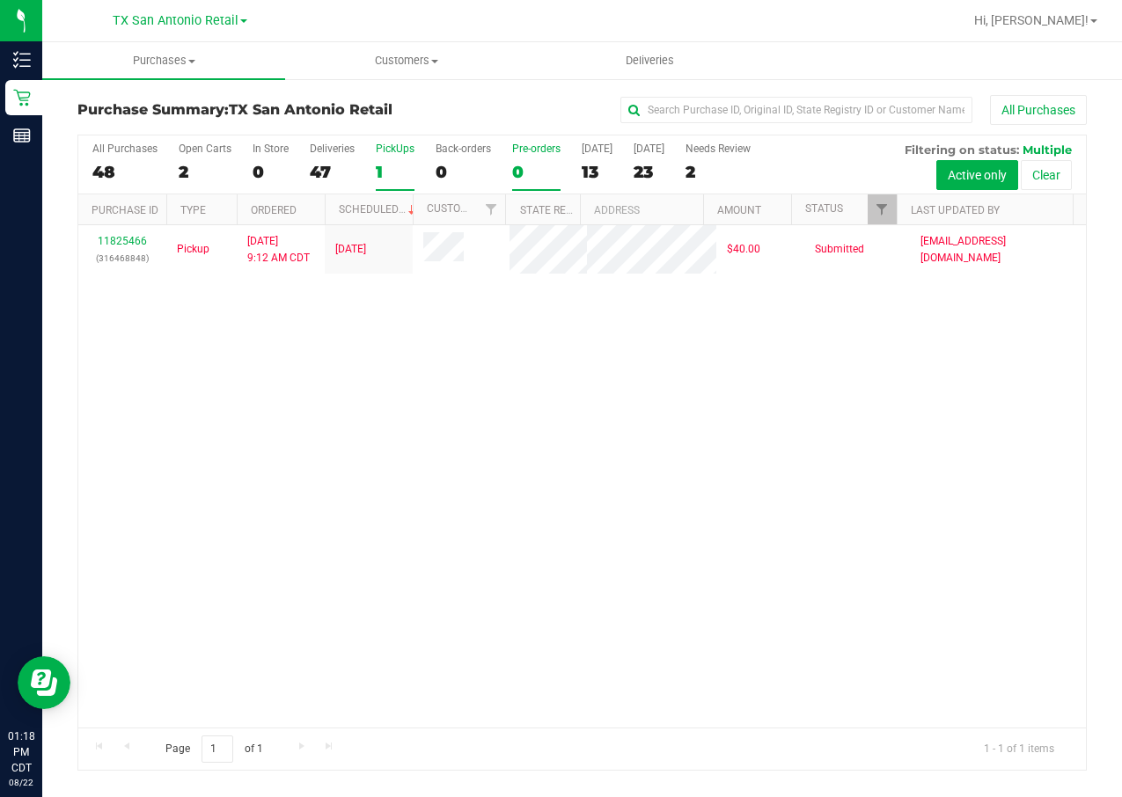
click at [539, 162] on div "0" at bounding box center [536, 172] width 48 height 20
click at [0, 0] on input "Pre-orders 0" at bounding box center [0, 0] width 0 height 0
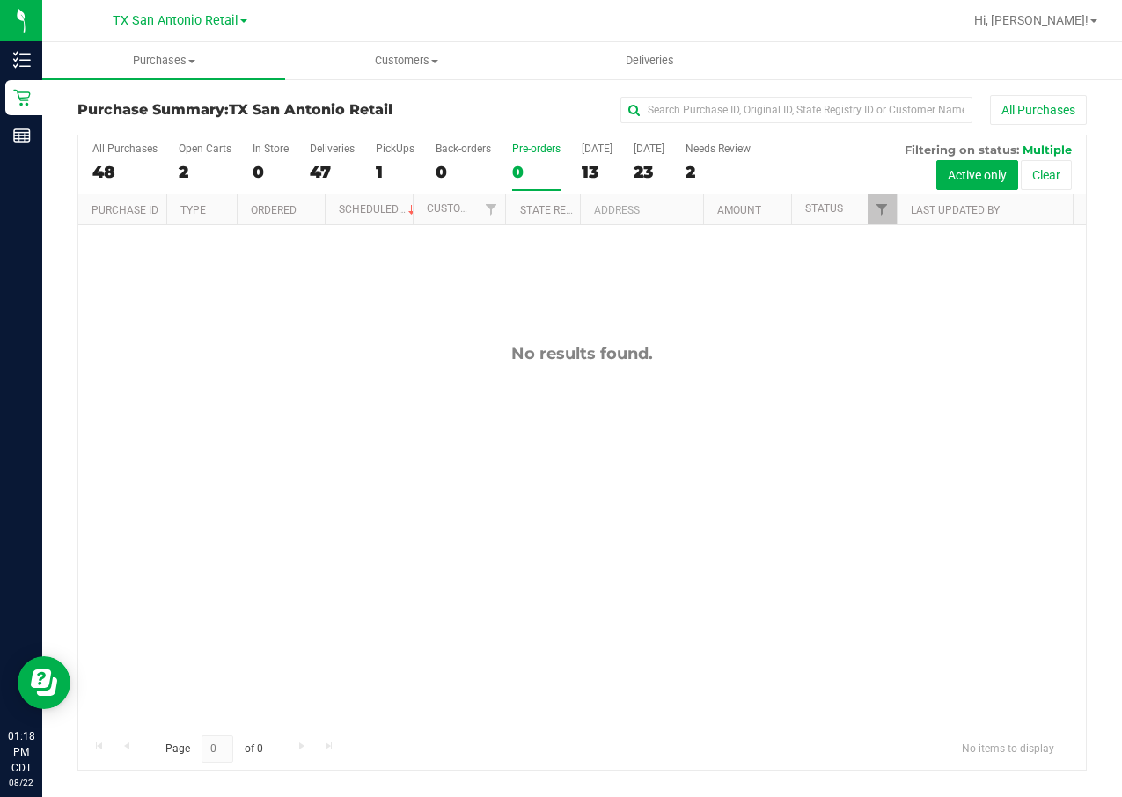
click at [652, 152] on div "[DATE]" at bounding box center [649, 149] width 31 height 12
click at [0, 0] on input "[DATE] 23" at bounding box center [0, 0] width 0 height 0
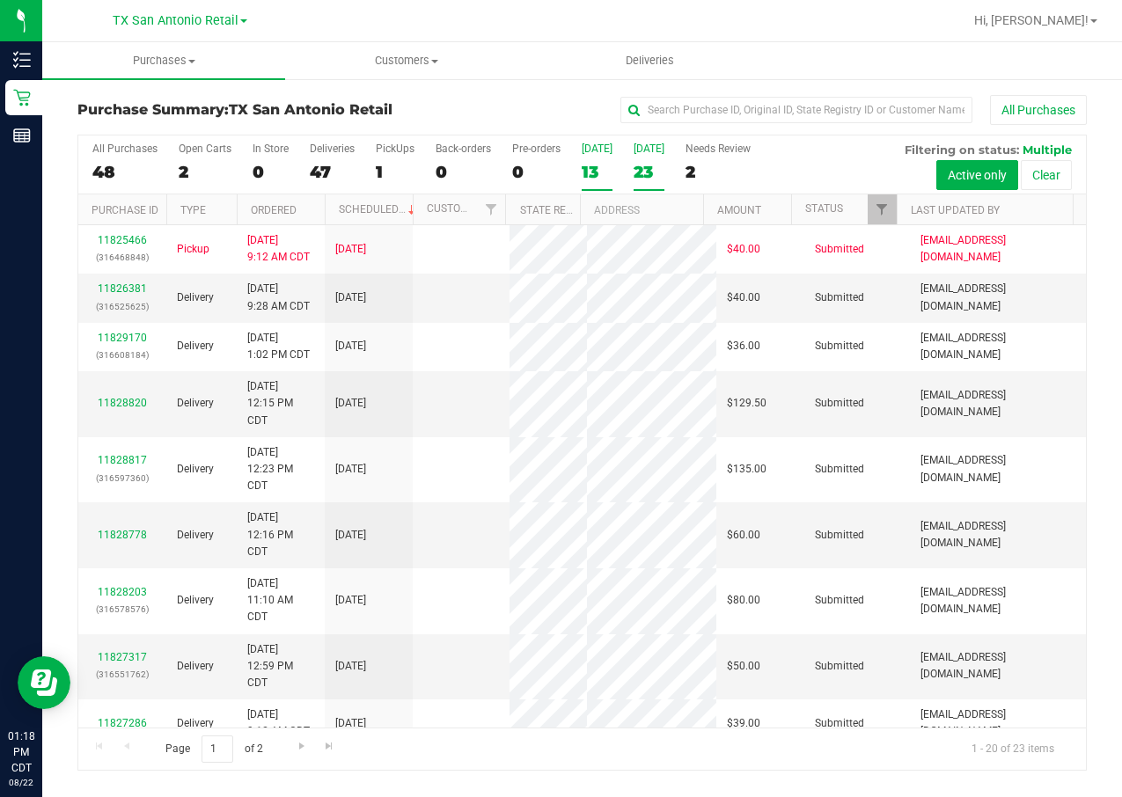
click at [602, 166] on div "13" at bounding box center [597, 172] width 31 height 20
click at [0, 0] on input "[DATE] 13" at bounding box center [0, 0] width 0 height 0
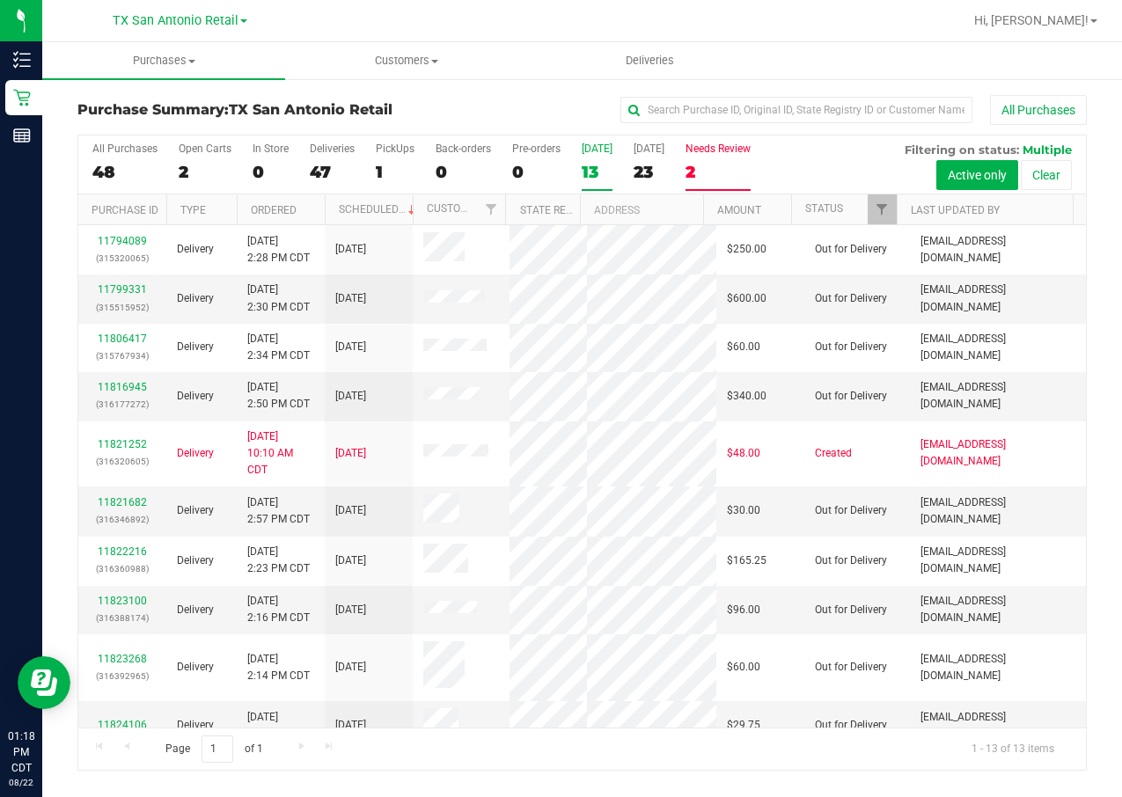
click at [730, 159] on label "Needs Review 2" at bounding box center [717, 167] width 65 height 48
click at [0, 0] on input "Needs Review 2" at bounding box center [0, 0] width 0 height 0
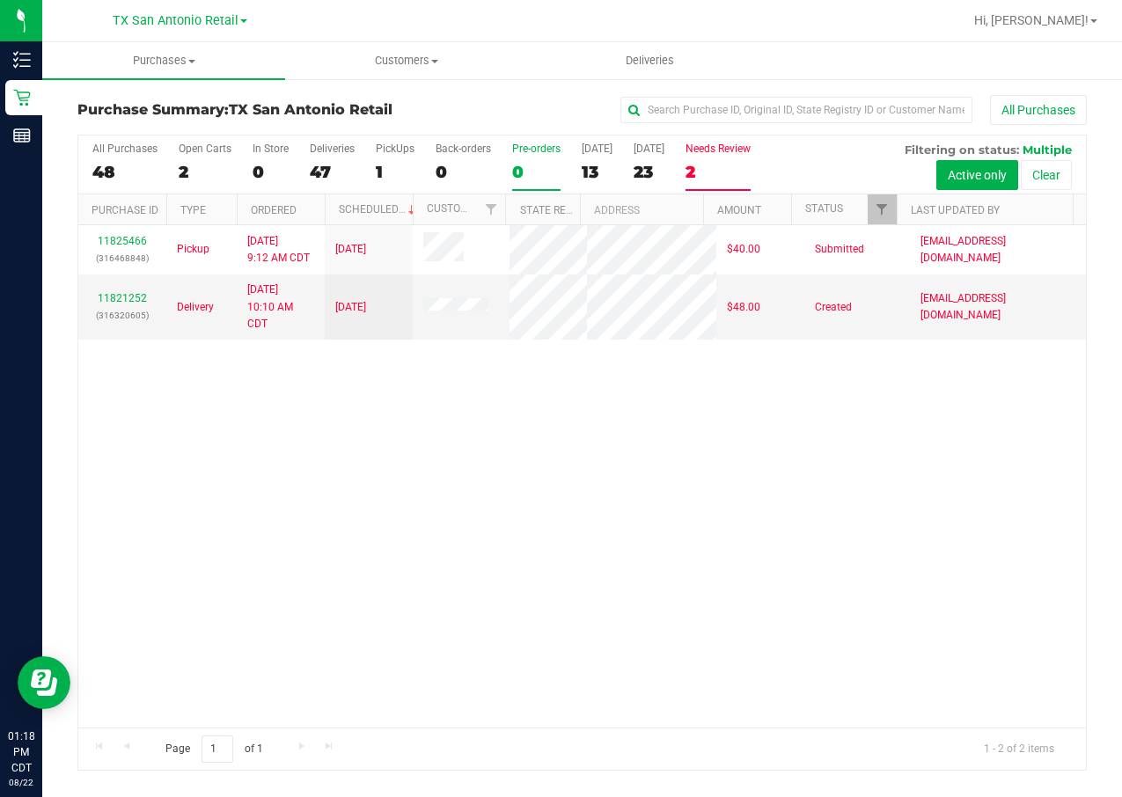
click at [536, 172] on div "0" at bounding box center [536, 172] width 48 height 20
click at [0, 0] on input "Pre-orders 0" at bounding box center [0, 0] width 0 height 0
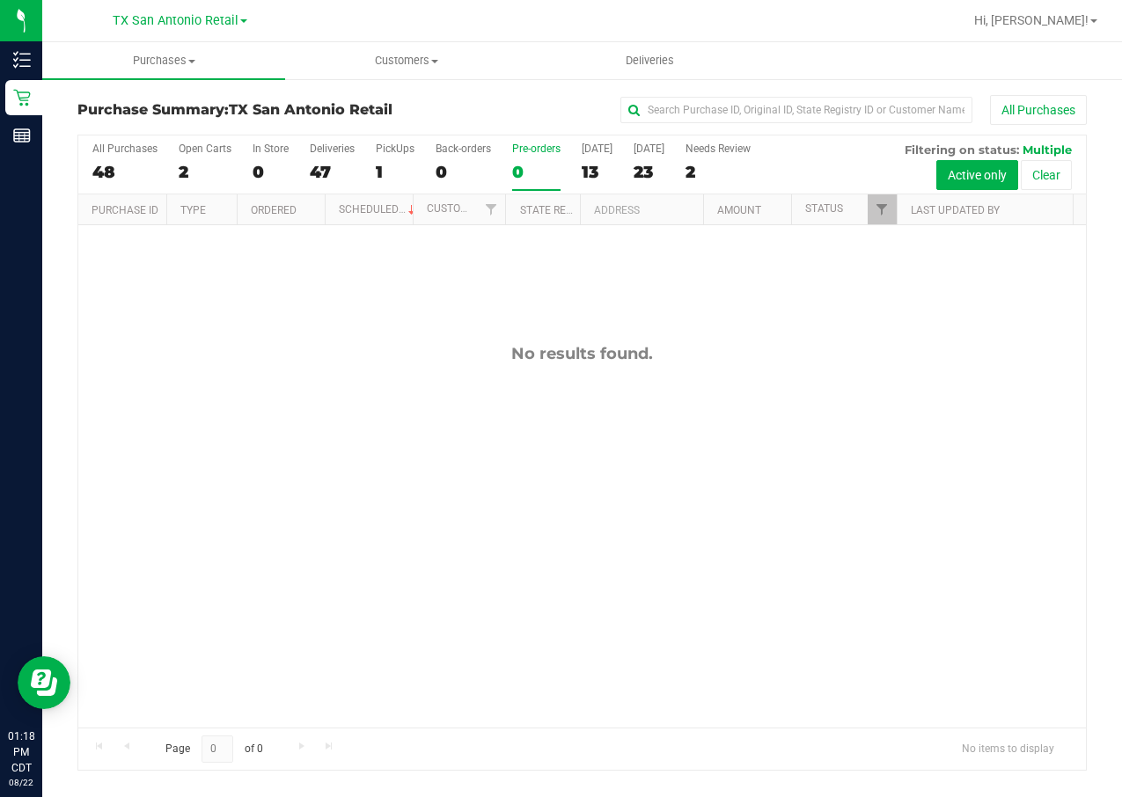
click at [369, 173] on div "All Purchases 48 Open Carts 2 In Store 0 Deliveries 47 PickUps 1 Back-orders 0 …" at bounding box center [582, 165] width 1008 height 59
click at [376, 173] on div "1" at bounding box center [395, 172] width 39 height 20
click at [0, 0] on input "PickUps 1" at bounding box center [0, 0] width 0 height 0
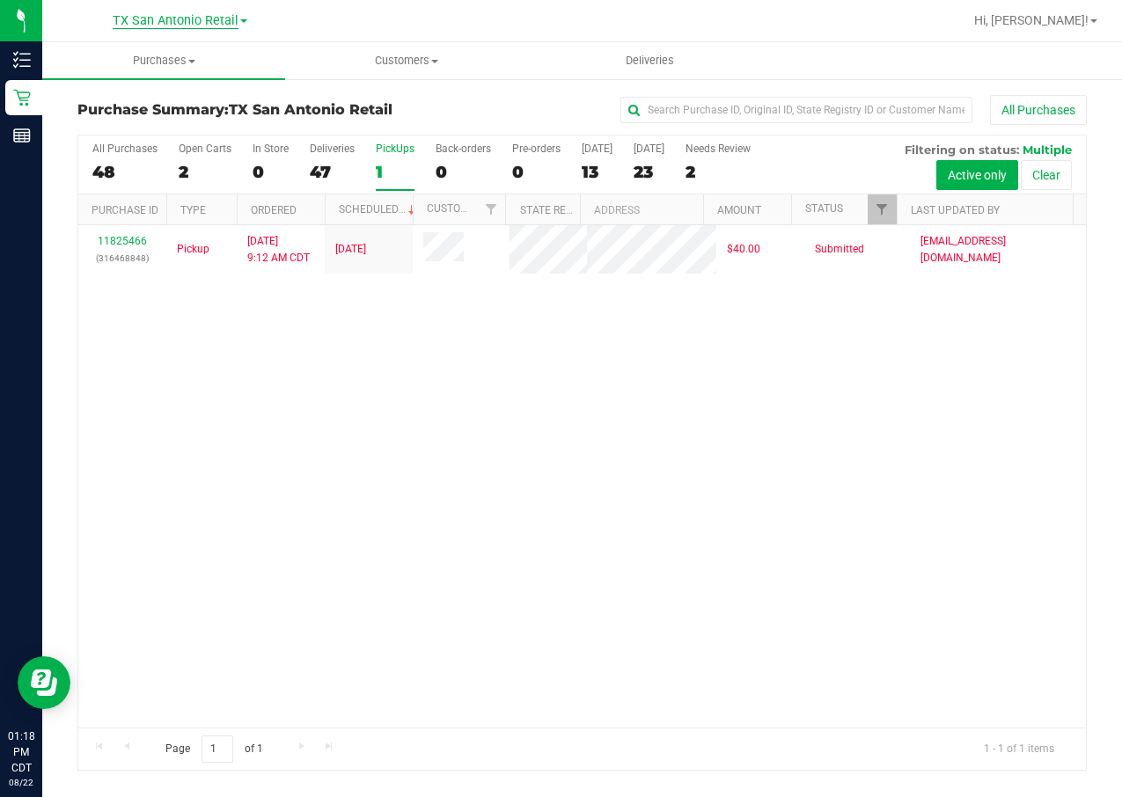
click at [160, 24] on span "TX San Antonio Retail" at bounding box center [176, 21] width 126 height 16
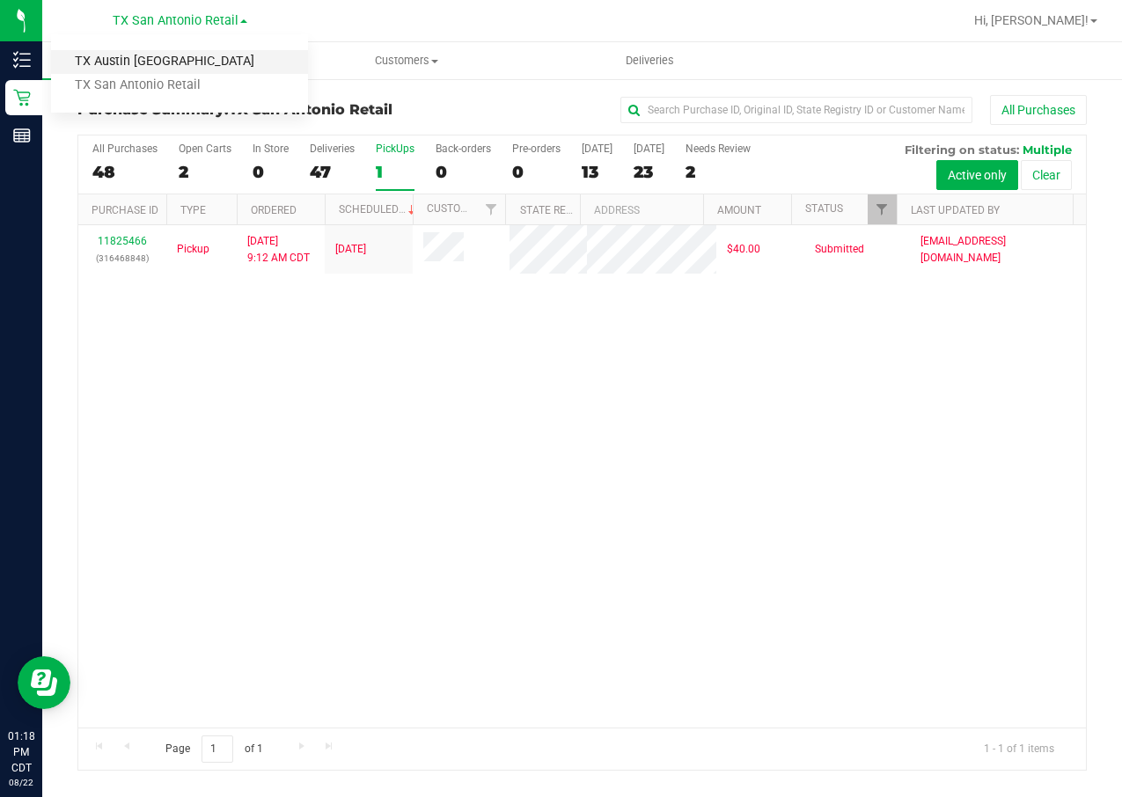
click at [187, 55] on link "TX Austin [GEOGRAPHIC_DATA]" at bounding box center [179, 62] width 257 height 24
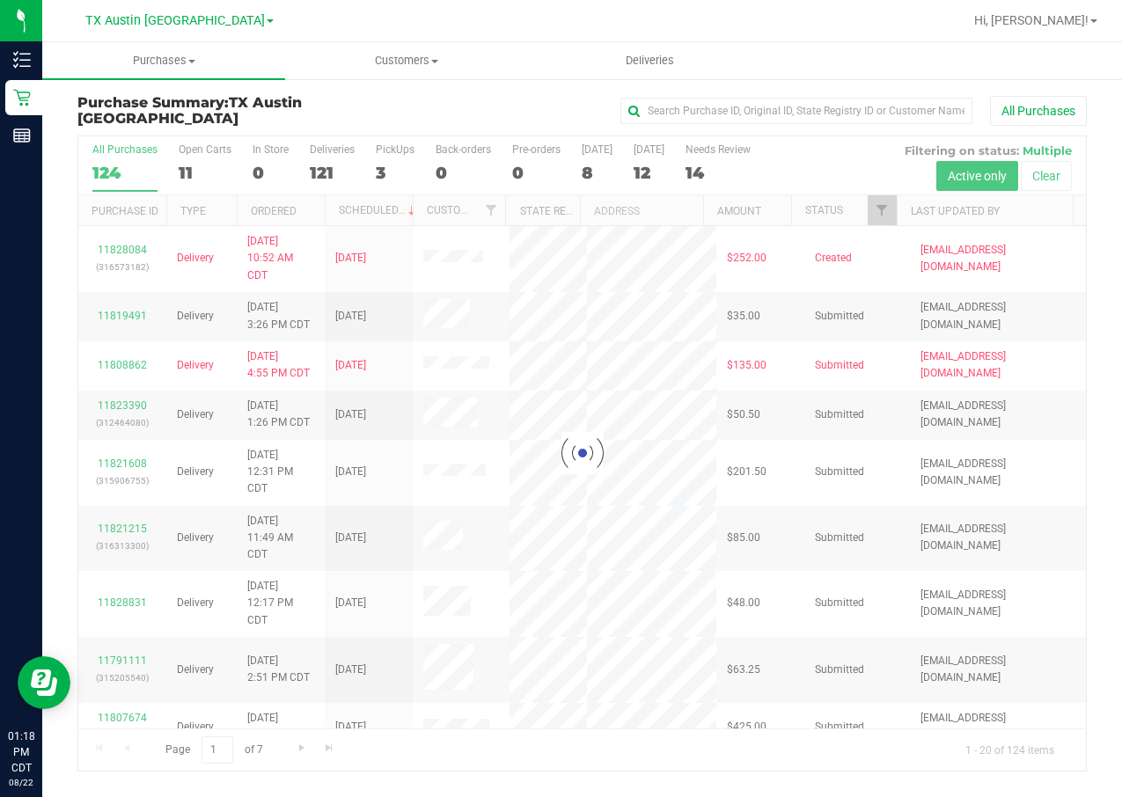
click at [391, 174] on div at bounding box center [582, 453] width 1008 height 634
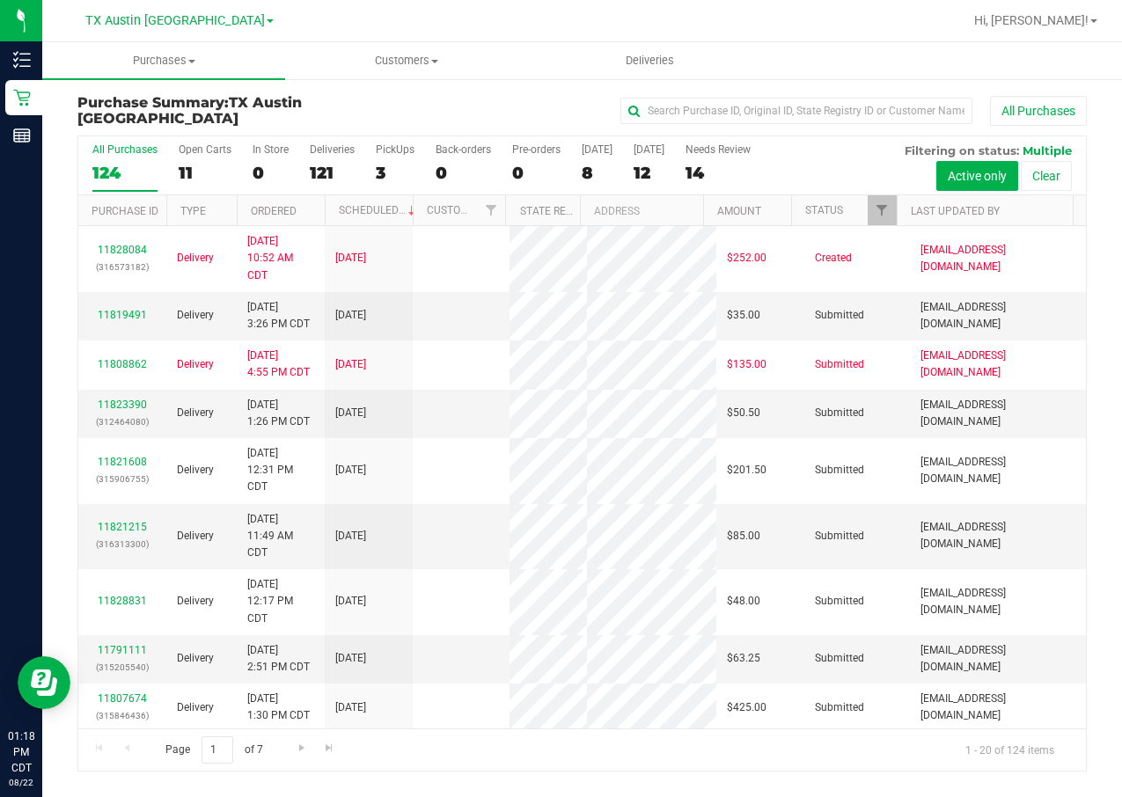
click at [365, 152] on div "All Purchases 124 Open Carts 11 In Store 0 Deliveries 121 PickUps 3 Back-orders…" at bounding box center [582, 165] width 1008 height 59
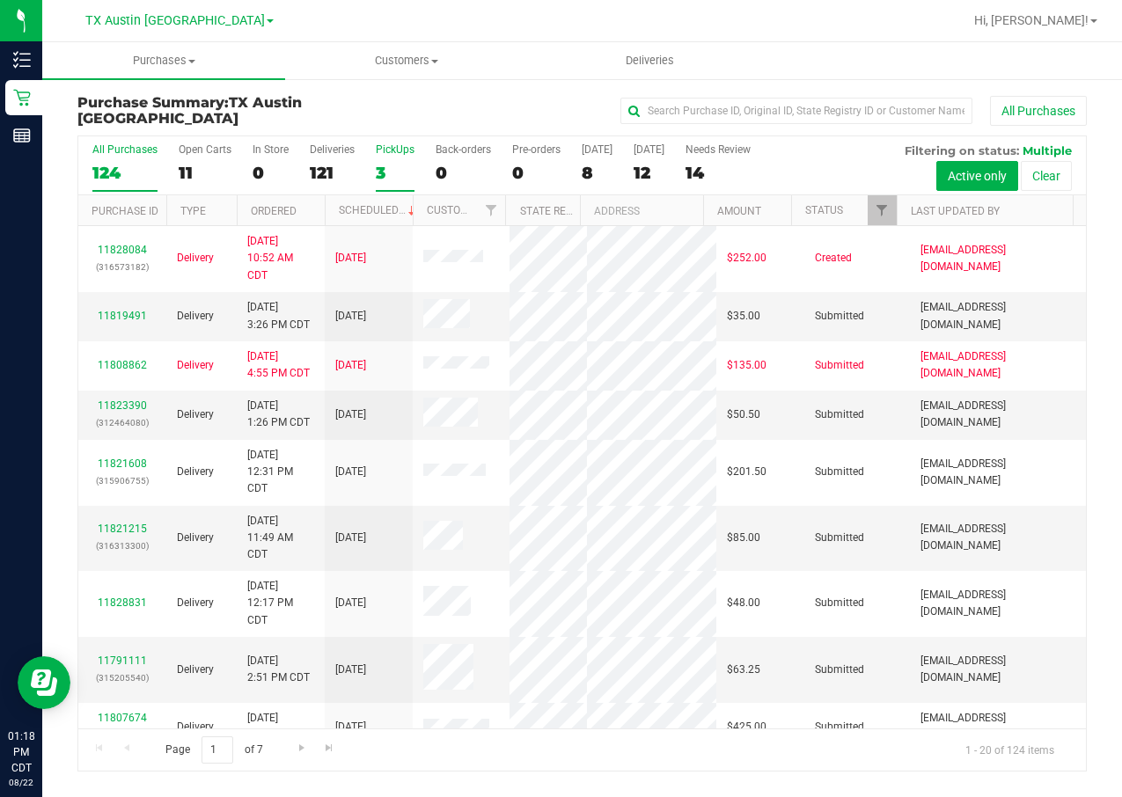
click at [396, 165] on div "3" at bounding box center [395, 173] width 39 height 20
click at [0, 0] on input "PickUps 3" at bounding box center [0, 0] width 0 height 0
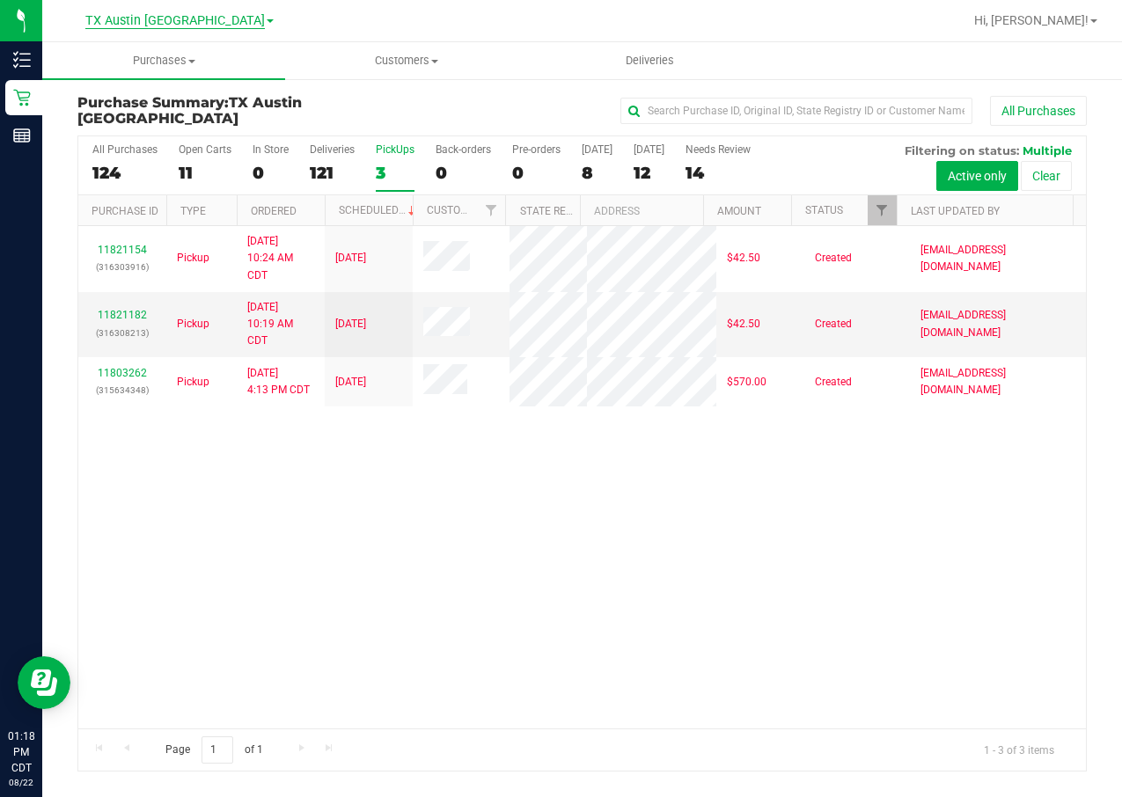
click at [178, 22] on span "TX Austin [GEOGRAPHIC_DATA]" at bounding box center [175, 21] width 180 height 16
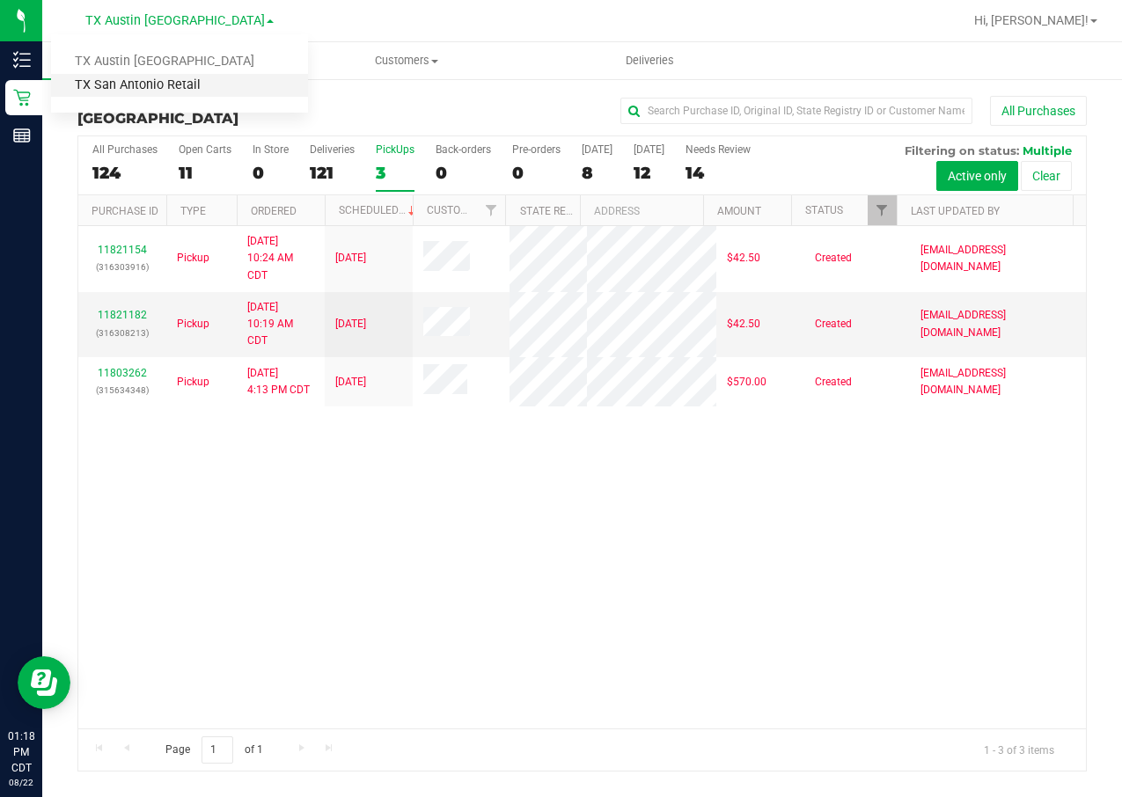
click at [181, 74] on link "TX San Antonio Retail" at bounding box center [179, 86] width 257 height 24
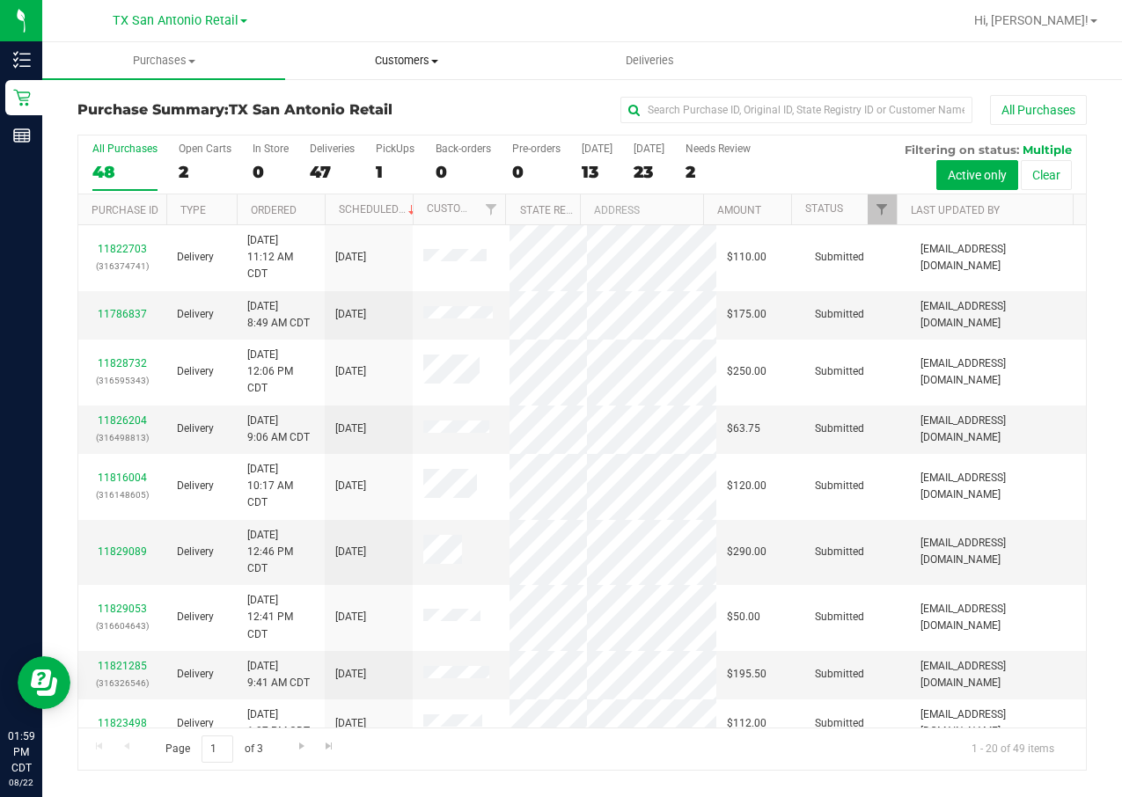
drag, startPoint x: 341, startPoint y: 43, endPoint x: 360, endPoint y: 43, distance: 19.4
click at [342, 43] on uib-tab-heading "Customers All customers Add a new customer All physicians" at bounding box center [406, 60] width 241 height 35
click at [436, 101] on li "All customers" at bounding box center [406, 106] width 243 height 21
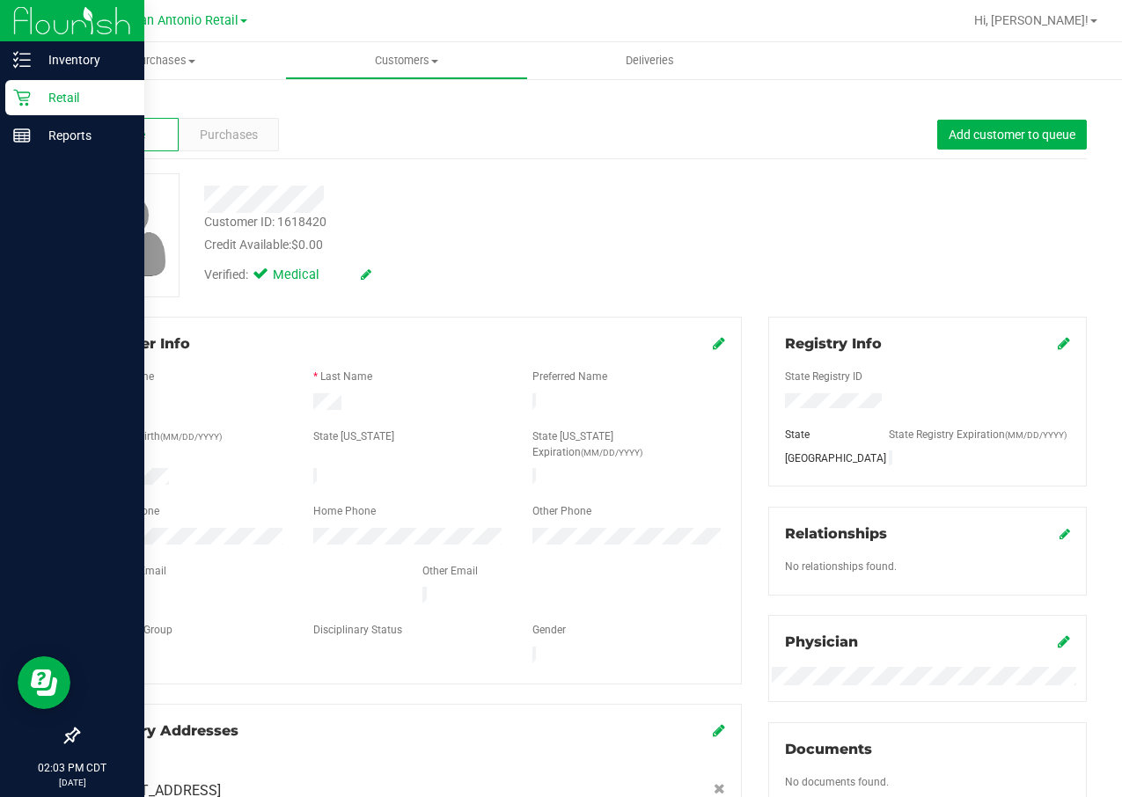
click at [34, 94] on p "Retail" at bounding box center [84, 97] width 106 height 21
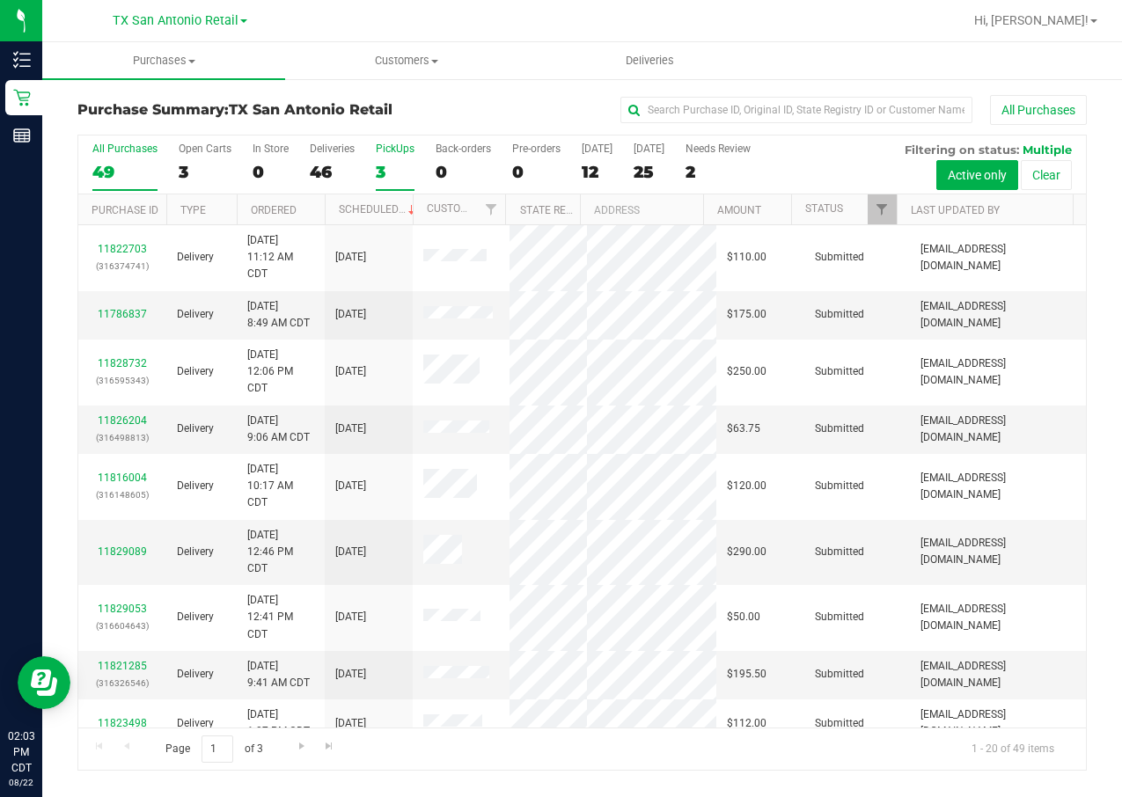
click at [376, 145] on div "PickUps" at bounding box center [395, 149] width 39 height 12
click at [0, 0] on input "PickUps 3" at bounding box center [0, 0] width 0 height 0
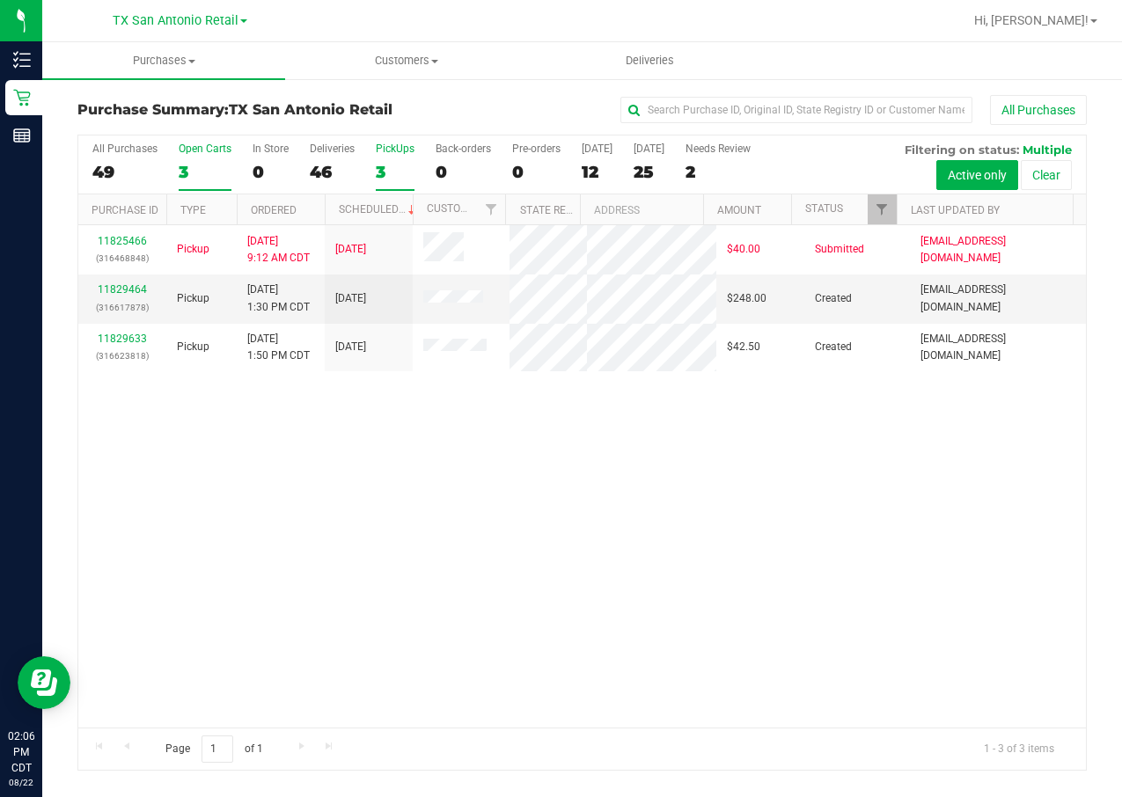
click at [193, 167] on div "3" at bounding box center [205, 172] width 53 height 20
click at [0, 0] on input "Open Carts 3" at bounding box center [0, 0] width 0 height 0
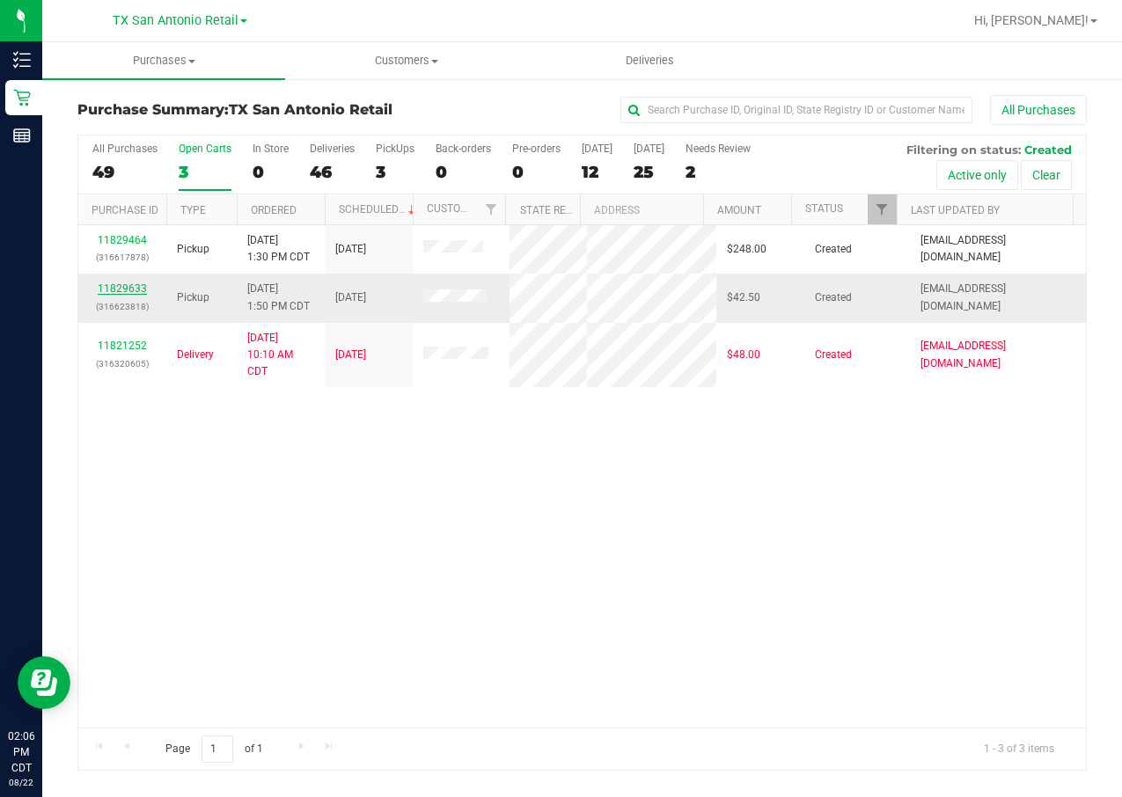
click at [130, 293] on link "11829633" at bounding box center [122, 288] width 49 height 12
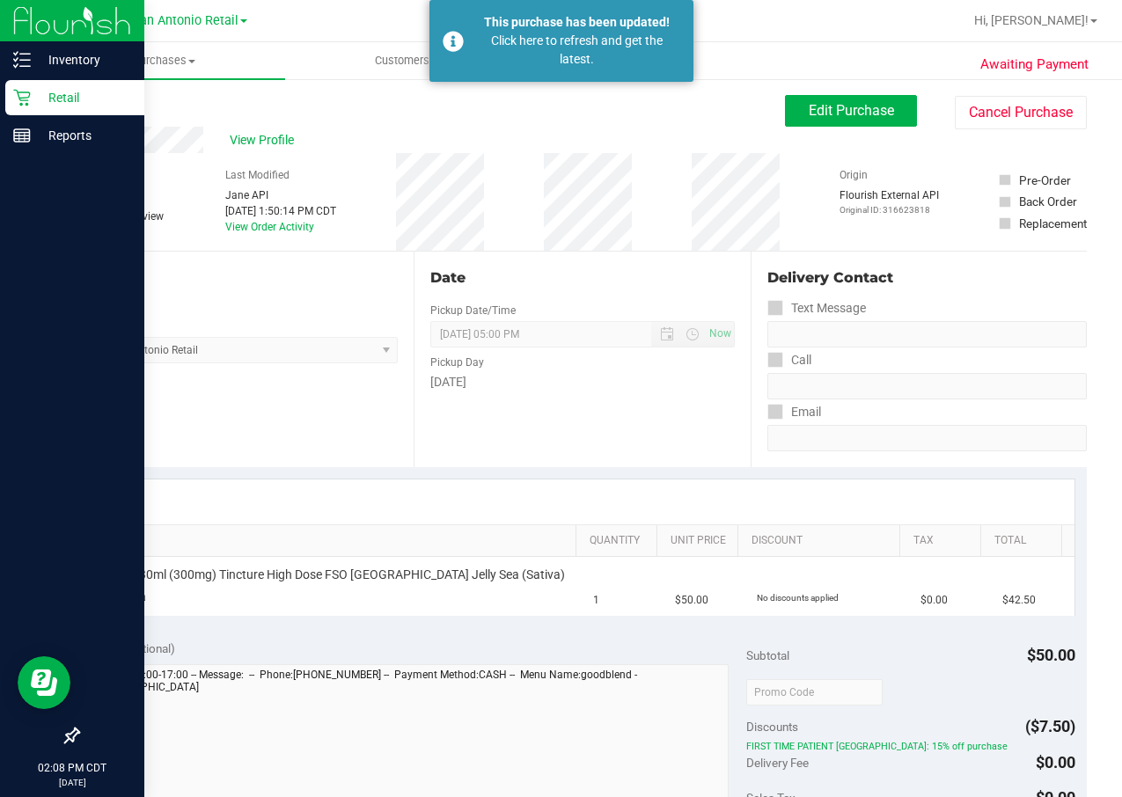
click at [17, 105] on icon at bounding box center [22, 98] width 18 height 18
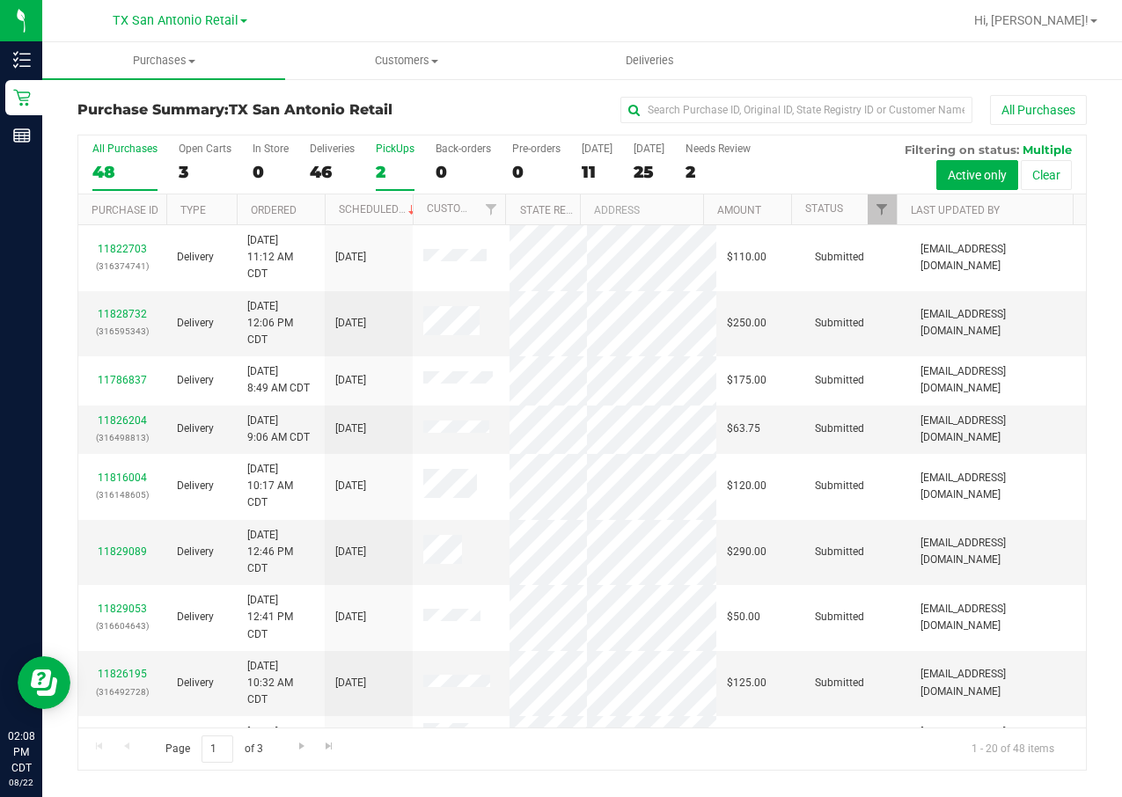
click at [401, 174] on div "2" at bounding box center [395, 172] width 39 height 20
click at [0, 0] on input "PickUps 2" at bounding box center [0, 0] width 0 height 0
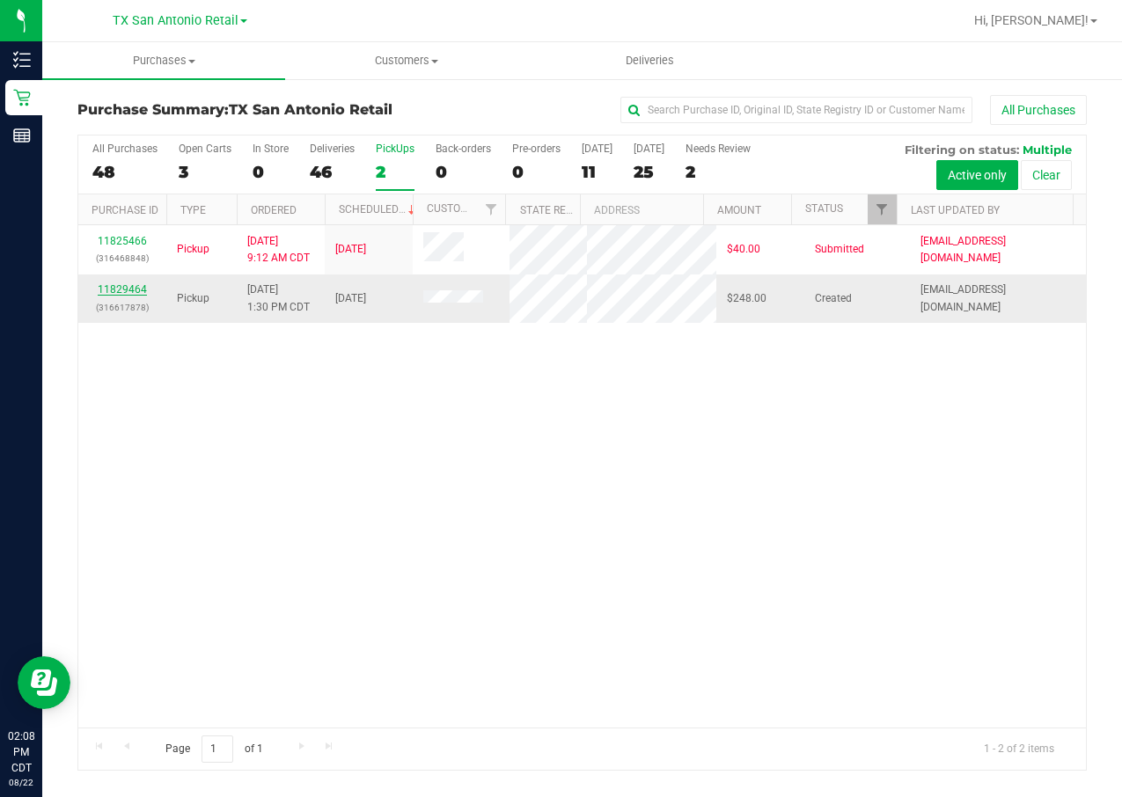
click at [139, 296] on link "11829464" at bounding box center [122, 289] width 49 height 12
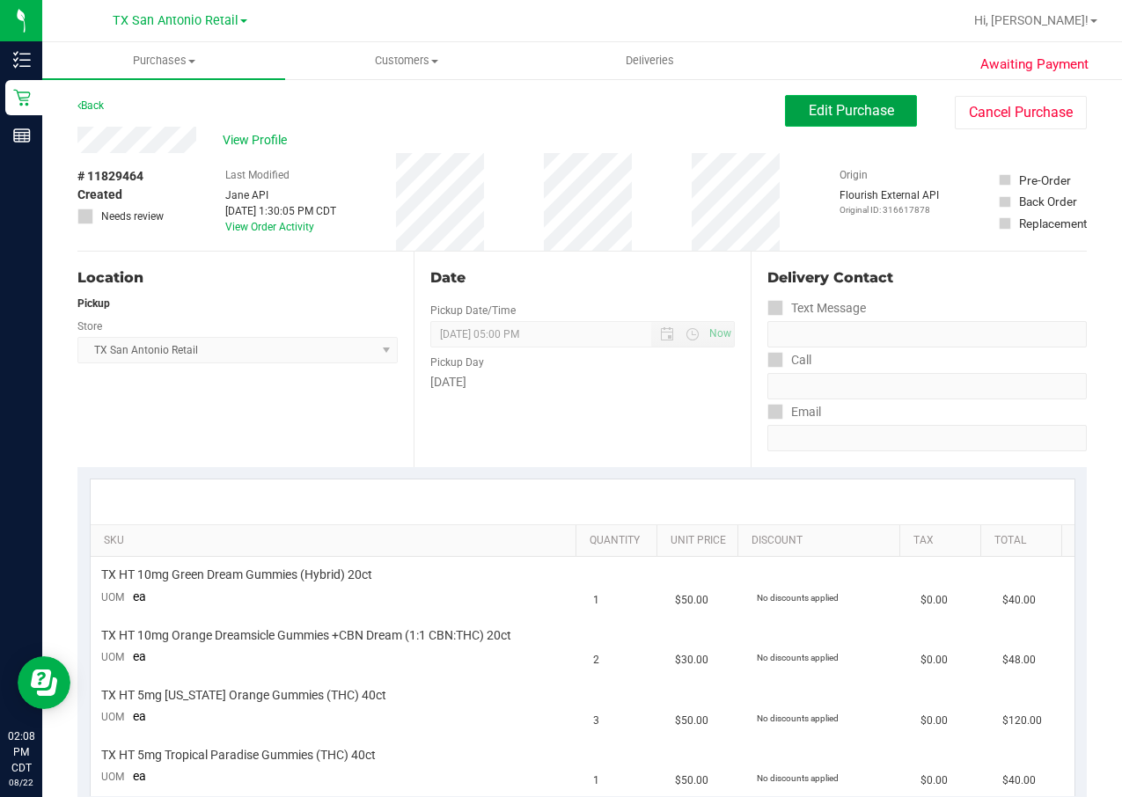
click at [832, 121] on button "Edit Purchase" at bounding box center [851, 111] width 132 height 32
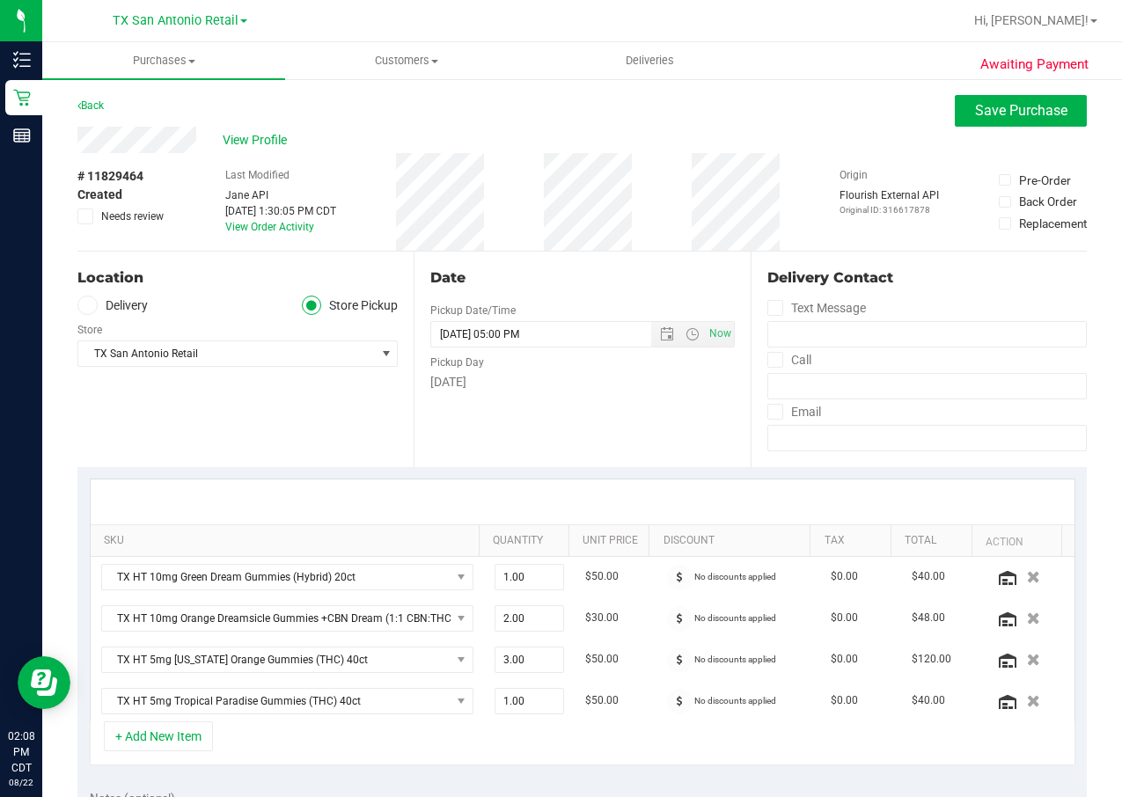
click at [150, 308] on ul "Delivery Store Pickup" at bounding box center [237, 306] width 320 height 20
click at [141, 308] on label "Delivery" at bounding box center [112, 306] width 70 height 20
click at [0, 0] on input "Delivery" at bounding box center [0, 0] width 0 height 0
click at [253, 363] on span "649 Volme , [GEOGRAPHIC_DATA] , [GEOGRAPHIC_DATA] 78130" at bounding box center [219, 353] width 282 height 25
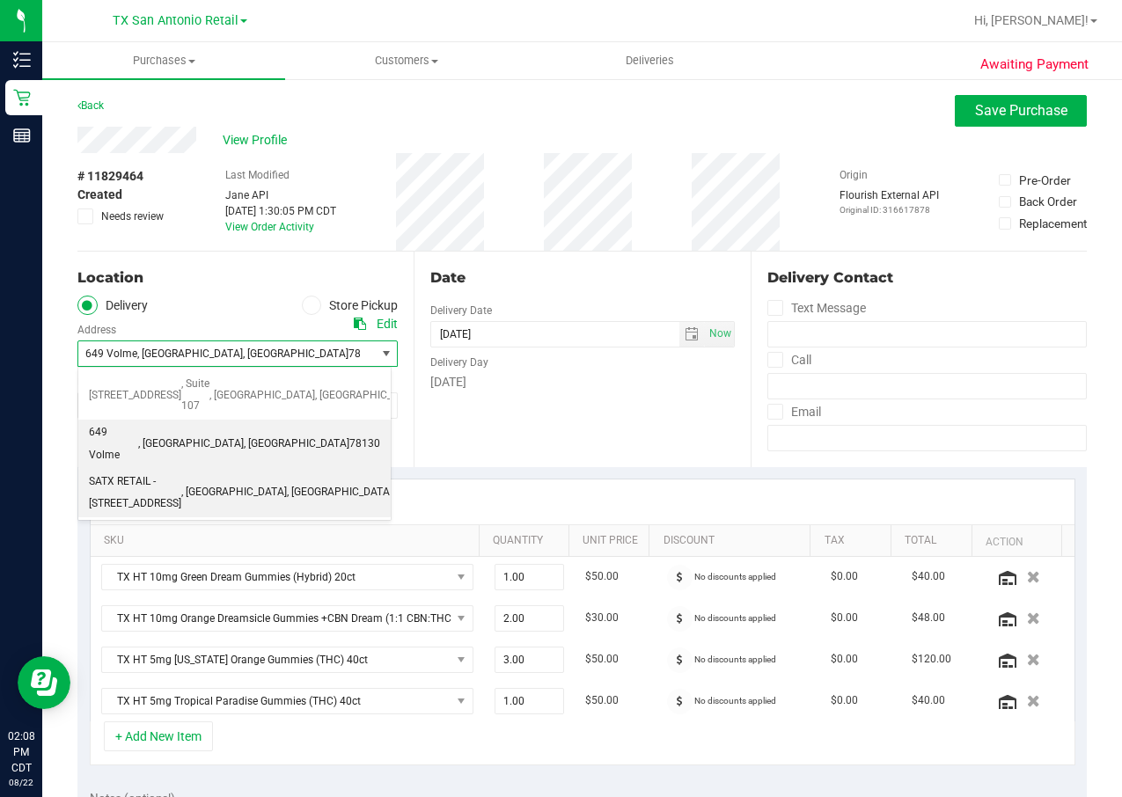
click at [327, 481] on span ", [GEOGRAPHIC_DATA]" at bounding box center [340, 492] width 106 height 23
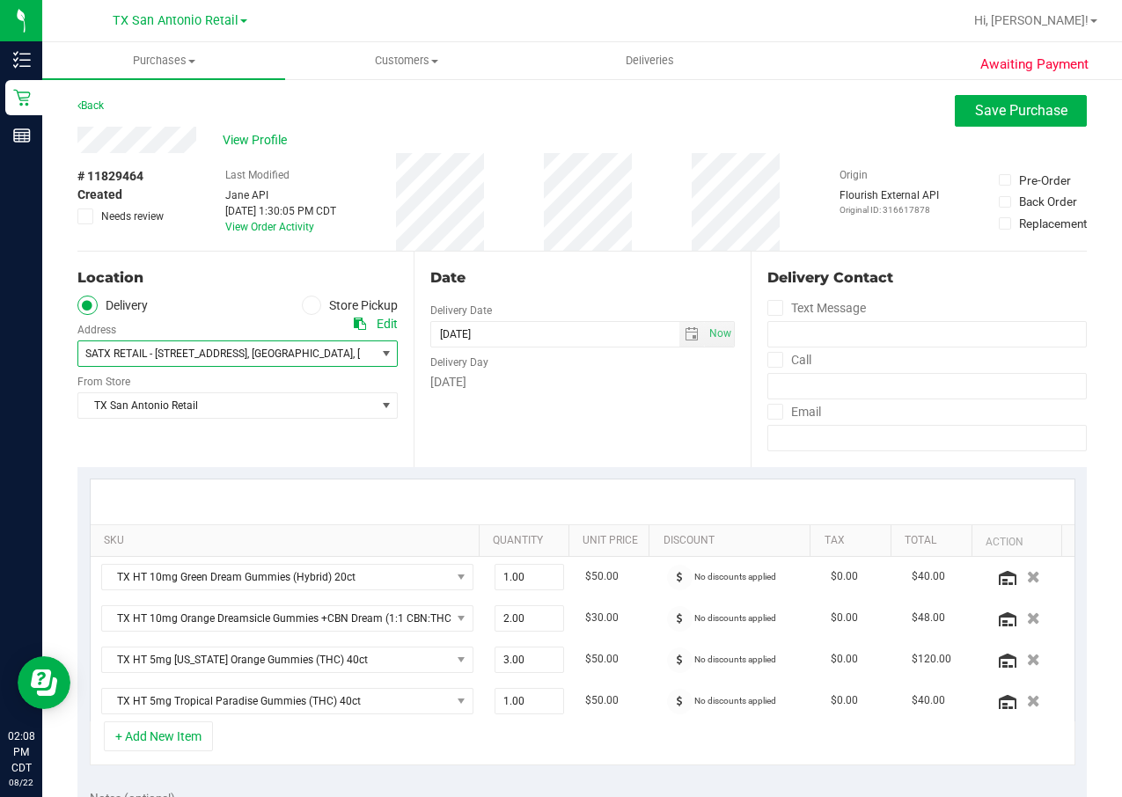
click at [317, 342] on span "SATX RETAIL - [STREET_ADDRESS] , [GEOGRAPHIC_DATA] , [GEOGRAPHIC_DATA] 78741" at bounding box center [219, 353] width 282 height 25
